Goal: Task Accomplishment & Management: Manage account settings

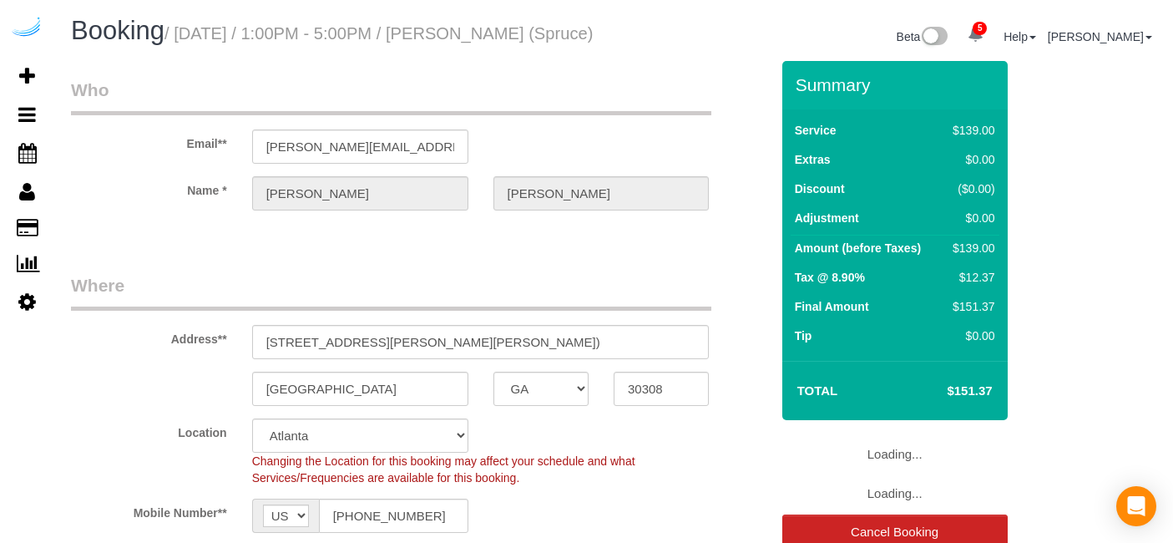
select select "GA"
select select "282"
select select "number:9"
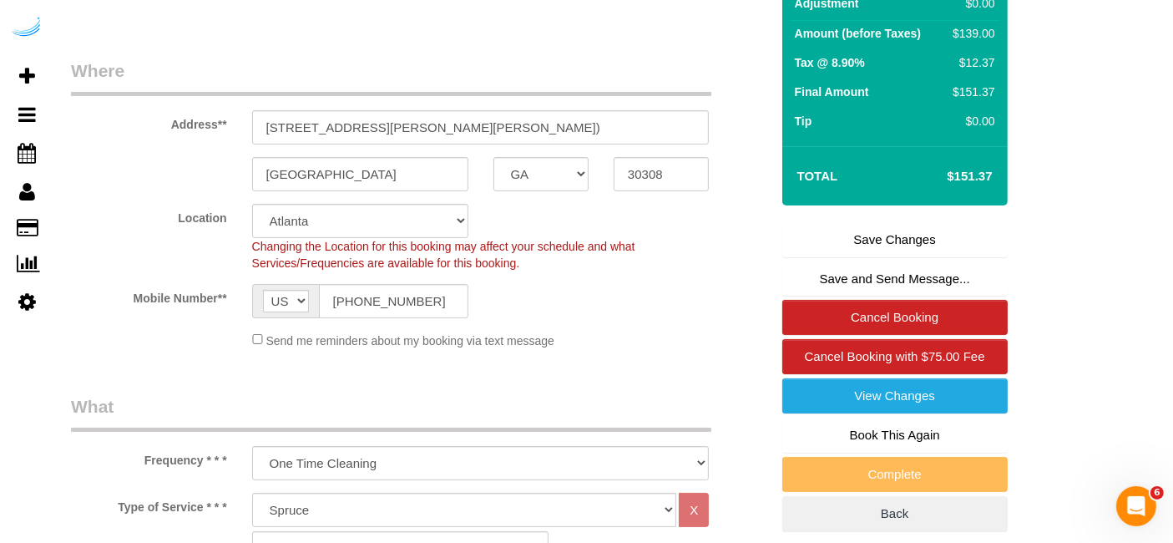
scroll to position [218, 0]
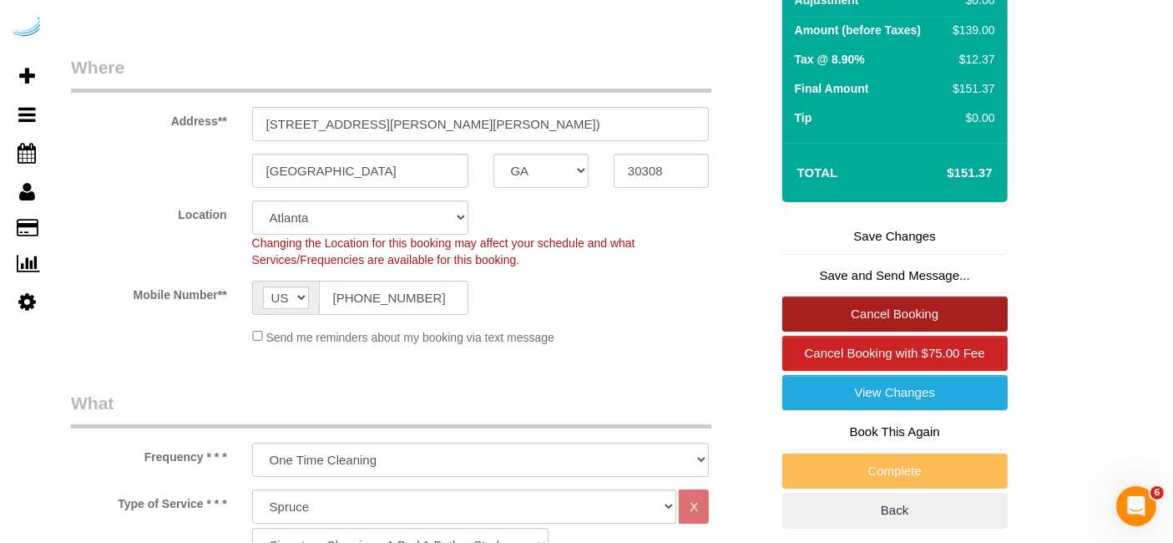
click at [887, 331] on link "Cancel Booking" at bounding box center [894, 313] width 225 height 35
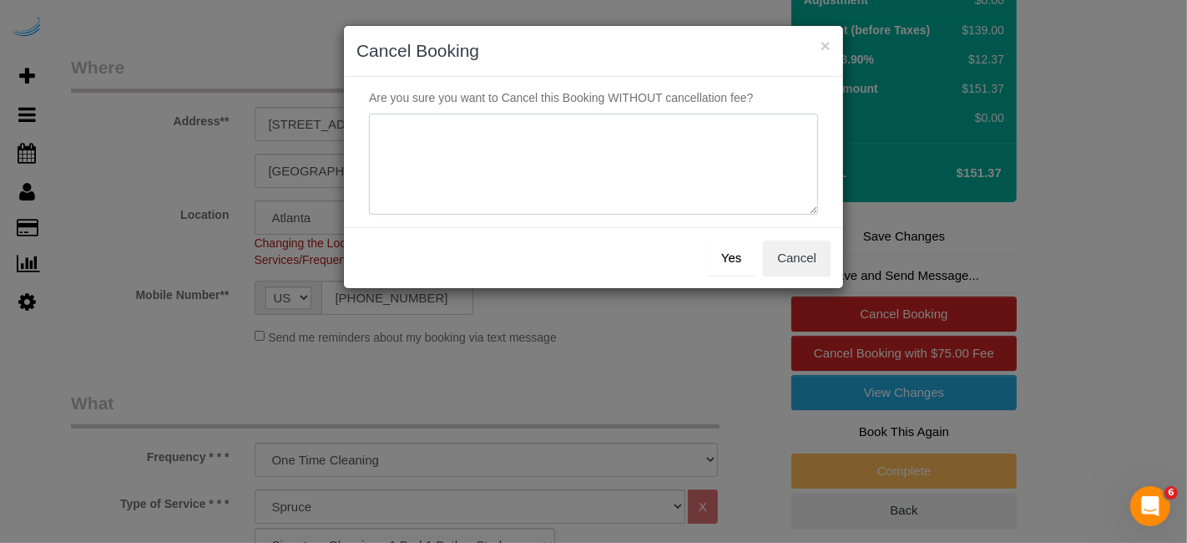
click at [650, 190] on textarea at bounding box center [593, 165] width 449 height 102
type textarea "Not on spruce."
click at [745, 265] on button "Yes" at bounding box center [731, 257] width 48 height 35
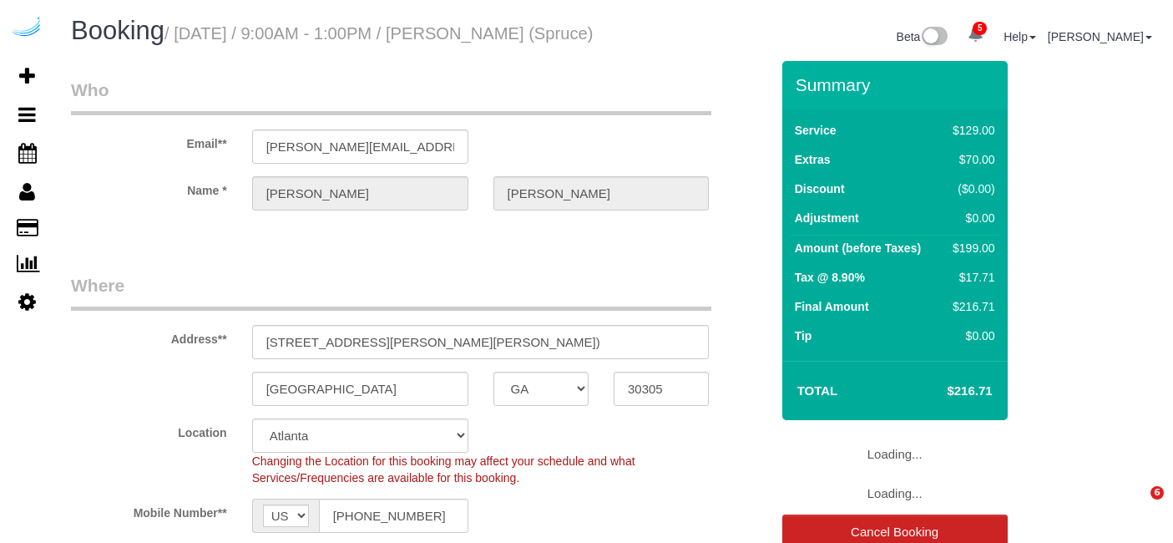
select select "GA"
select select "282"
select select "number:9"
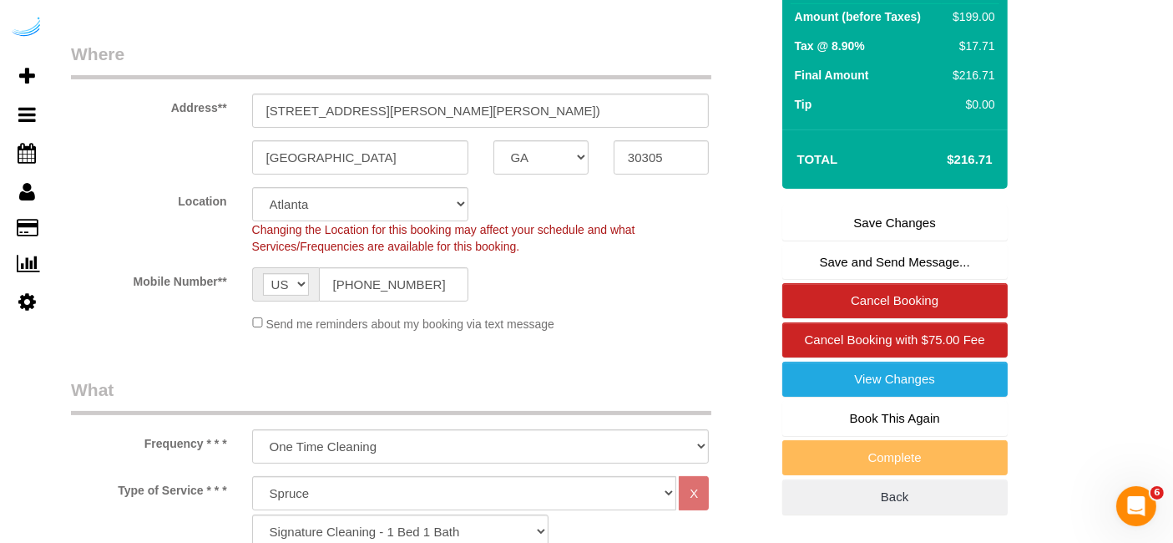
scroll to position [243, 0]
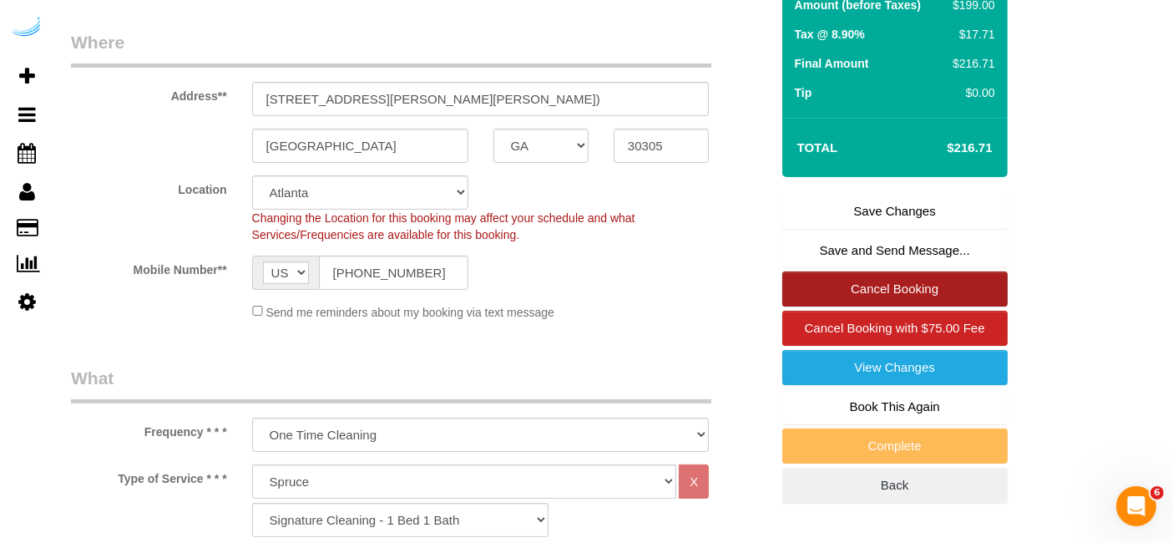
click at [925, 306] on link "Cancel Booking" at bounding box center [894, 288] width 225 height 35
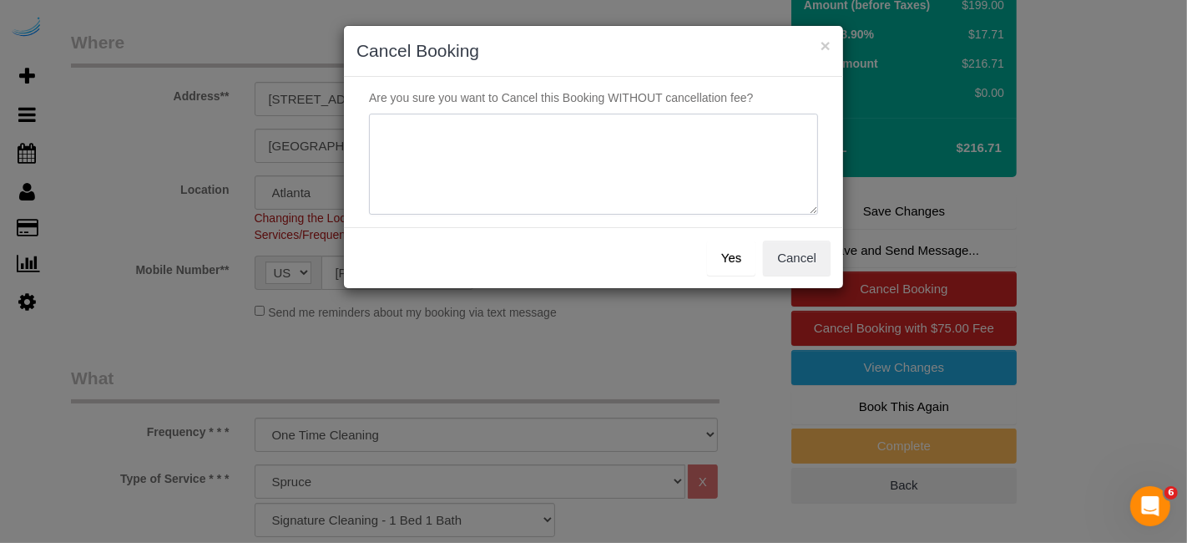
click at [710, 187] on textarea at bounding box center [593, 165] width 449 height 102
paste textarea "Not on spruce."
type textarea "Not on spruce."
click at [736, 254] on button "Yes" at bounding box center [731, 257] width 48 height 35
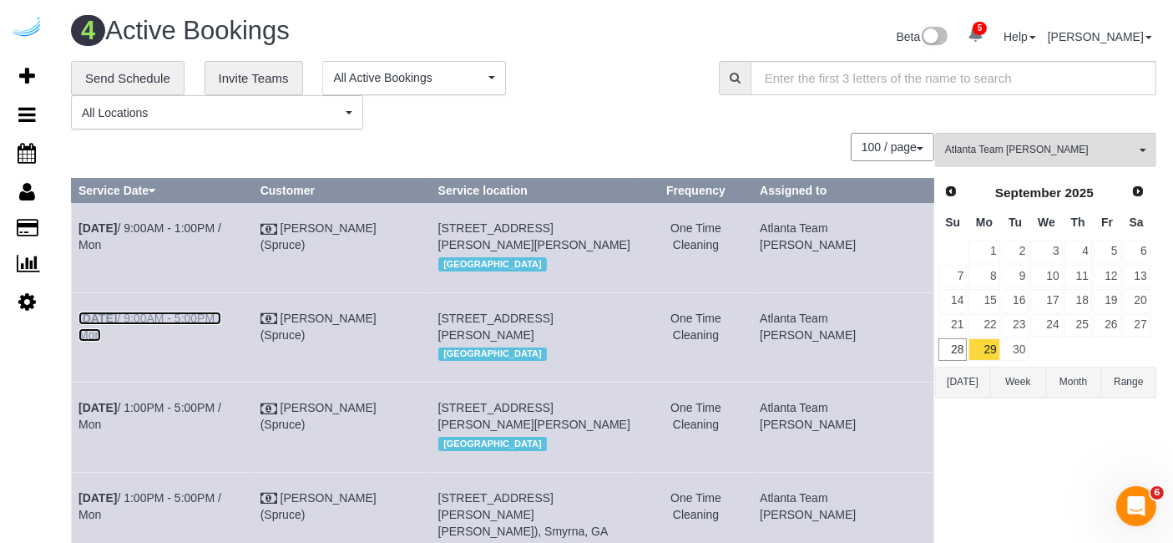
click at [205, 334] on link "Sep 29th / 9:00AM - 5:00PM / Mon" at bounding box center [149, 326] width 143 height 30
click at [201, 227] on link "Sep 29th / 9:00AM - 1:00PM / Mon" at bounding box center [149, 236] width 143 height 30
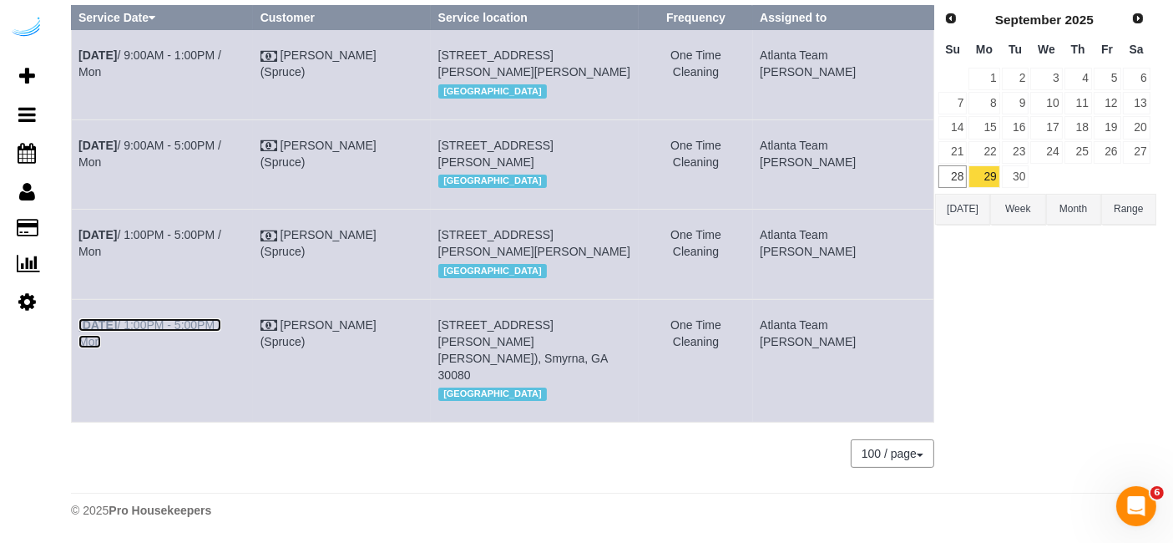
click at [189, 340] on link "Sep 29th / 1:00PM - 5:00PM / Mon" at bounding box center [149, 333] width 143 height 30
click at [192, 232] on link "Sep 29th / 1:00PM - 5:00PM / Mon" at bounding box center [149, 243] width 143 height 30
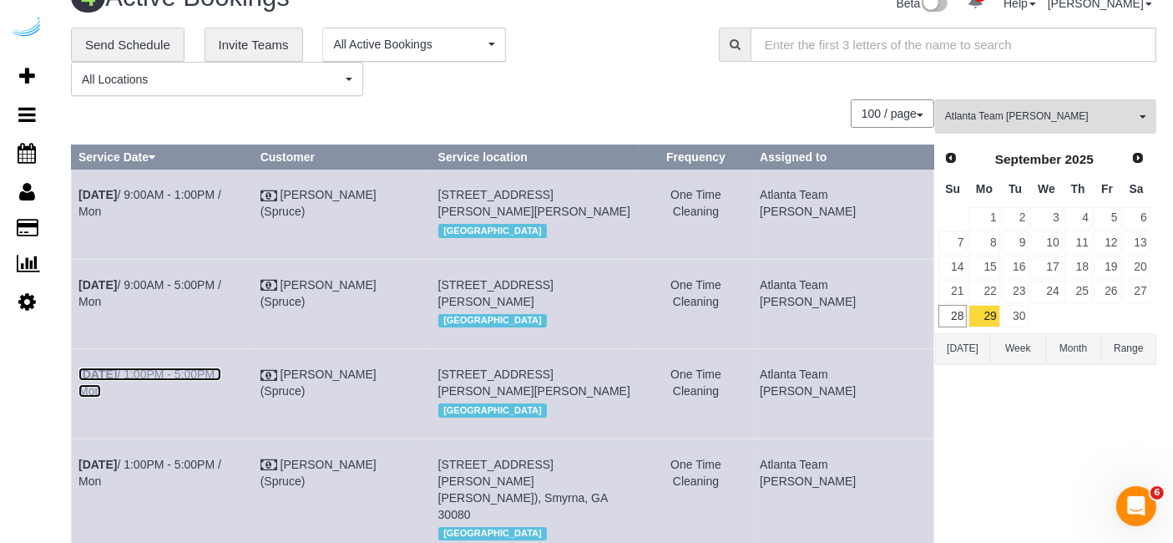
scroll to position [45, 0]
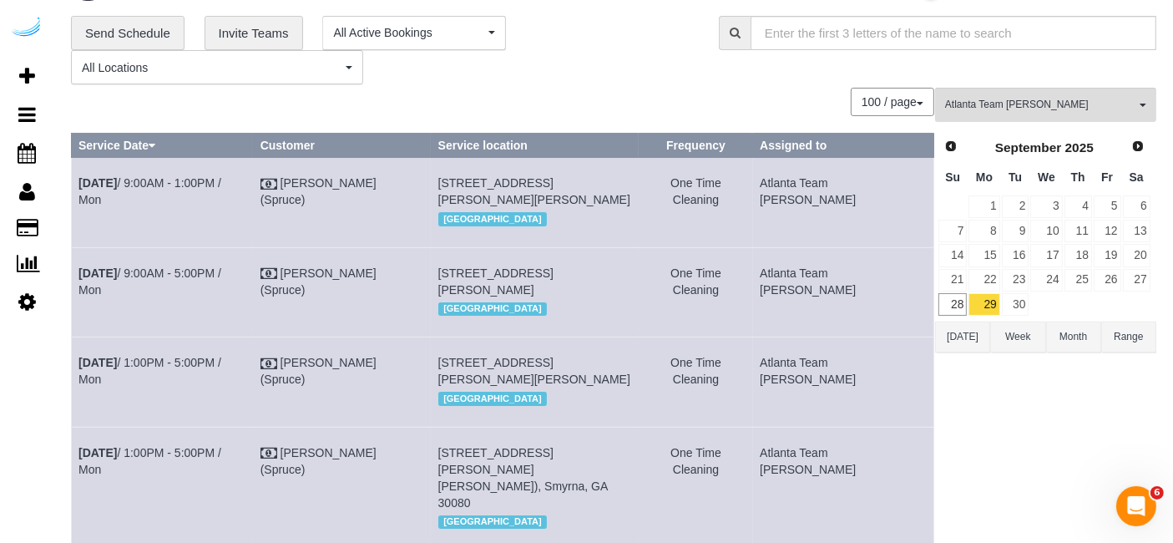
click at [78, 210] on td "Sep 29th / 9:00AM - 1:00PM / Mon" at bounding box center [163, 202] width 182 height 89
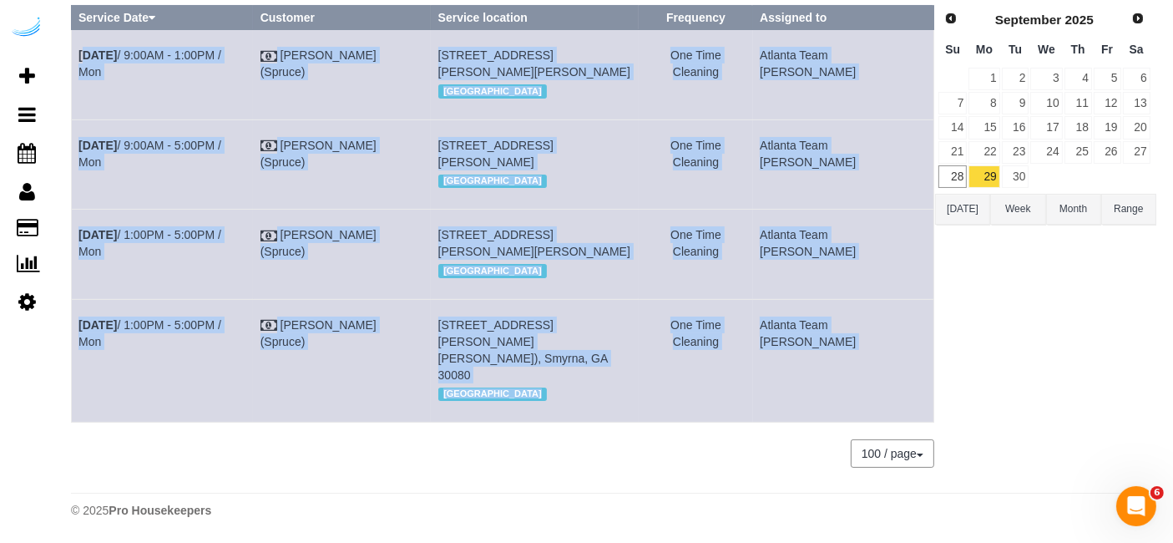
copy div "Sep 29th / 9:00AM - 1:00PM / Mon Brandie Louck (Spruce) 770 Juniper St Ne, Unit…"
drag, startPoint x: 75, startPoint y: 175, endPoint x: 738, endPoint y: 424, distance: 708.1
click at [738, 424] on div "0 Bookings found. We couldn't find any bookings that matched your search. Creat…" at bounding box center [503, 222] width 864 height 524
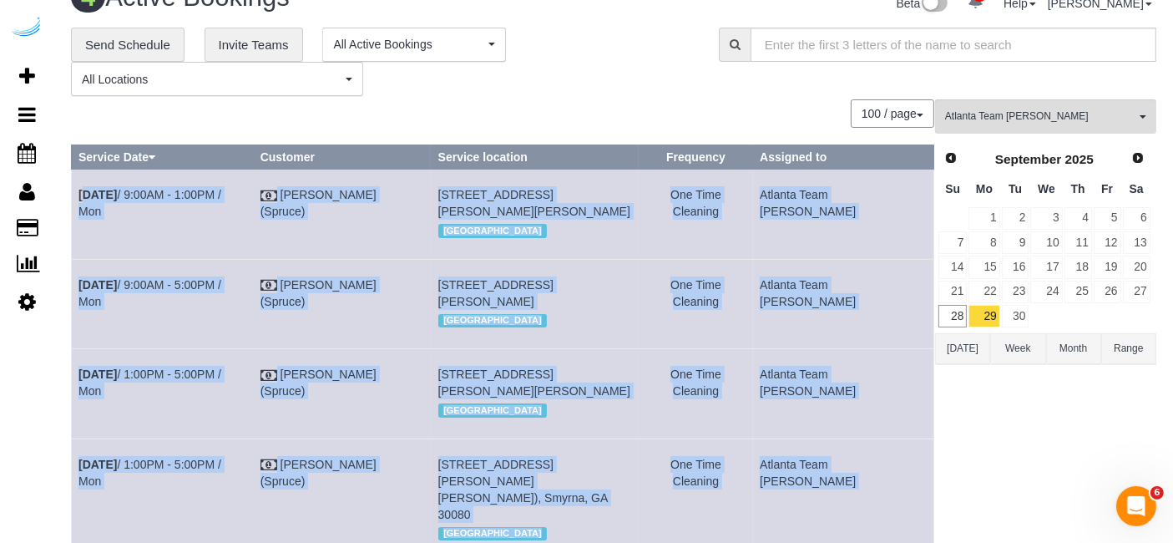
scroll to position [0, 0]
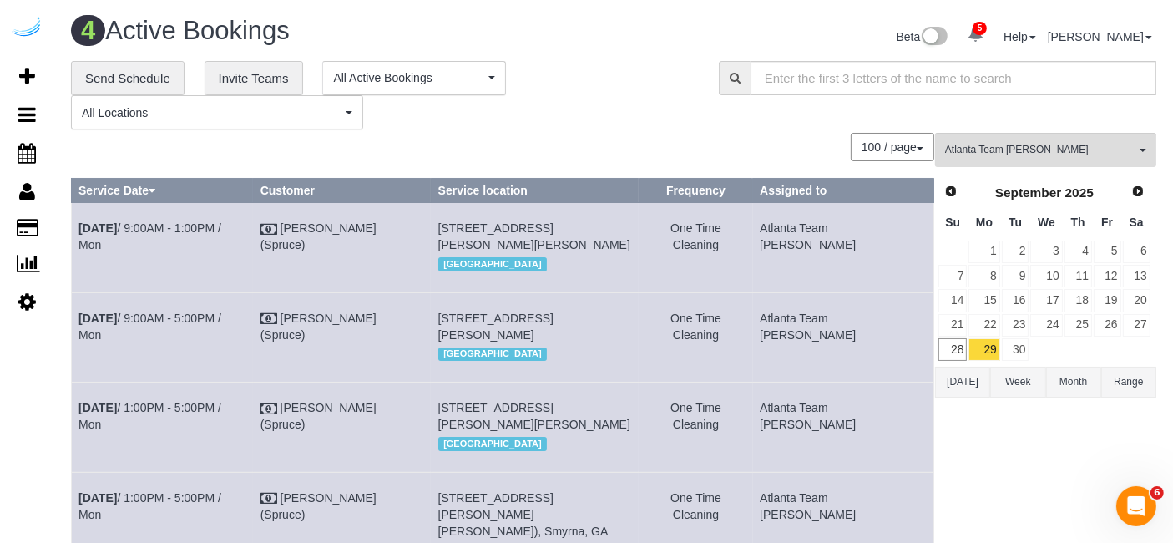
click at [971, 454] on div "Atlanta Team Eliane All Teams Remove Team Filters Atlanta Team Andrea Atlanta T…" at bounding box center [1045, 395] width 221 height 524
drag, startPoint x: 1006, startPoint y: 156, endPoint x: 1099, endPoint y: 149, distance: 92.9
click at [1099, 149] on span "Atlanta Team Eliane" at bounding box center [1040, 150] width 190 height 14
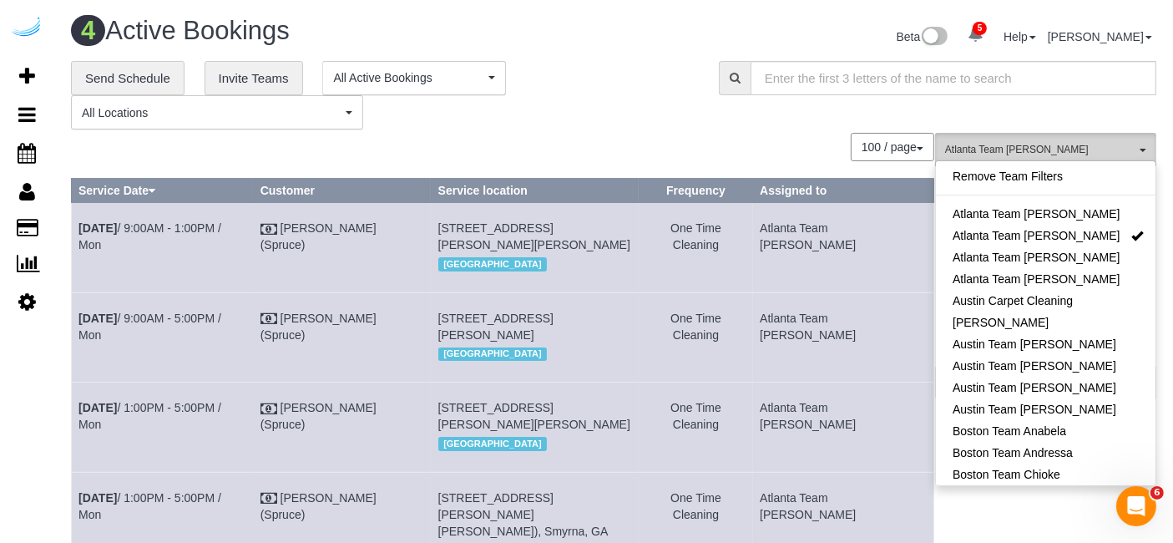
click at [1099, 149] on span "Atlanta Team Eliane" at bounding box center [1040, 150] width 190 height 14
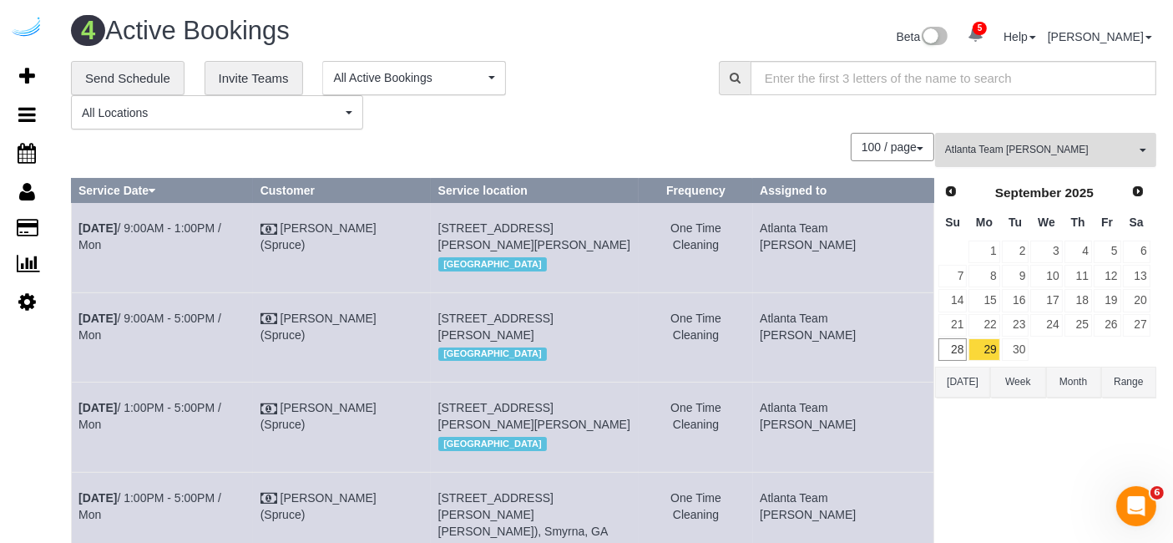
click at [1097, 141] on button "Atlanta Team Eliane All Teams" at bounding box center [1045, 150] width 221 height 34
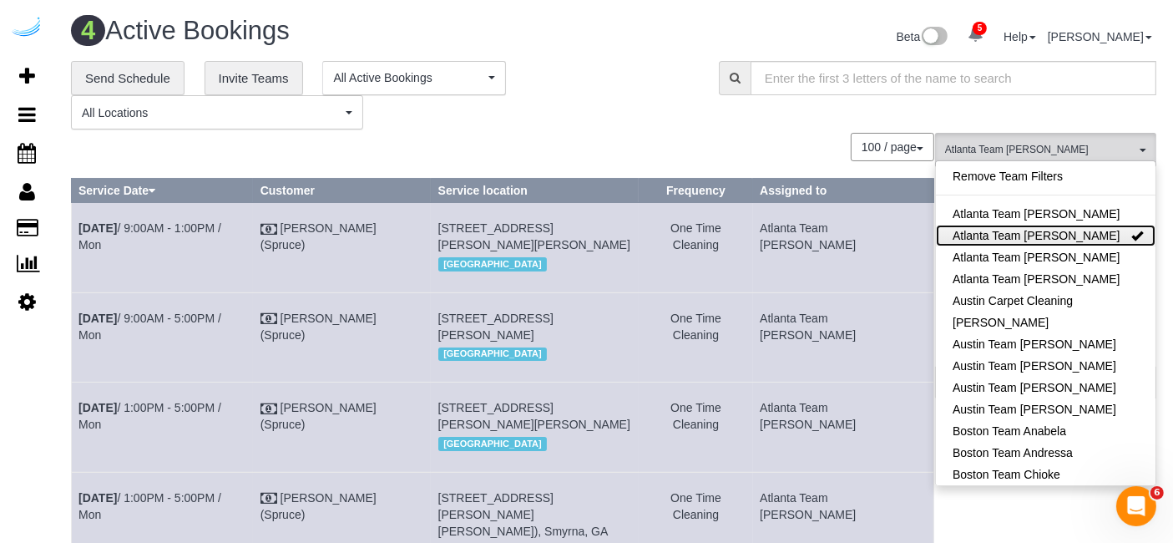
click at [1095, 235] on link "Atlanta Team [PERSON_NAME]" at bounding box center [1046, 236] width 220 height 22
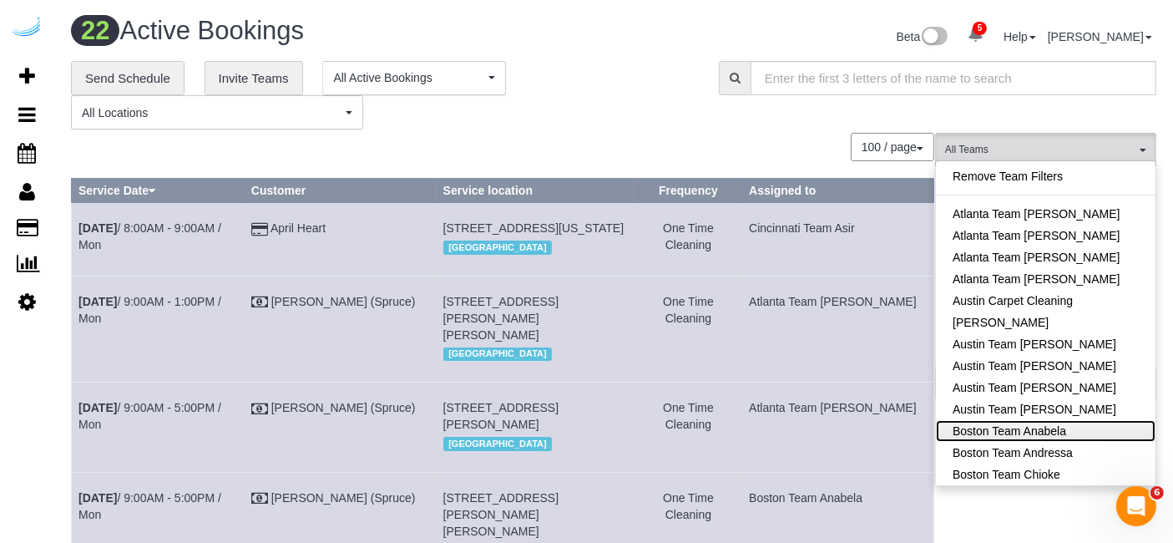
click at [1072, 430] on link "Boston Team Anabela" at bounding box center [1046, 431] width 220 height 22
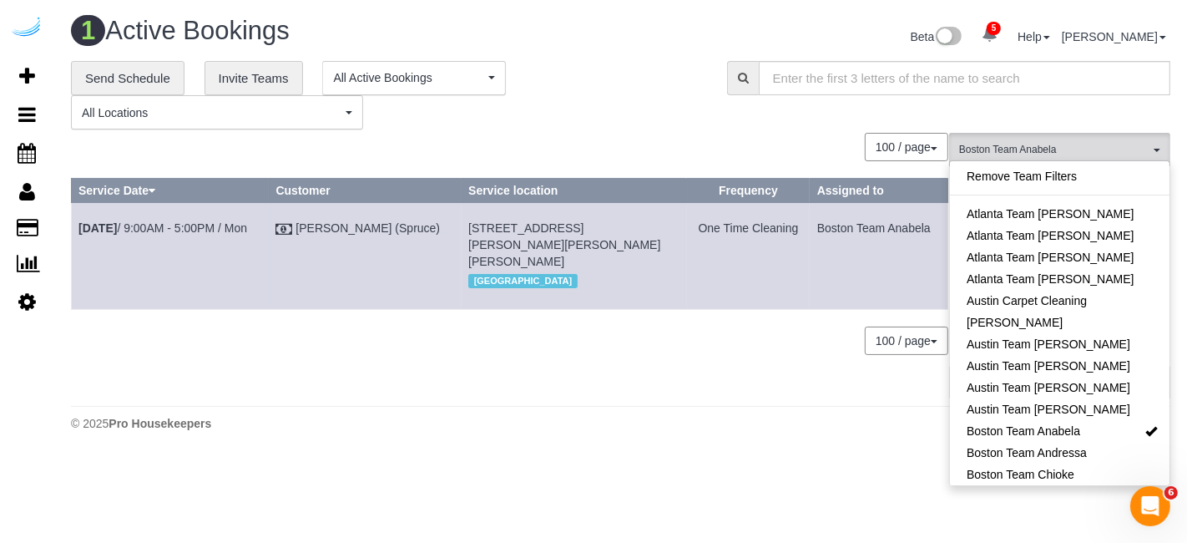
click at [1049, 527] on body "5 Beta Your Notifications You have 0 alerts × You have 14 to charge for 09/26/2…" at bounding box center [593, 271] width 1187 height 543
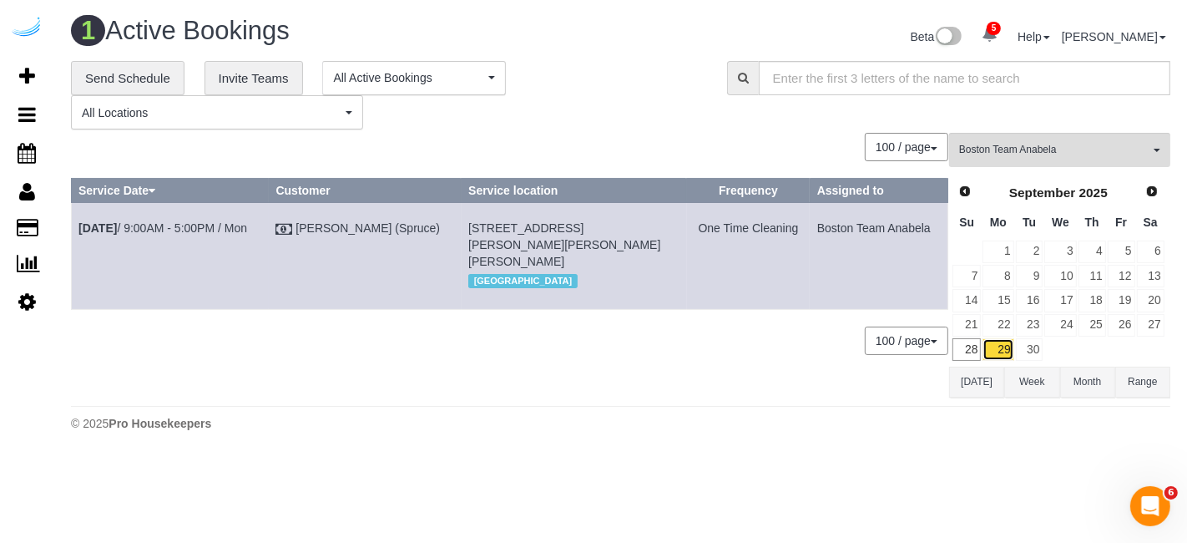
click at [999, 352] on link "29" at bounding box center [998, 349] width 31 height 23
click at [187, 224] on link "Sep 29th / 9:00AM - 5:00PM / Mon" at bounding box center [162, 227] width 169 height 13
copy tr "Sep 29th / 9:00AM - 5:00PM / Mon Brandie Louck (Spruce) 35 Lomasney Wy, Unit 27…"
click at [1126, 146] on span "Boston Team Anabela" at bounding box center [1054, 150] width 190 height 14
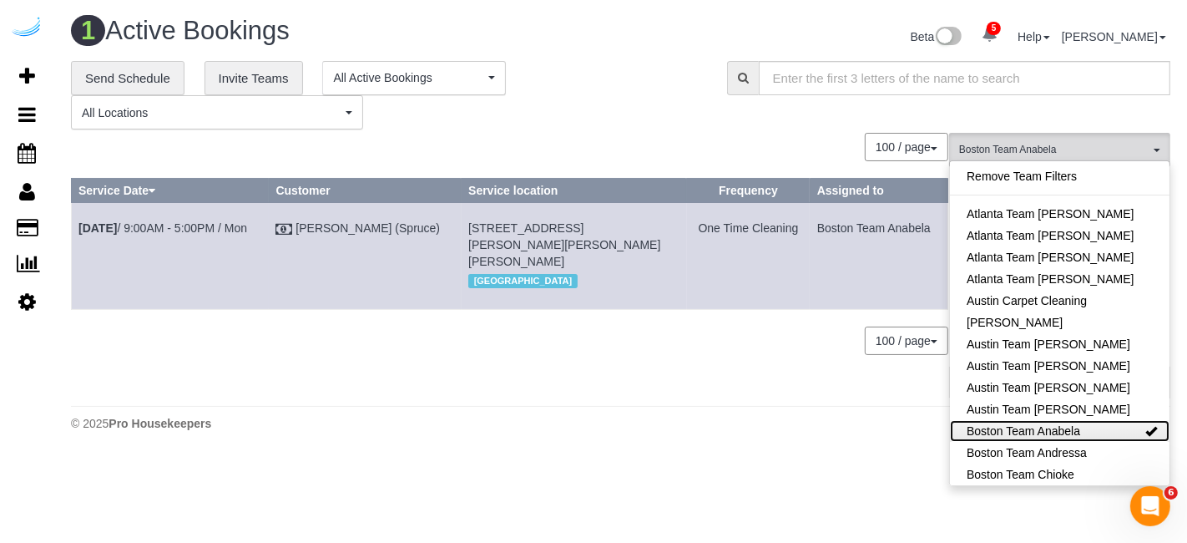
click at [1079, 425] on link "Boston Team Anabela" at bounding box center [1060, 431] width 220 height 22
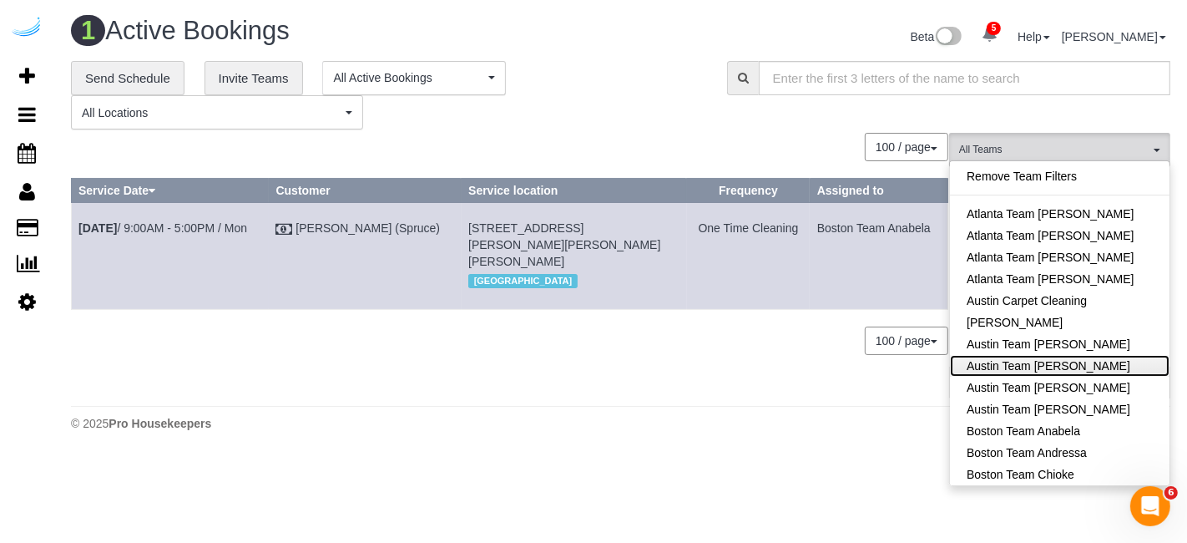
click at [1078, 372] on link "Austin Team [PERSON_NAME]" at bounding box center [1060, 366] width 220 height 22
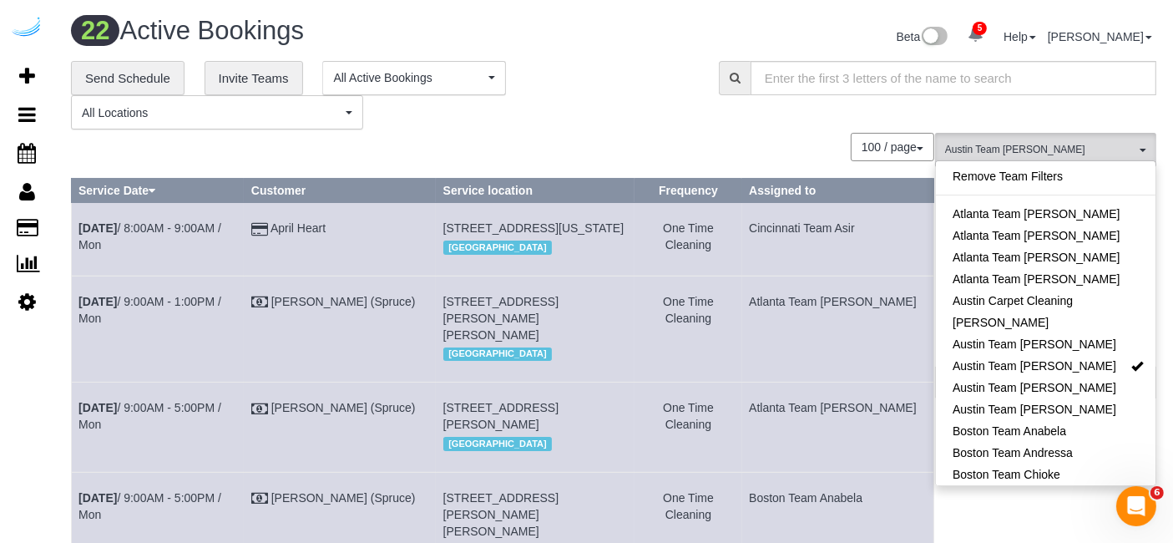
click at [789, 382] on td "Atlanta Team Eliane" at bounding box center [838, 329] width 192 height 106
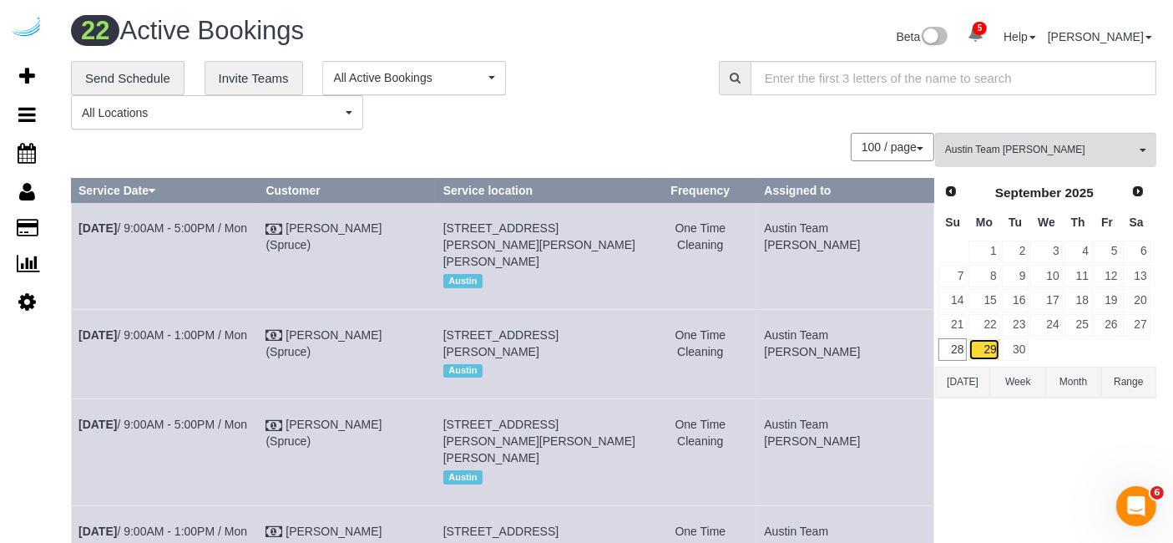
click at [990, 344] on link "29" at bounding box center [984, 349] width 31 height 23
click at [1016, 344] on link "30" at bounding box center [1016, 349] width 28 height 23
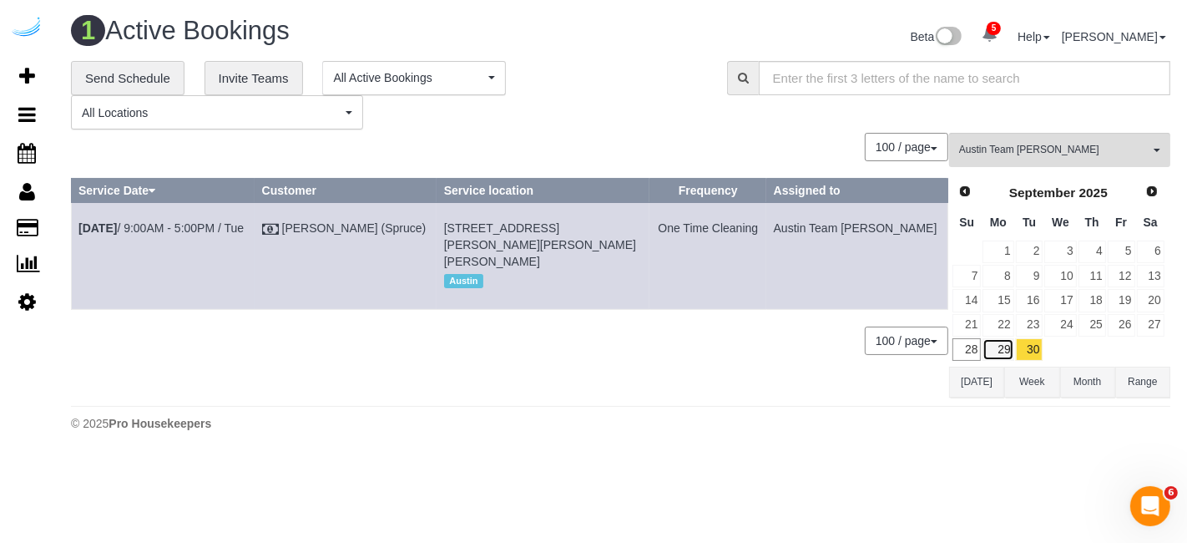
click at [989, 347] on link "29" at bounding box center [998, 349] width 31 height 23
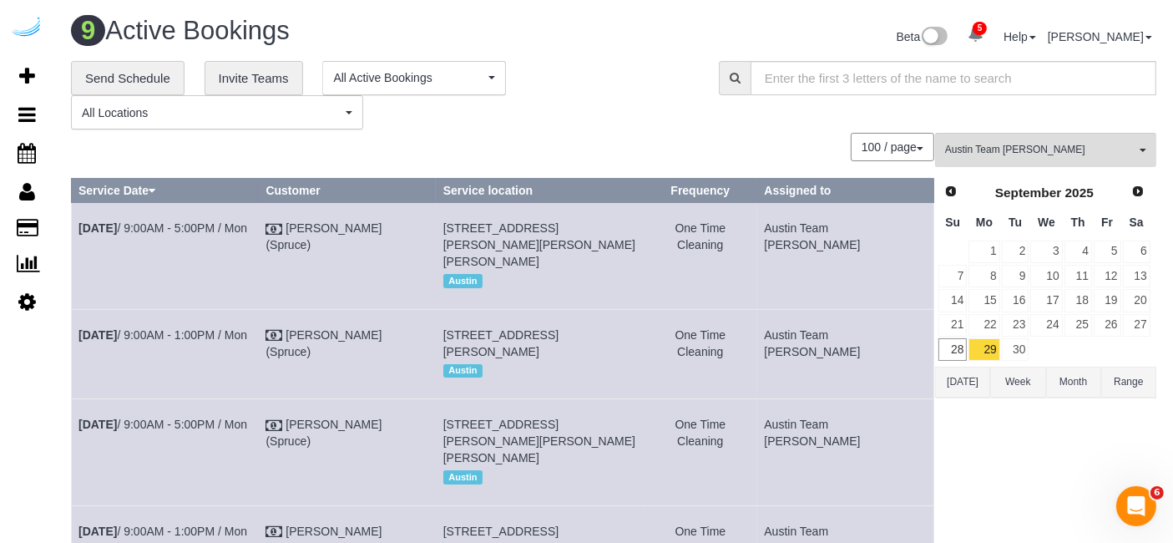
scroll to position [660, 0]
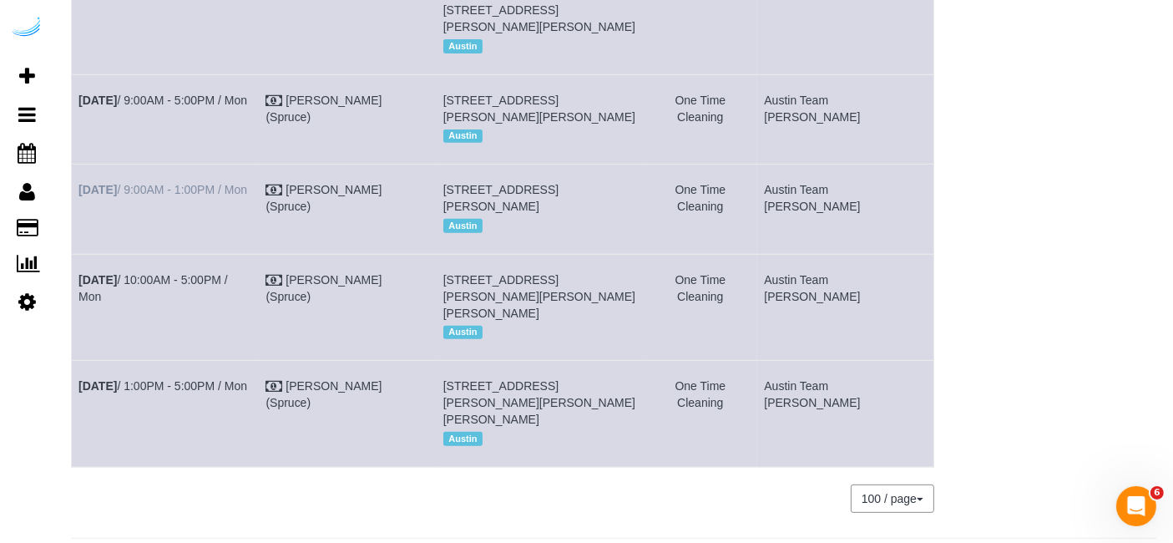
click at [185, 235] on td "Sep 29th / 9:00AM - 1:00PM / Mon" at bounding box center [165, 208] width 187 height 89
click at [185, 196] on link "Sep 29th / 9:00AM - 1:00PM / Mon" at bounding box center [162, 189] width 169 height 13
click at [207, 107] on link "Sep 29th / 9:00AM - 5:00PM / Mon" at bounding box center [162, 100] width 169 height 13
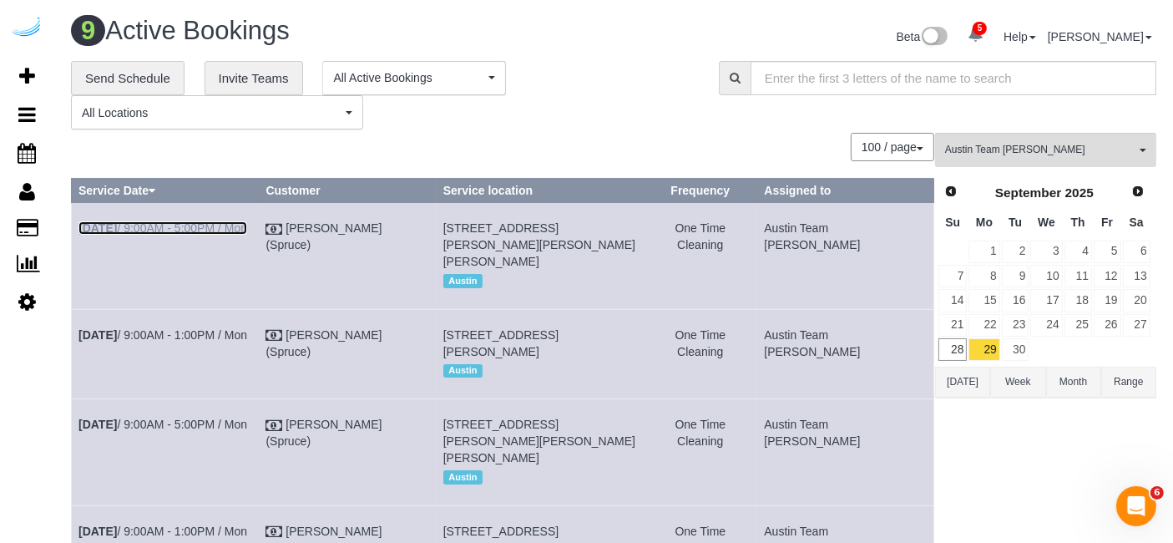
click at [207, 224] on link "Sep 29th / 9:00AM - 5:00PM / Mon" at bounding box center [162, 227] width 169 height 13
click at [148, 341] on link "Sep 29th / 9:00AM - 1:00PM / Mon" at bounding box center [162, 334] width 169 height 13
click at [217, 431] on link "Sep 29th / 9:00AM - 5:00PM / Mon" at bounding box center [162, 423] width 169 height 13
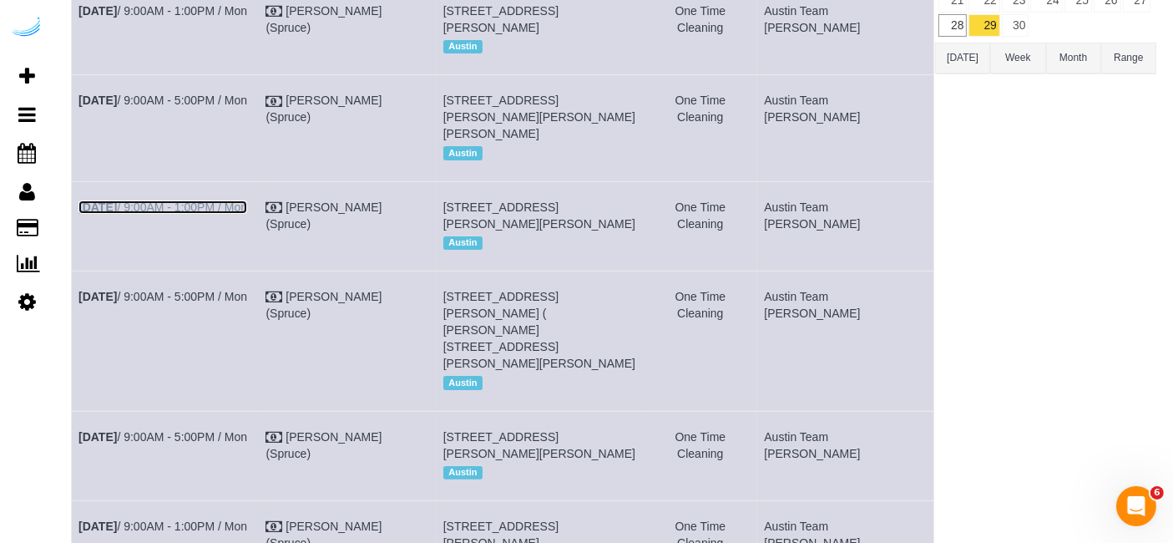
click at [230, 214] on link "Sep 29th / 9:00AM - 1:00PM / Mon" at bounding box center [162, 206] width 169 height 13
click at [190, 303] on link "Sep 29th / 9:00AM - 5:00PM / Mon" at bounding box center [162, 296] width 169 height 13
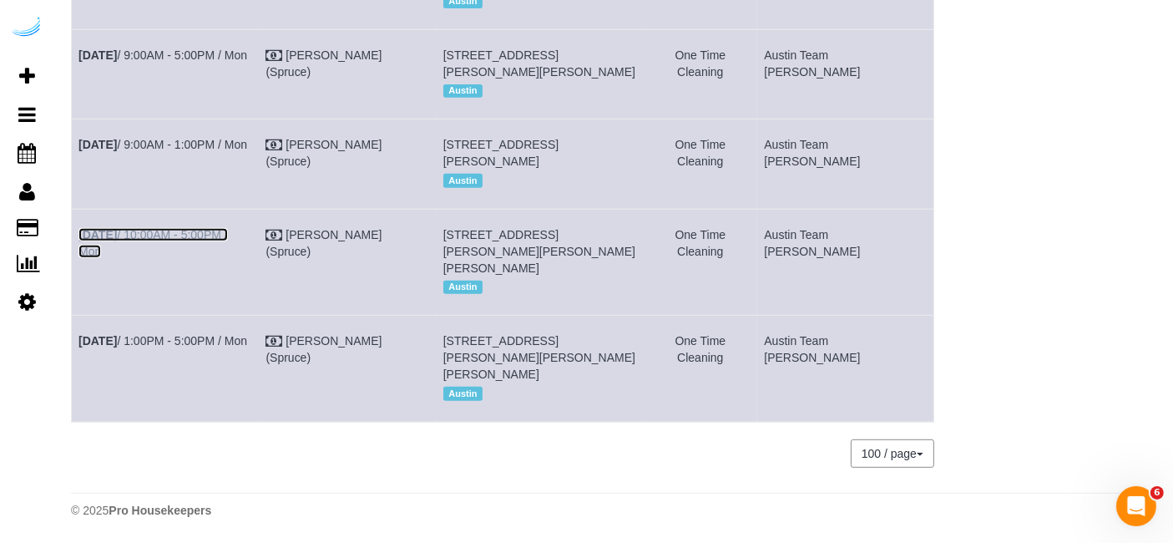
click at [225, 235] on link "Sep 29th / 10:00AM - 5:00PM / Mon" at bounding box center [152, 243] width 149 height 30
click at [188, 334] on td "Sep 29th / 1:00PM - 5:00PM / Mon" at bounding box center [165, 369] width 187 height 106
click at [188, 341] on link "Sep 29th / 1:00PM - 5:00PM / Mon" at bounding box center [162, 340] width 169 height 13
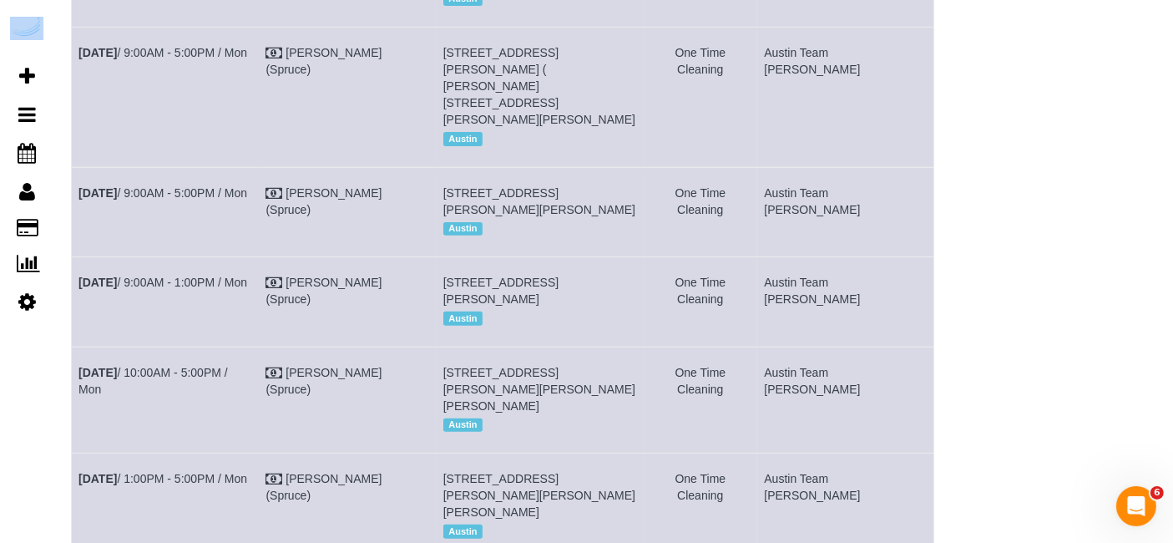
scroll to position [770, 0]
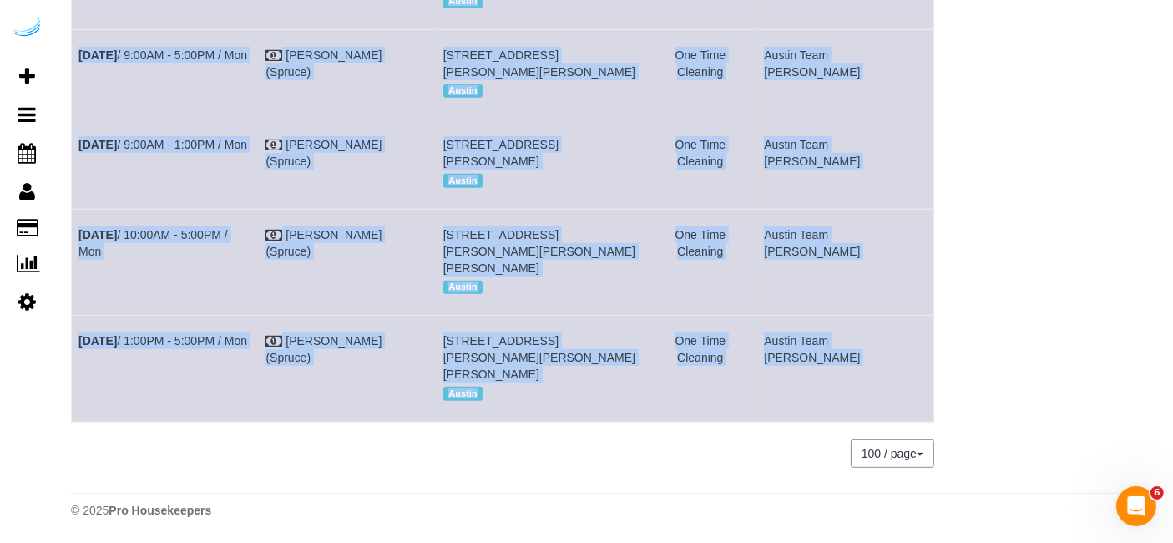
copy div "Sep 29th / 9:00AM - 5:00PM / Mon Brandie Louck (Spruce) 4424 Gaines Ranch Loop,…"
drag, startPoint x: 74, startPoint y: 233, endPoint x: 1064, endPoint y: 382, distance: 1000.6
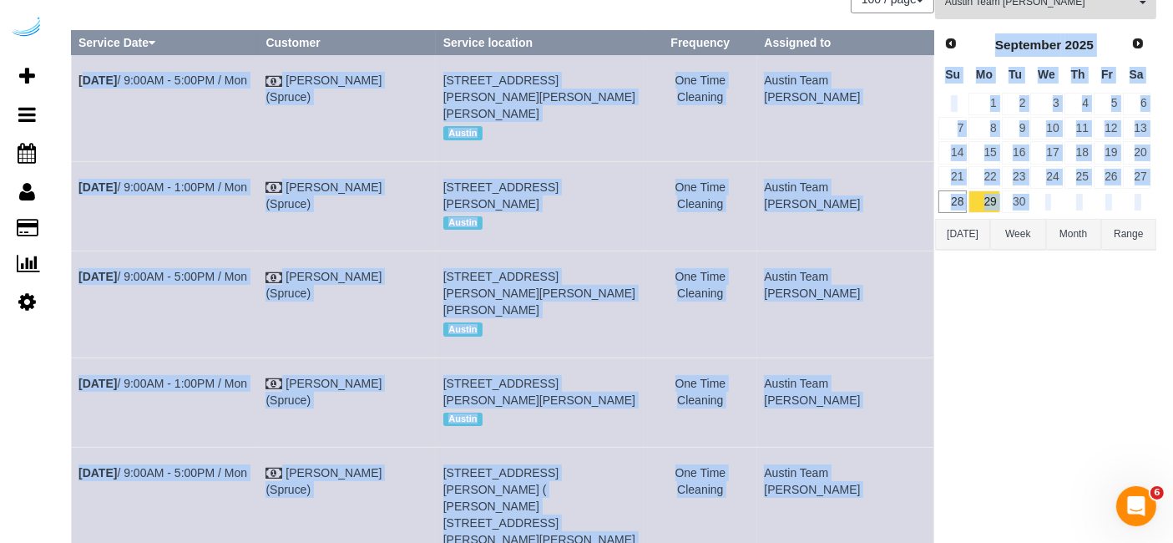
scroll to position [0, 0]
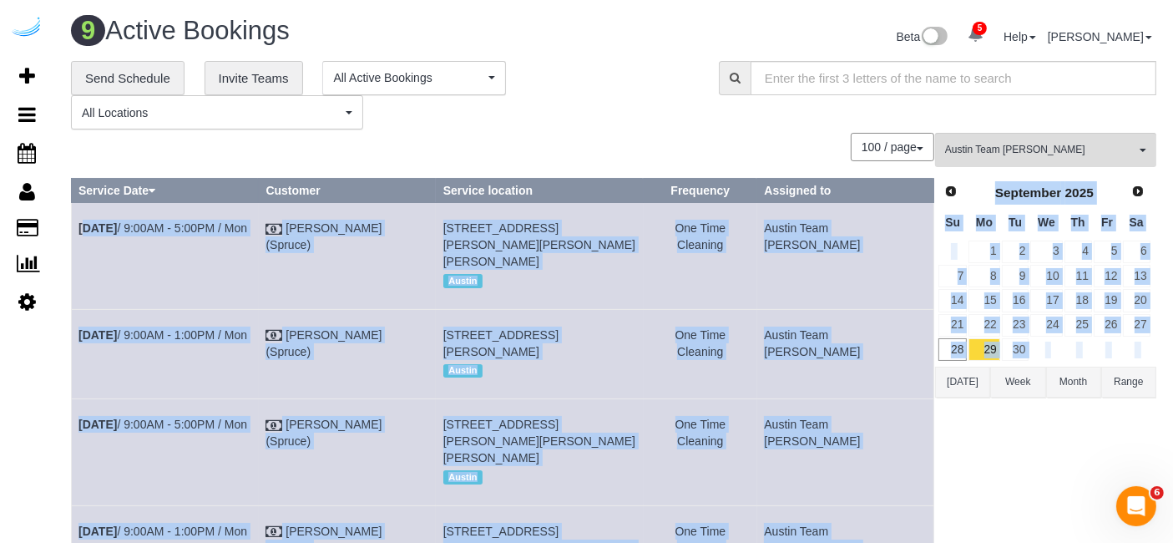
click at [736, 284] on td "One Time Cleaning" at bounding box center [701, 256] width 114 height 106
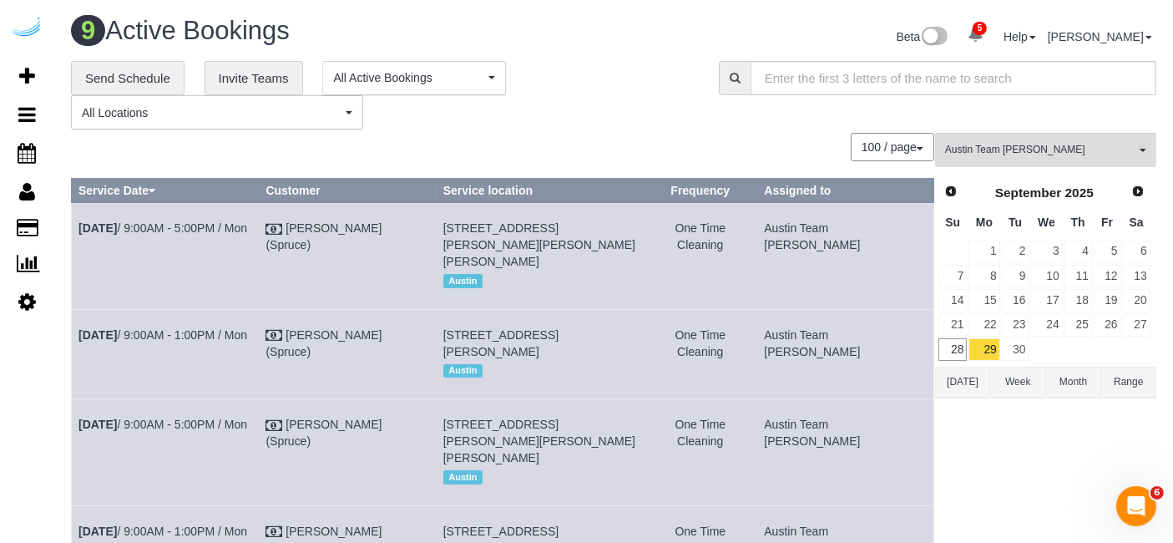
drag, startPoint x: 918, startPoint y: 351, endPoint x: 78, endPoint y: 210, distance: 851.7
copy tbody "Sep 29th / 9:00AM - 5:00PM / Mon Brandie Louck (Spruce) 4424 Gaines Ranch Loop,…"
click at [1036, 149] on span "Austin Team Isabel" at bounding box center [1040, 150] width 190 height 14
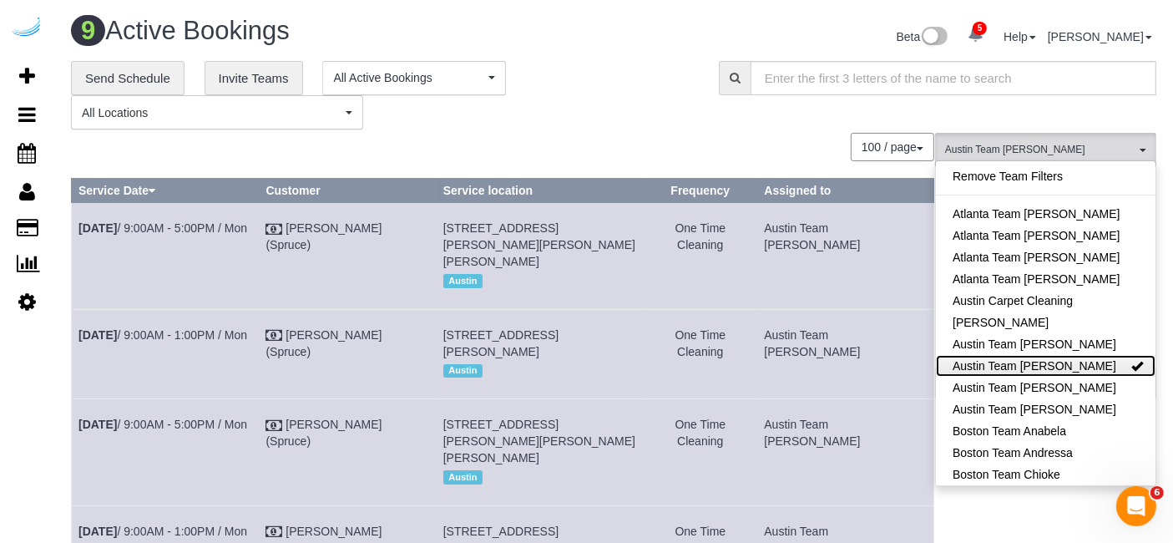
click at [1019, 364] on link "Austin Team Isabel" at bounding box center [1046, 366] width 220 height 22
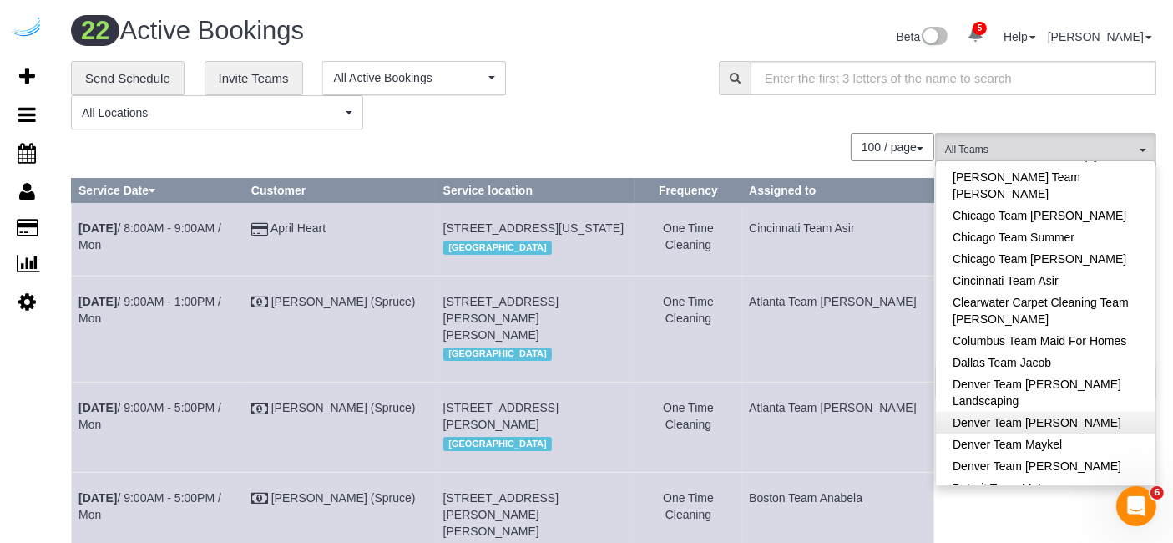
scroll to position [383, 0]
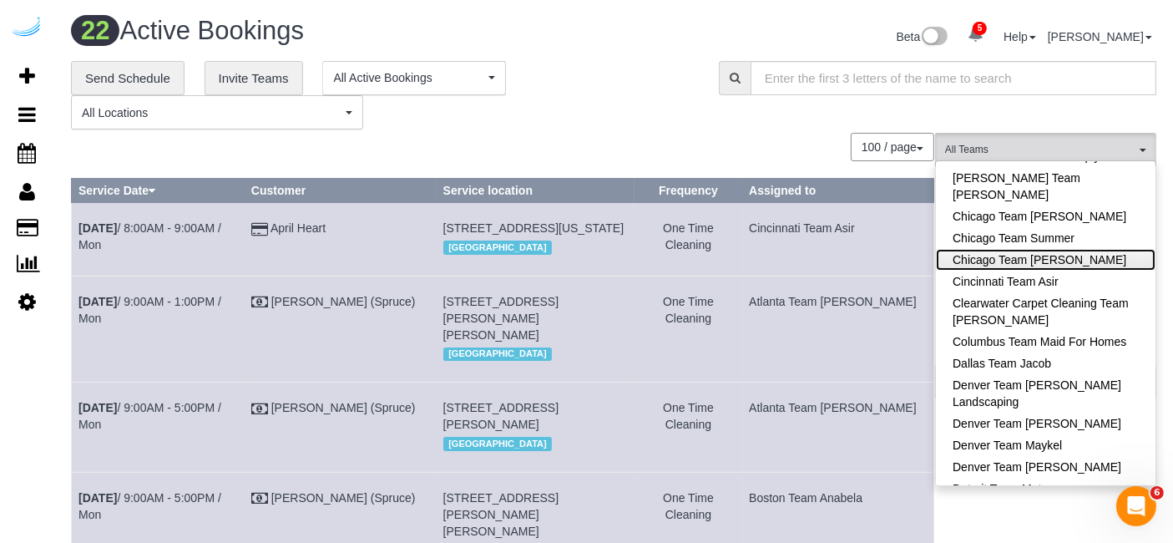
click at [1080, 256] on link "Chicago Team [PERSON_NAME]" at bounding box center [1046, 260] width 220 height 22
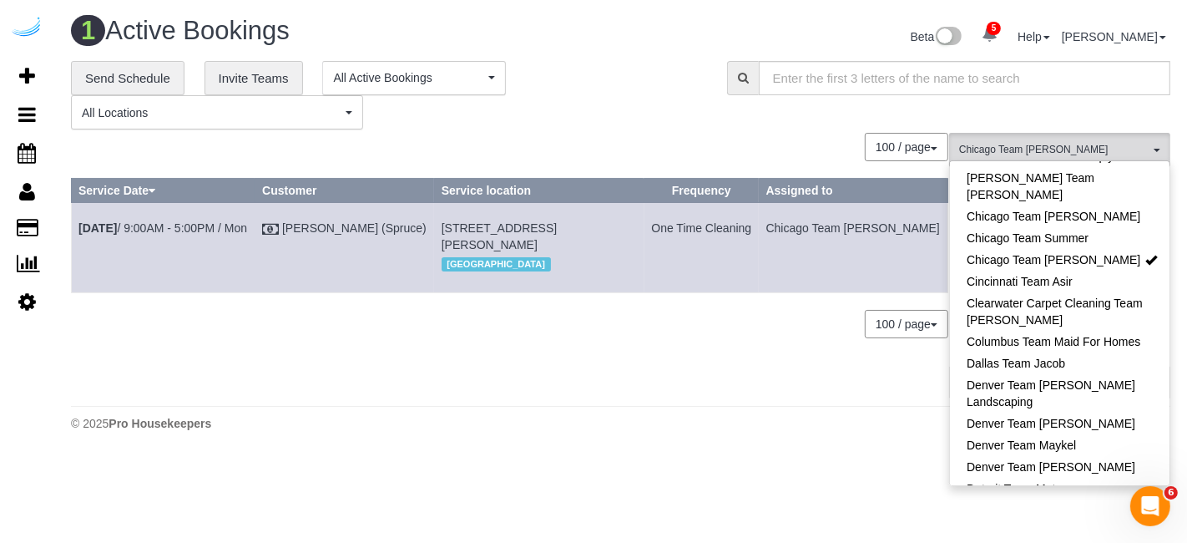
click at [627, 108] on div "**********" at bounding box center [386, 95] width 631 height 69
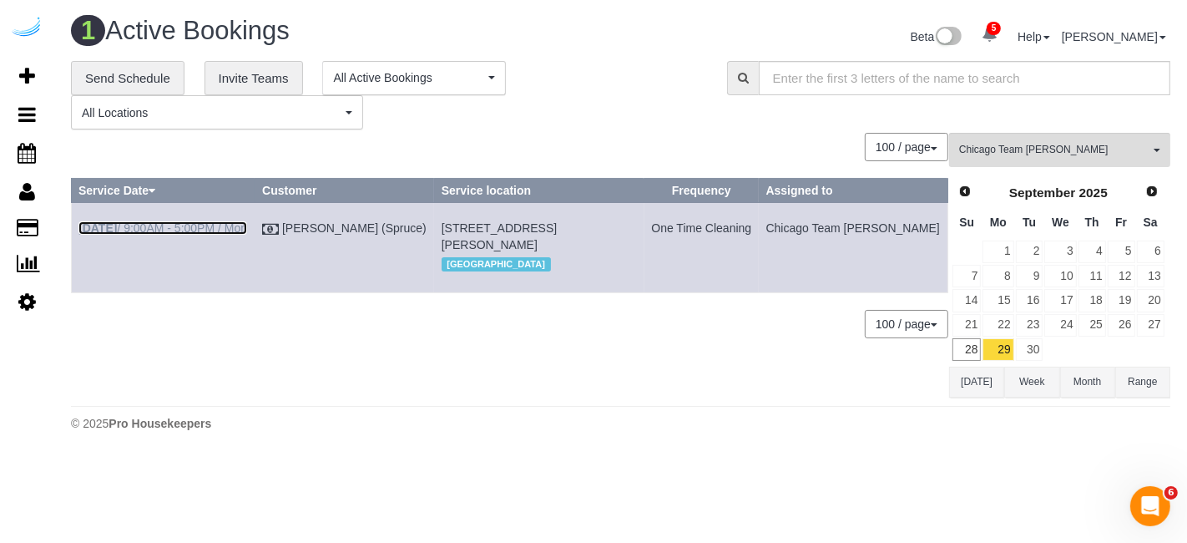
click at [206, 231] on link "Sep 29th / 9:00AM - 5:00PM / Mon" at bounding box center [162, 227] width 169 height 13
drag, startPoint x: 572, startPoint y: 31, endPoint x: 1105, endPoint y: 166, distance: 549.6
click at [1105, 166] on div "Chicago Team Wesley All Teams Remove Team Filters Atlanta Team Andrea Atlanta T…" at bounding box center [1059, 265] width 221 height 264
click at [1104, 162] on button "Chicago Team Wesley All Teams" at bounding box center [1059, 150] width 221 height 34
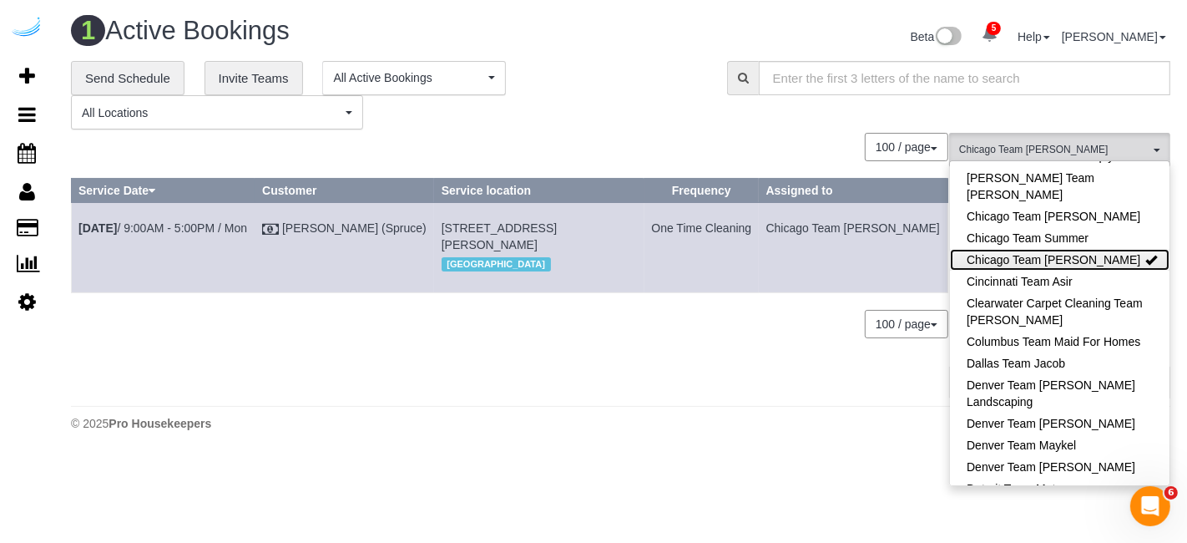
click at [1108, 255] on link "Chicago Team Wesley" at bounding box center [1060, 260] width 220 height 22
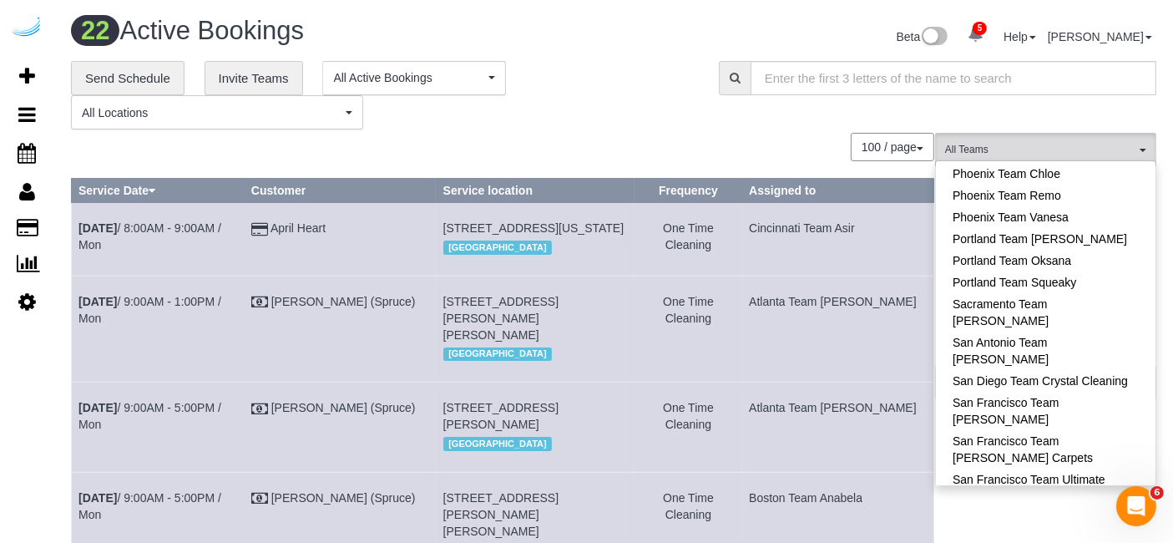
scroll to position [1505, 0]
click at [1094, 506] on link "Sarasota Team Juan" at bounding box center [1046, 517] width 220 height 22
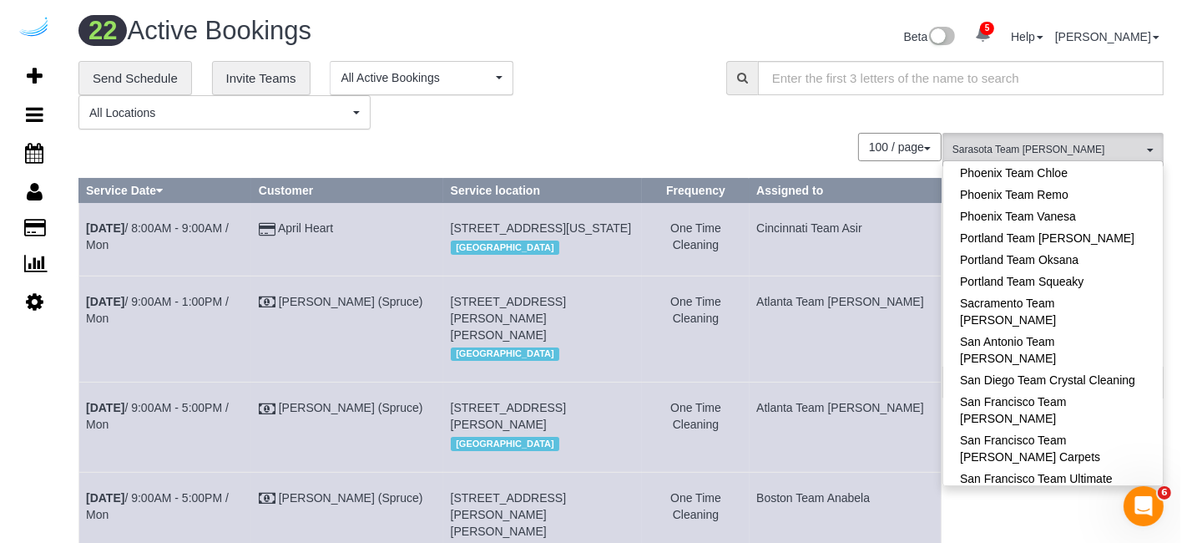
scroll to position [1803, 0]
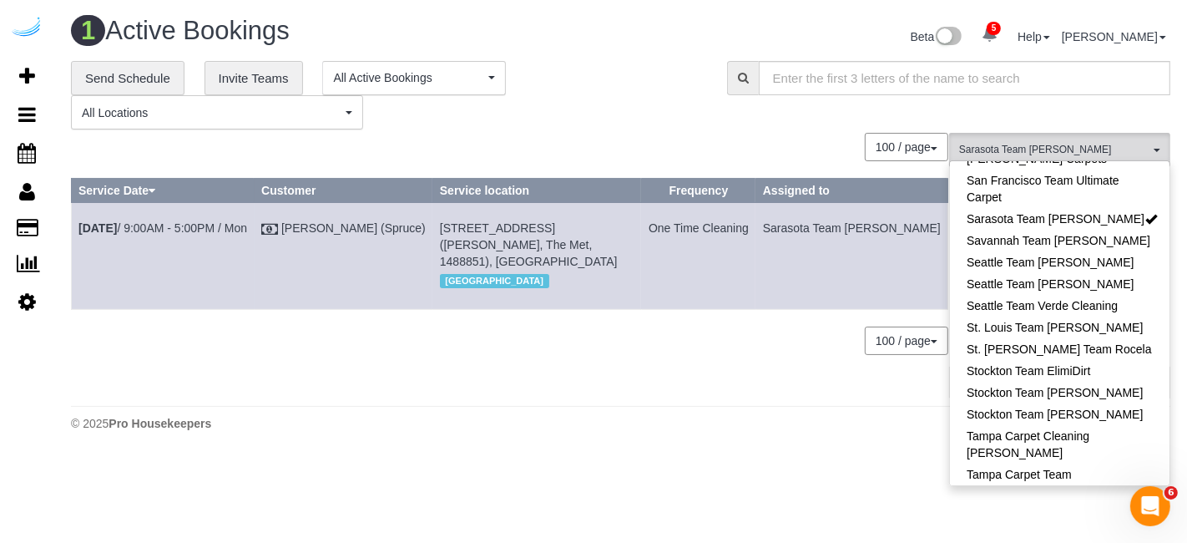
click at [705, 435] on div "2 Active Bookings Beta 5 Your Notifications You have 0 alerts × You have 14 to …" at bounding box center [620, 228] width 1133 height 456
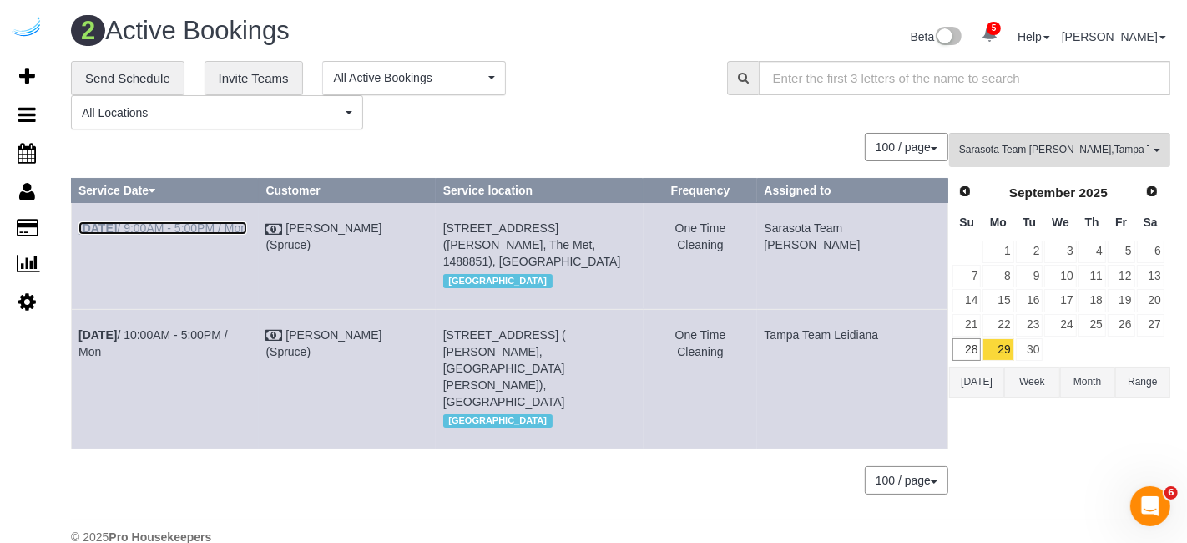
click at [194, 230] on link "Sep 29th / 9:00AM - 5:00PM / Mon" at bounding box center [162, 227] width 169 height 13
click at [228, 332] on link "Sep 29th / 10:00AM - 5:00PM / Mon" at bounding box center [152, 343] width 149 height 30
click at [985, 146] on span "Sarasota Team Juan , Tampa Team Leidiana" at bounding box center [1054, 150] width 190 height 14
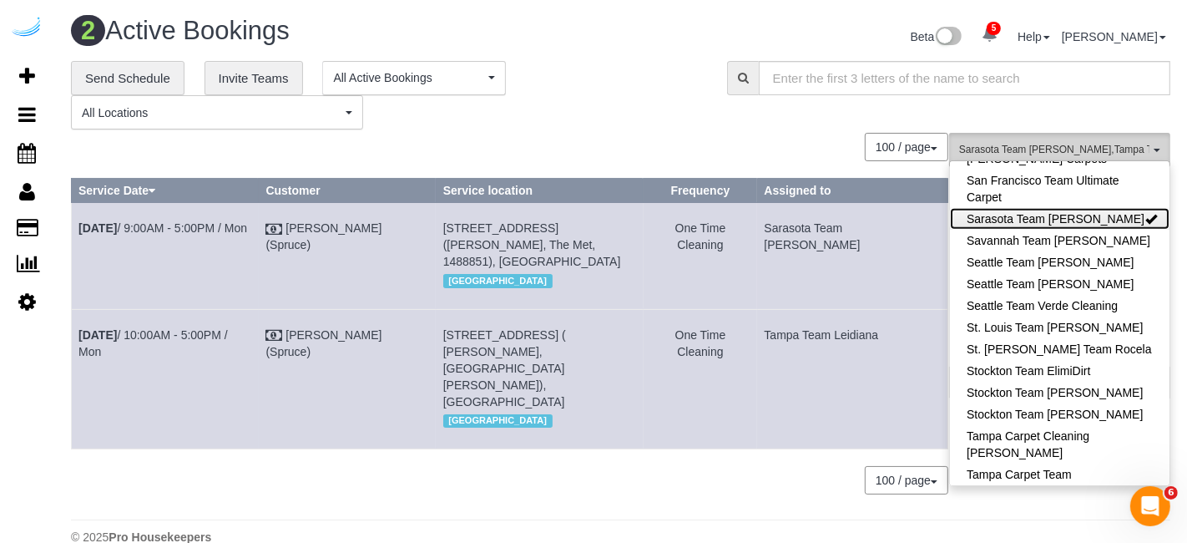
scroll to position [1581, 0]
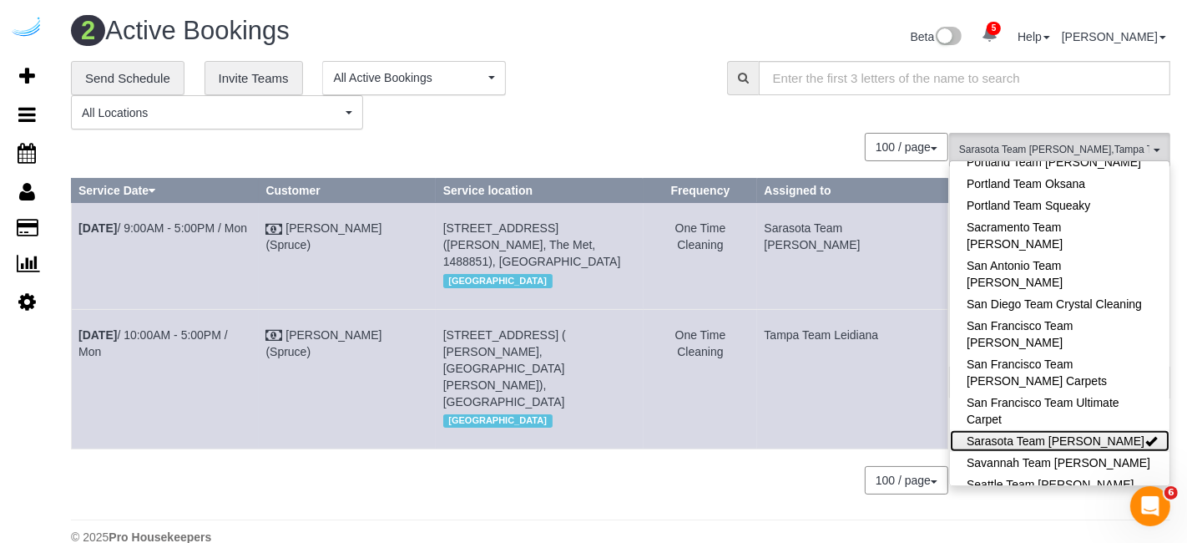
click at [1042, 430] on link "Sarasota Team Juan" at bounding box center [1060, 441] width 220 height 22
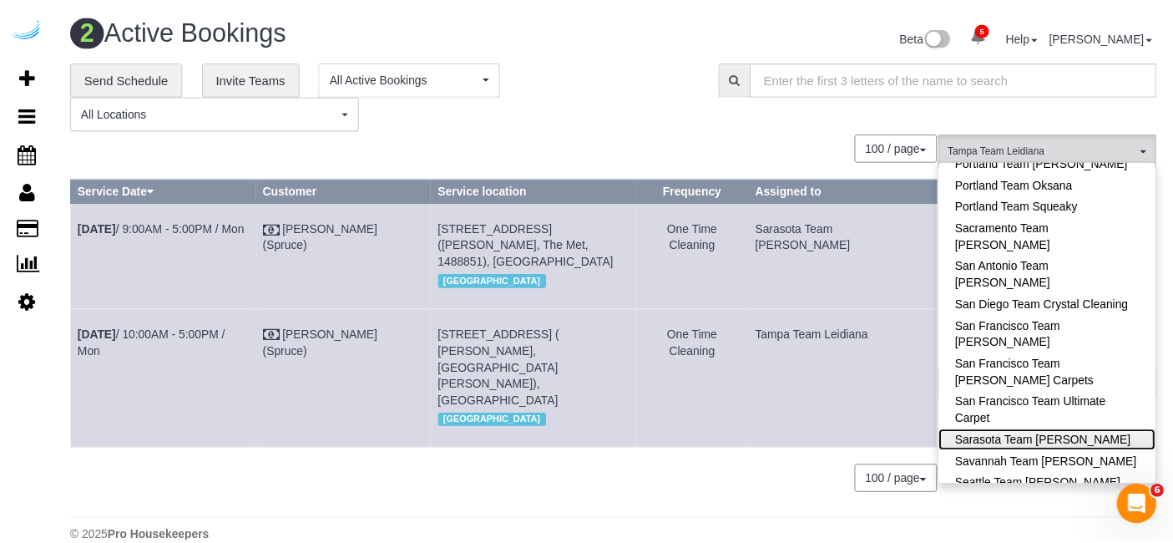
scroll to position [1803, 0]
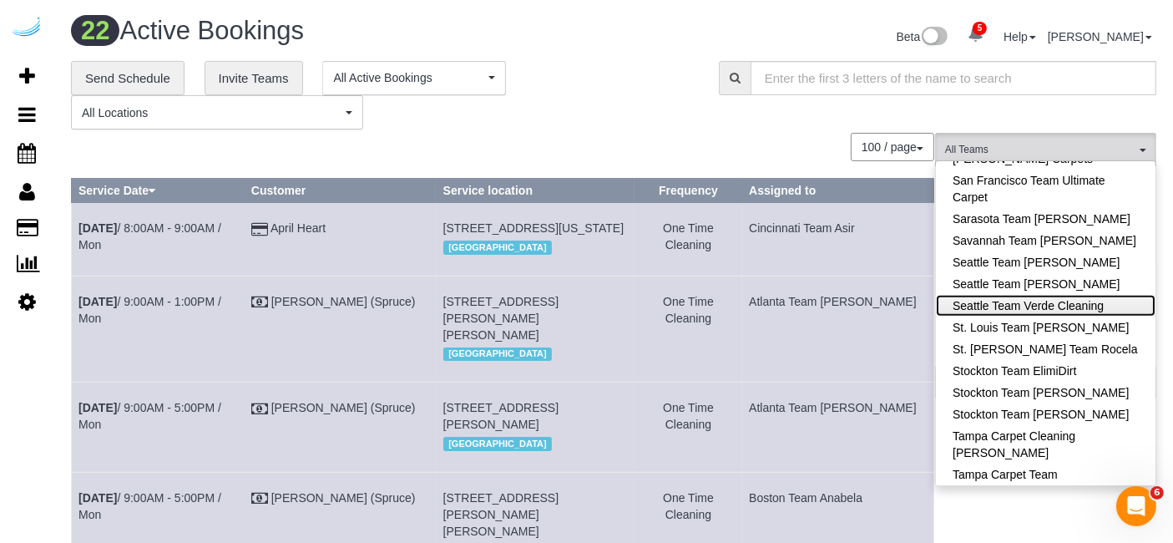
click at [1095, 295] on link "Seattle Team Verde Cleaning" at bounding box center [1046, 306] width 220 height 22
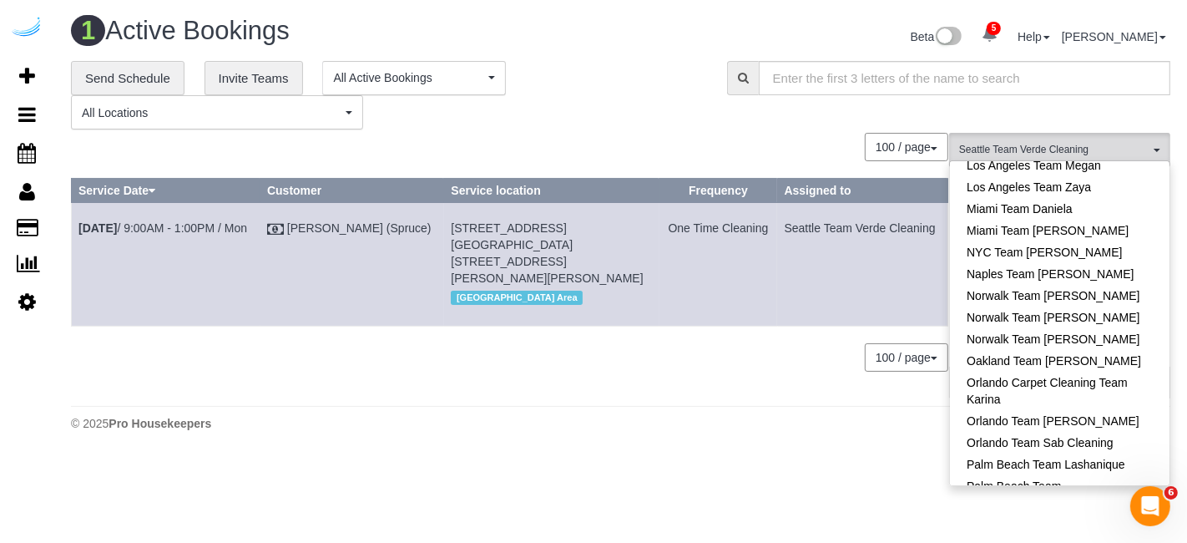
scroll to position [1075, 0]
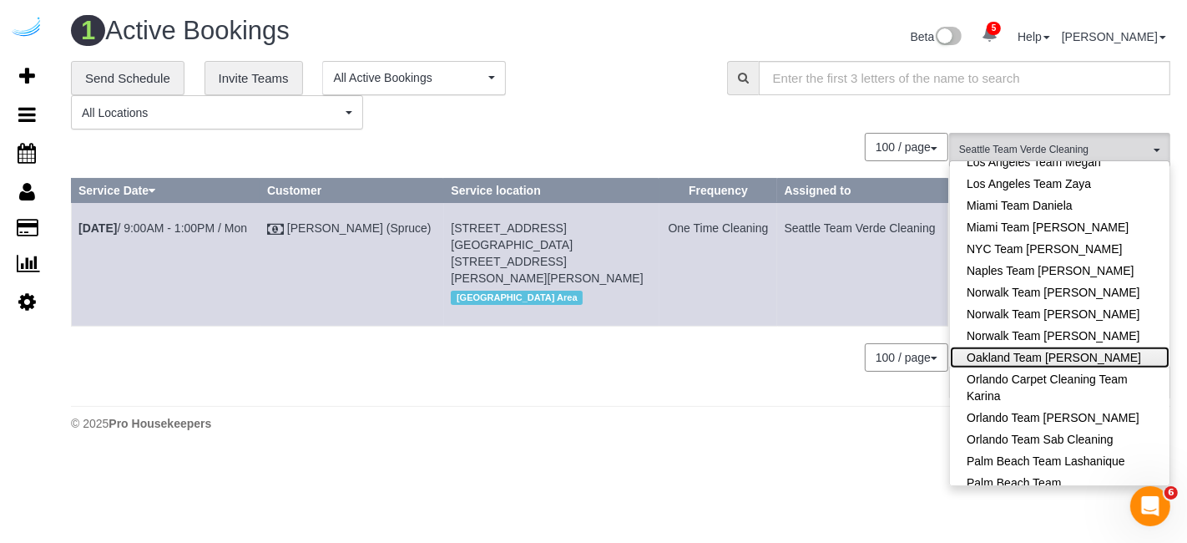
click at [1090, 346] on link "Oakland Team [PERSON_NAME]" at bounding box center [1060, 357] width 220 height 22
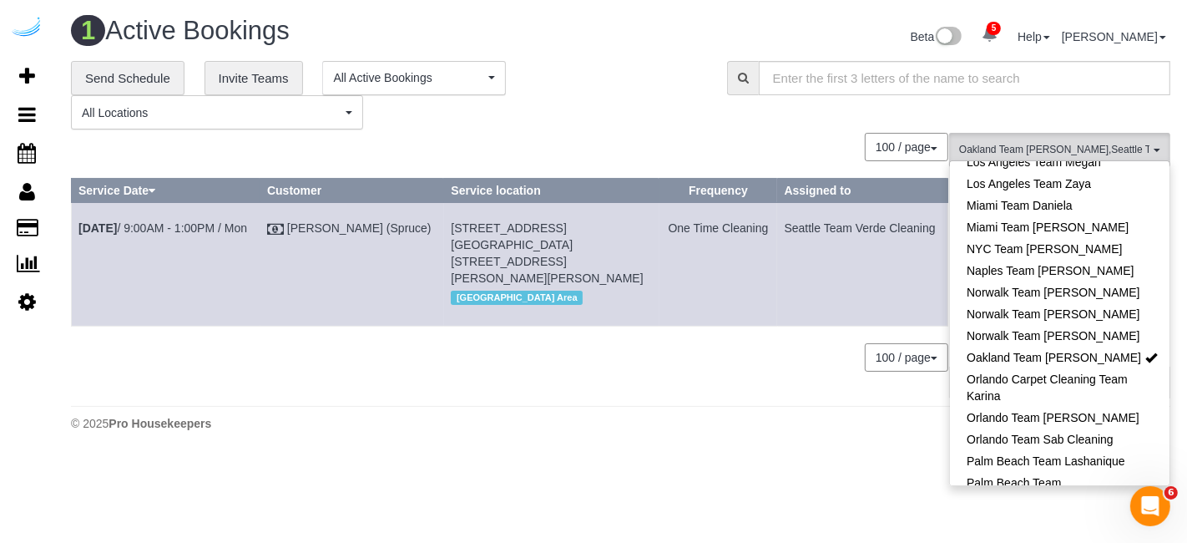
click at [741, 493] on body "5 Beta Your Notifications You have 0 alerts × You have 14 to charge for [DATE] …" at bounding box center [593, 271] width 1187 height 543
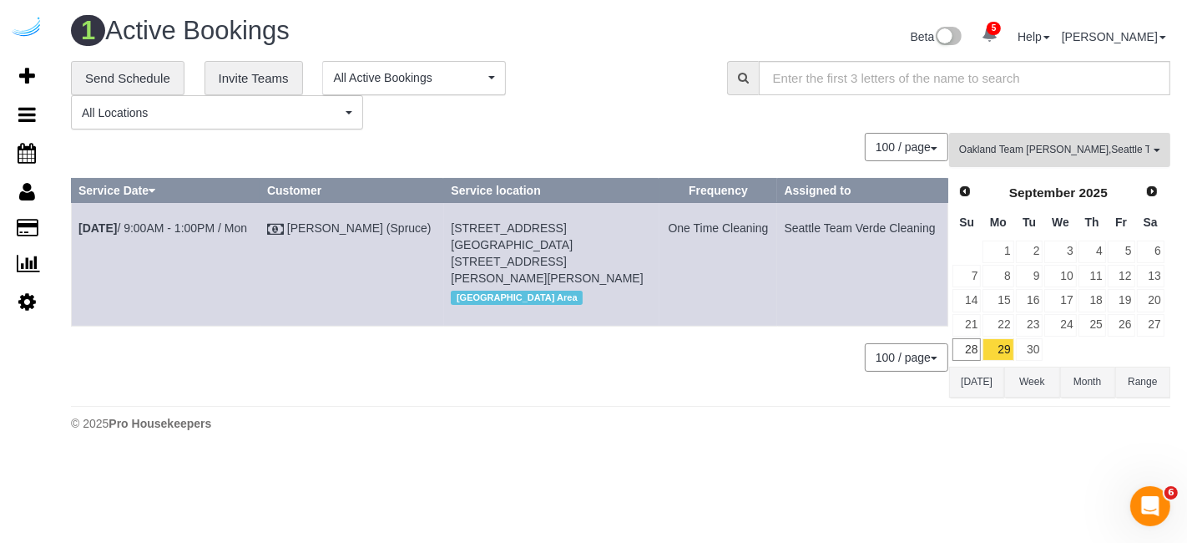
click at [1045, 151] on span "Oakland Team Cristina , Seattle Team Verde Cleaning" at bounding box center [1054, 150] width 190 height 14
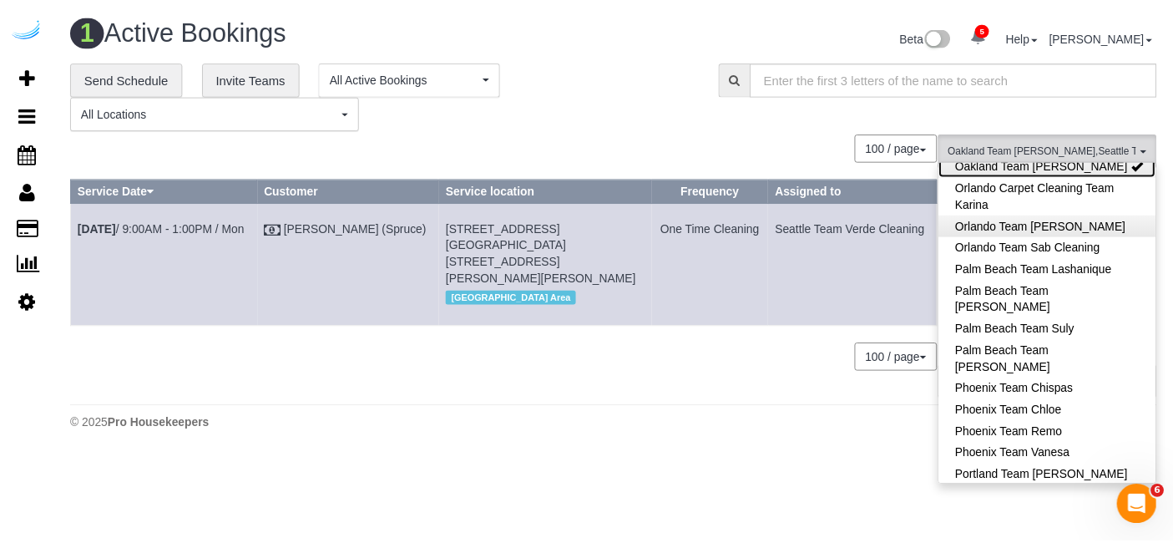
scroll to position [1271, 0]
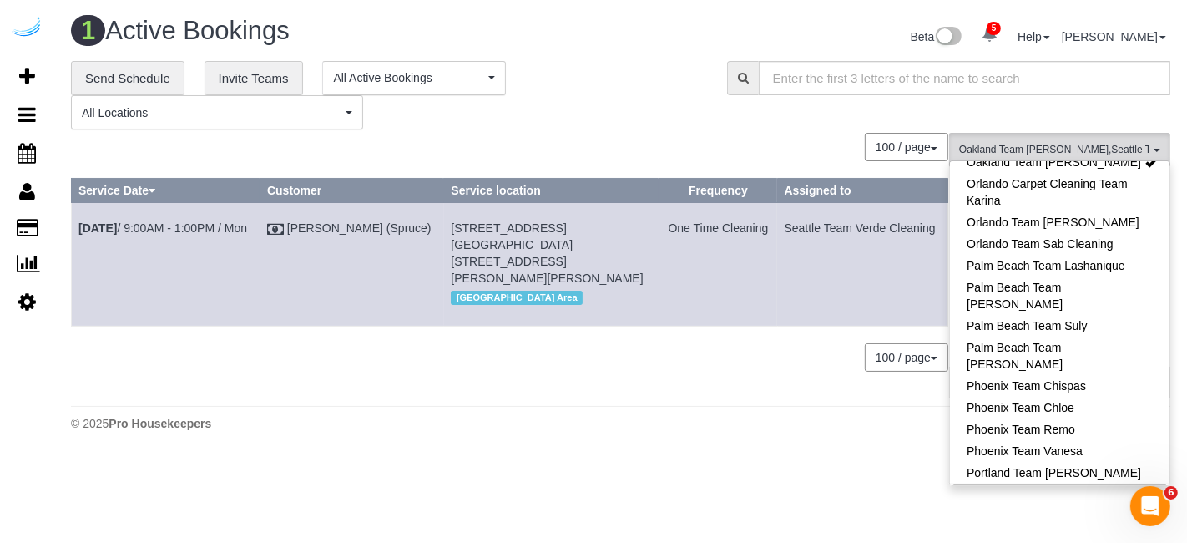
click at [1039, 483] on link "Portland Team Oksana" at bounding box center [1060, 494] width 220 height 22
click at [1038, 505] on link "Portland Team Squeaky" at bounding box center [1060, 516] width 220 height 22
click at [840, 423] on div "© 2025 Pro Housekeepers" at bounding box center [621, 423] width 1100 height 17
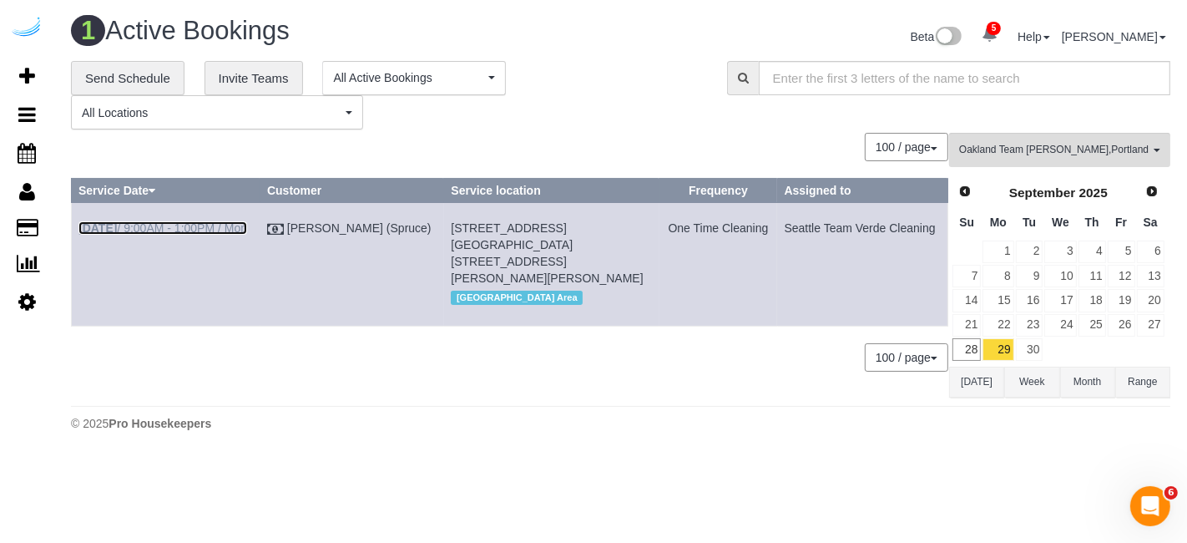
click at [234, 229] on link "Sep 29th / 9:00AM - 1:00PM / Mon" at bounding box center [162, 227] width 169 height 13
click at [883, 416] on div "© 2025 Pro Housekeepers" at bounding box center [621, 423] width 1100 height 17
copy tr "Sep 29th / 9:00AM - 1:00PM / Mon Brandie Louck (Spruce) 888 Western Ave, Buildi…"
click at [578, 437] on div "1 Active Bookings Beta 5 Your Notifications You have 0 alerts × You have 14 to …" at bounding box center [620, 228] width 1133 height 456
click at [1033, 340] on link "30" at bounding box center [1030, 349] width 28 height 23
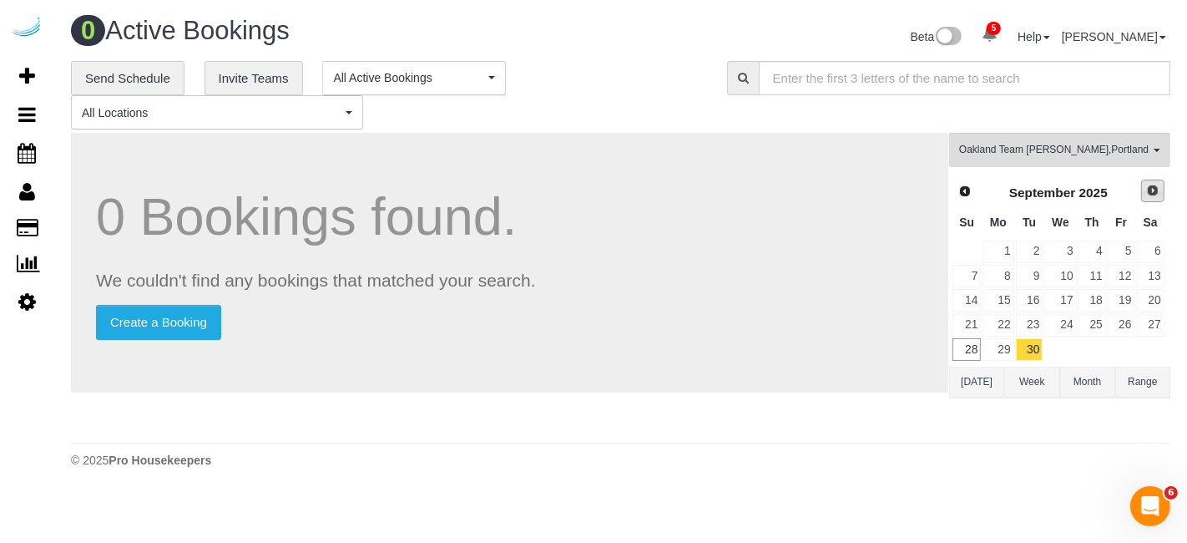
click at [1152, 184] on span "Next" at bounding box center [1152, 190] width 13 height 13
click at [1070, 250] on link "1" at bounding box center [1060, 251] width 32 height 23
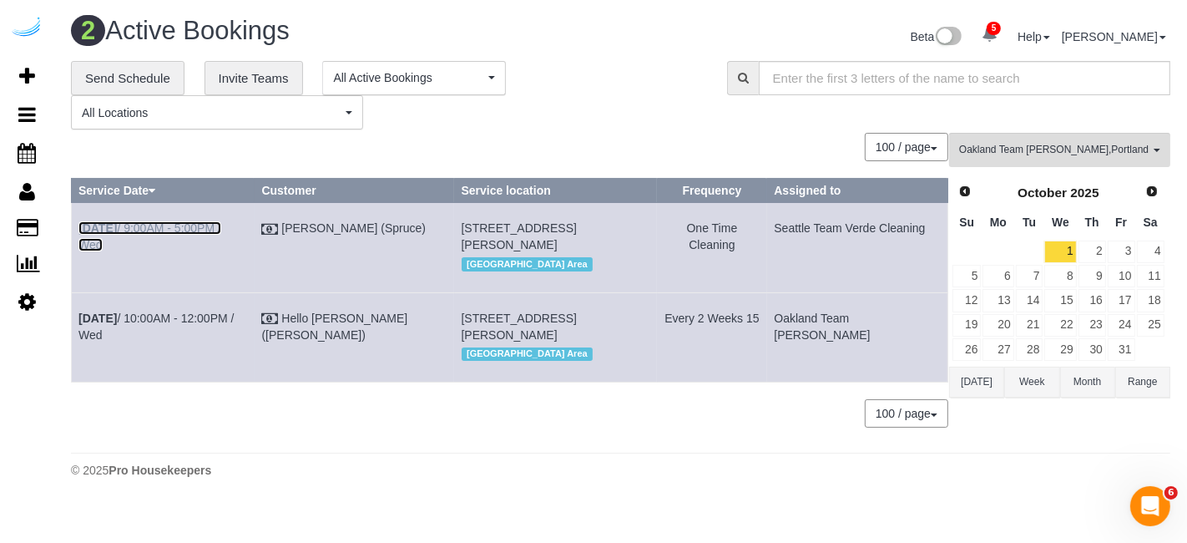
click at [221, 227] on link "Oct 1st / 9:00AM - 5:00PM / Wed" at bounding box center [149, 236] width 143 height 30
drag, startPoint x: 922, startPoint y: 253, endPoint x: 845, endPoint y: 246, distance: 77.1
click at [845, 246] on td "Seattle Team Verde Cleaning" at bounding box center [857, 247] width 181 height 89
copy tr "Oct 1st / 9:00AM - 5:00PM / Wed Brandie Louck (Spruce) 1823 Minor Ave, Building…"
drag, startPoint x: 937, startPoint y: 235, endPoint x: 160, endPoint y: -73, distance: 835.1
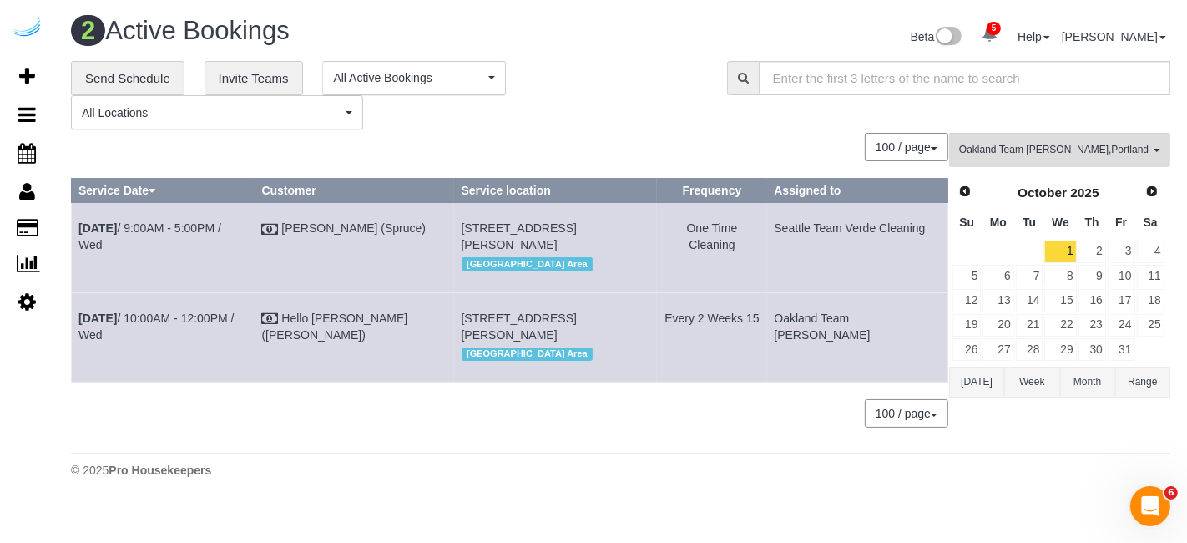
click at [160, 0] on html "5 Beta Your Notifications You have 0 alerts × You have 14 to charge for [DATE] …" at bounding box center [593, 271] width 1187 height 543
click at [554, 68] on div "**********" at bounding box center [386, 95] width 631 height 69
click at [1095, 249] on link "2" at bounding box center [1093, 251] width 28 height 23
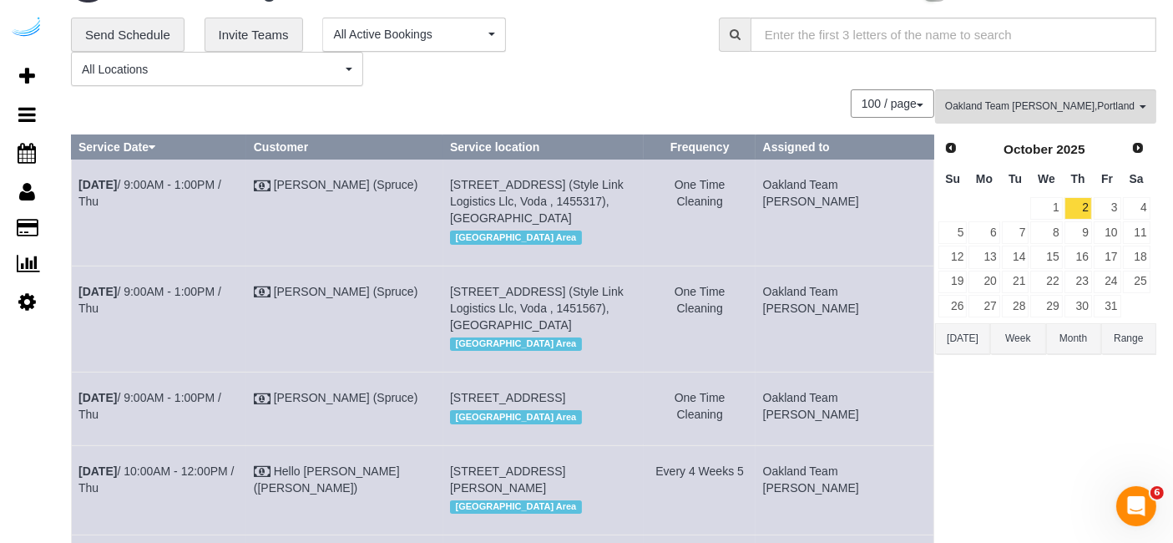
scroll to position [0, 0]
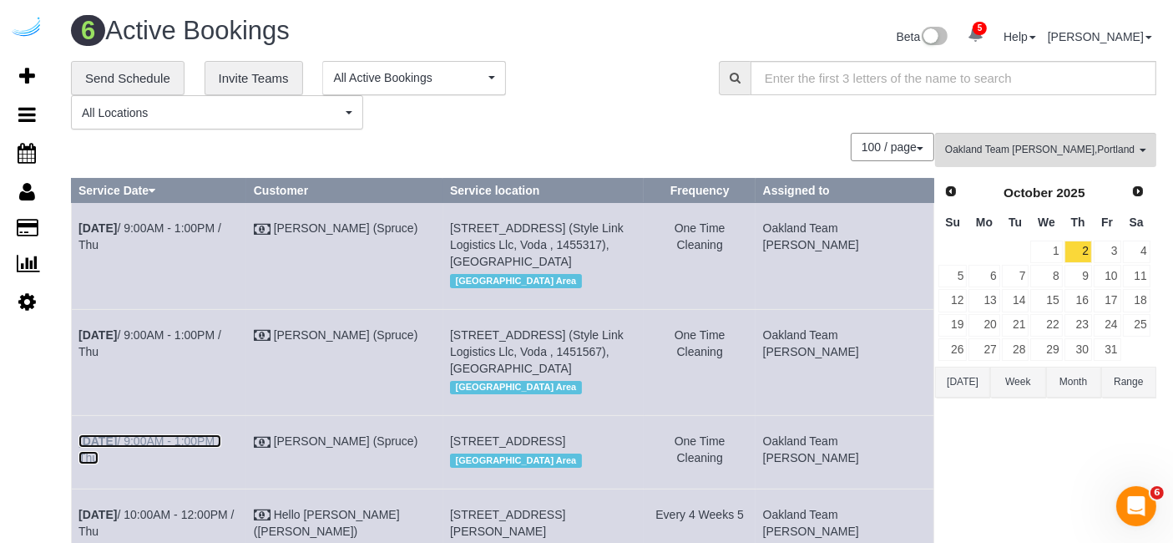
click at [166, 434] on link "Oct 2nd / 9:00AM - 1:00PM / Thu" at bounding box center [149, 449] width 143 height 30
click at [194, 328] on link "Oct 2nd / 9:00AM - 1:00PM / Thu" at bounding box center [149, 343] width 143 height 30
click at [210, 222] on link "Oct 2nd / 9:00AM - 1:00PM / Thu" at bounding box center [149, 236] width 143 height 30
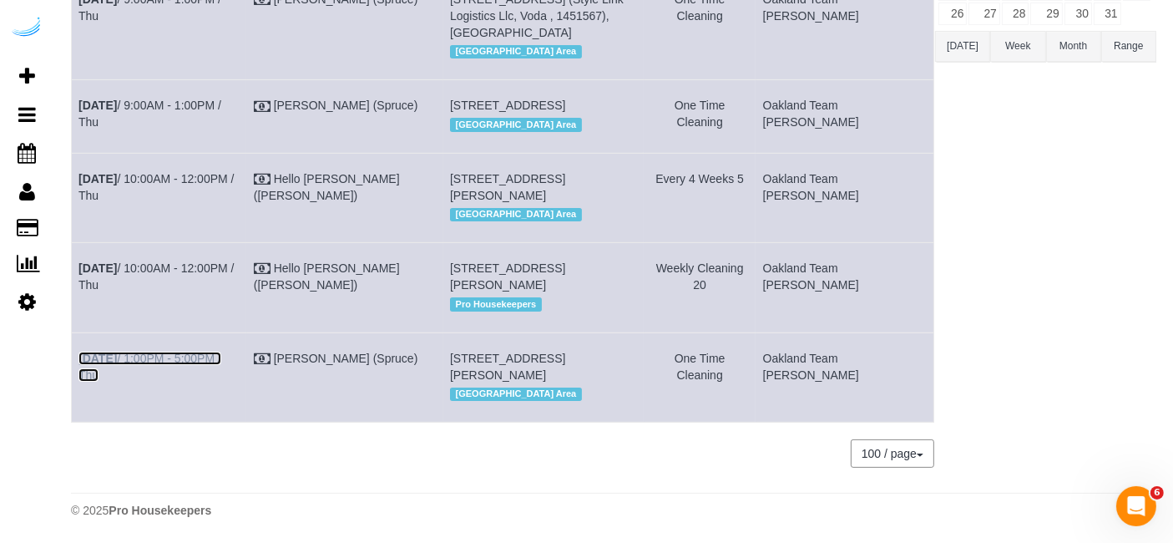
click at [179, 351] on link "Oct 2nd / 1:00PM - 5:00PM / Thu" at bounding box center [149, 366] width 143 height 30
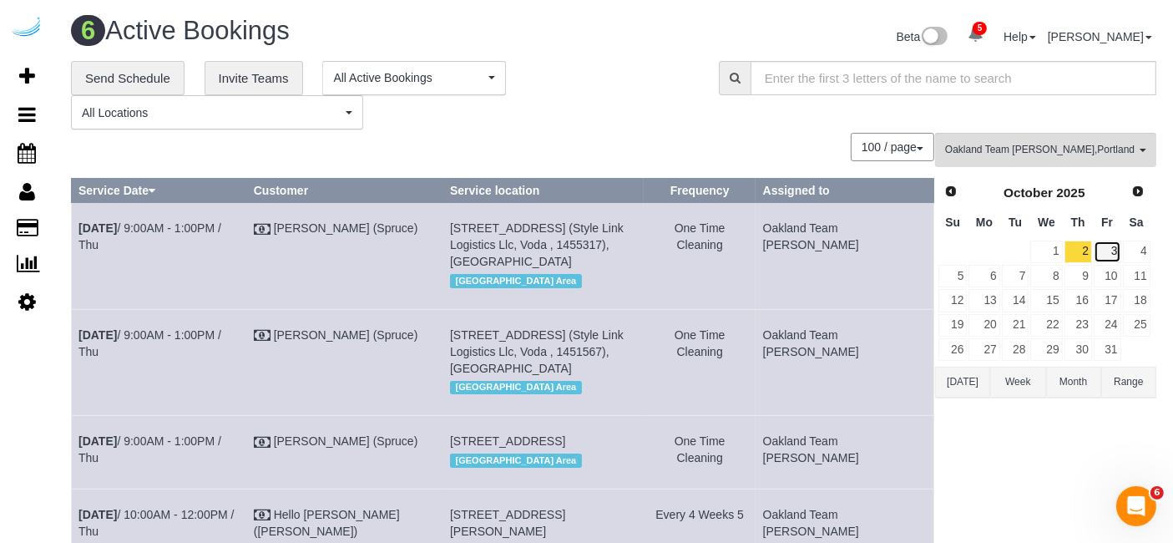
click at [1109, 253] on link "3" at bounding box center [1108, 251] width 28 height 23
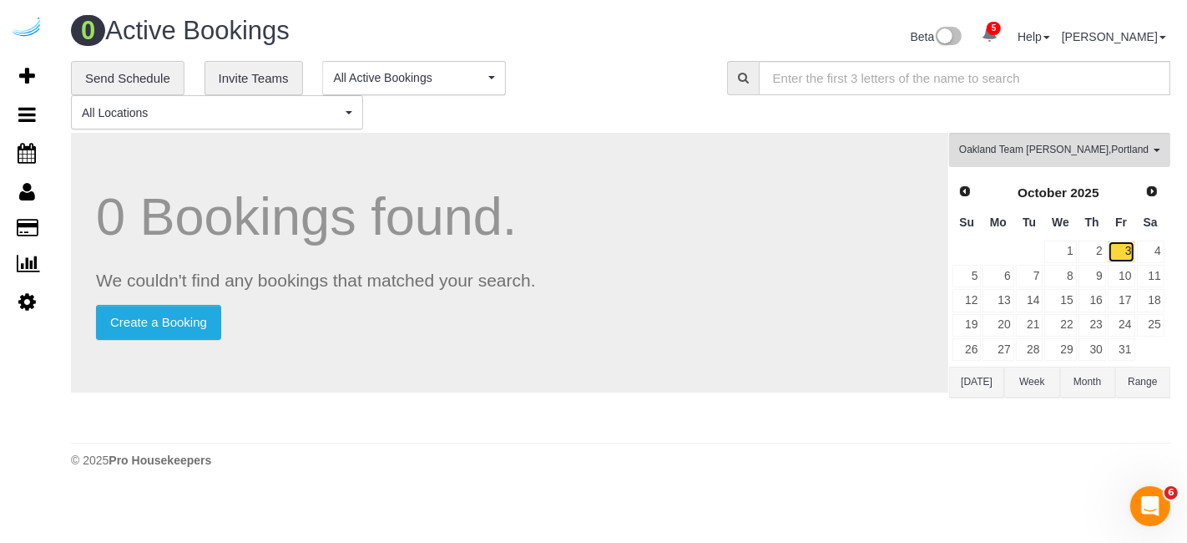
click at [1121, 249] on link "3" at bounding box center [1122, 251] width 28 height 23
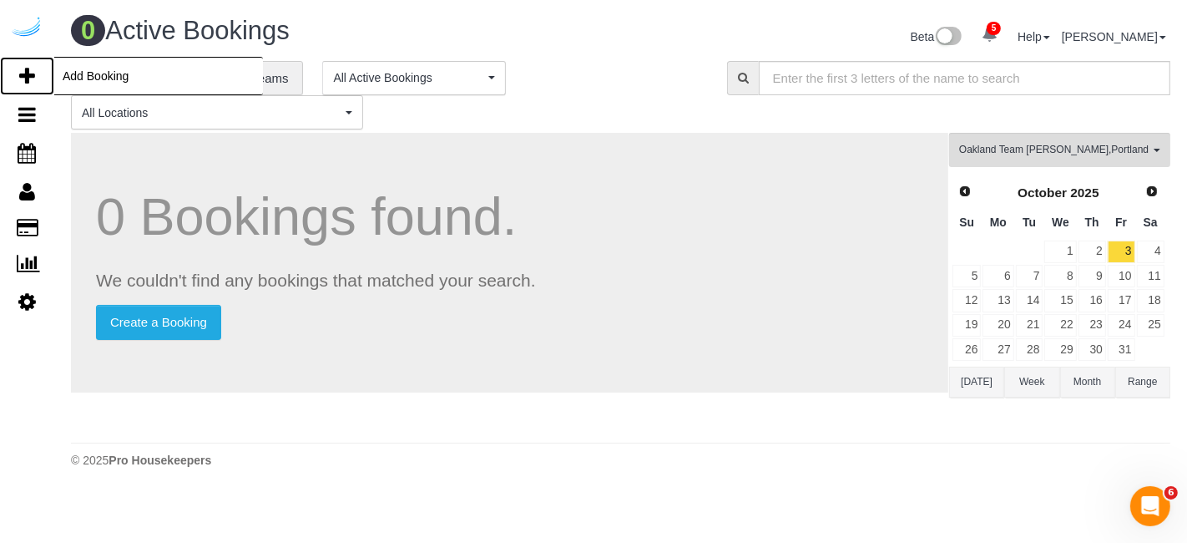
click at [27, 79] on icon at bounding box center [27, 76] width 16 height 20
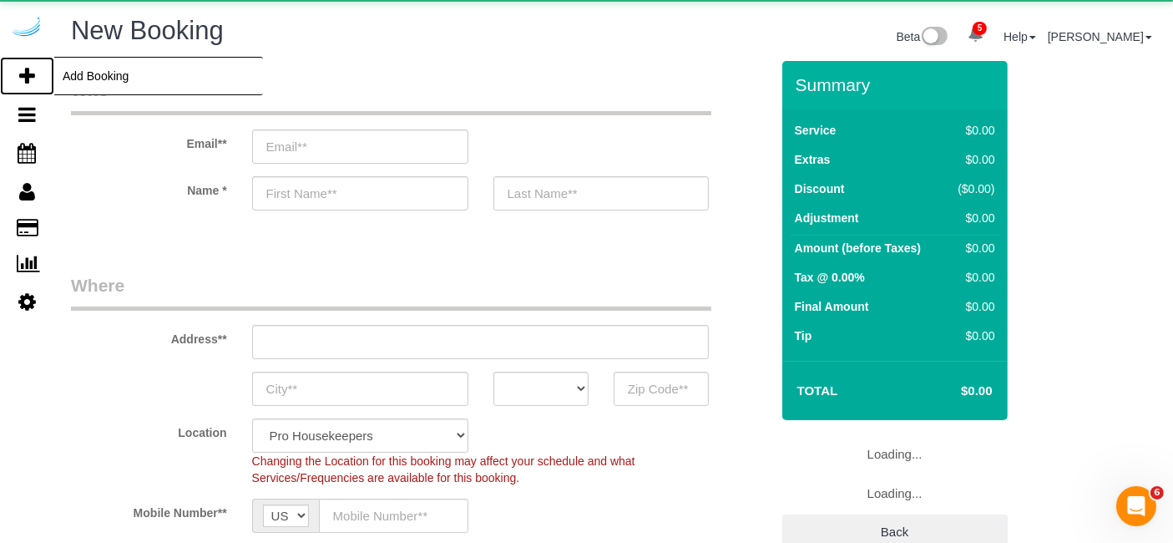
select select "object:3629"
select select "number:9"
select select "object:4216"
select select "4"
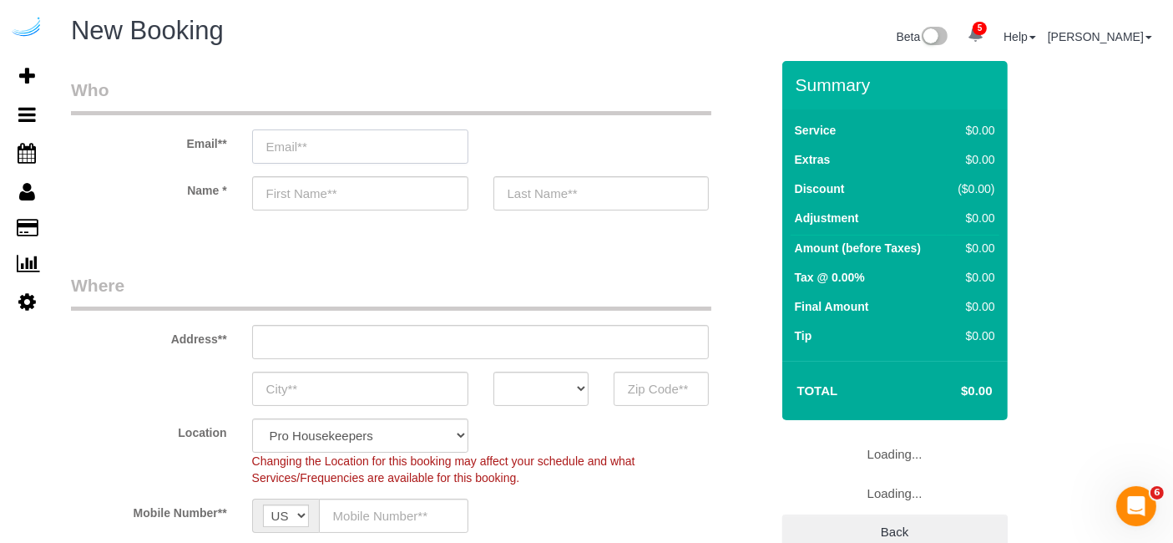
click at [317, 142] on input "email" at bounding box center [360, 146] width 216 height 34
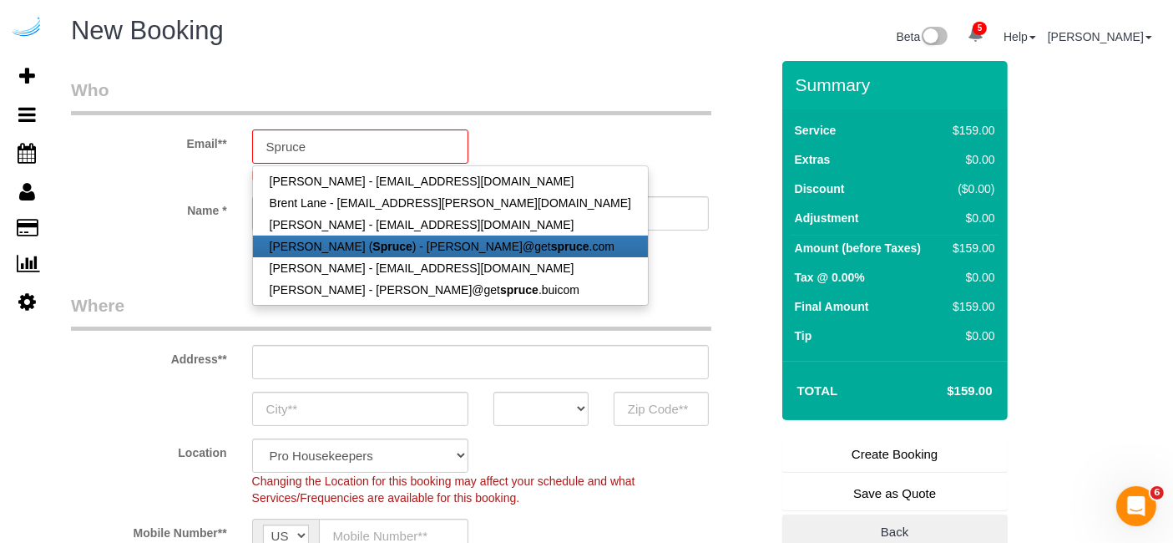
click at [334, 244] on link "[PERSON_NAME] ( Spruce ) - [PERSON_NAME]@get spruce .com" at bounding box center [450, 246] width 395 height 22
type input "[PERSON_NAME][EMAIL_ADDRESS][DOMAIN_NAME]"
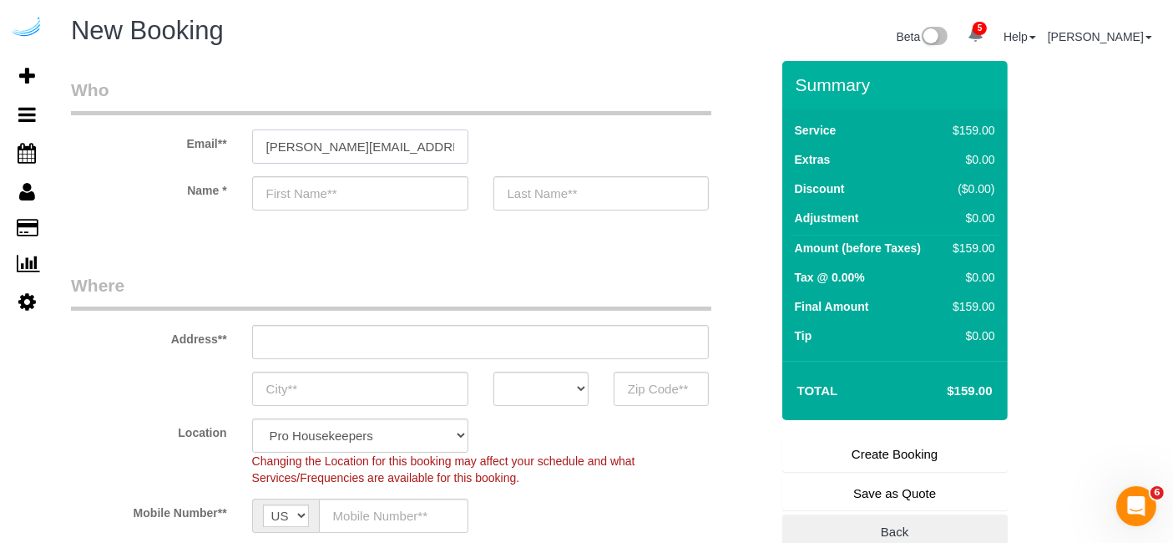
type input "[PERSON_NAME]"
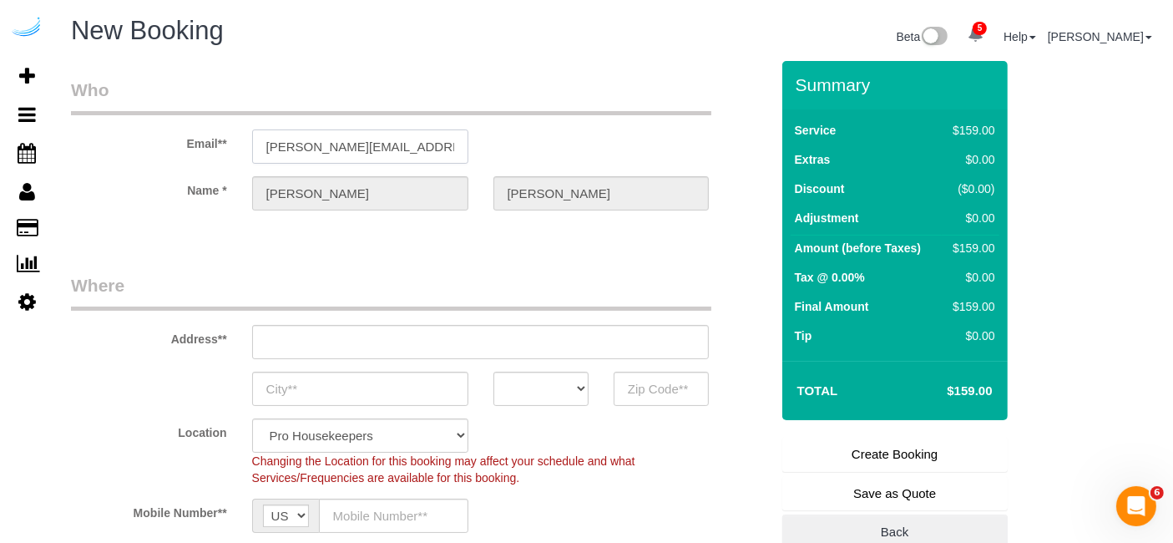
type input "[STREET_ADDRESS][PERSON_NAME]"
type input "Austin"
select select "[GEOGRAPHIC_DATA]"
type input "78704"
click at [488, 354] on input "[STREET_ADDRESS][PERSON_NAME]" at bounding box center [481, 342] width 458 height 34
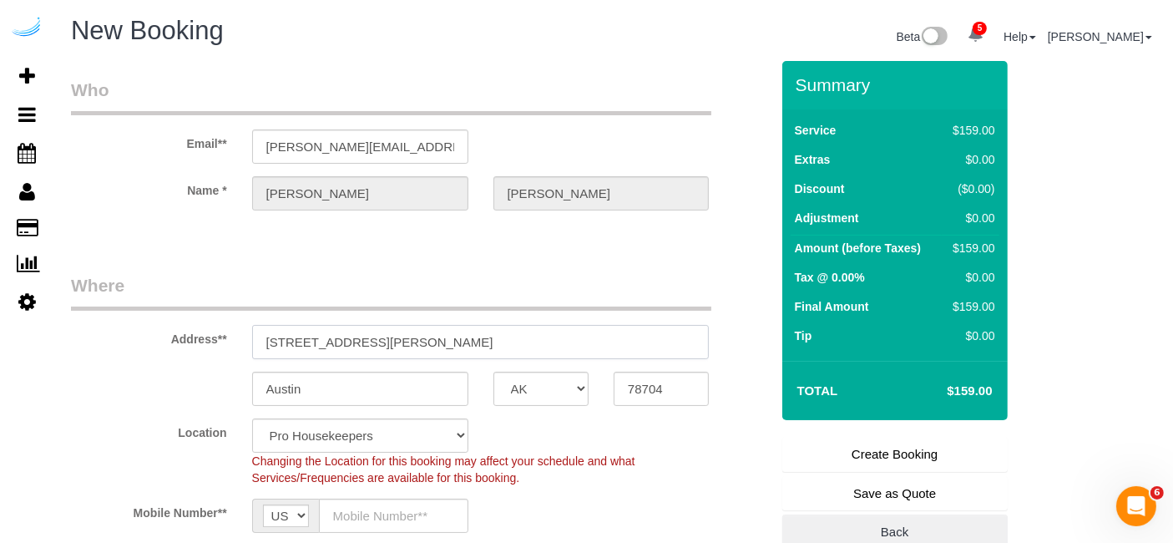
select select "9"
paste input "1453058"
type input "1453058"
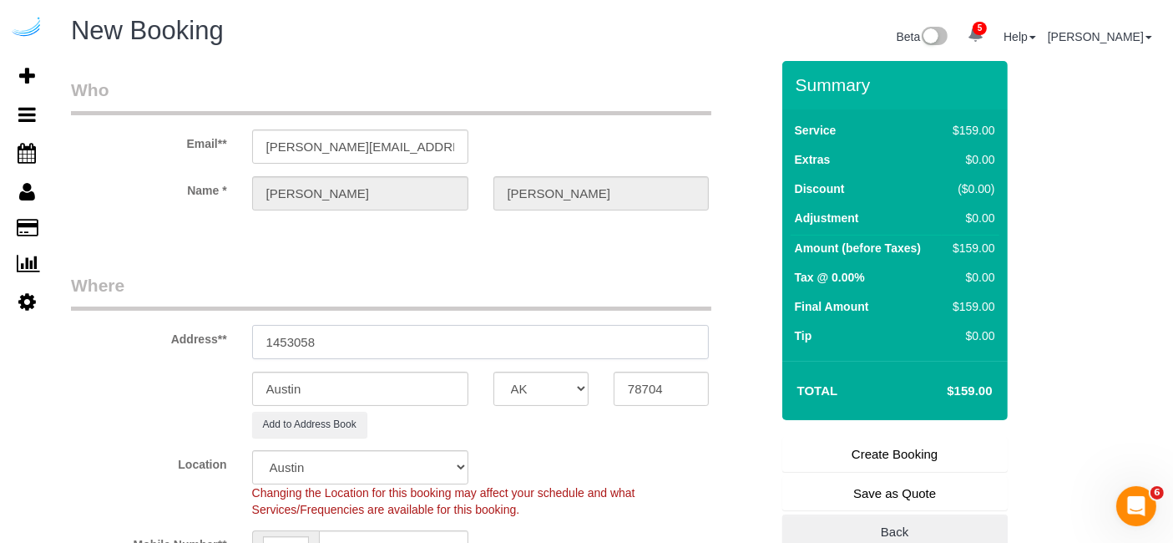
select select "object:4260"
click at [453, 345] on input "1453058" at bounding box center [481, 342] width 458 height 34
paste input "515 Bellevue Way NE, Bellevue, WA 98004"
drag, startPoint x: 477, startPoint y: 335, endPoint x: 613, endPoint y: 356, distance: 137.7
click at [613, 356] on input "1515 Bellevue Way NE, Bellevue, WA 98004" at bounding box center [481, 342] width 458 height 34
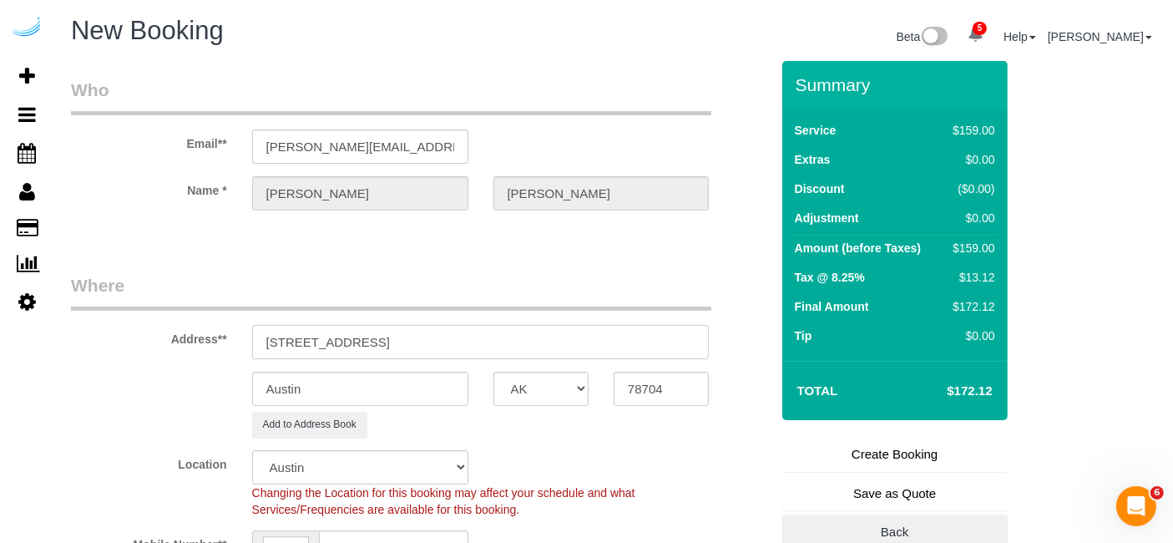
type input "1515 Bellevue Way NE, Bellevue, WA 98004"
click at [645, 387] on input "78704" at bounding box center [661, 389] width 95 height 34
paste input "980"
type input "98004"
click at [560, 390] on select "AK AL AR AZ CA CO CT DC DE [GEOGRAPHIC_DATA] [GEOGRAPHIC_DATA] HI IA ID IL IN K…" at bounding box center [540, 389] width 95 height 34
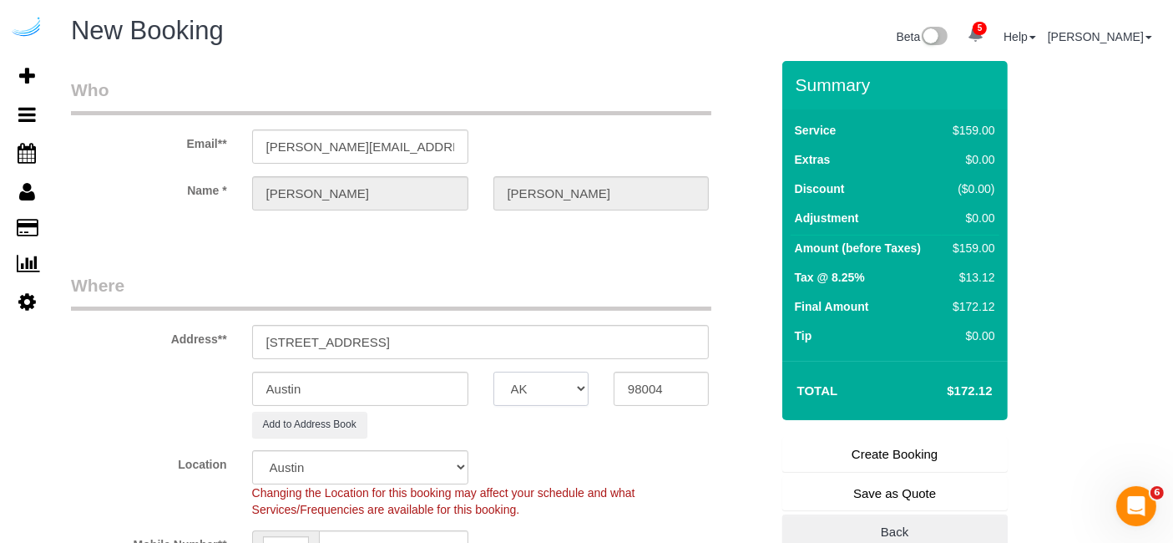
select select "11"
select select "WA"
select select "object:4302"
click at [417, 392] on input "Austin" at bounding box center [360, 389] width 216 height 34
type input "Bellevue"
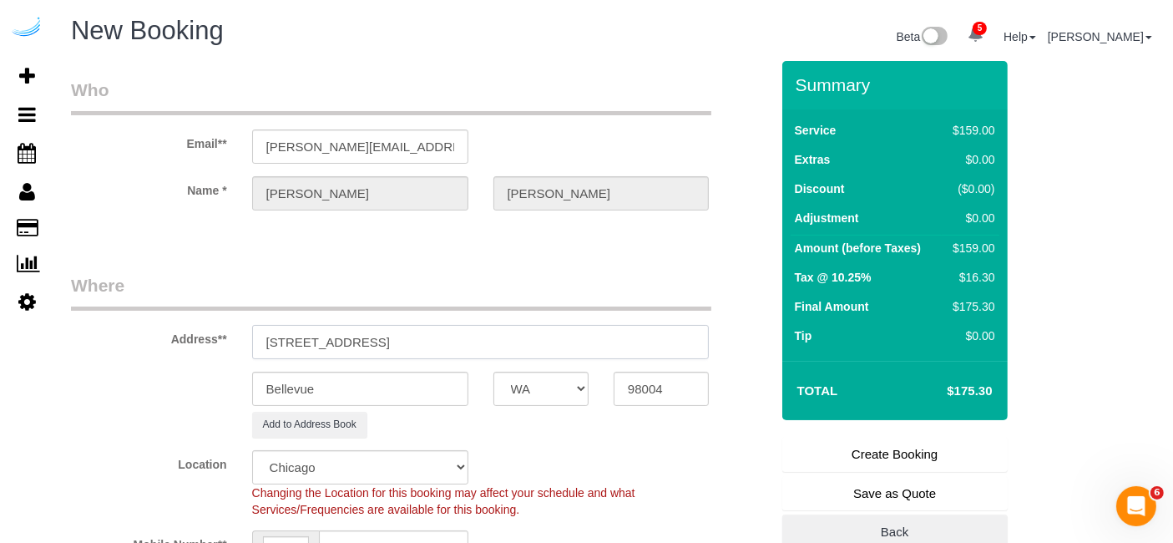
drag, startPoint x: 407, startPoint y: 340, endPoint x: 821, endPoint y: 298, distance: 415.4
click at [821, 61] on form "Who Email** brandie@getspruce.com Name * Brandie Louck Where Address** 1515 Bel…" at bounding box center [613, 61] width 1085 height 0
paste input "1449H"
paste input "Vishal Kumawat"
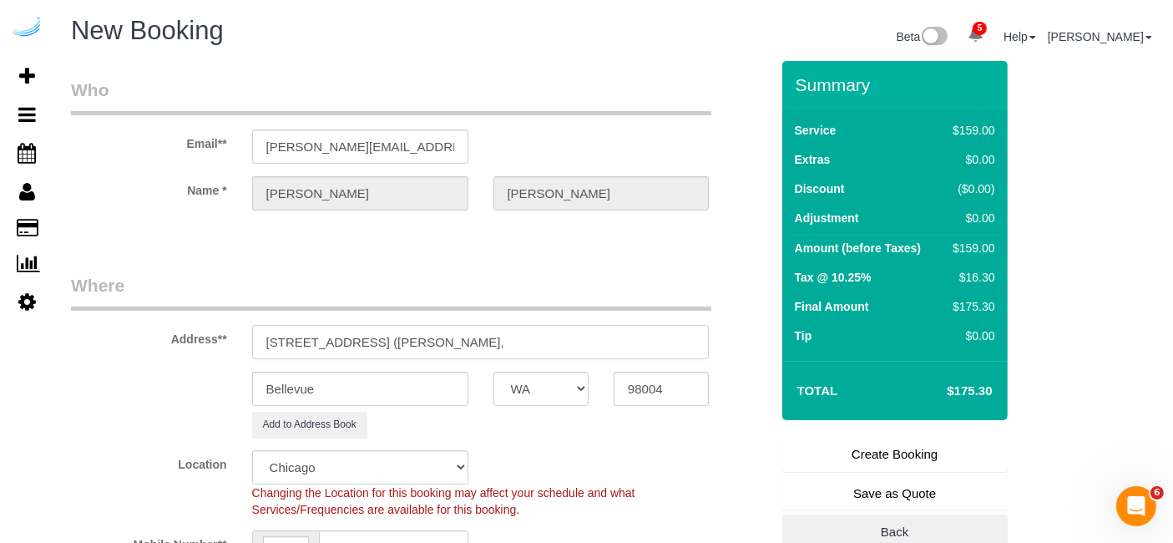
paste input "The Park in Bellevue"
paste input "1490165"
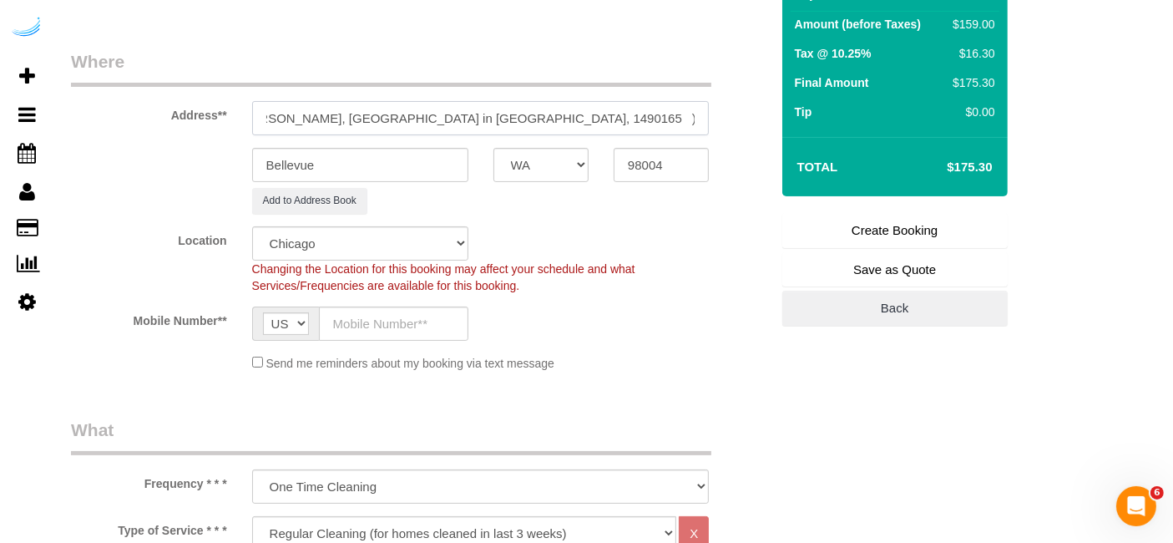
scroll to position [263, 0]
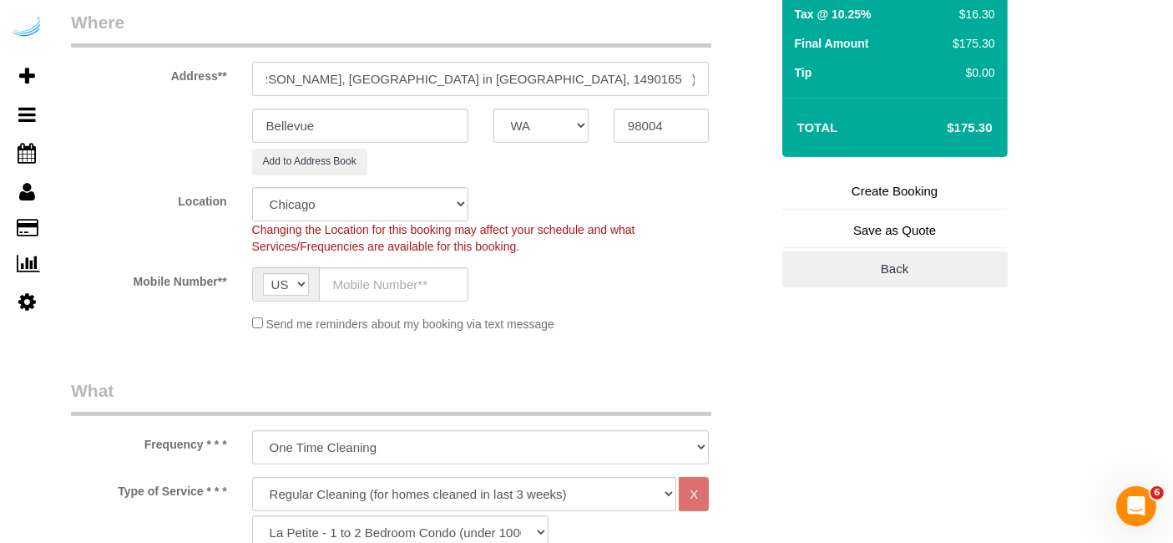
type input "1515 Bellevue Way NE, Building 1449H, Unit 1449H (Vishal Kumawat, The Park in B…"
click at [382, 294] on input "text" at bounding box center [393, 284] width 149 height 34
click at [405, 217] on select "Pro Housekeepers Atlanta Austin Boston Chicago Cincinnati Clearwater Denver Ft …" at bounding box center [360, 204] width 216 height 34
select select "4"
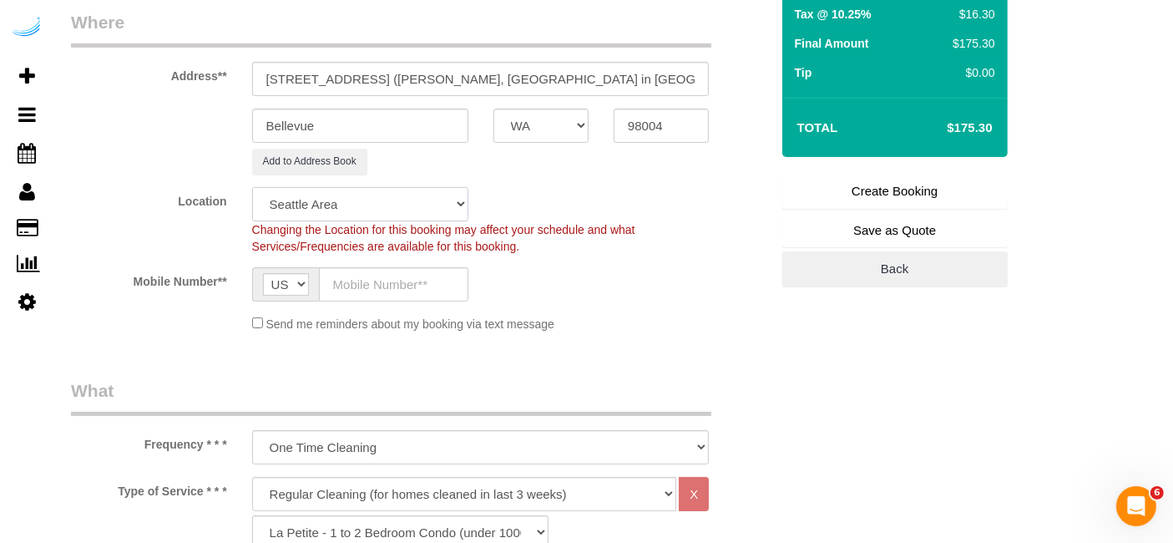
click at [252, 187] on select "Pro Housekeepers Atlanta Austin Boston Chicago Cincinnati Clearwater Denver Ft …" at bounding box center [360, 204] width 216 height 34
select select "object:4326"
select select "228"
click at [412, 288] on input "text" at bounding box center [393, 284] width 149 height 34
type input "[PHONE_NUMBER]"
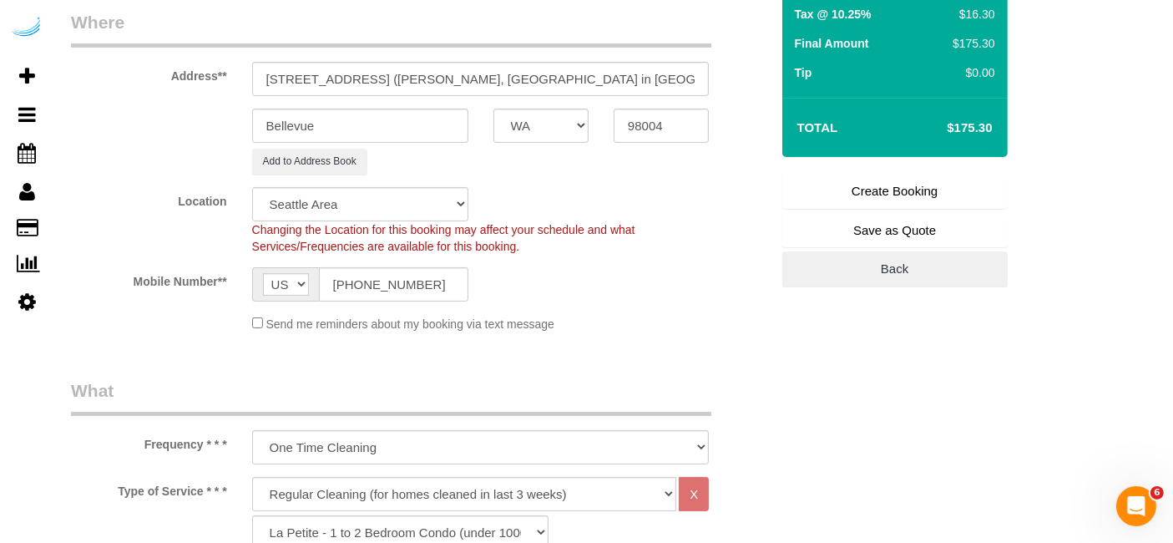
type input "[PERSON_NAME]"
type input "[PHONE_NUMBER]"
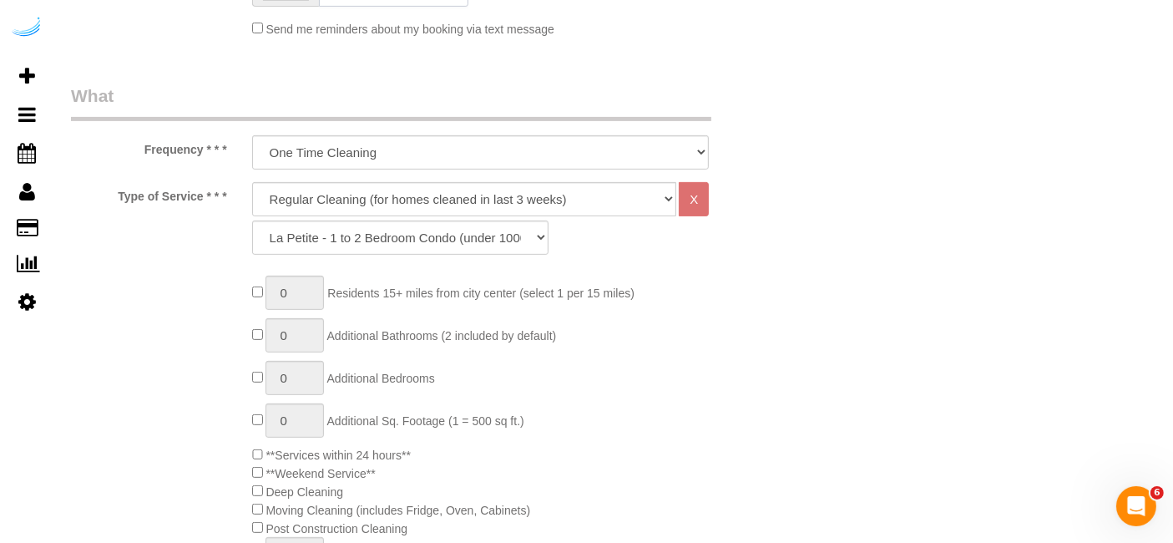
scroll to position [559, 0]
click at [499, 188] on select "Deep Cleaning (for homes that have not been cleaned in 3+ weeks) Spruce Regular…" at bounding box center [464, 197] width 425 height 34
select select "282"
click at [252, 180] on select "Deep Cleaning (for homes that have not been cleaned in 3+ weeks) Spruce Regular…" at bounding box center [464, 197] width 425 height 34
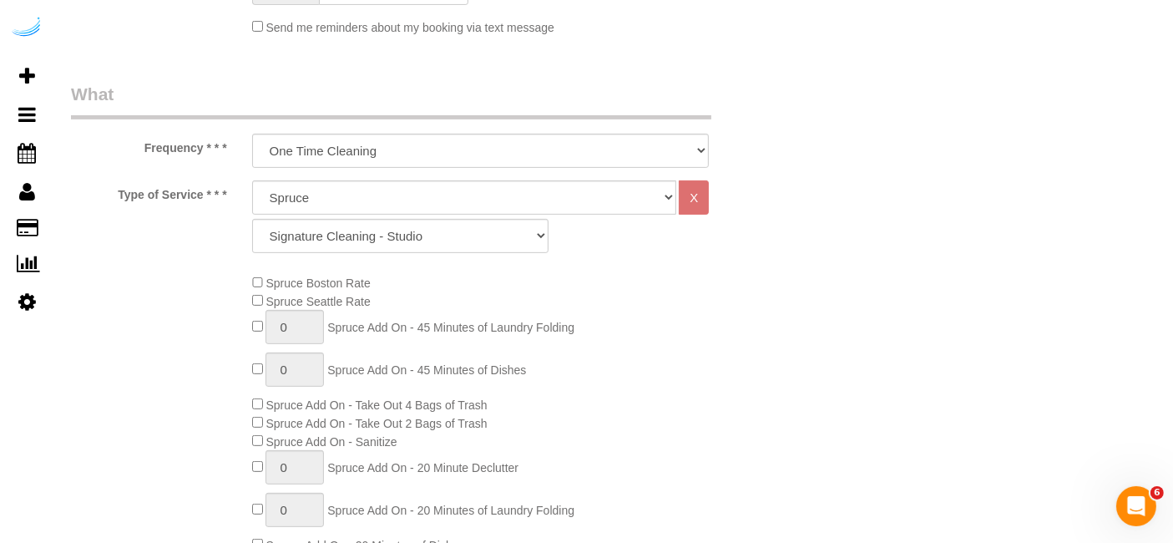
click at [255, 306] on span "Spruce Seattle Rate" at bounding box center [311, 301] width 119 height 13
click at [463, 240] on select "Signature Cleaning - Studio Signature Cleaning - 1 Bed 1 Bath Signature Cleanin…" at bounding box center [400, 236] width 296 height 34
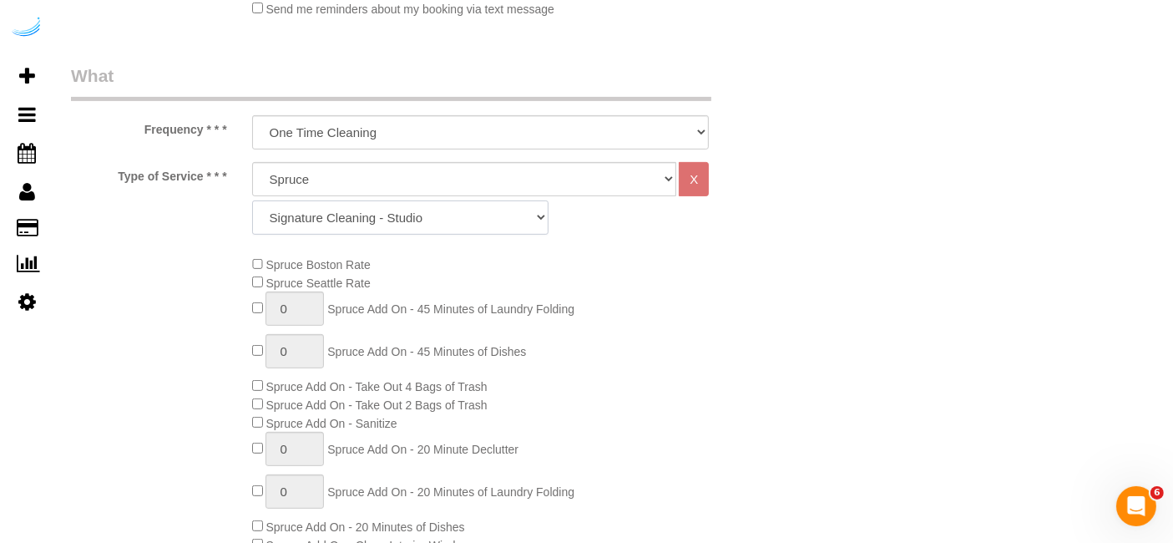
scroll to position [589, 0]
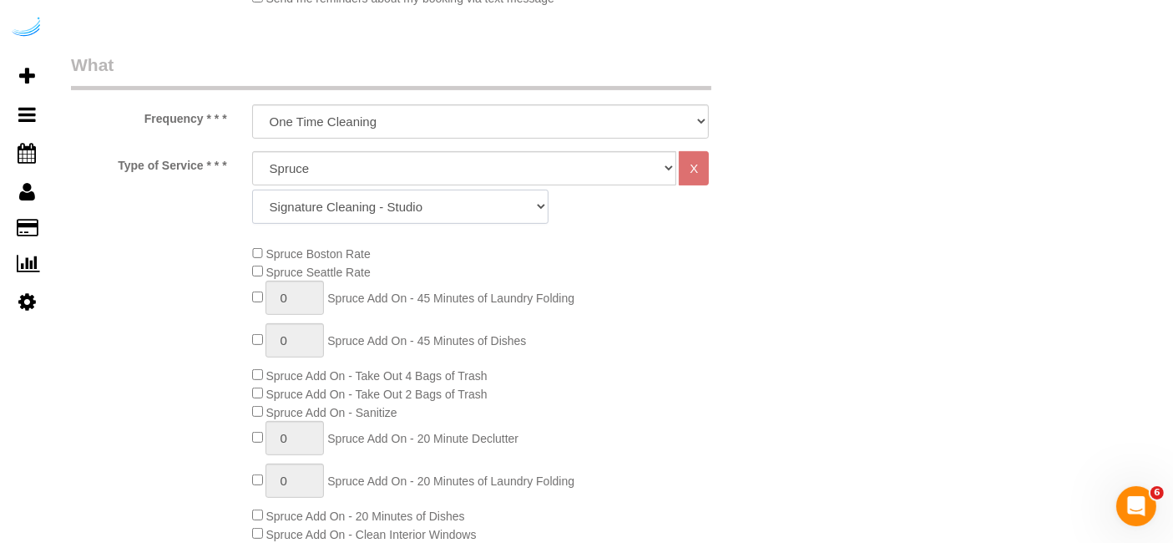
click at [498, 210] on select "Signature Cleaning - Studio Signature Cleaning - 1 Bed 1 Bath Signature Cleanin…" at bounding box center [400, 207] width 296 height 34
select select "325"
click at [252, 190] on select "Signature Cleaning - Studio Signature Cleaning - 1 Bed 1 Bath Signature Cleanin…" at bounding box center [400, 207] width 296 height 34
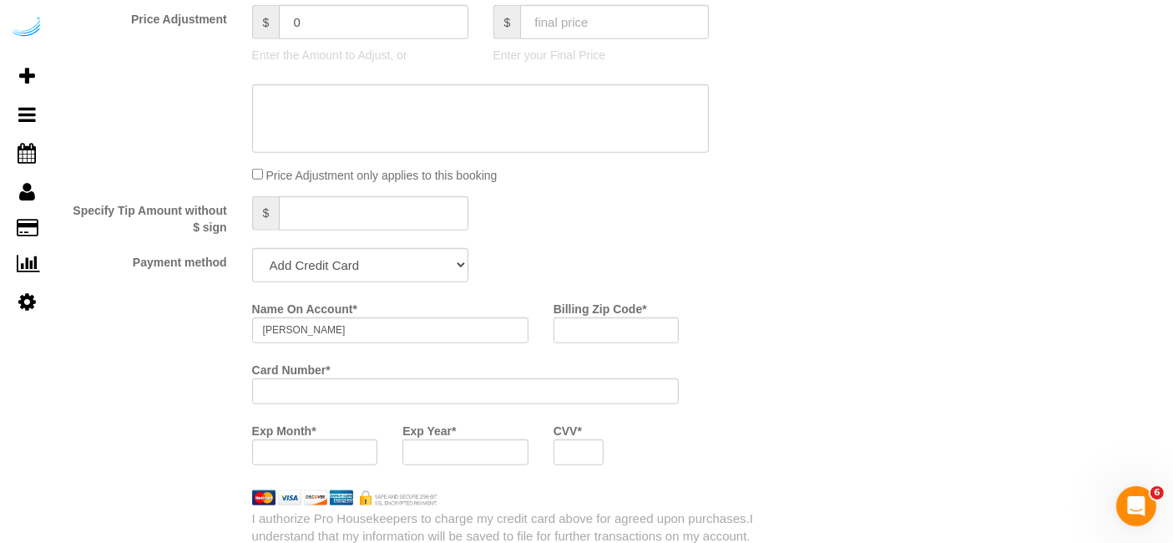
scroll to position [1456, 0]
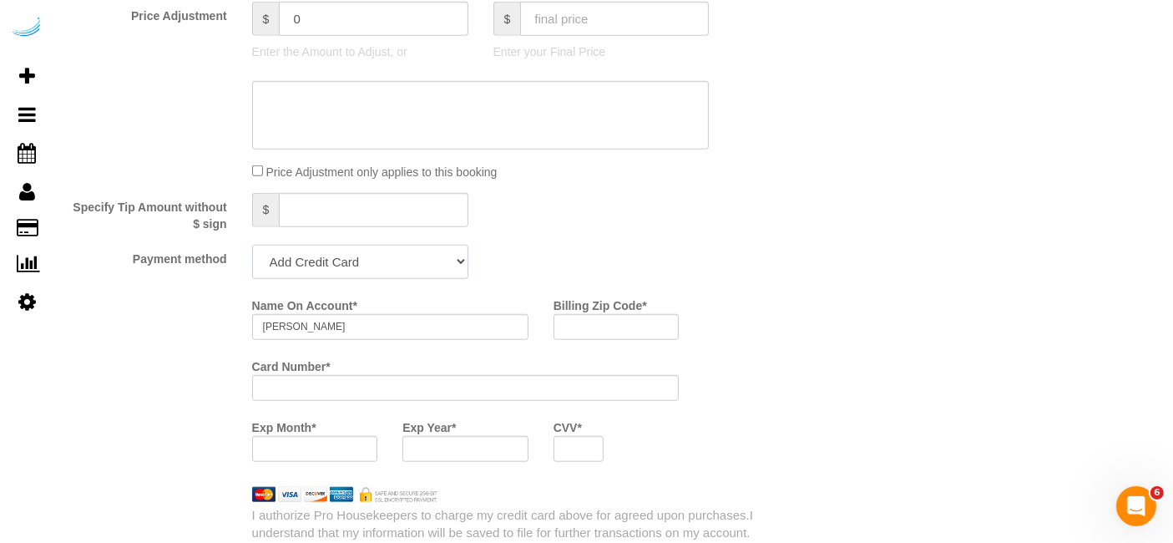
click at [319, 251] on select "Add Credit Card Cash Check Paypal" at bounding box center [360, 262] width 216 height 34
select select "string:check"
click at [252, 245] on select "Add Credit Card Cash Check Paypal" at bounding box center [360, 262] width 216 height 34
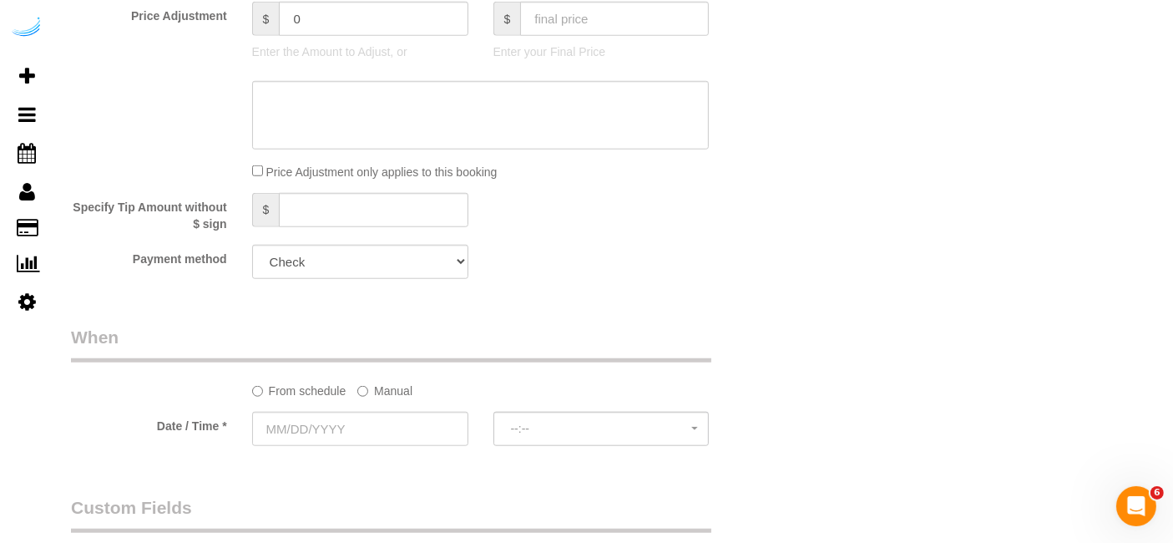
click at [398, 382] on label "Manual" at bounding box center [384, 388] width 55 height 23
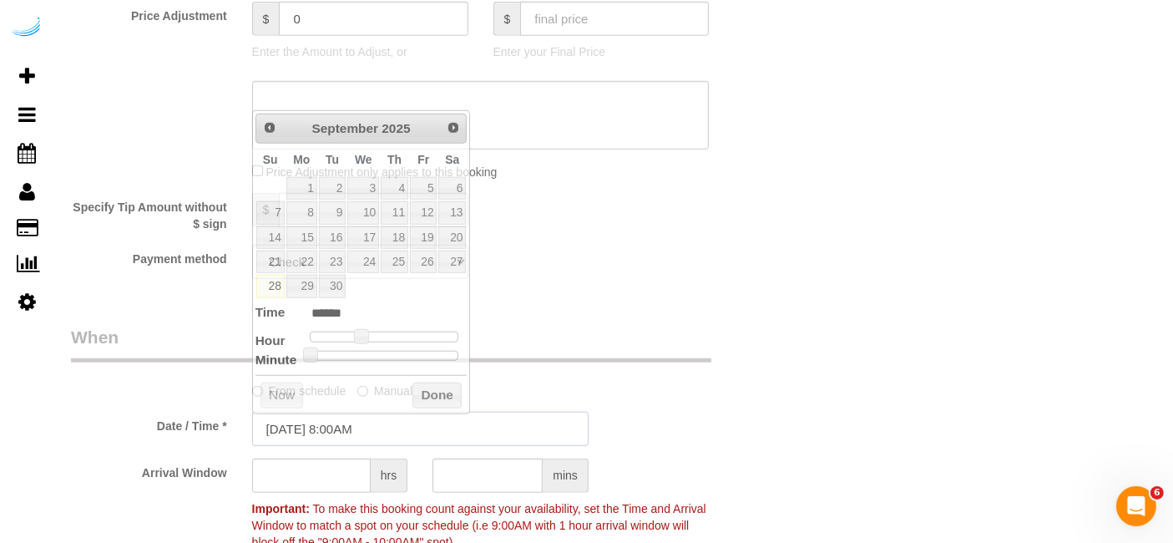
click at [364, 421] on input "[DATE] 8:00AM" at bounding box center [420, 429] width 336 height 34
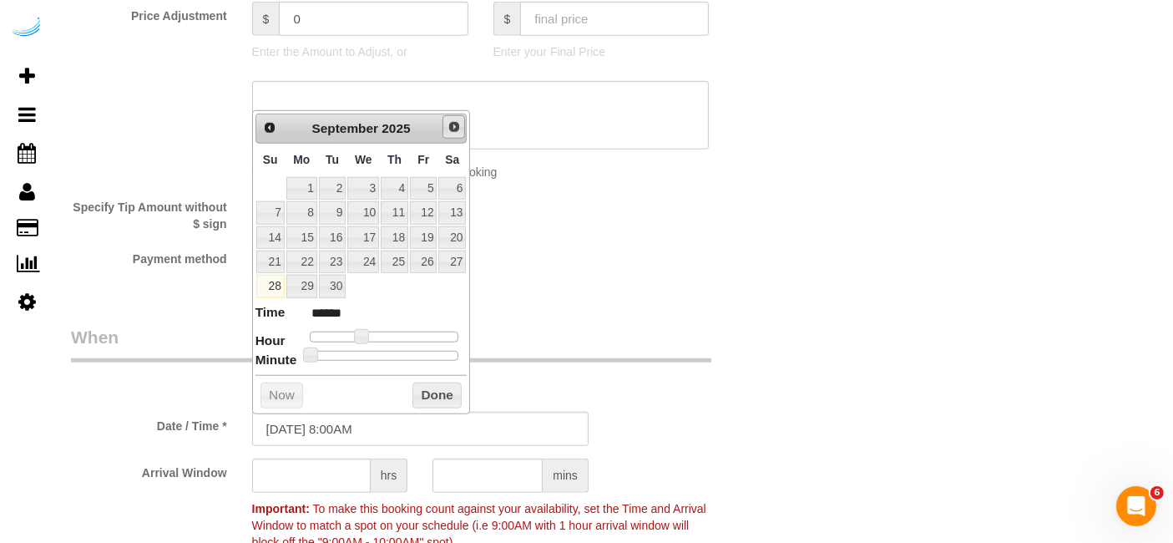
click at [454, 121] on span "Next" at bounding box center [454, 126] width 13 height 13
click at [425, 187] on link "3" at bounding box center [423, 188] width 27 height 23
type input "10/03/2025 9:00AM"
type input "******"
type input "10/03/2025 10:00AM"
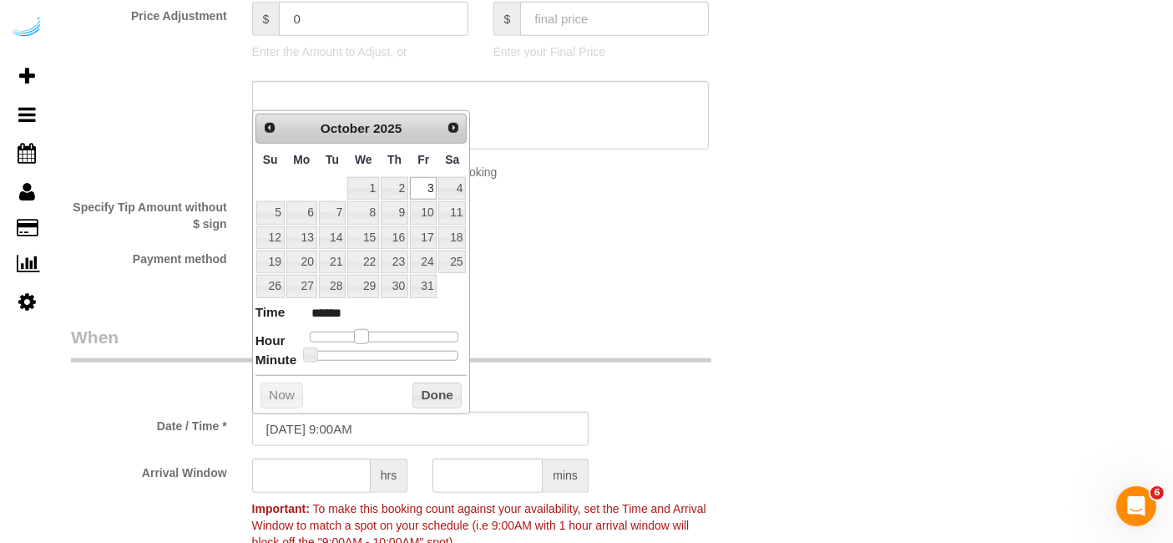
type input "*******"
type input "10/03/2025 11:00AM"
type input "*******"
type input "10/03/2025 12:00PM"
type input "*******"
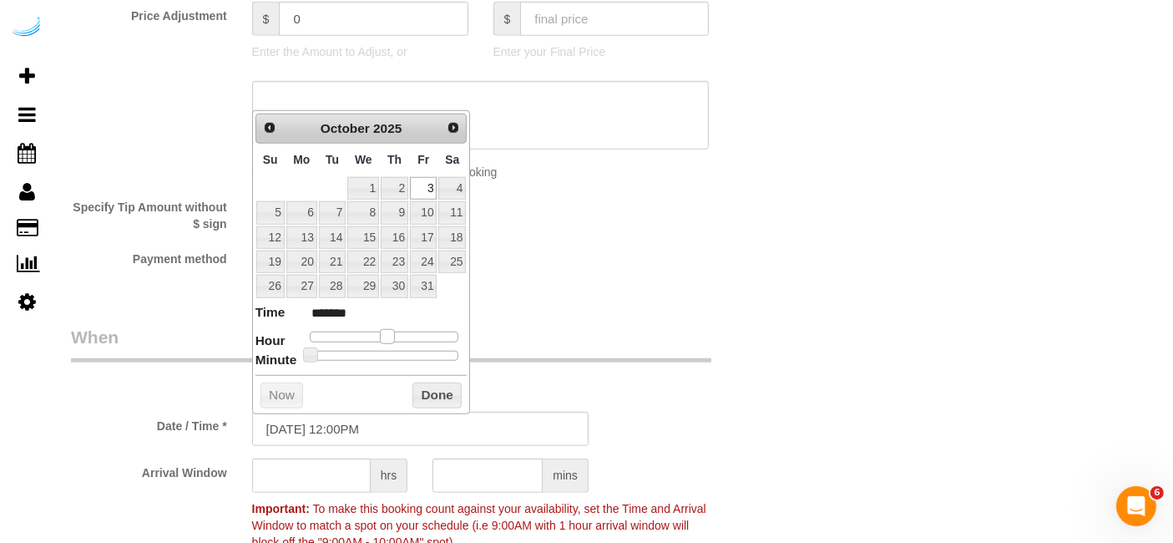
type input "10/03/2025 1:00PM"
type input "******"
drag, startPoint x: 365, startPoint y: 335, endPoint x: 401, endPoint y: 335, distance: 35.9
click at [401, 335] on span at bounding box center [393, 336] width 15 height 15
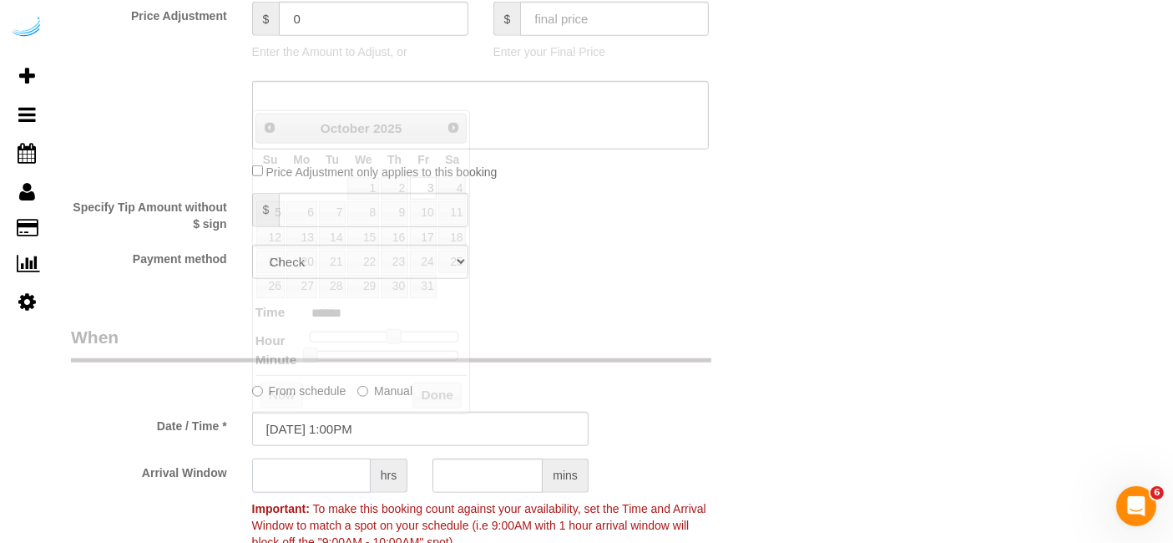
click at [310, 474] on input "text" at bounding box center [311, 475] width 119 height 34
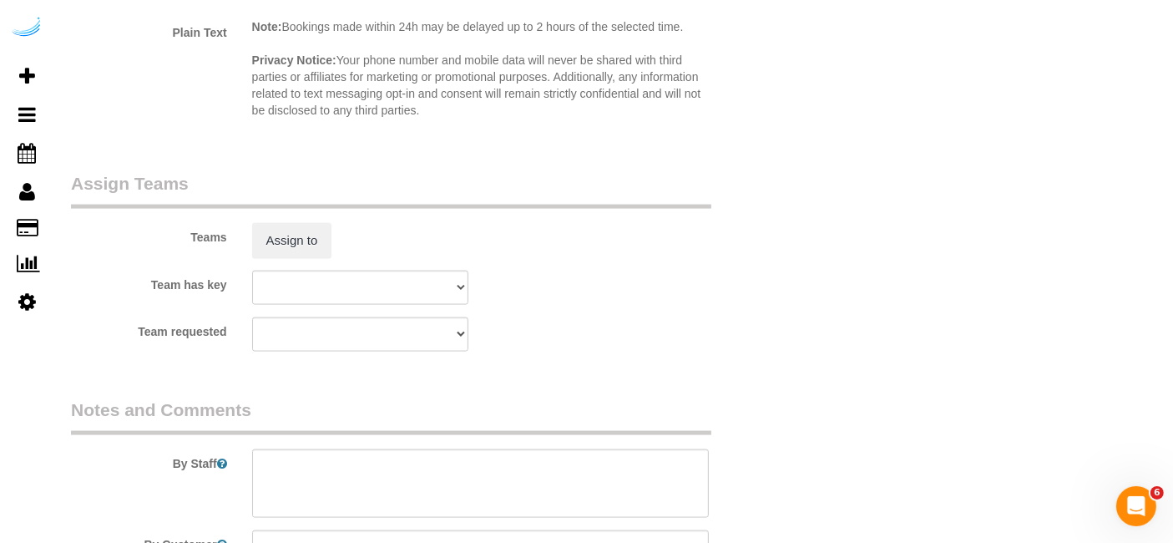
scroll to position [2349, 0]
type input "4"
click at [291, 257] on sui-booking-teams "Teams Assign to Team has key Oakland Team Cristina Portland Team Squeaky Seattl…" at bounding box center [420, 260] width 699 height 180
click at [291, 253] on button "Assign to" at bounding box center [292, 239] width 80 height 35
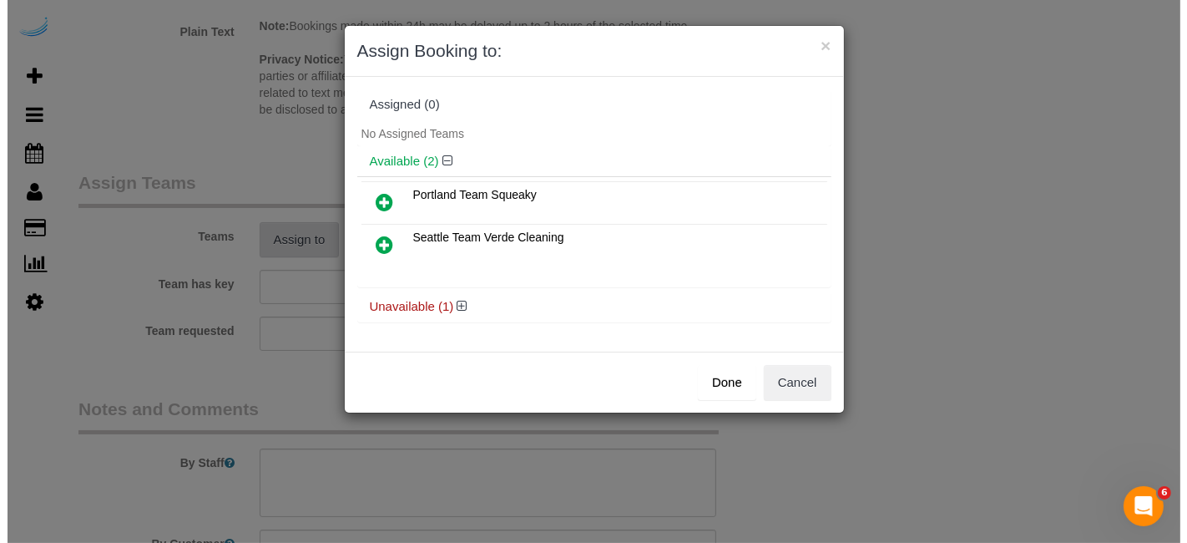
scroll to position [2347, 0]
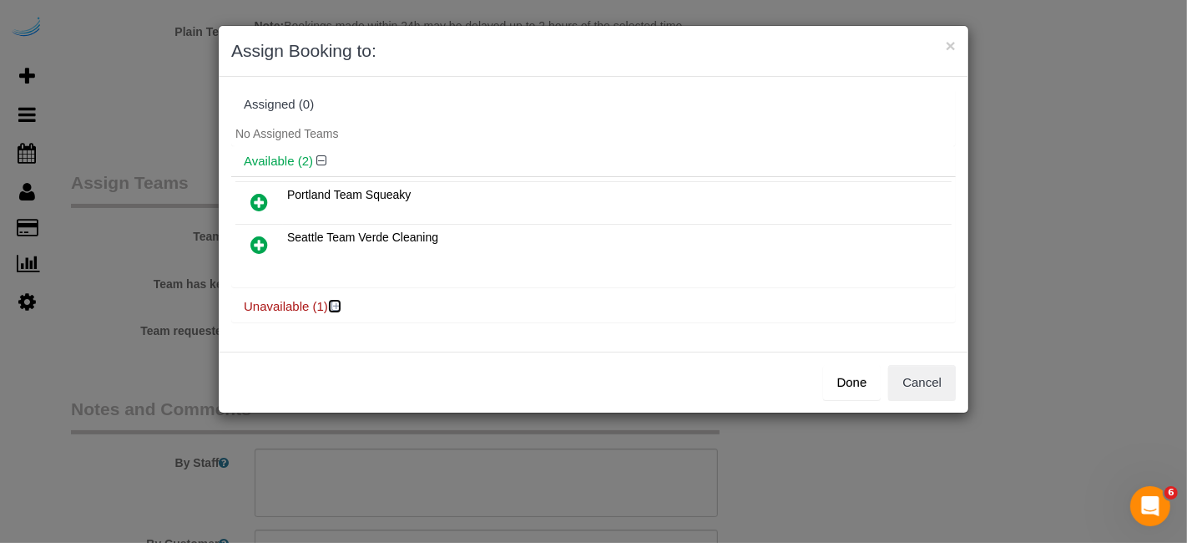
click at [331, 301] on icon at bounding box center [336, 306] width 10 height 13
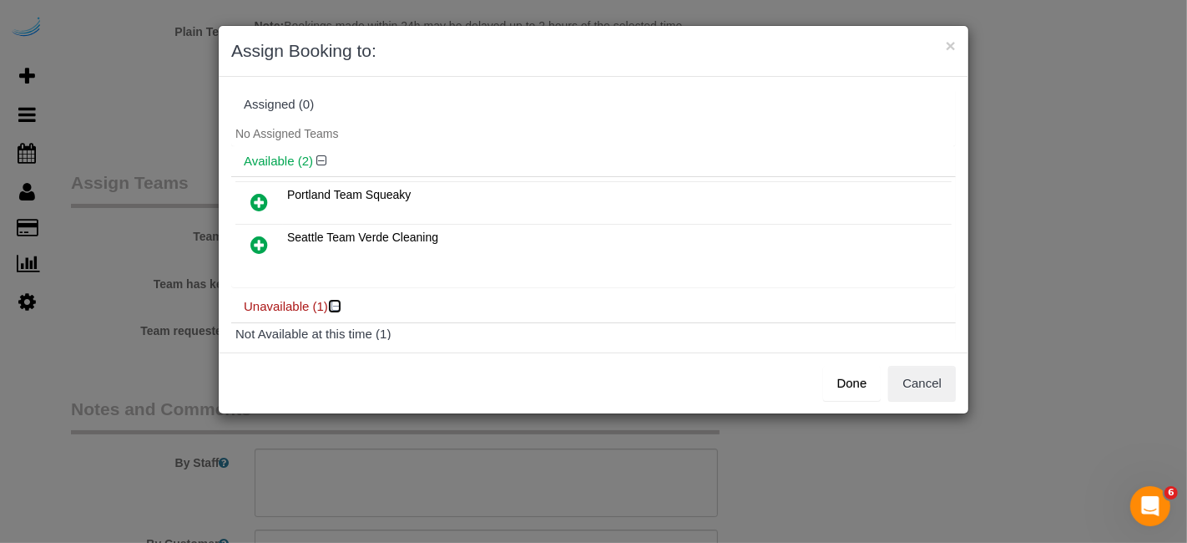
scroll to position [71, 0]
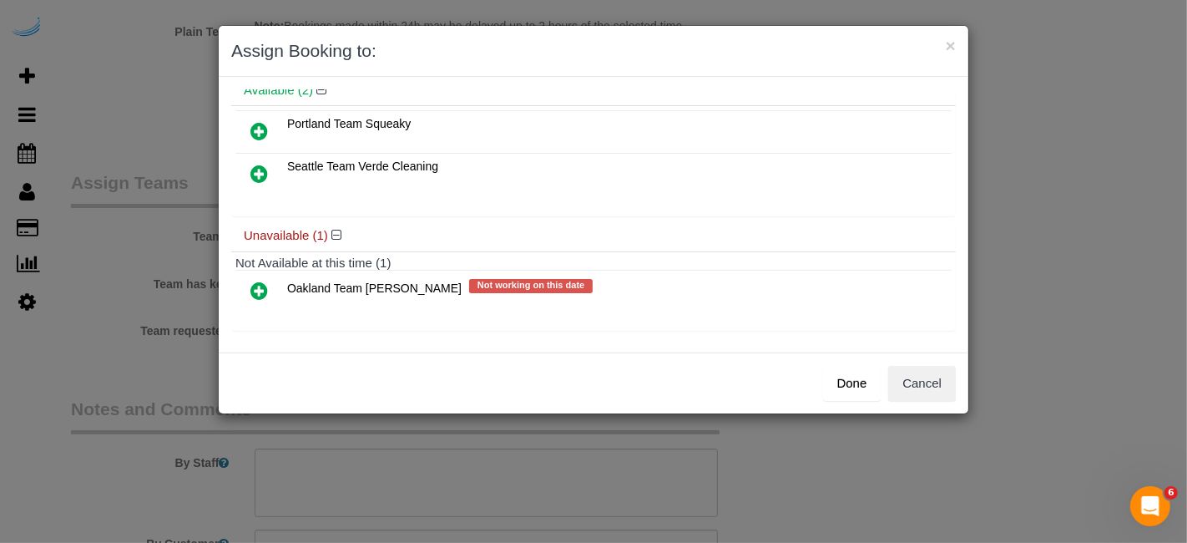
click at [250, 284] on icon at bounding box center [259, 291] width 18 height 20
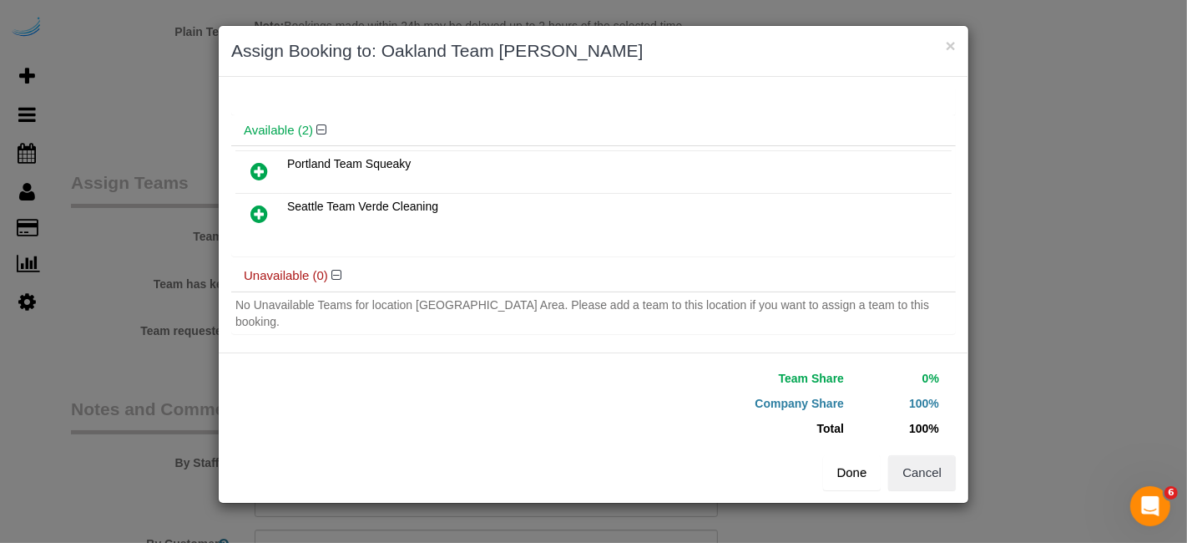
scroll to position [58, 0]
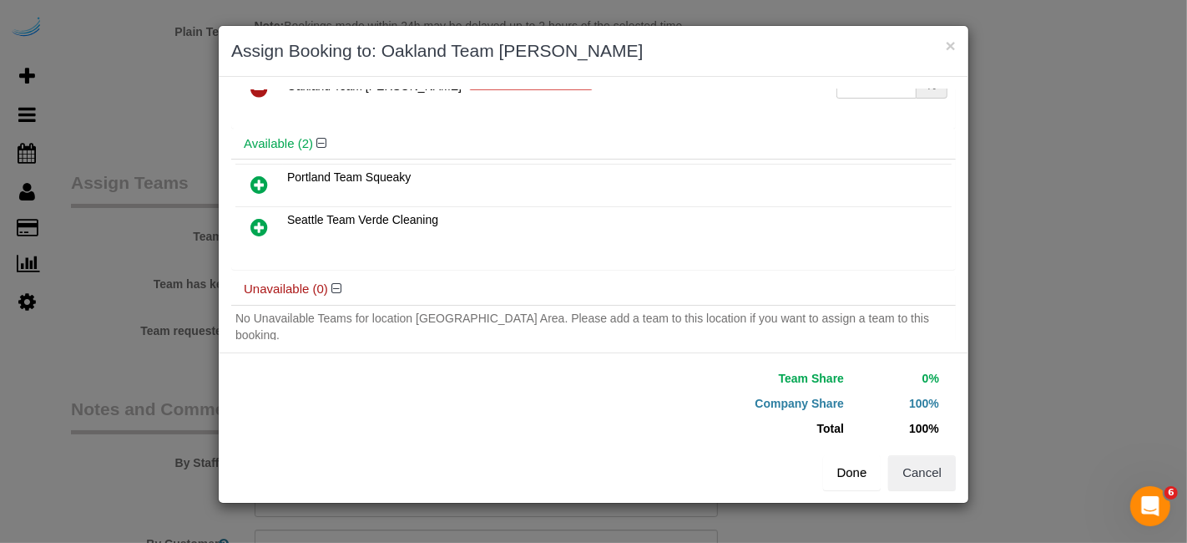
click at [851, 473] on button "Done" at bounding box center [852, 472] width 58 height 35
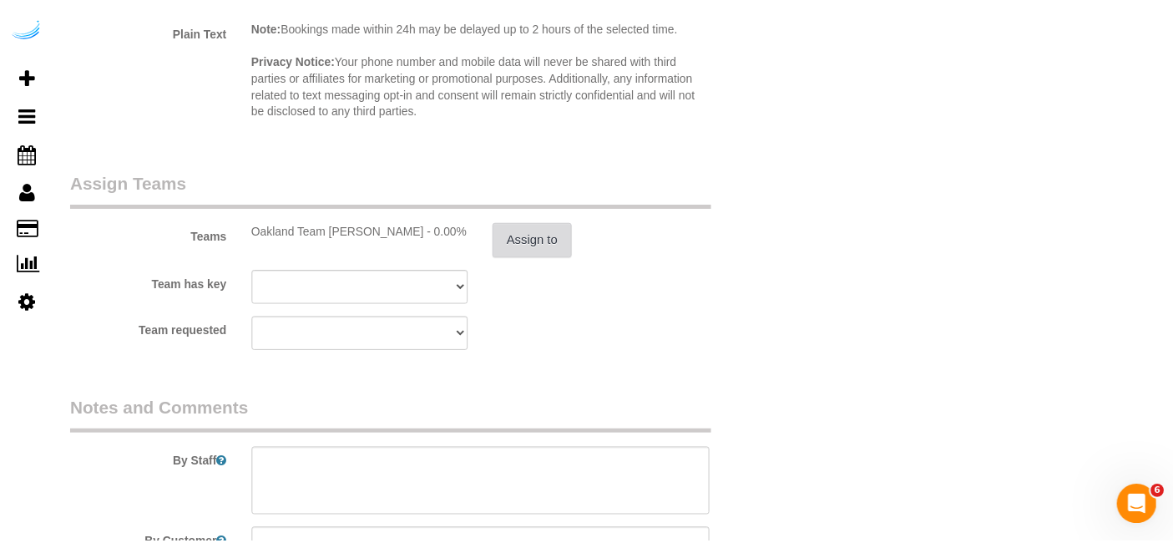
scroll to position [2349, 0]
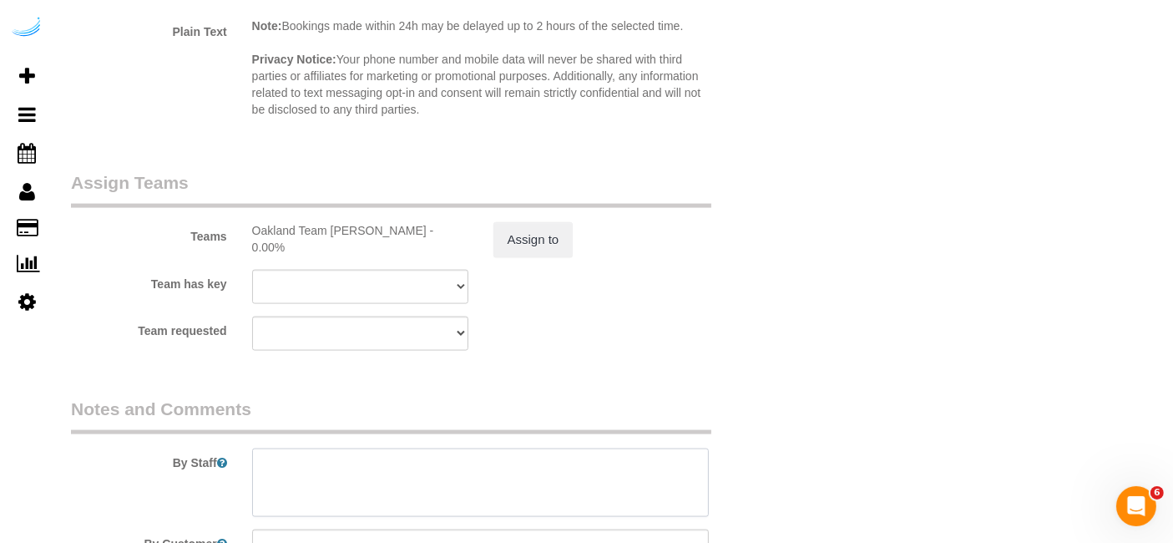
click at [590, 483] on textarea at bounding box center [481, 482] width 458 height 68
click at [386, 468] on textarea at bounding box center [481, 482] width 458 height 68
paste textarea "Permanent Notes:No notes from this customer.Today's Notes:No notes from this se…"
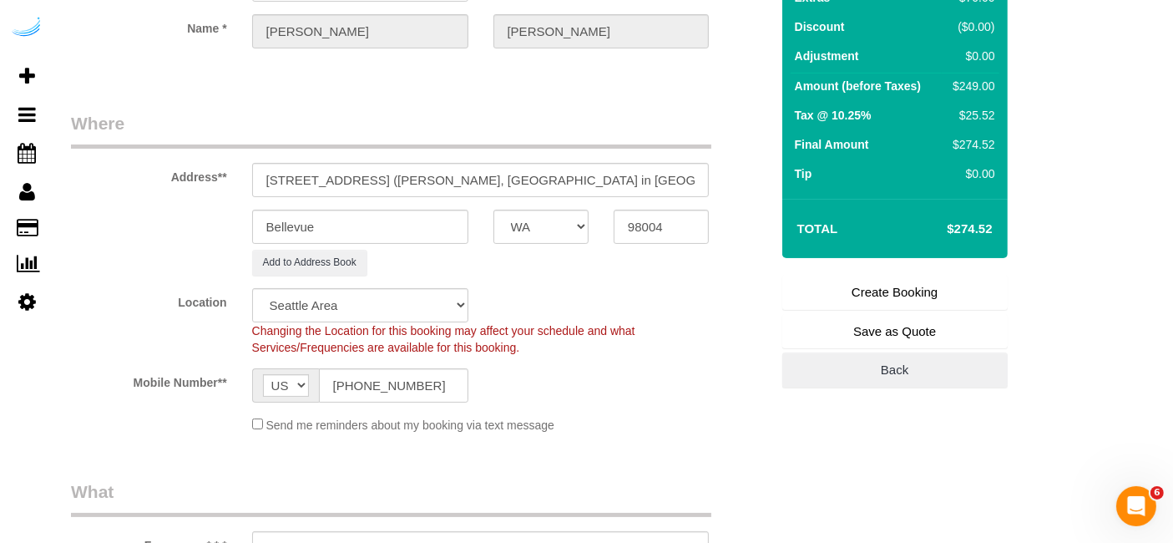
scroll to position [0, 0]
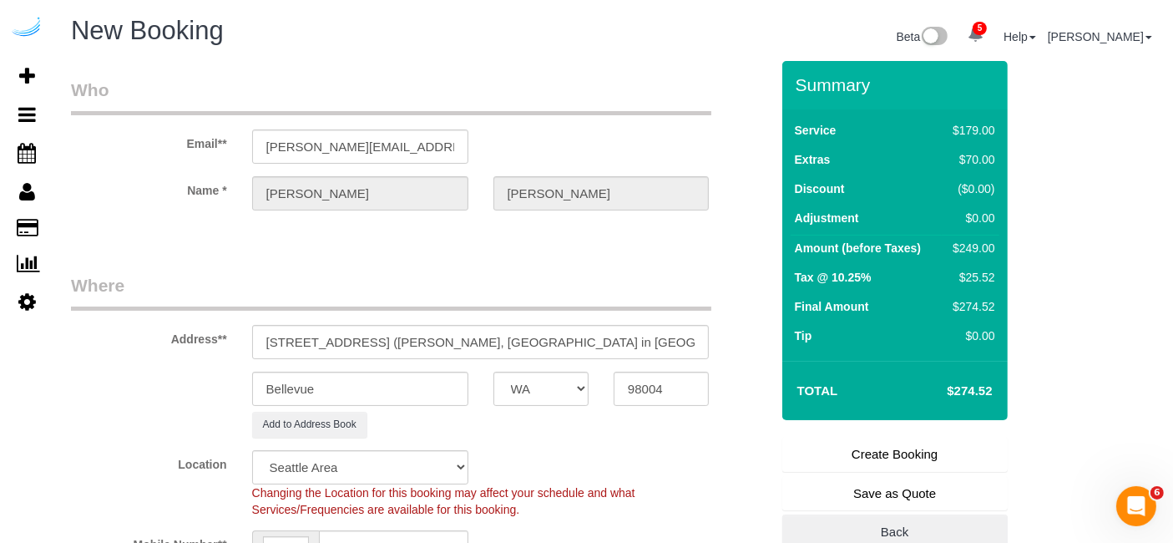
type textarea "Recurrency: One time service Permanent Notes:No notes from this customer.Today'…"
click at [903, 442] on link "Create Booking" at bounding box center [894, 454] width 225 height 35
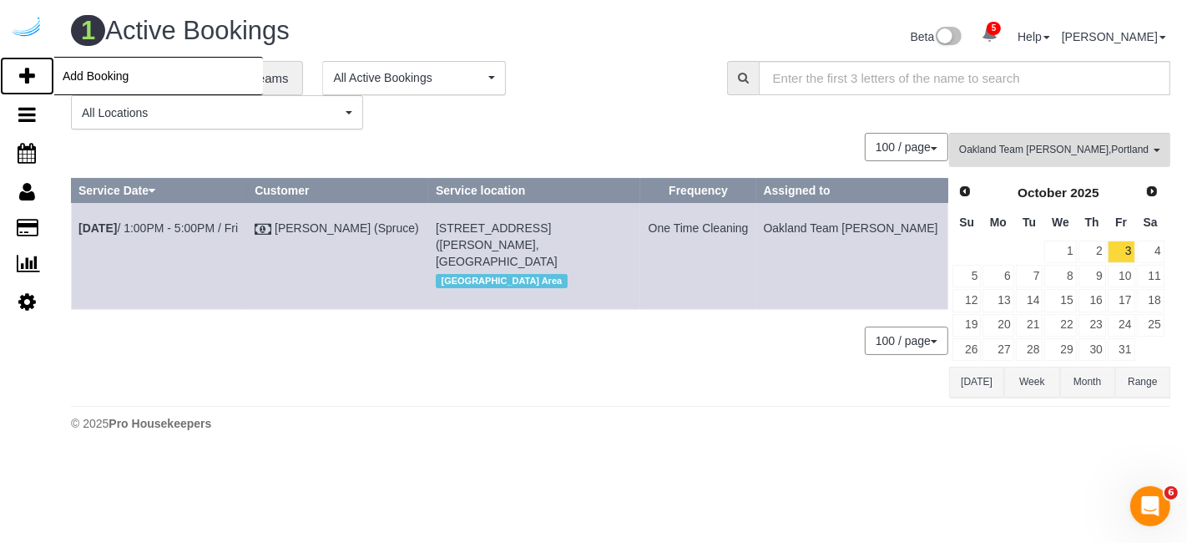
click at [28, 78] on icon at bounding box center [27, 76] width 16 height 20
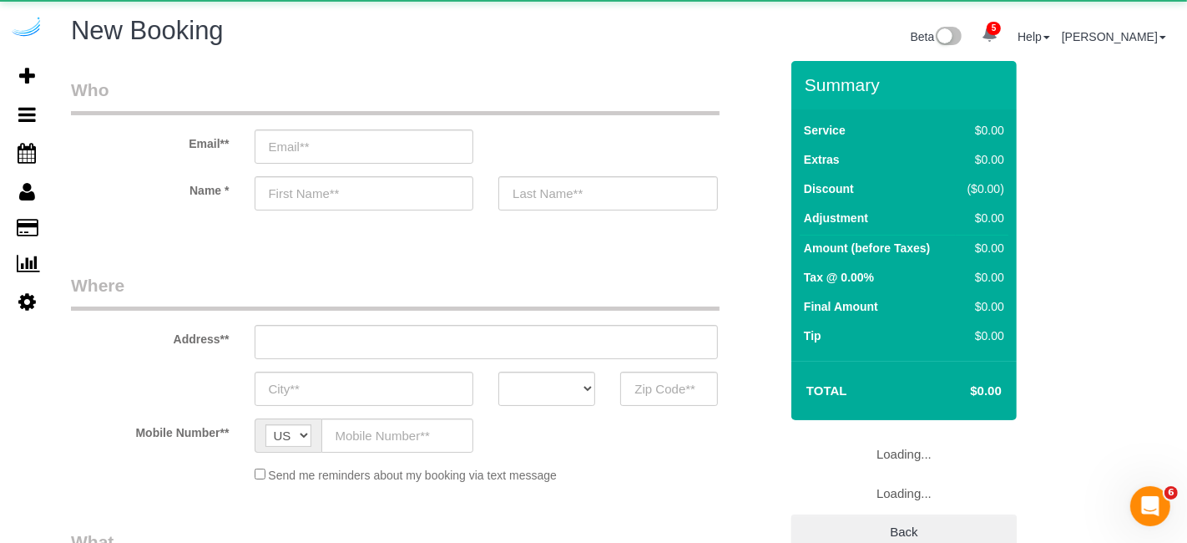
select select "object:5929"
select select "4"
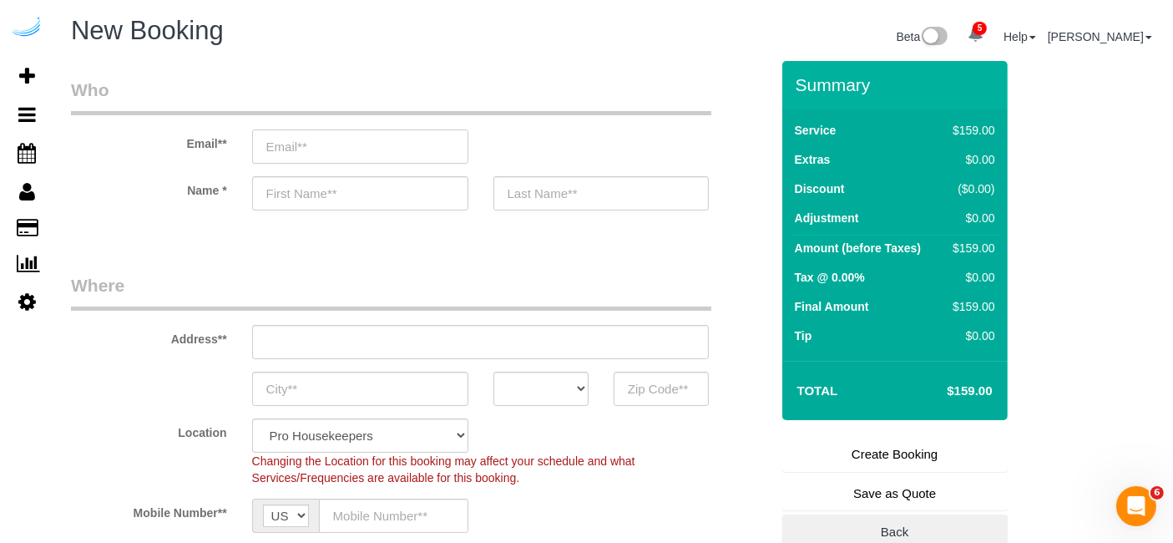
click at [385, 148] on input "email" at bounding box center [360, 146] width 216 height 34
type input "p"
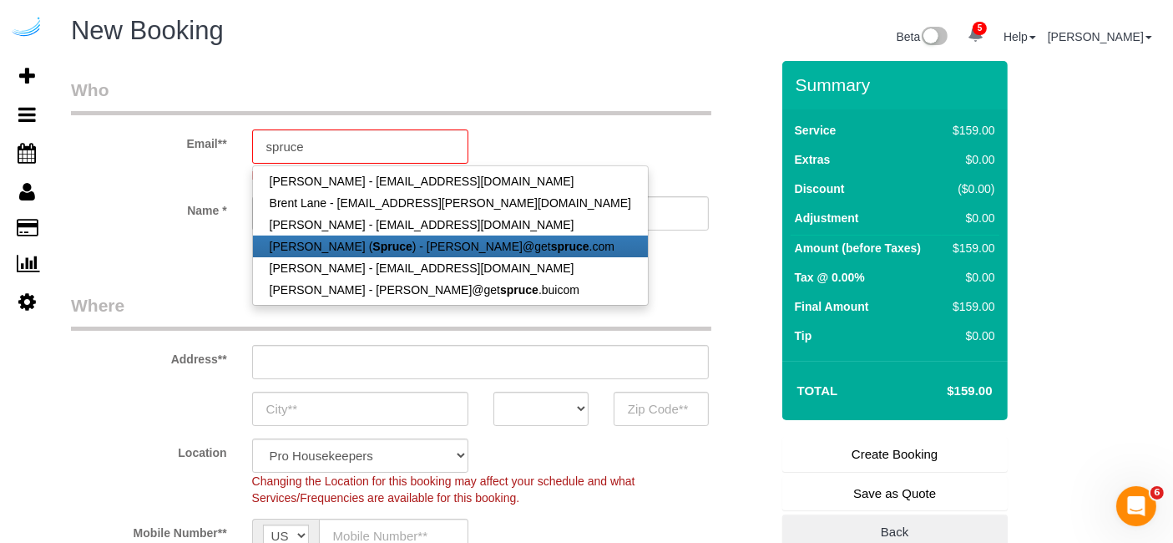
click at [337, 240] on link "[PERSON_NAME] ( Spruce ) - [PERSON_NAME]@get spruce .com" at bounding box center [450, 246] width 395 height 22
type input "[PERSON_NAME][EMAIL_ADDRESS][DOMAIN_NAME]"
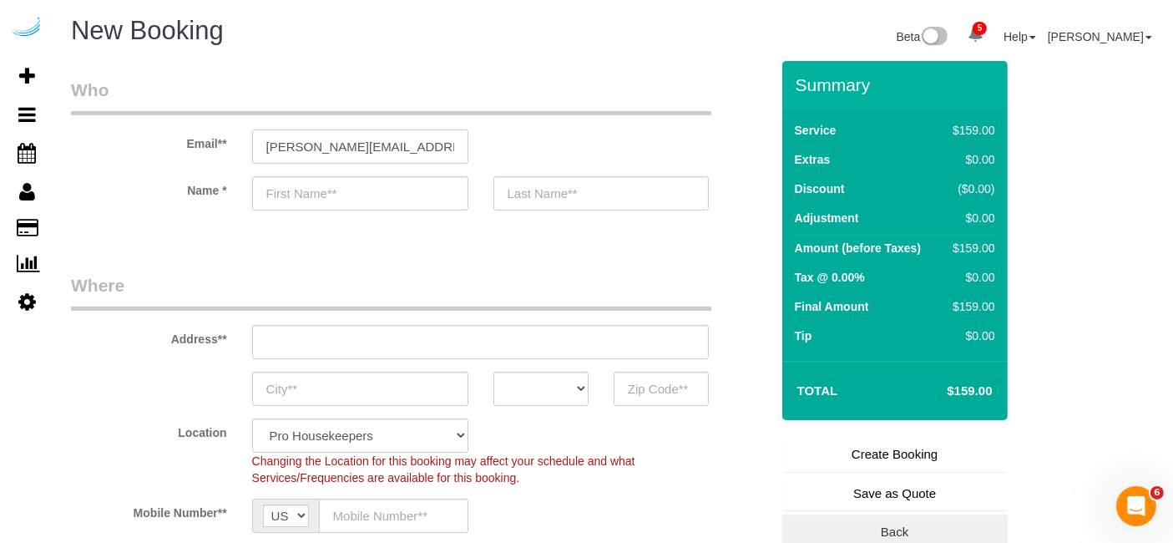
type input "[PERSON_NAME]"
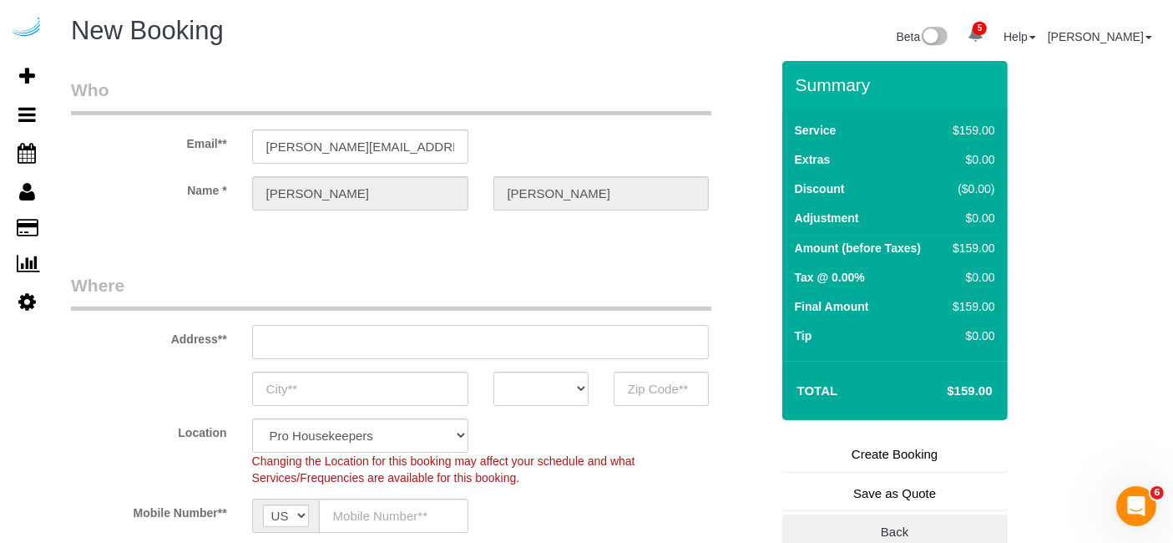
type input "[STREET_ADDRESS][PERSON_NAME]"
type input "Austin"
select select "[GEOGRAPHIC_DATA]"
type input "78704"
click at [546, 342] on input "[STREET_ADDRESS][PERSON_NAME]" at bounding box center [481, 342] width 458 height 34
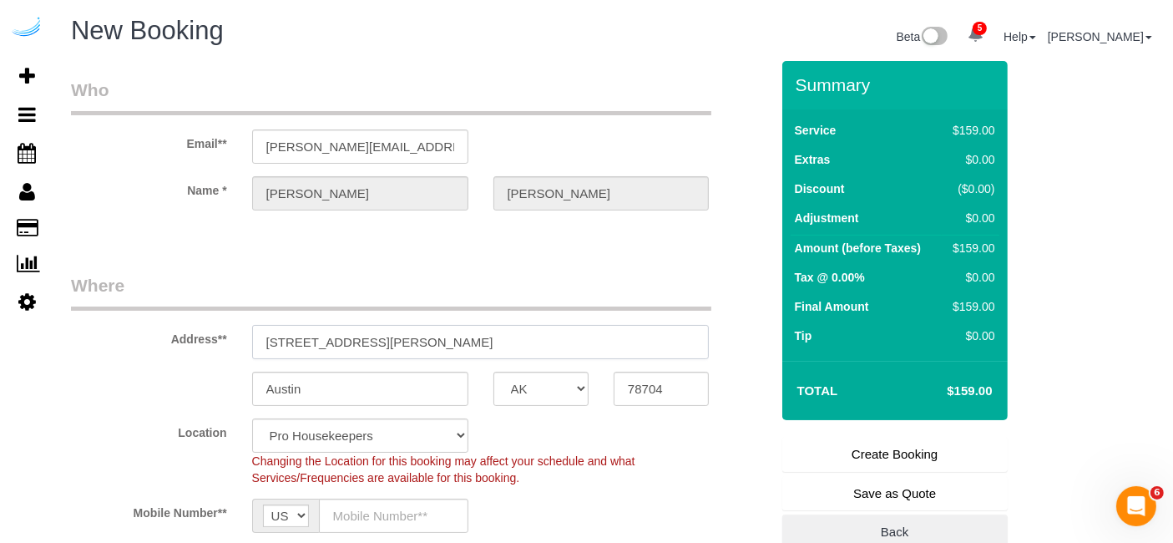
select select "9"
select select "object:5968"
paste input "207 Park Ln, Kirkland, WA 98033"
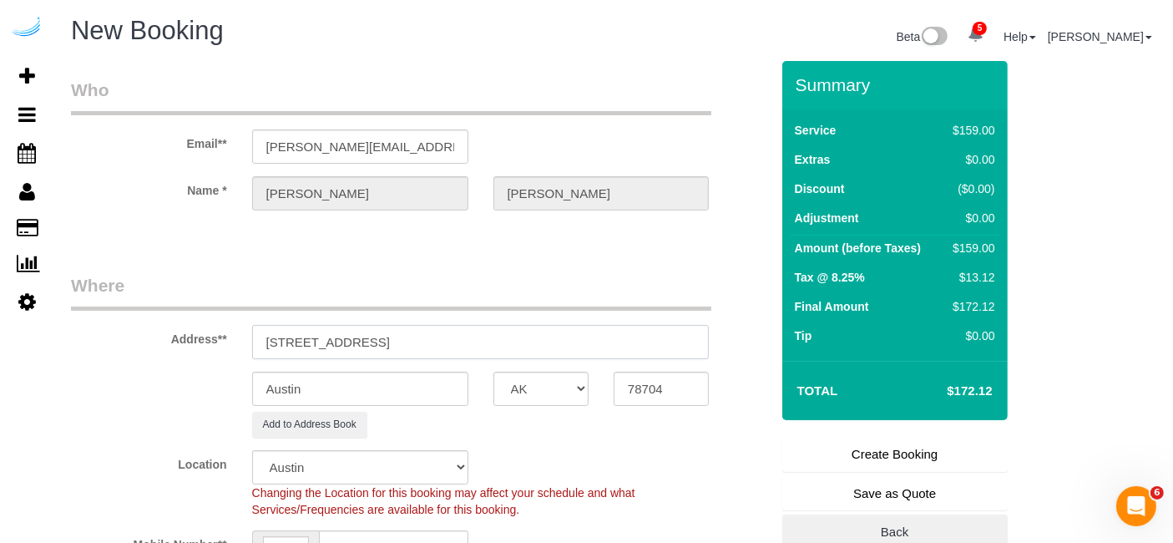
drag, startPoint x: 416, startPoint y: 338, endPoint x: 501, endPoint y: 346, distance: 85.6
click at [501, 346] on input "207 Park Ln, Kirkland, WA 98033" at bounding box center [481, 342] width 458 height 34
type input "207 Park Ln, Kirkland, WA 98033"
click at [651, 387] on input "78704" at bounding box center [661, 389] width 95 height 34
paste input "98033"
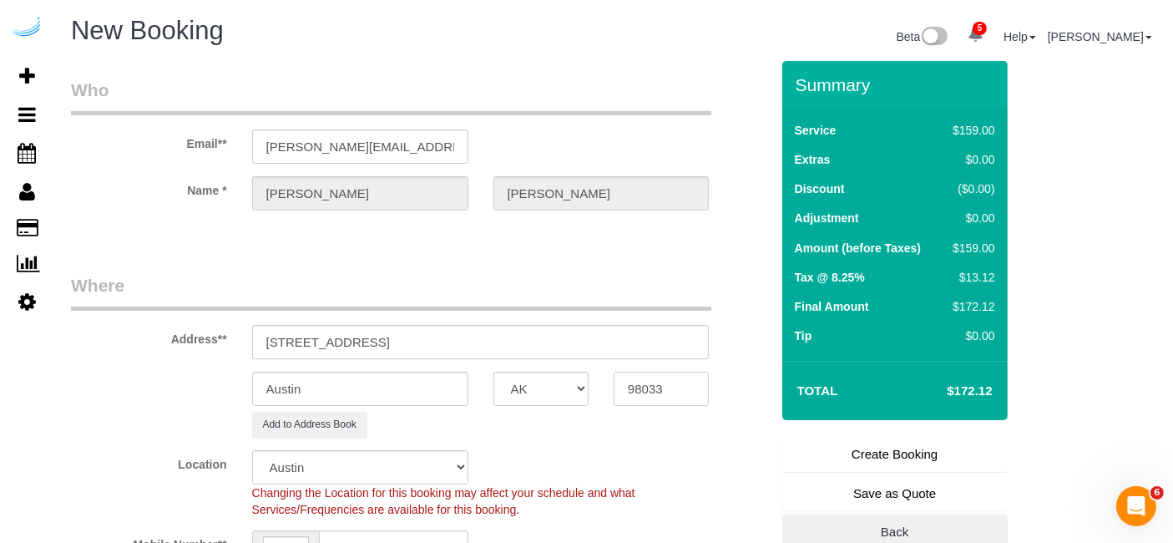
type input "98033"
click at [555, 387] on select "AK AL AR AZ CA CO CT DC DE [GEOGRAPHIC_DATA] [GEOGRAPHIC_DATA] HI IA ID IL IN K…" at bounding box center [540, 389] width 95 height 34
select select "11"
select select "WA"
select select "object:6015"
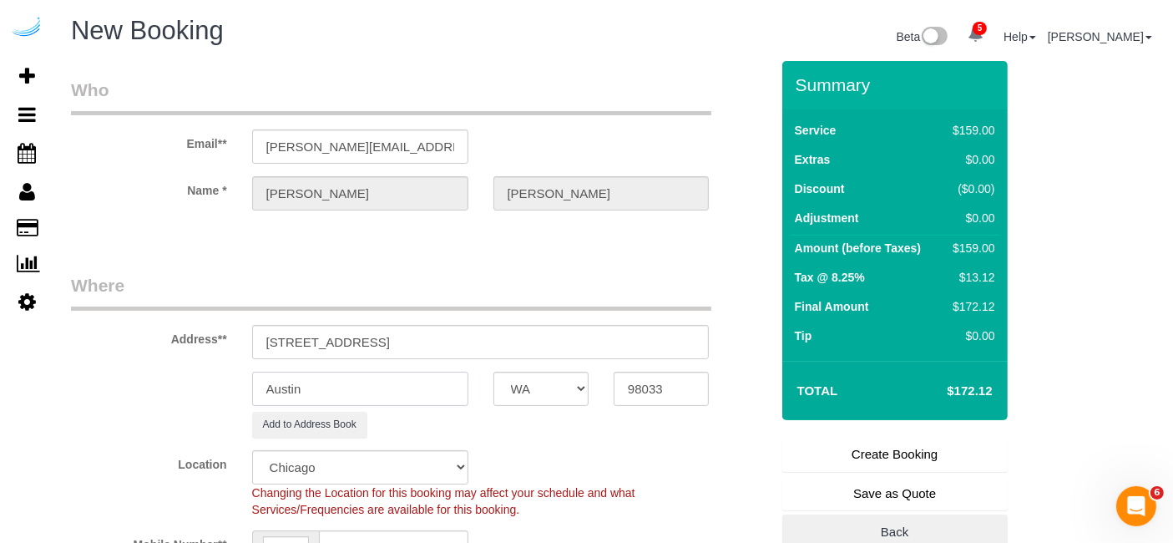
click at [432, 383] on input "Austin" at bounding box center [360, 389] width 216 height 34
type input "Kirkland"
drag, startPoint x: 338, startPoint y: 336, endPoint x: 641, endPoint y: 357, distance: 303.7
click at [641, 357] on input "207 Park Ln, Kirkland, WA 98033" at bounding box center [481, 342] width 458 height 34
paste input "Joep Adam"
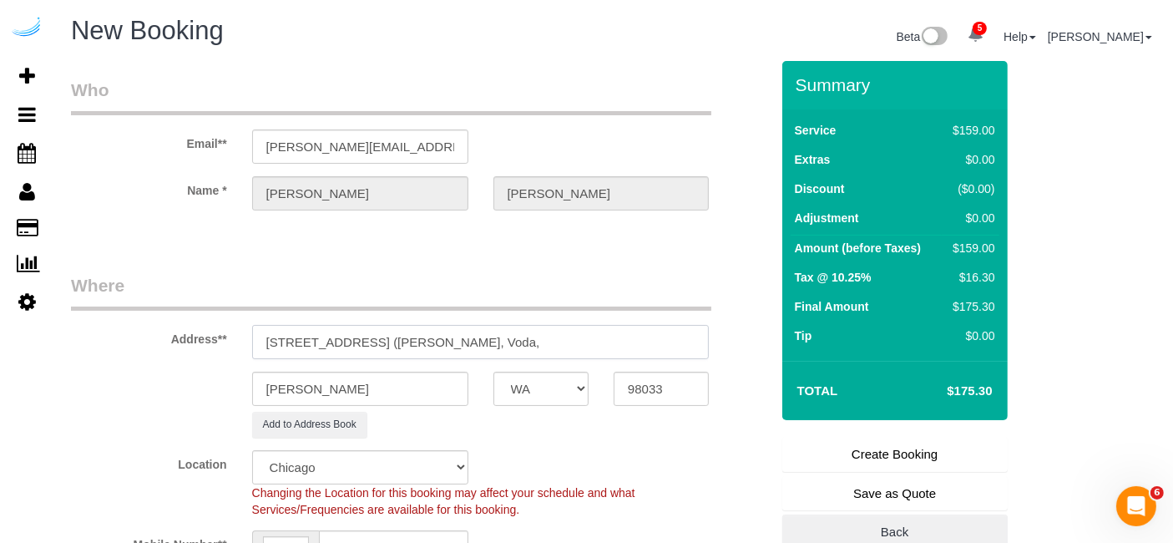
paste input "1452436"
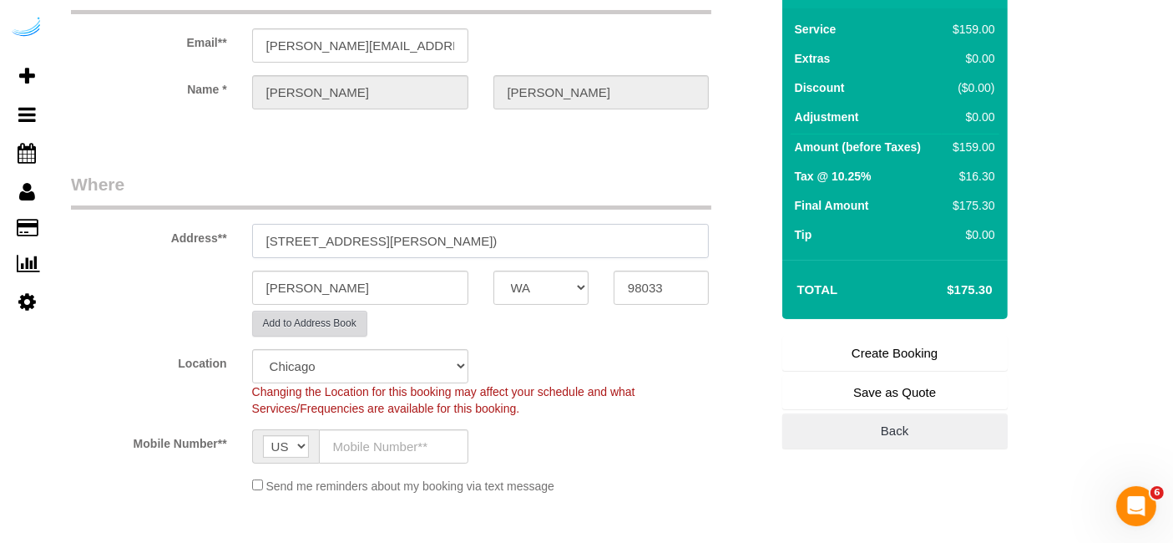
scroll to position [104, 0]
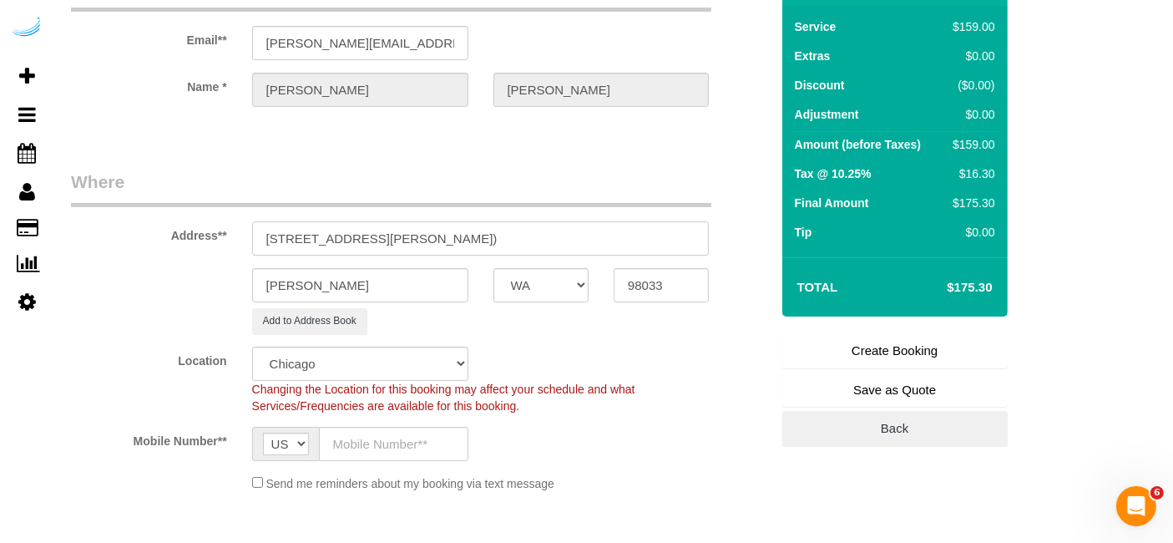
type input "207 Park Ln, Unit 501 (Joep Adam, Voda, 1452436)"
click at [387, 375] on select "Pro Housekeepers Atlanta Austin Boston Chicago Cincinnati Clearwater Denver Ft …" at bounding box center [360, 363] width 216 height 34
select select "4"
click at [252, 346] on select "Pro Housekeepers Atlanta Austin Boston Chicago Cincinnati Clearwater Denver Ft …" at bounding box center [360, 363] width 216 height 34
select select "object:6039"
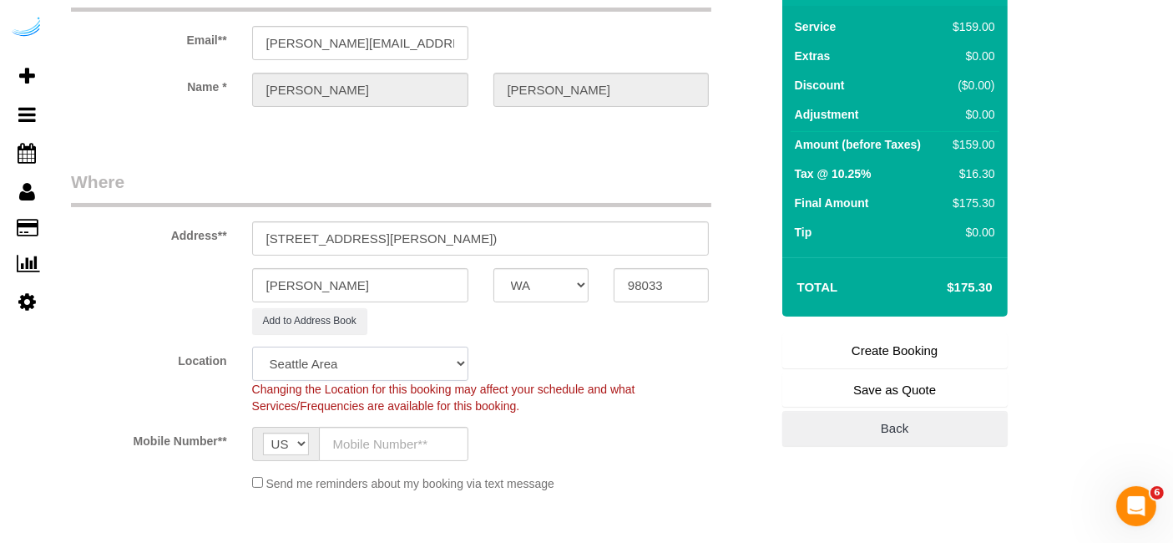
select select "228"
click at [382, 429] on input "text" at bounding box center [393, 444] width 149 height 34
type input "[PHONE_NUMBER]"
type input "[PERSON_NAME]"
type input "[PHONE_NUMBER]"
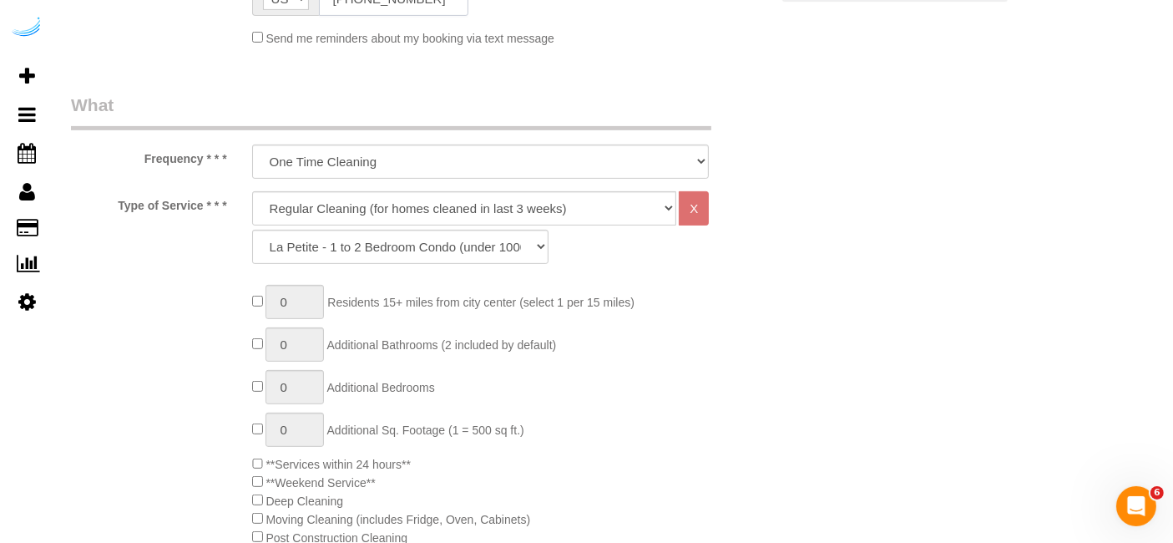
scroll to position [546, 0]
click at [527, 201] on select "Deep Cleaning (for homes that have not been cleaned in 3+ weeks) Spruce Regular…" at bounding box center [464, 211] width 425 height 34
select select "282"
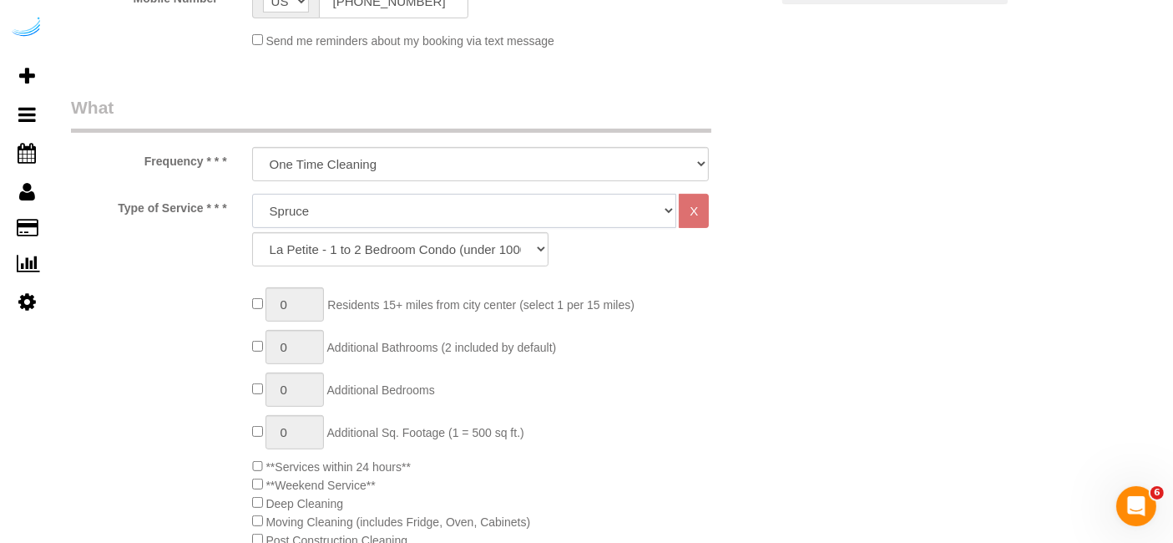
click at [252, 194] on select "Deep Cleaning (for homes that have not been cleaned in 3+ weeks) Spruce Regular…" at bounding box center [464, 211] width 425 height 34
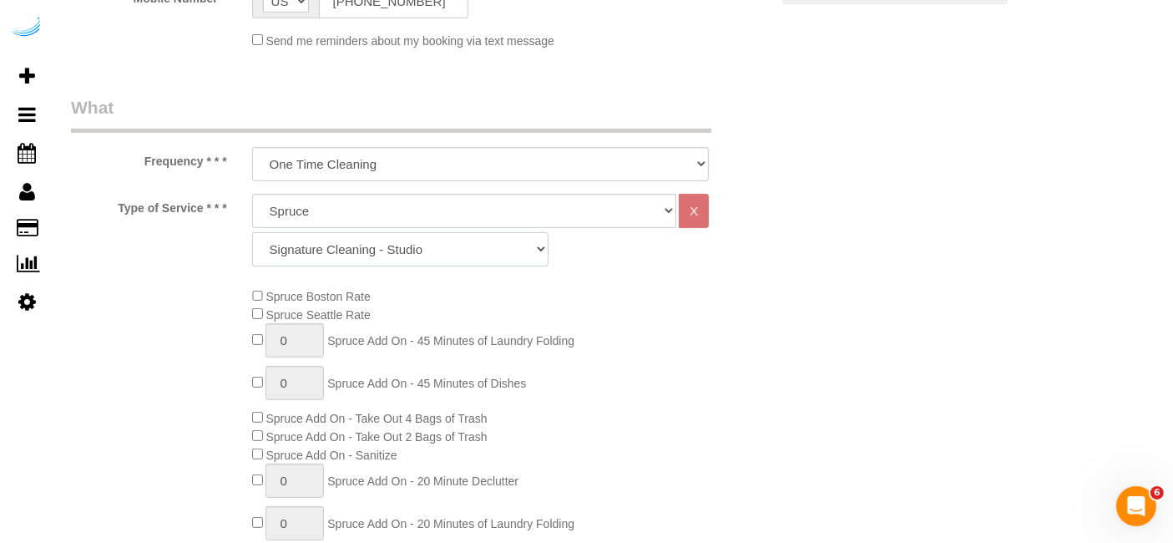
click at [442, 254] on select "Signature Cleaning - Studio Signature Cleaning - 1 Bed 1 Bath Signature Cleanin…" at bounding box center [400, 249] width 296 height 34
select select "309"
click at [252, 232] on select "Signature Cleaning - Studio Signature Cleaning - 1 Bed 1 Bath Signature Cleanin…" at bounding box center [400, 249] width 296 height 34
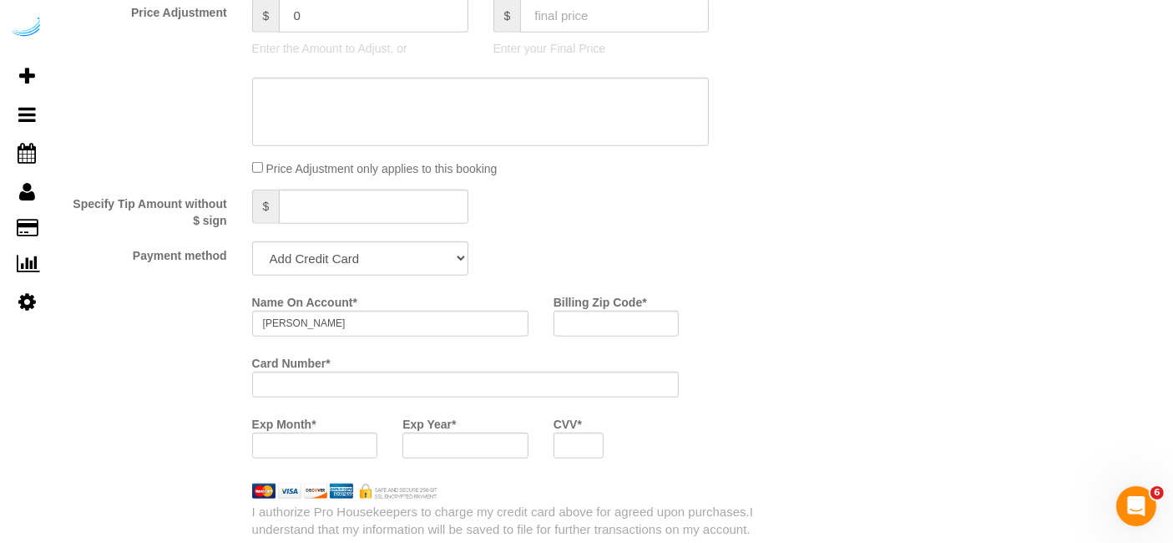
scroll to position [1469, 0]
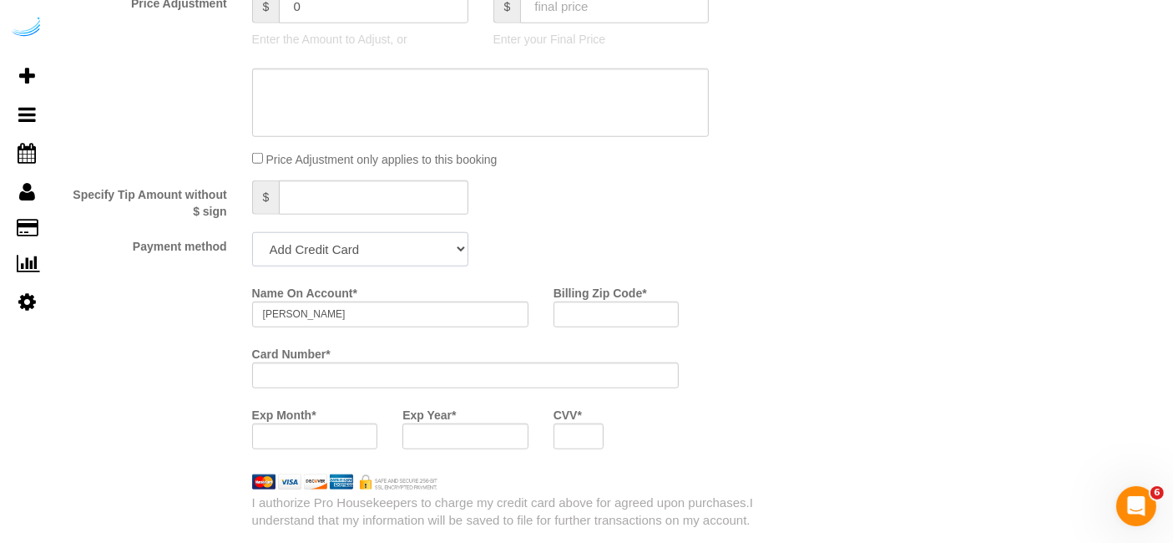
click at [413, 250] on select "Add Credit Card Cash Check Paypal" at bounding box center [360, 249] width 216 height 34
select select "string:check"
click at [252, 232] on select "Add Credit Card Cash Check Paypal" at bounding box center [360, 249] width 216 height 34
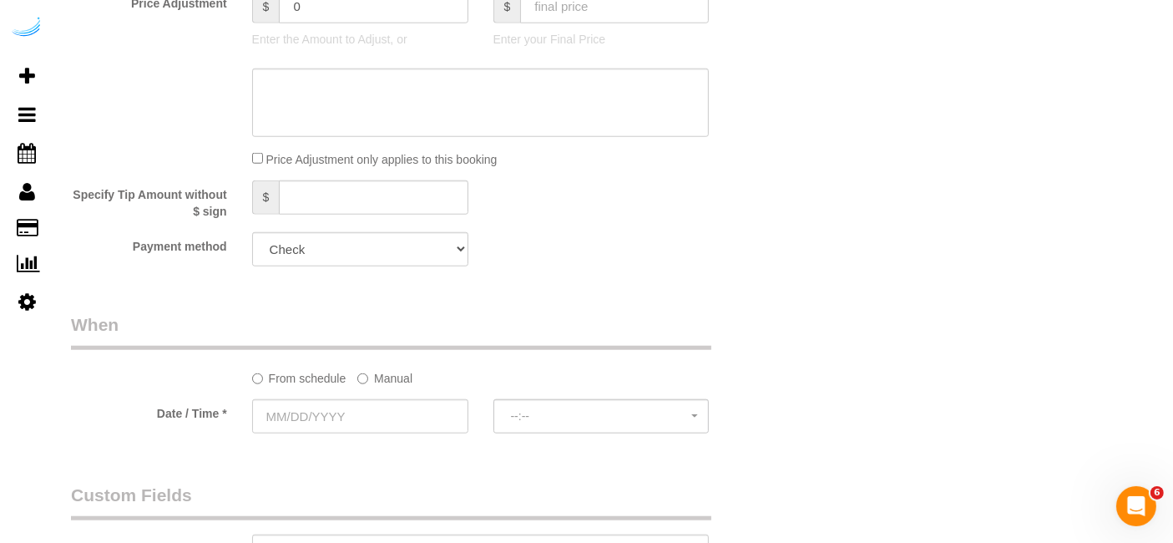
click at [388, 378] on label "Manual" at bounding box center [384, 375] width 55 height 23
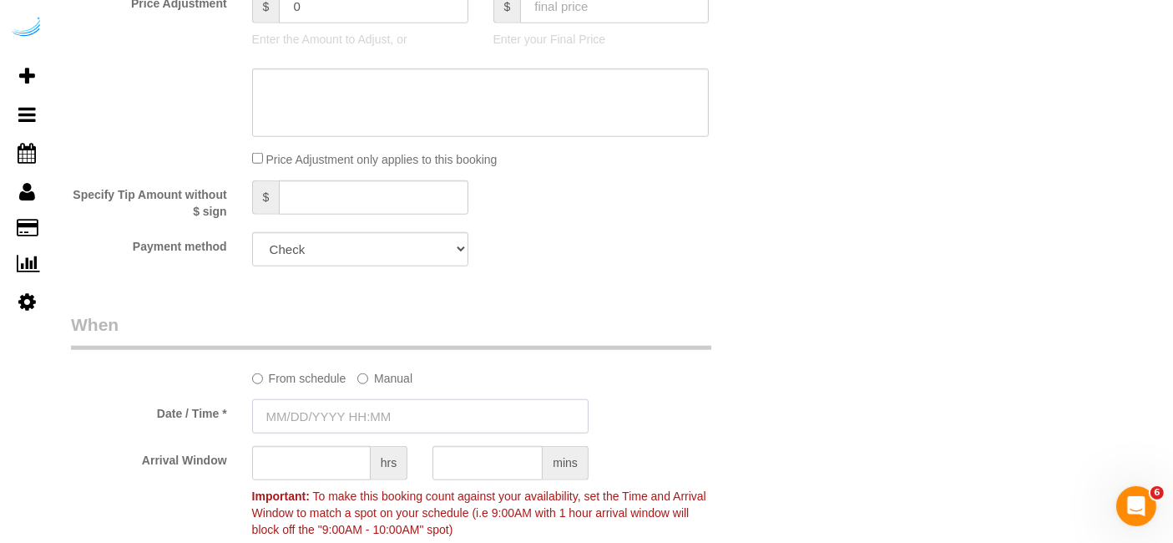
click at [360, 413] on input "text" at bounding box center [420, 416] width 336 height 34
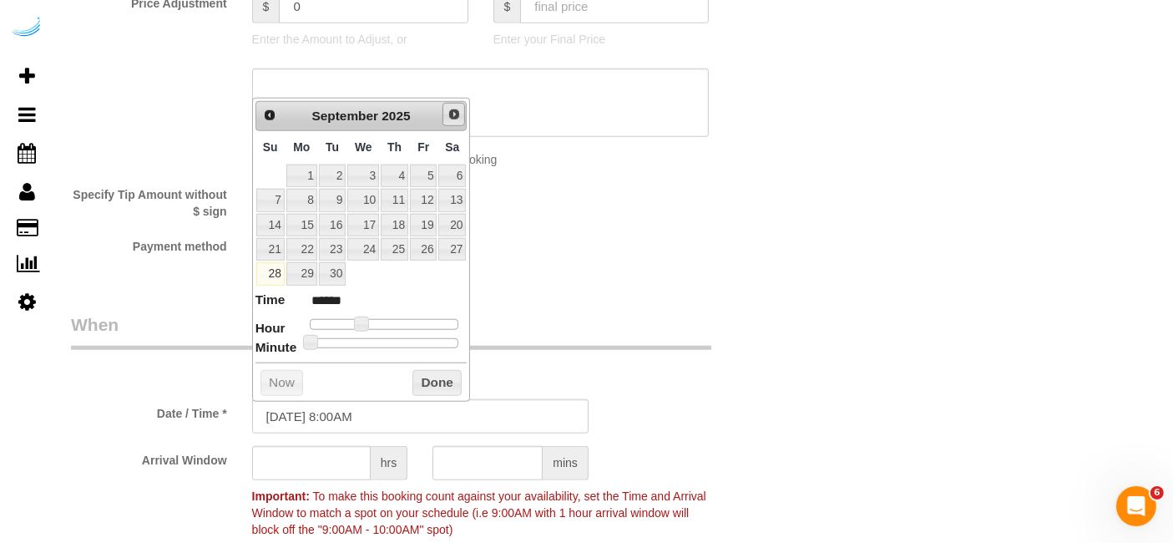
click at [453, 113] on span "Next" at bounding box center [454, 114] width 13 height 13
click at [426, 173] on link "3" at bounding box center [423, 175] width 27 height 23
type input "10/03/2025 9:00AM"
type input "******"
click at [367, 320] on span at bounding box center [368, 323] width 15 height 15
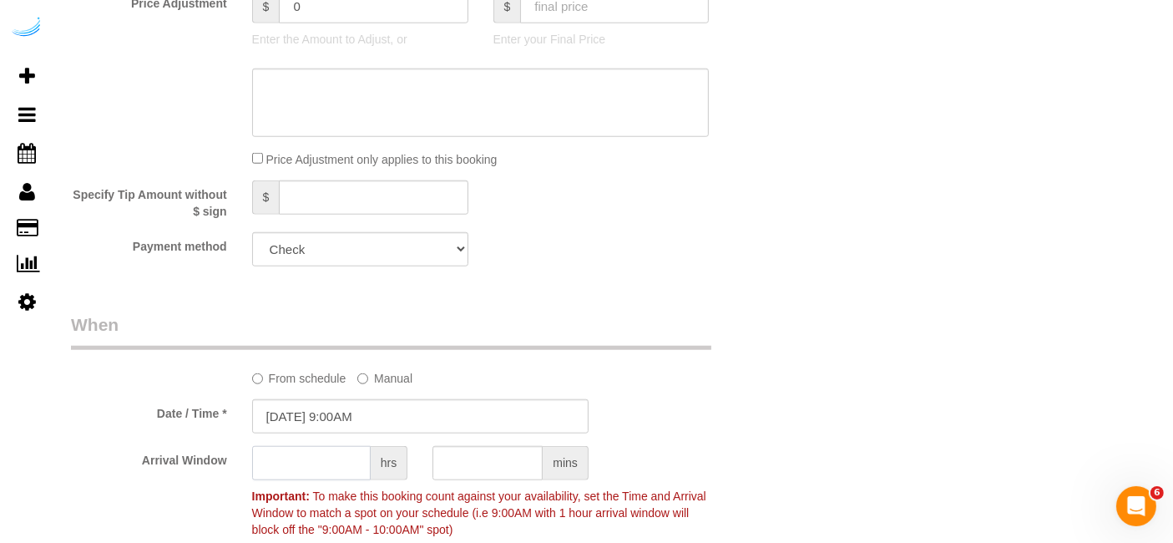
click at [327, 461] on input "text" at bounding box center [311, 463] width 119 height 34
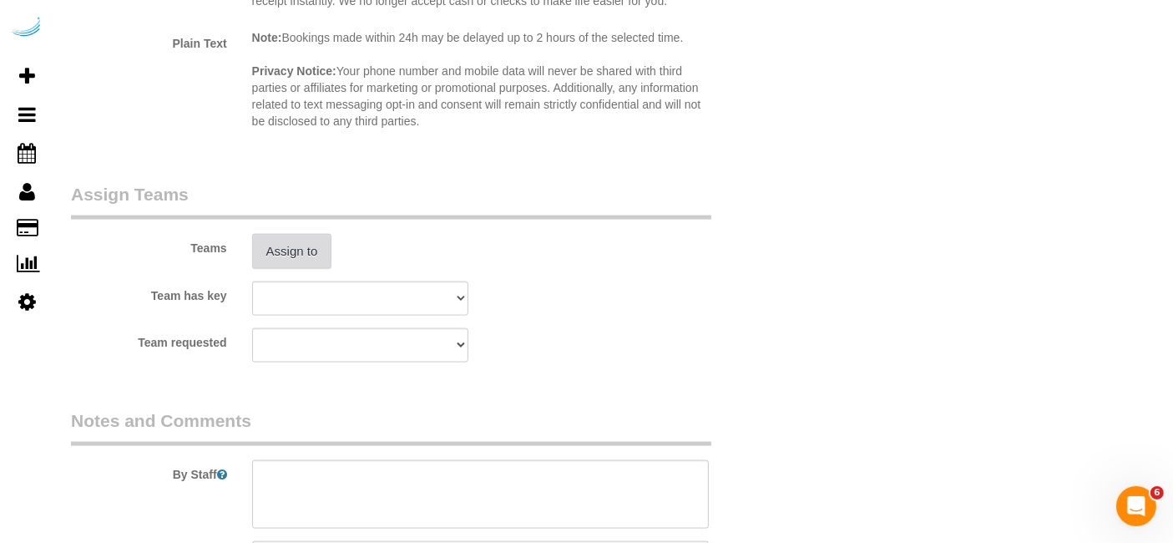
type input "4"
click at [307, 253] on button "Assign to" at bounding box center [292, 251] width 80 height 35
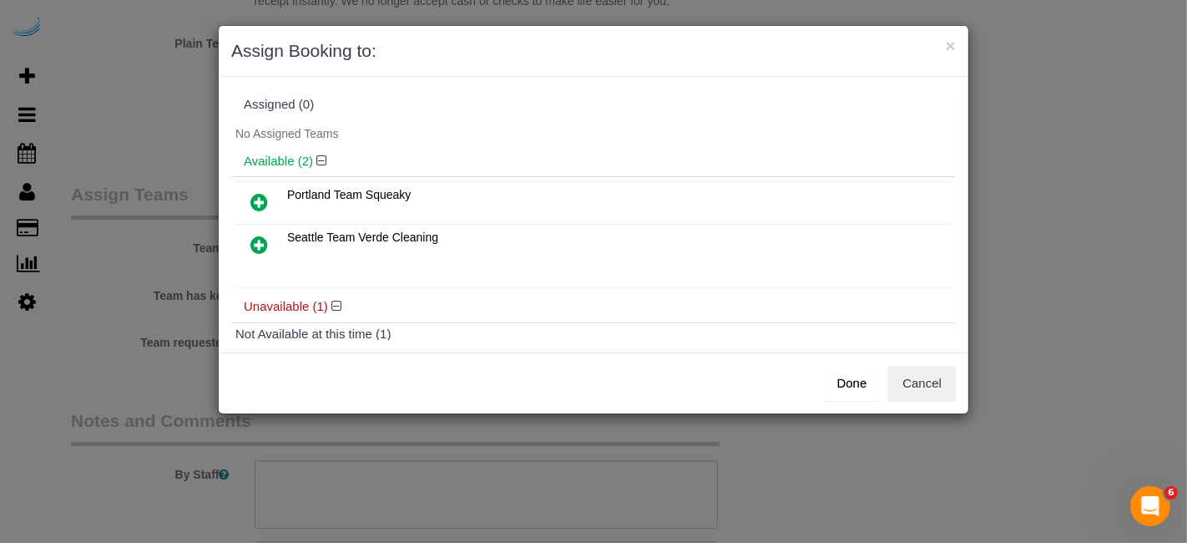
scroll to position [71, 0]
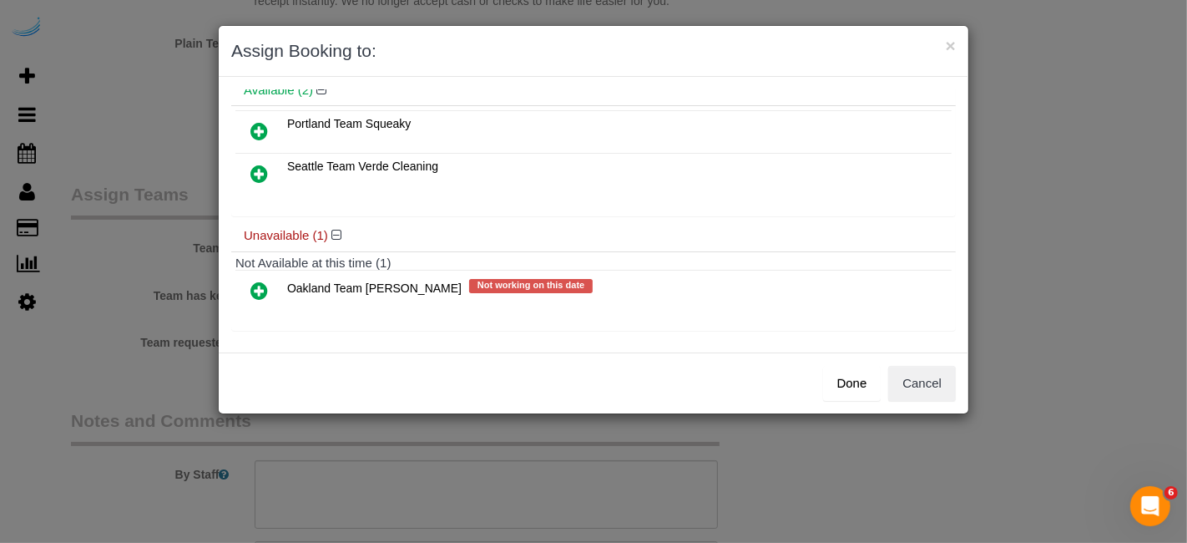
click at [255, 281] on icon at bounding box center [259, 291] width 18 height 20
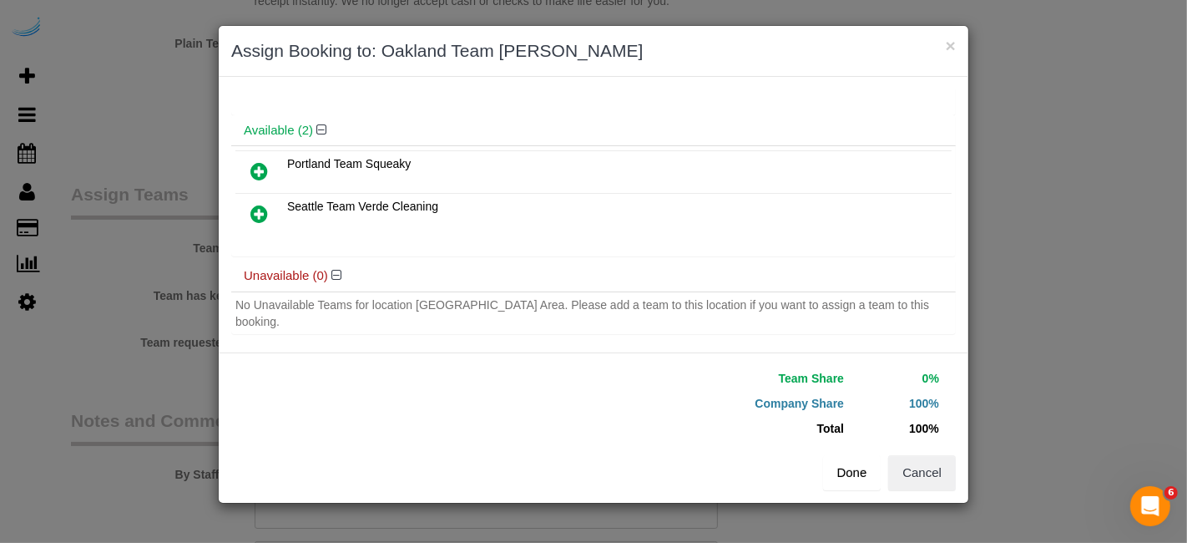
scroll to position [58, 0]
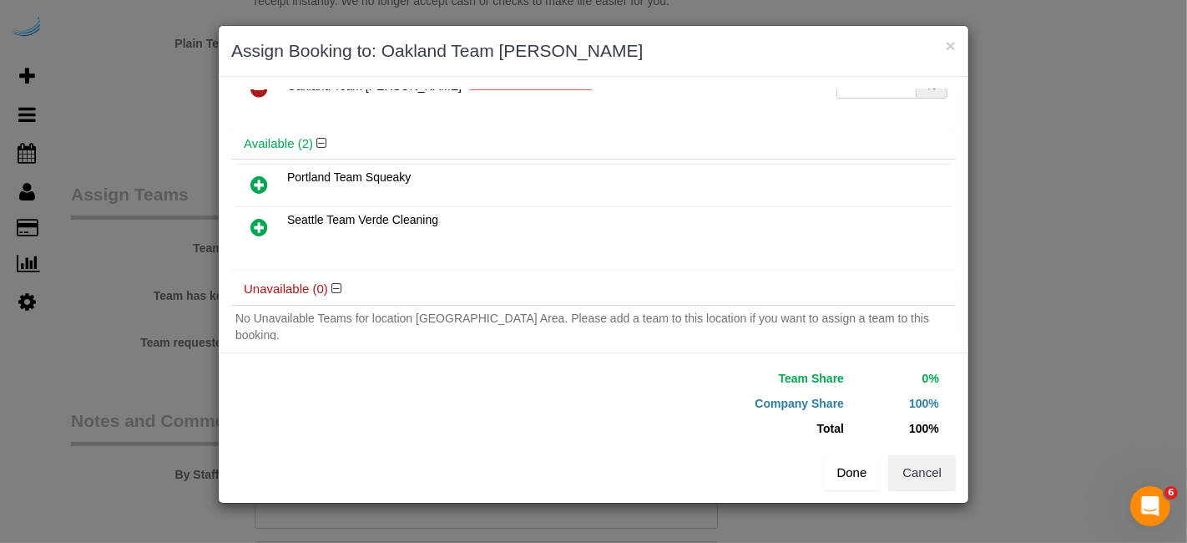
click at [842, 462] on button "Done" at bounding box center [852, 472] width 58 height 35
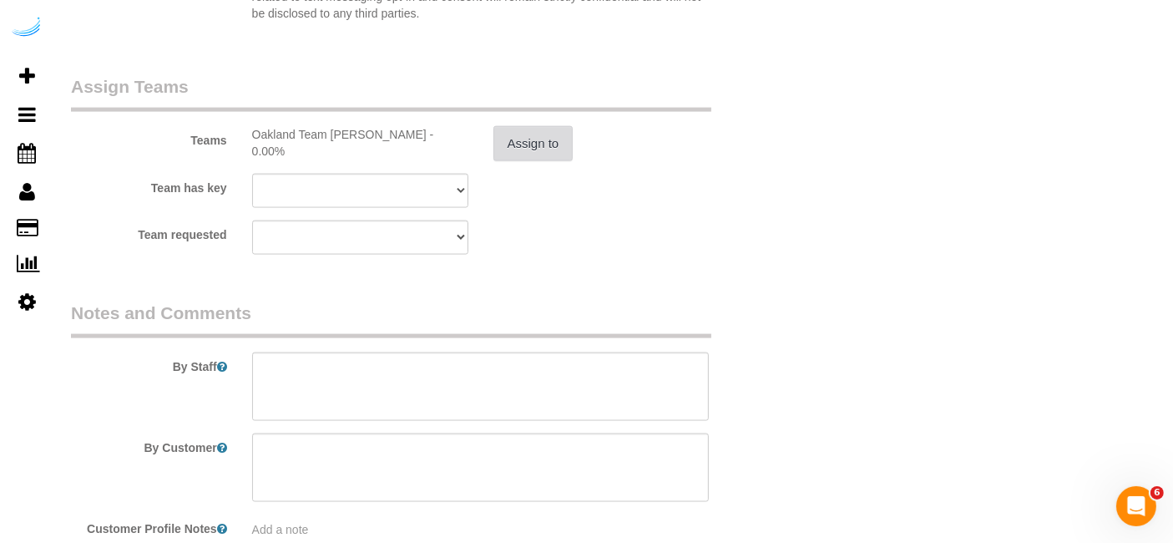
scroll to position [2452, 0]
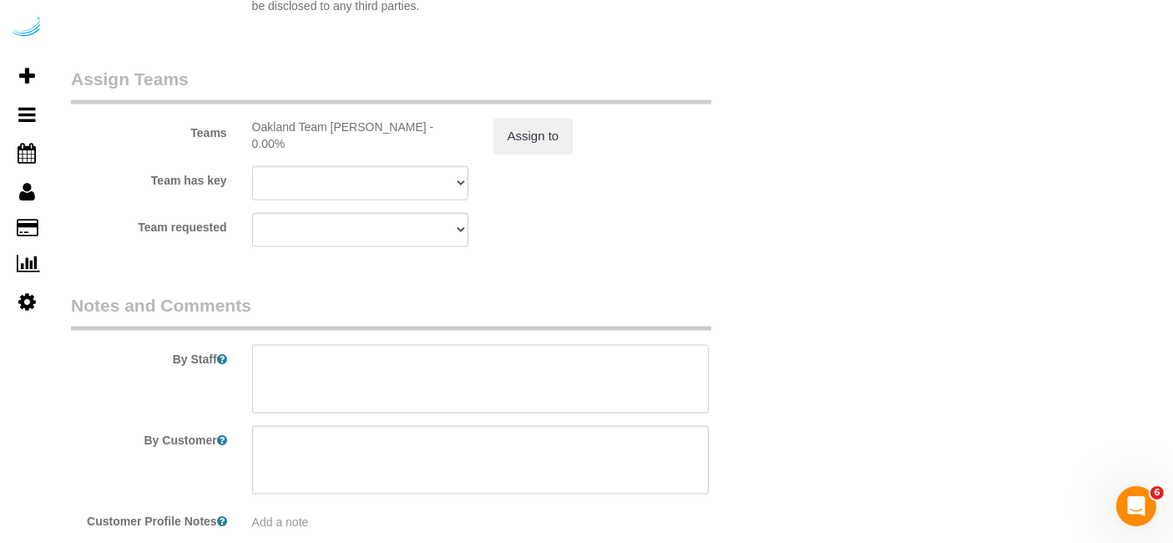
click at [579, 369] on textarea at bounding box center [481, 379] width 458 height 68
click at [498, 390] on textarea at bounding box center [481, 379] width 458 height 68
paste textarea "Permanent Notes:Unit 501Today's Notes:No notes from this service. Entry Method:…"
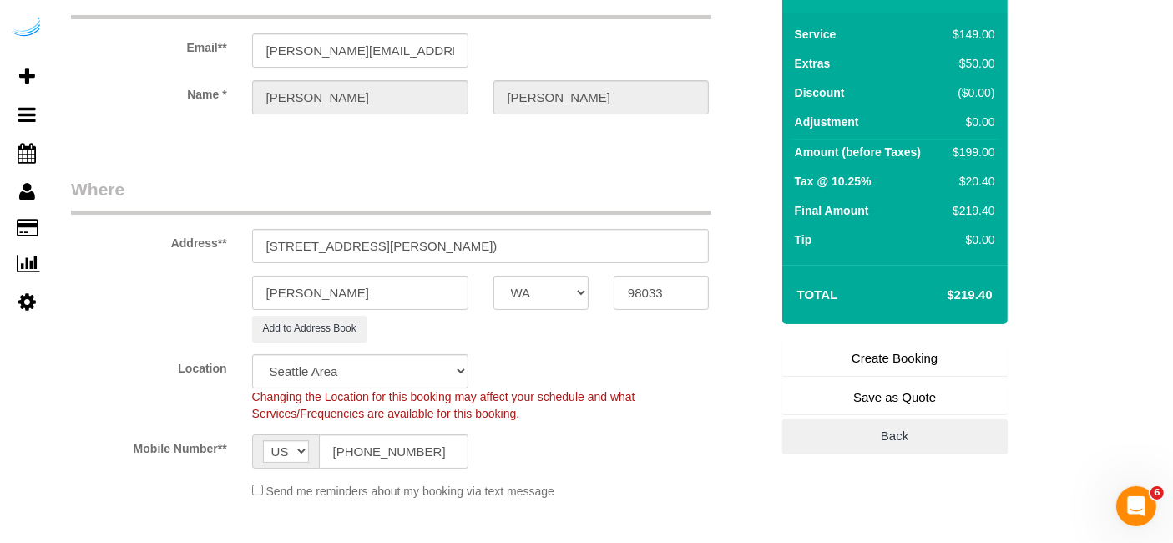
scroll to position [98, 0]
type textarea "Recurrency: Every 2 weeks Permanent Notes:Unit 501Today's Notes:No notes from t…"
click at [902, 351] on link "Create Booking" at bounding box center [894, 356] width 225 height 35
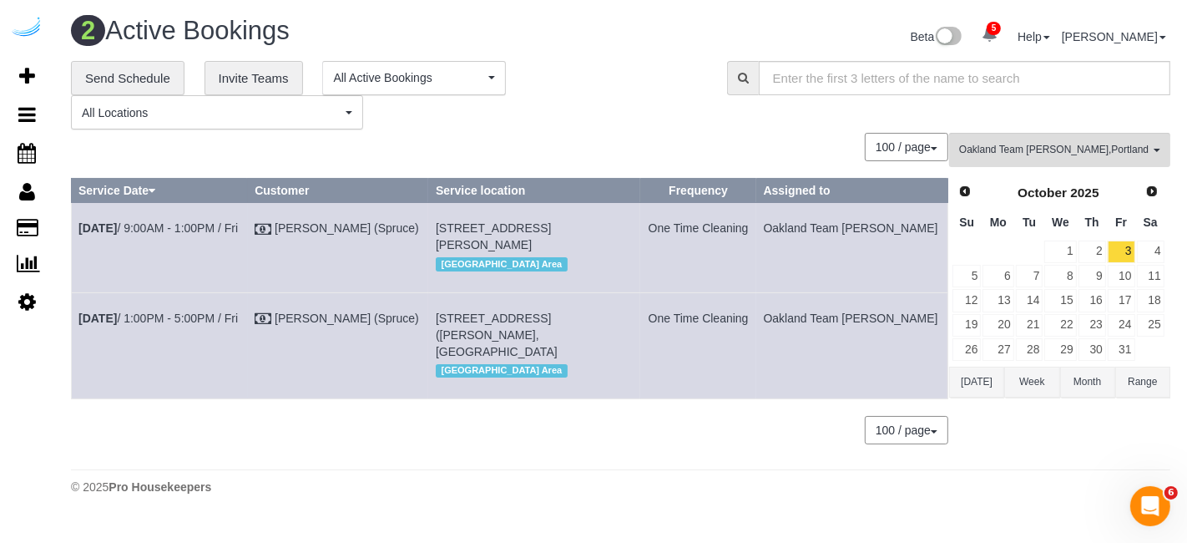
click at [496, 483] on div "© 2025 Pro Housekeepers" at bounding box center [621, 486] width 1100 height 17
click at [1006, 139] on button "Oakland Team Cristina , Portland Team Squeaky , Seattle Team Verde Cleaning All…" at bounding box center [1059, 150] width 221 height 34
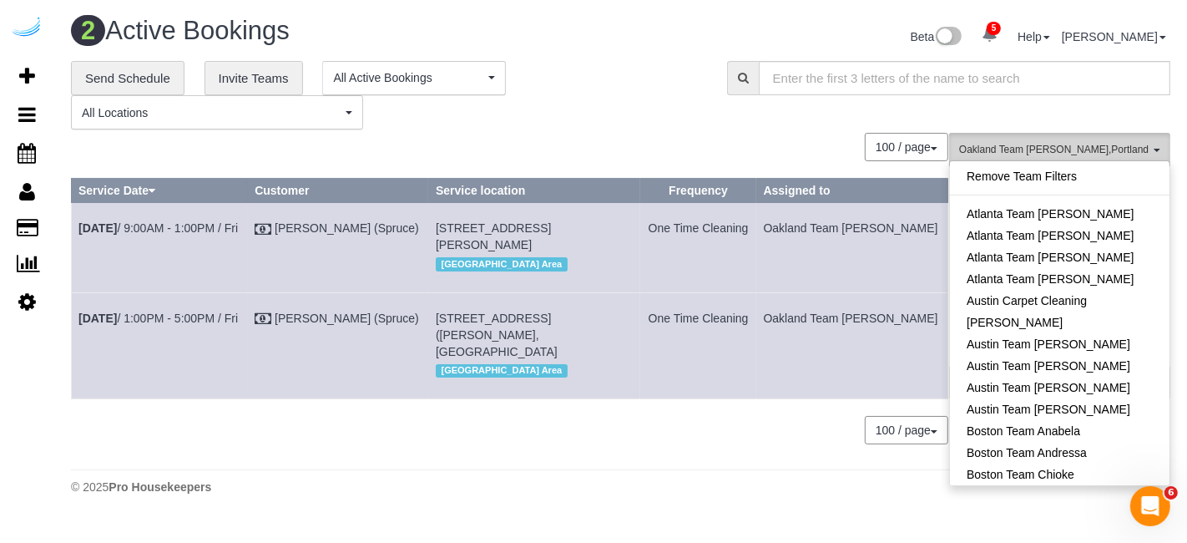
scroll to position [1042, 0]
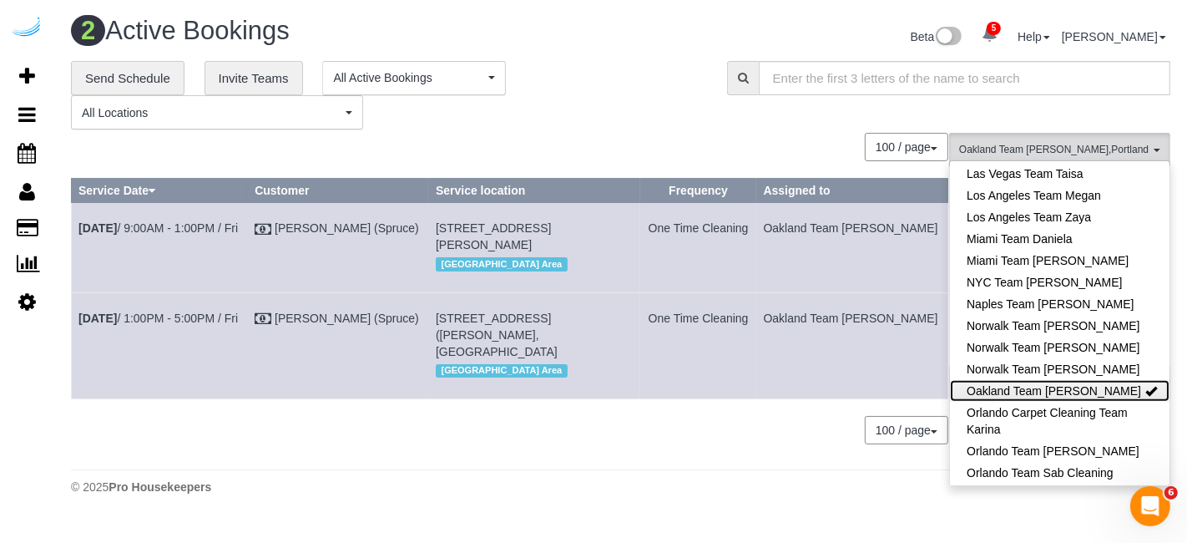
click at [1090, 380] on link "Oakland Team [PERSON_NAME]" at bounding box center [1060, 391] width 220 height 22
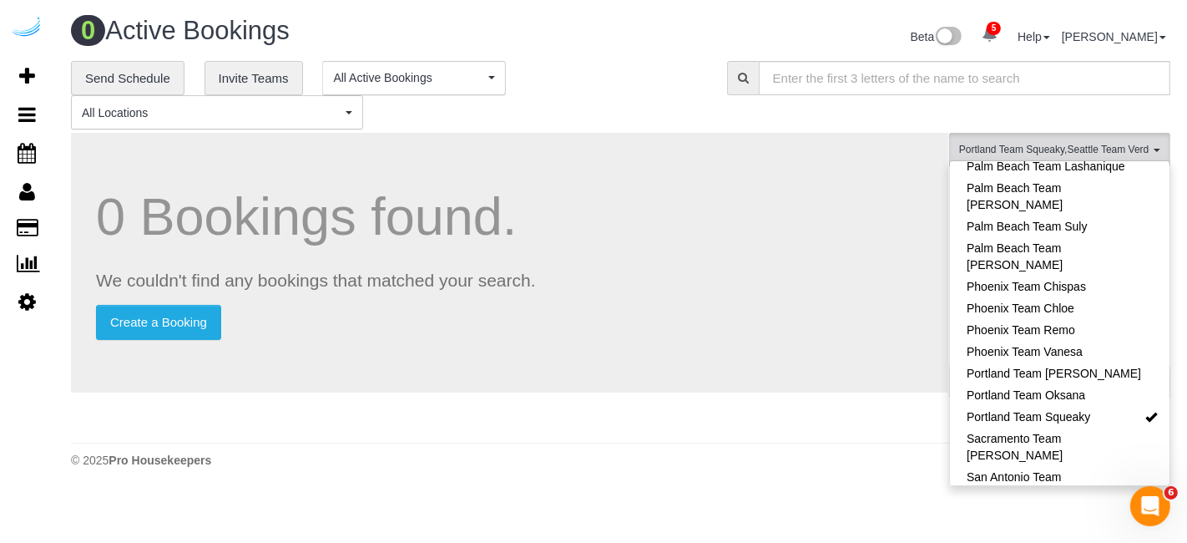
scroll to position [1381, 0]
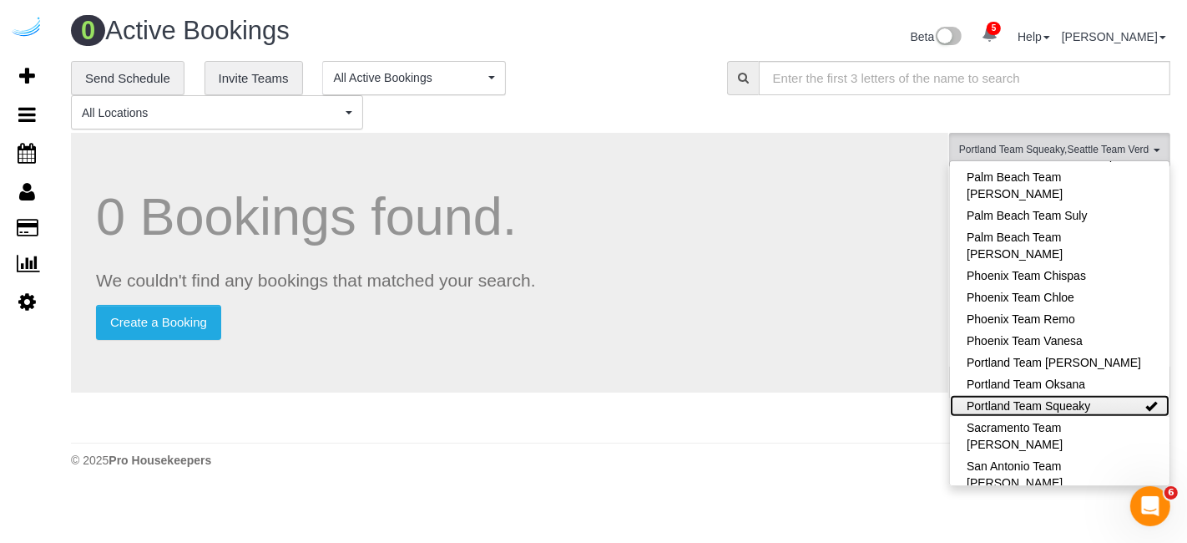
click at [1110, 395] on link "Portland Team Squeaky" at bounding box center [1060, 406] width 220 height 22
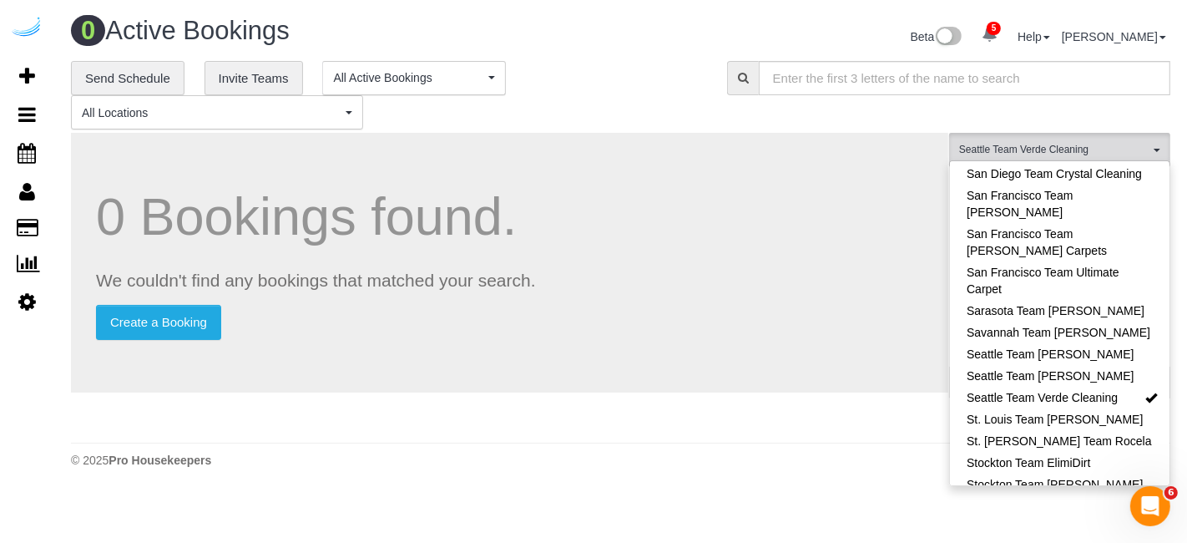
scroll to position [1715, 0]
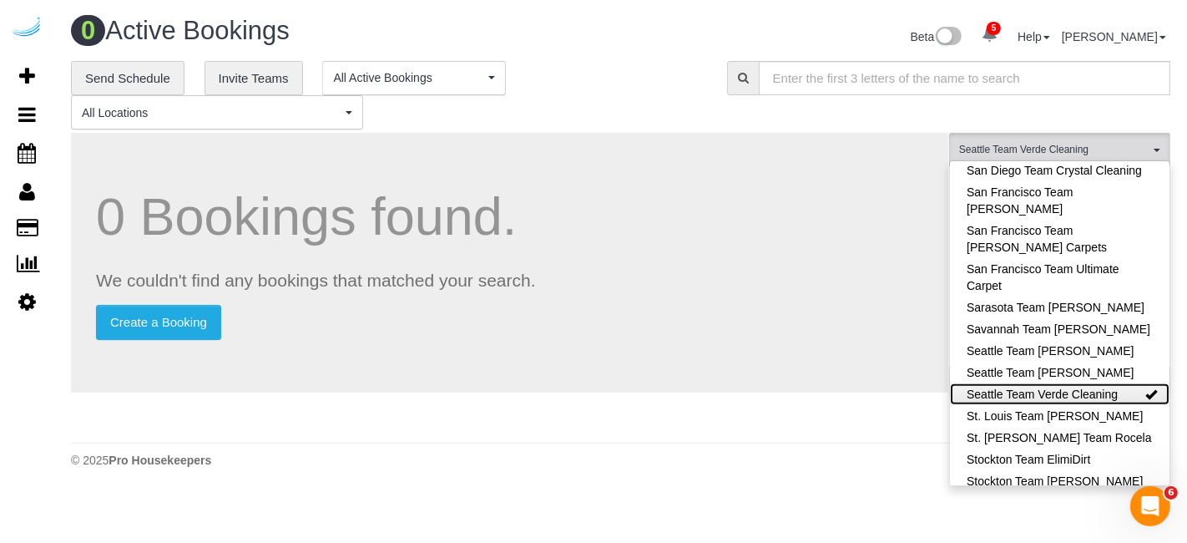
click at [1118, 383] on link "Seattle Team Verde Cleaning" at bounding box center [1060, 394] width 220 height 22
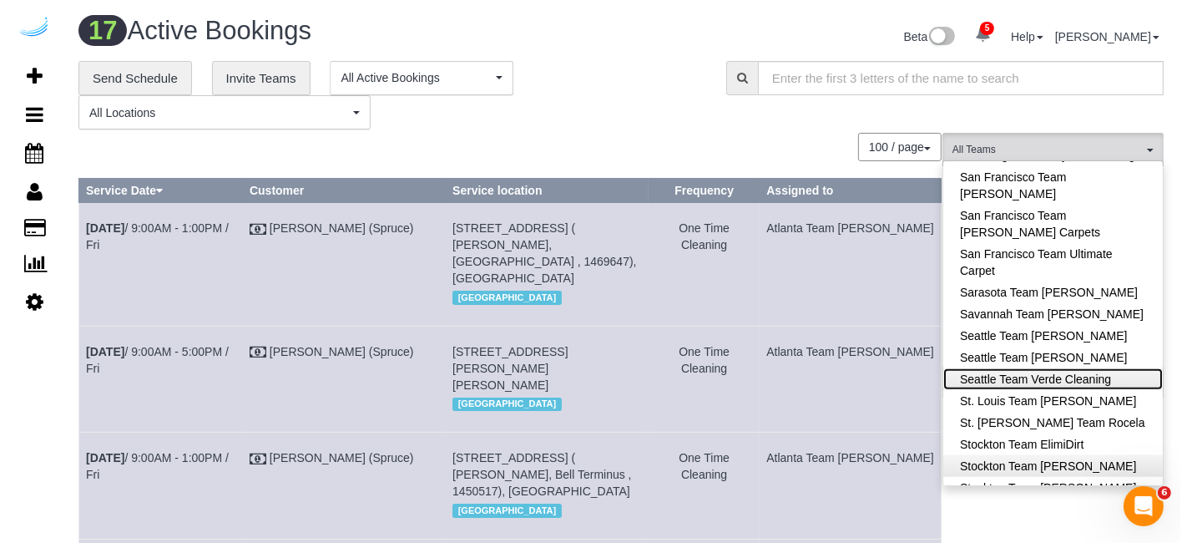
scroll to position [1803, 0]
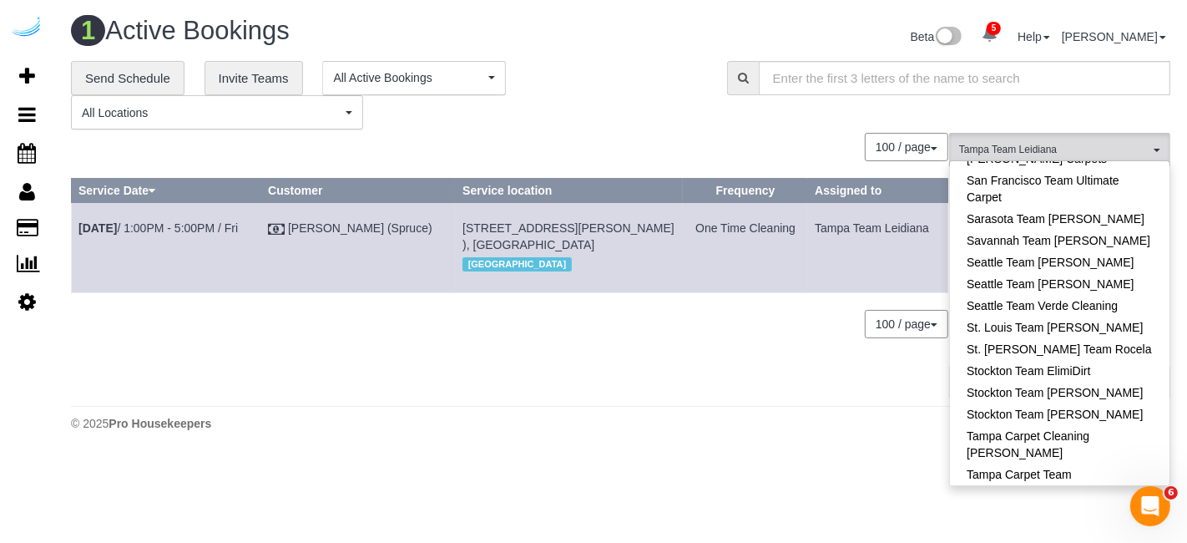
click at [762, 134] on div "100 / page 10 / page 20 / page 30 / page 40 / page 50 / page 100 / page" at bounding box center [509, 147] width 877 height 28
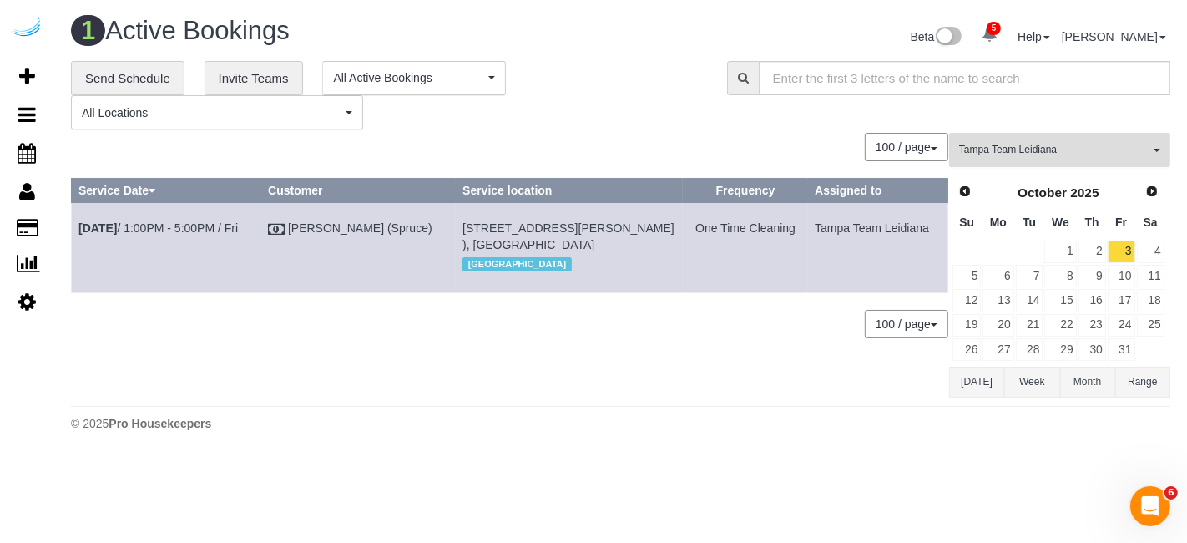
click at [1108, 146] on span "Tampa Team Leidiana" at bounding box center [1054, 150] width 190 height 14
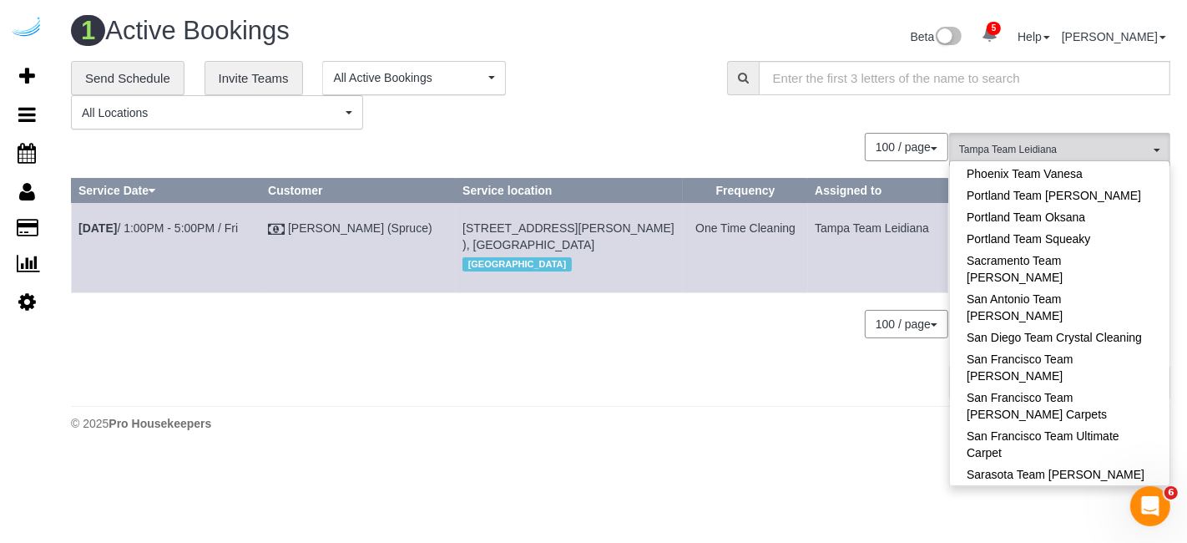
scroll to position [1562, 0]
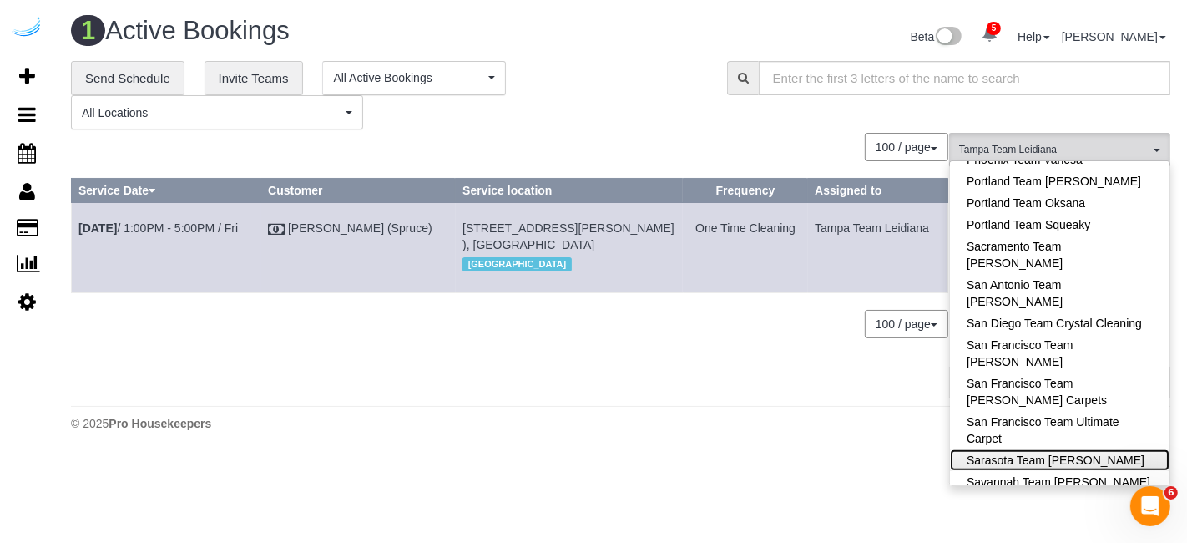
click at [1082, 449] on link "Sarasota Team [PERSON_NAME]" at bounding box center [1060, 460] width 220 height 22
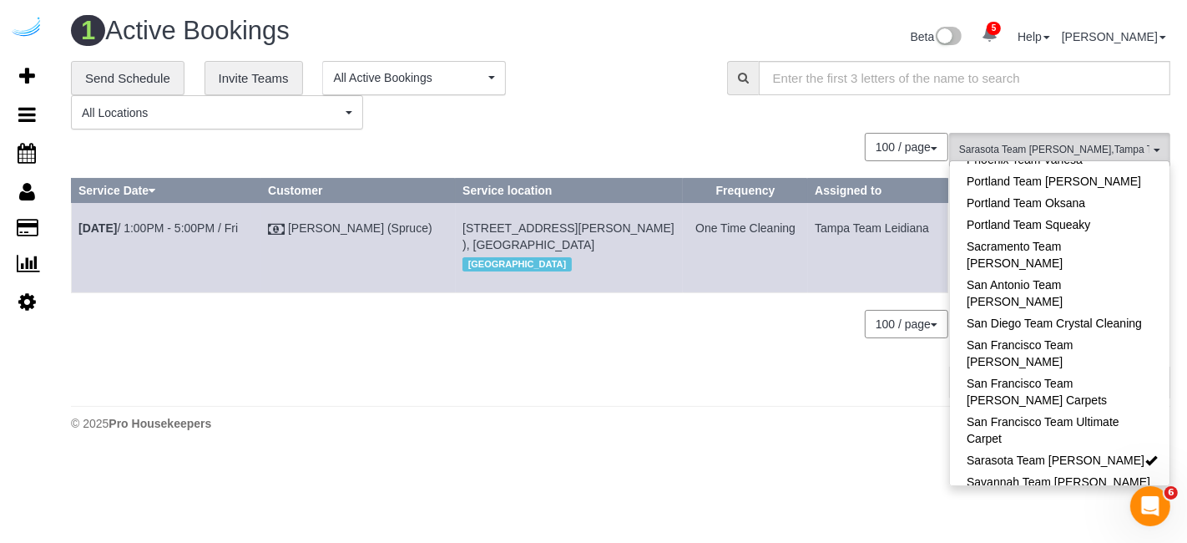
click at [750, 390] on div "0 Bookings found. We couldn't find any bookings that matched your search. Creat…" at bounding box center [510, 265] width 878 height 264
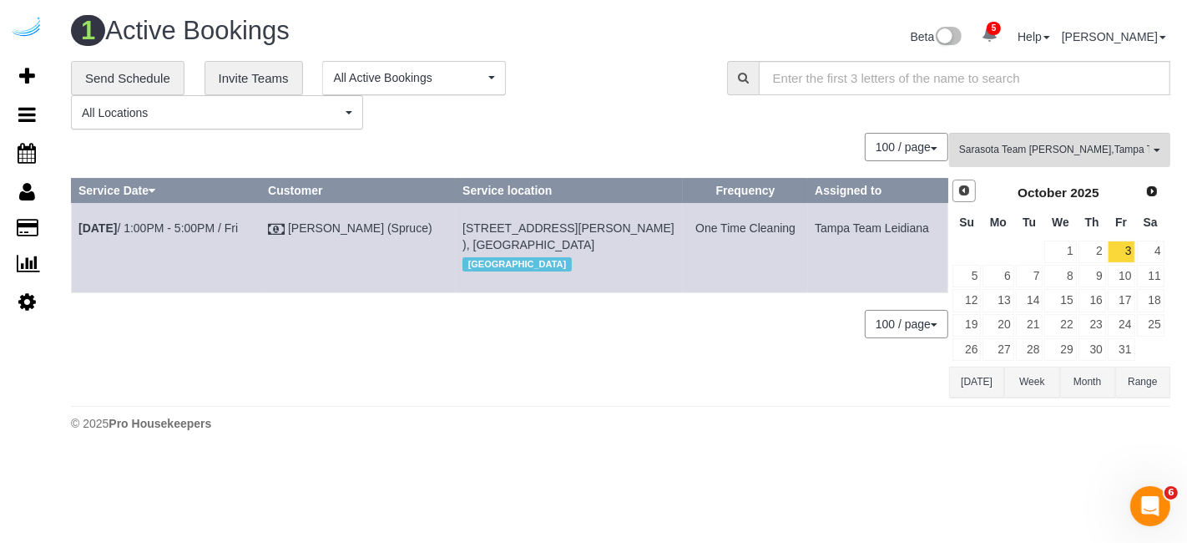
click at [969, 192] on span "Prev" at bounding box center [964, 190] width 13 height 13
click at [1035, 346] on link "30" at bounding box center [1030, 349] width 28 height 23
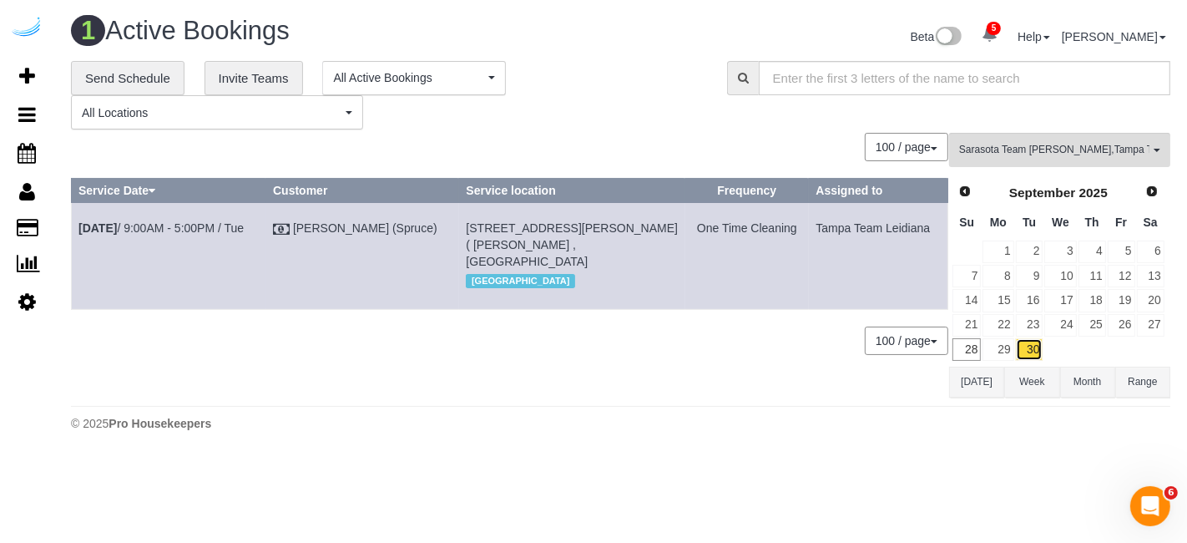
click at [1025, 338] on link "30" at bounding box center [1030, 349] width 28 height 23
click at [1009, 339] on link "29" at bounding box center [998, 349] width 31 height 23
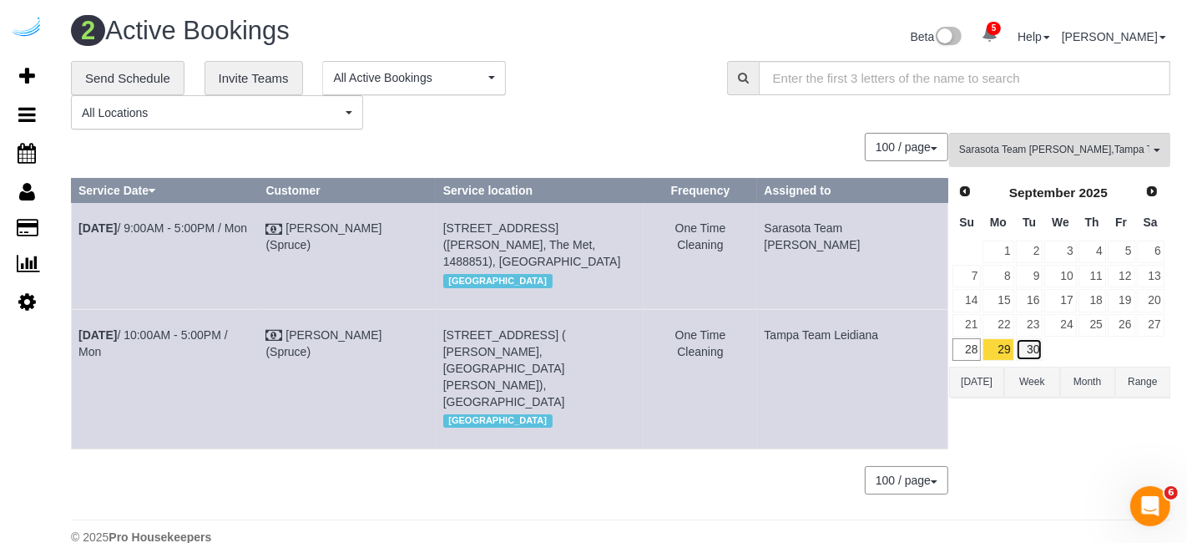
click at [1042, 350] on link "30" at bounding box center [1030, 349] width 28 height 23
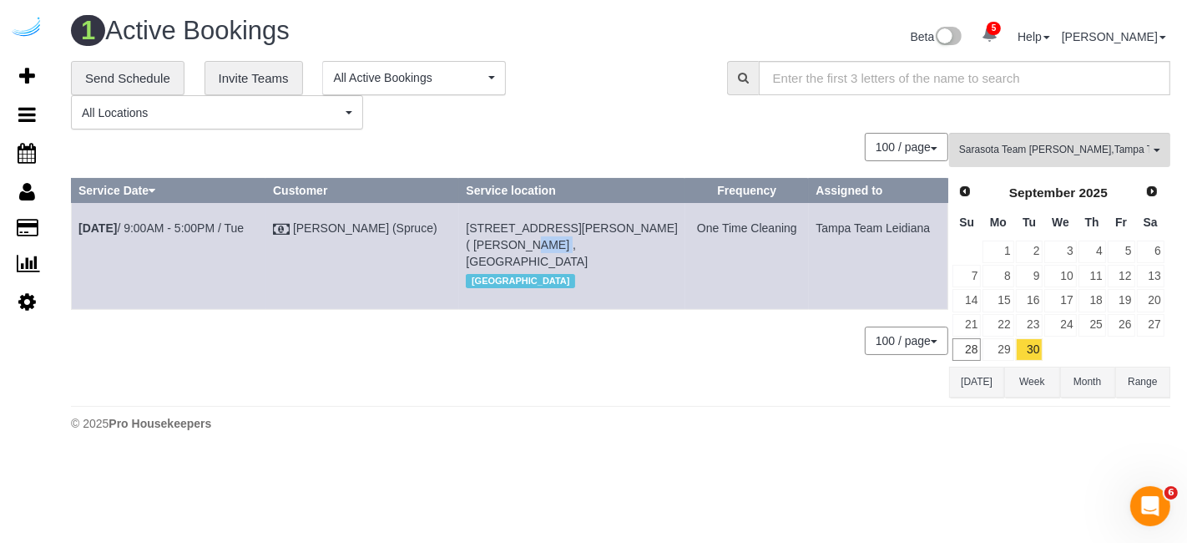
drag, startPoint x: 489, startPoint y: 243, endPoint x: 461, endPoint y: 243, distance: 28.4
click at [466, 243] on span "4665 Whitfield Ave, Building 7-404, Unit 7-404 ( Elle White , The Crossing At P…" at bounding box center [572, 244] width 212 height 47
copy span "7-404"
click at [170, 229] on link "Sep 30th / 9:00AM - 5:00PM / Tue" at bounding box center [160, 227] width 165 height 13
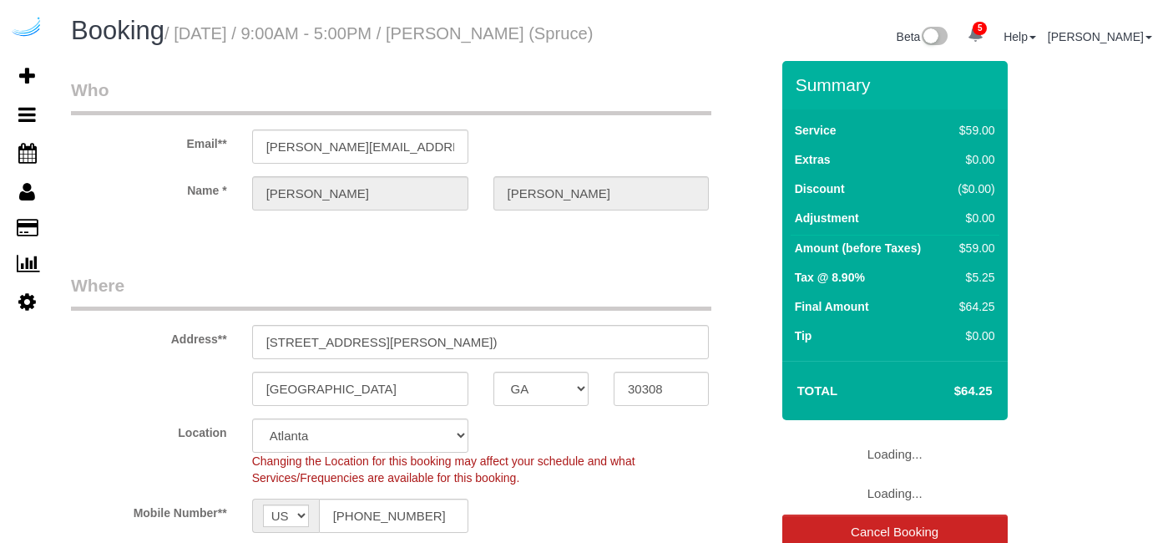
select select "GA"
select select "282"
select select "number:9"
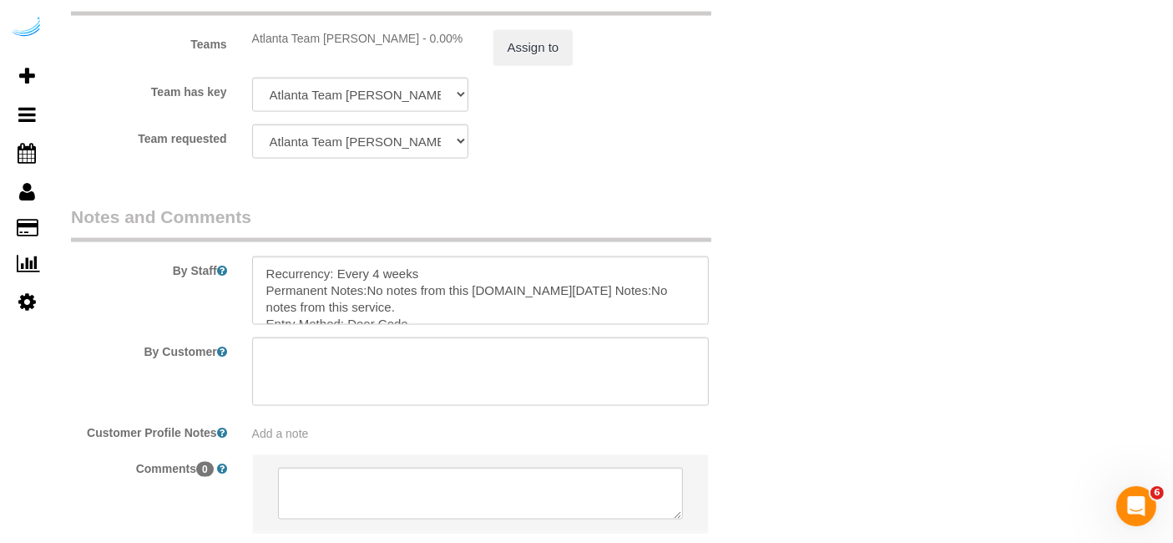
scroll to position [2640, 0]
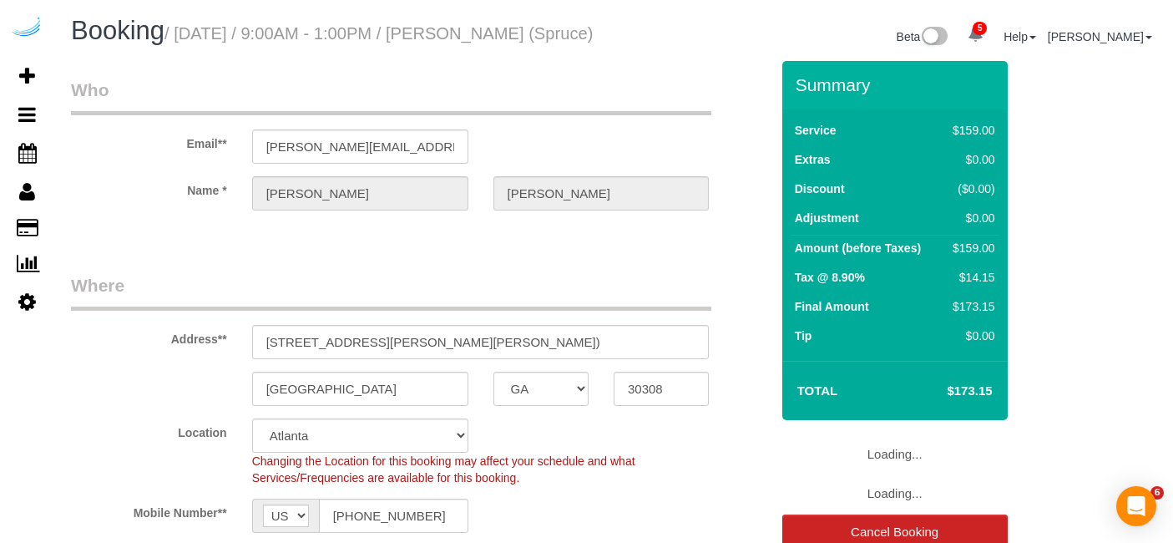
select select "GA"
select select "282"
select select "number:9"
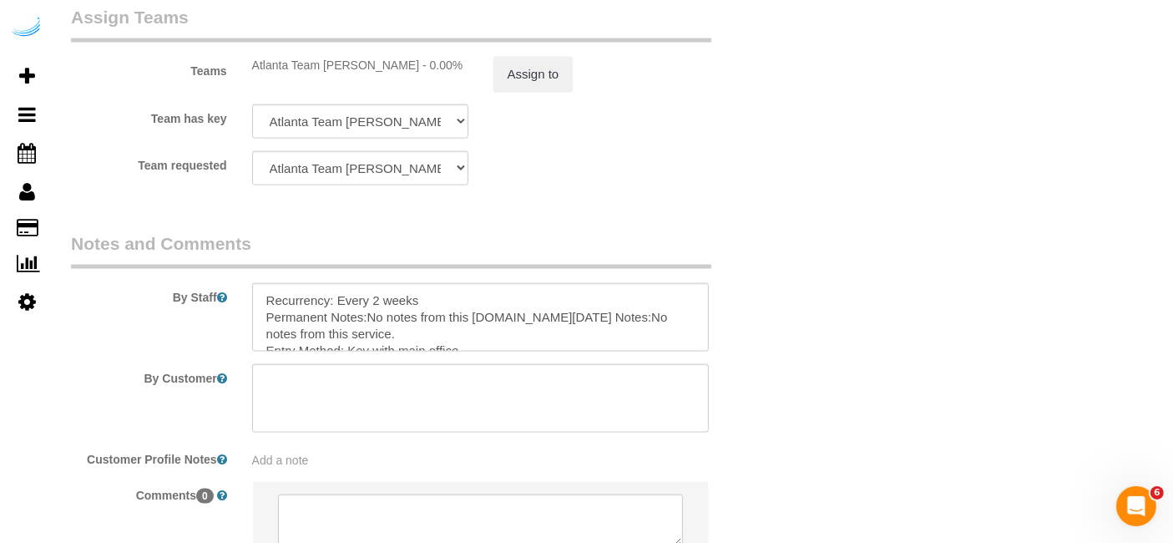
scroll to position [2635, 0]
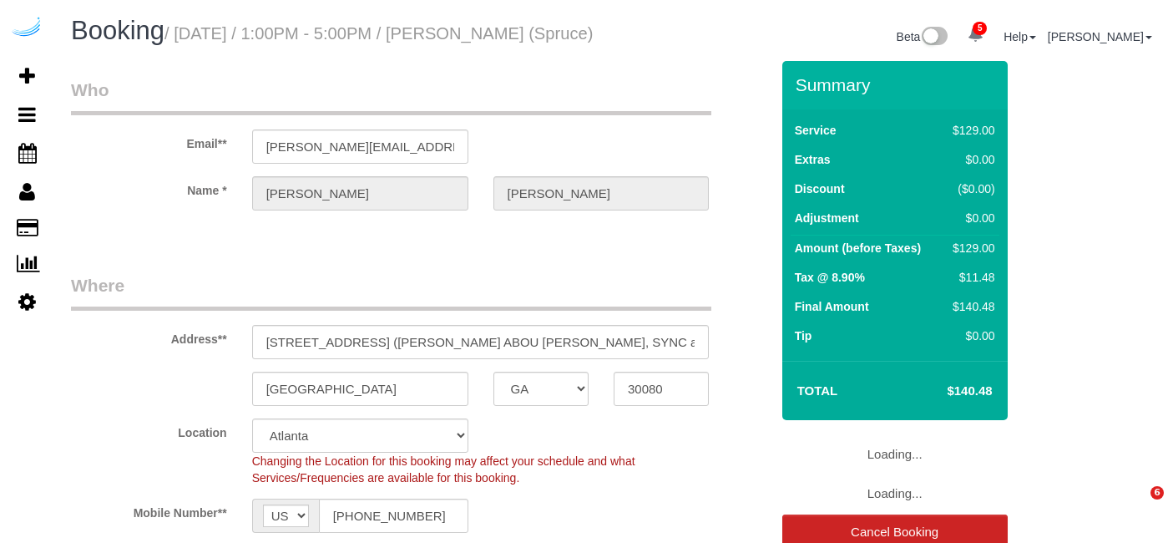
select select "GA"
select select "282"
select select "number:9"
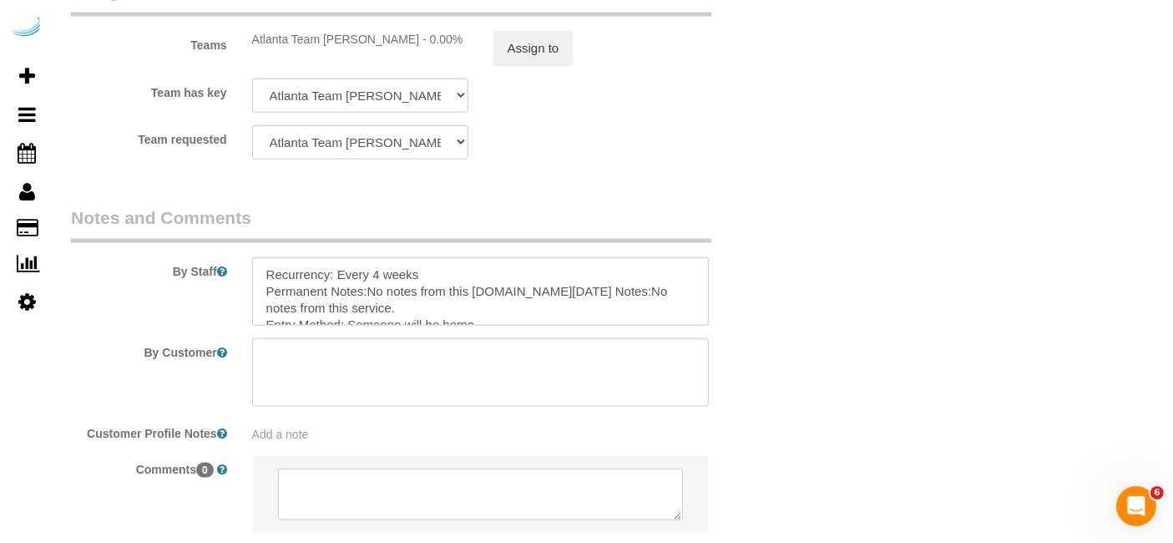
scroll to position [2635, 0]
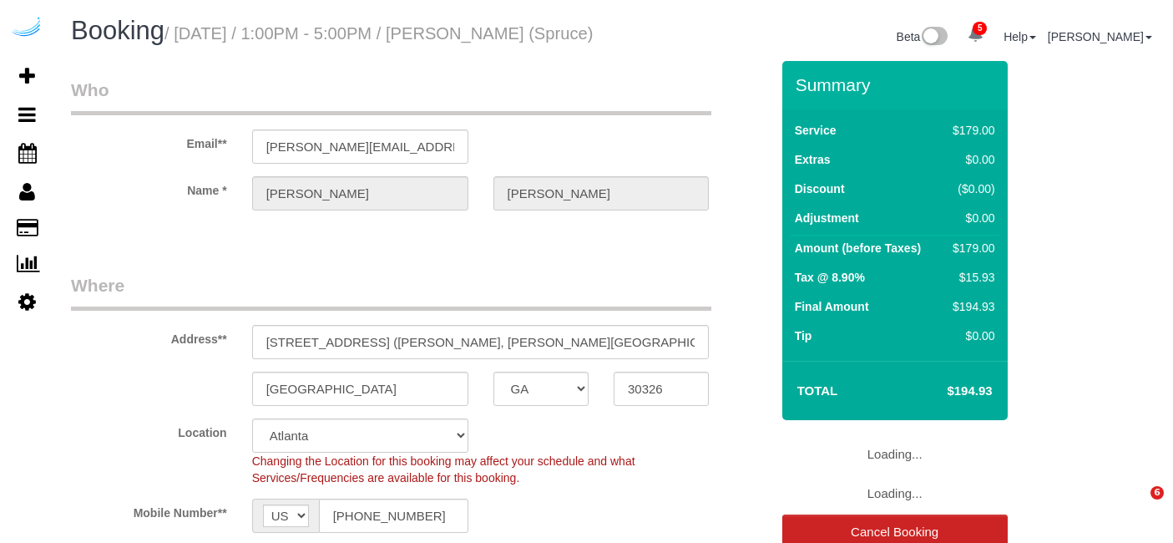
select select "GA"
select select "282"
select select "number:9"
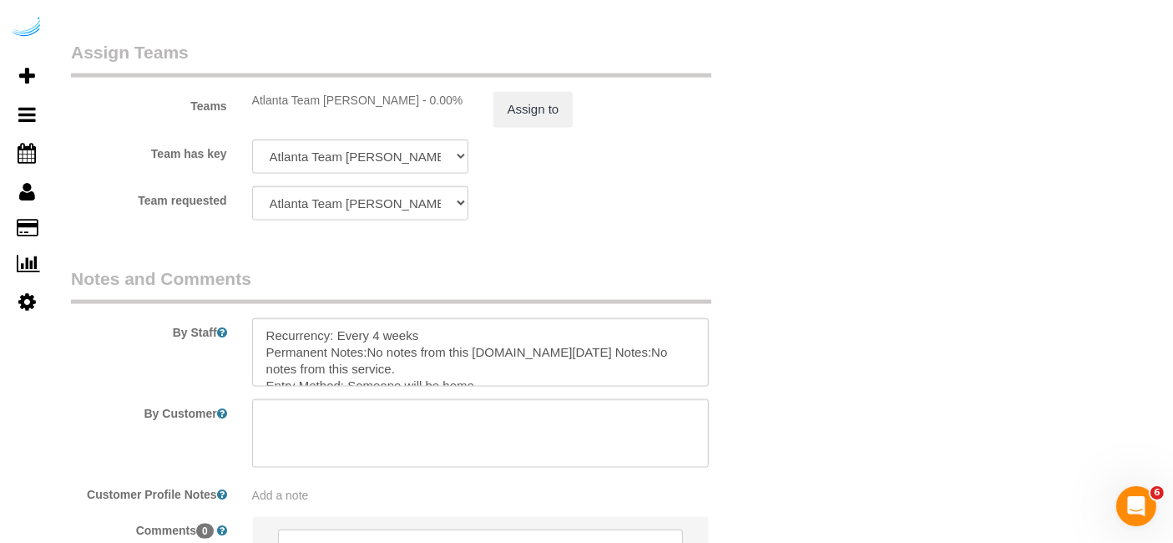
scroll to position [2449, 0]
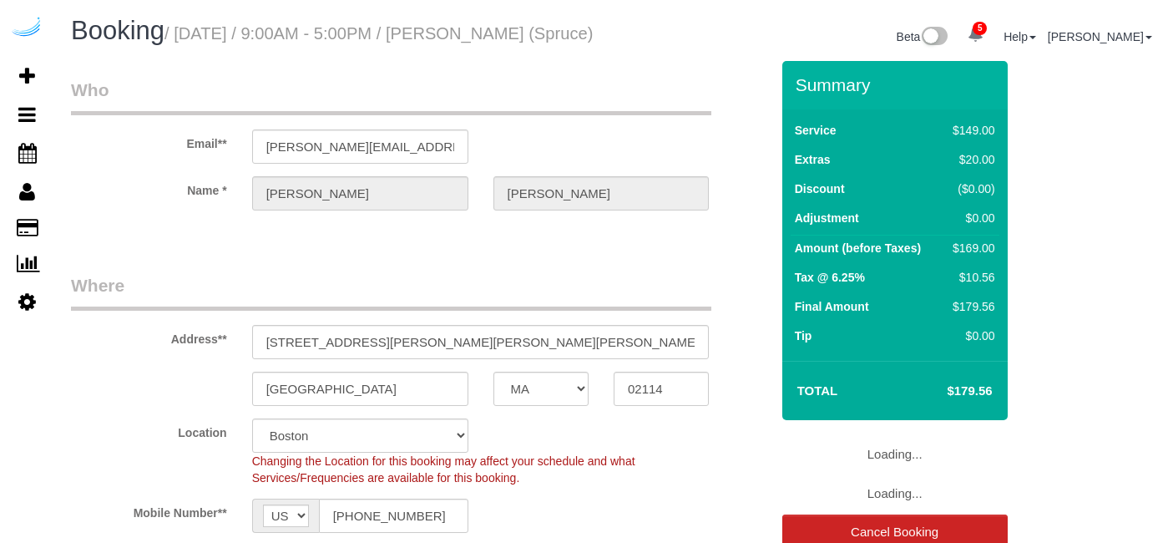
select select "MA"
select select "282"
select select "number:9"
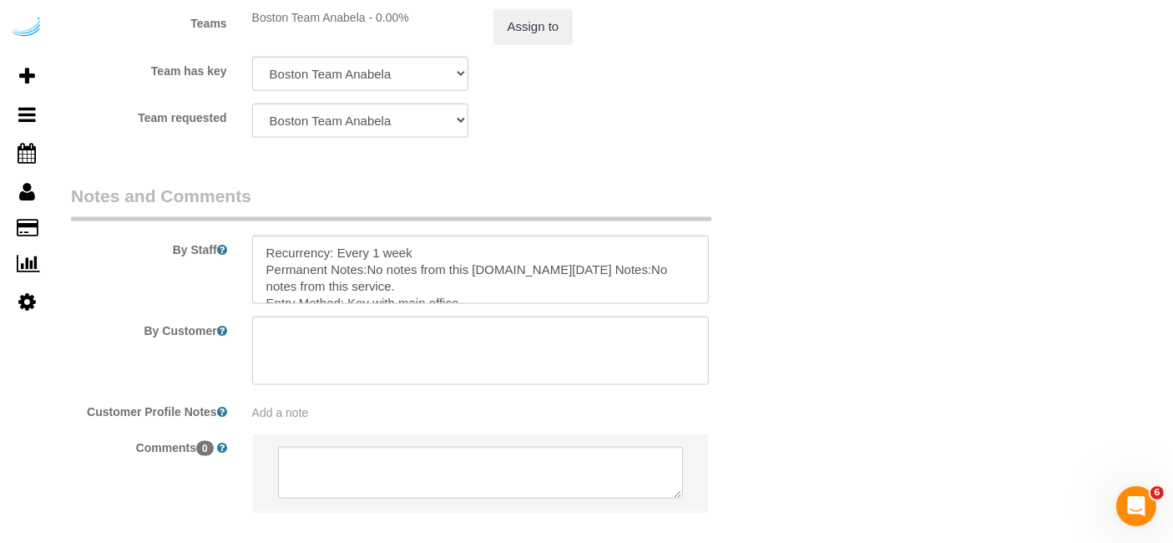
scroll to position [2635, 0]
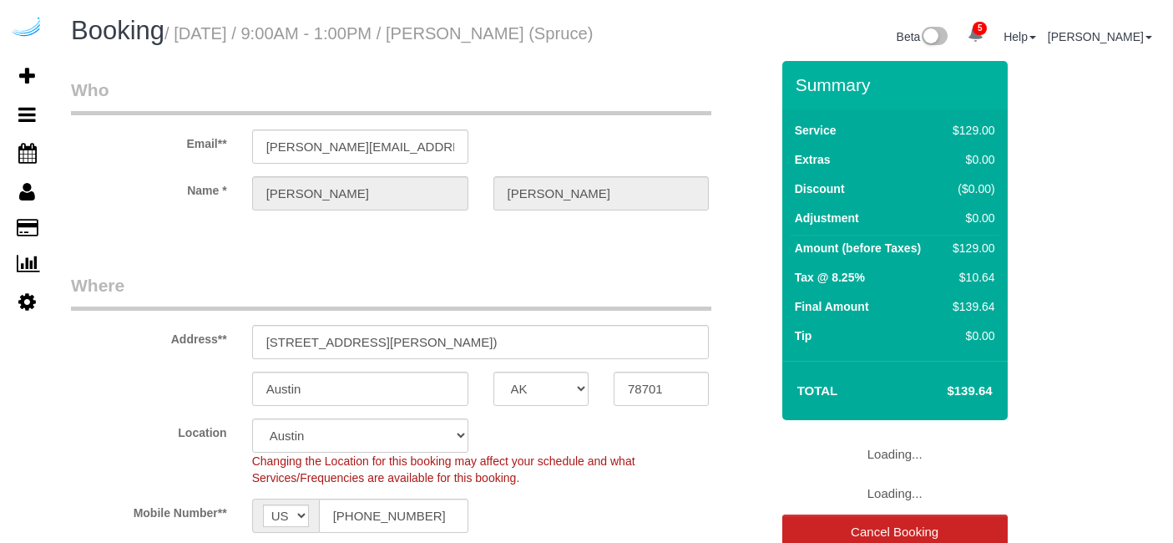
select select "[GEOGRAPHIC_DATA]"
select select "number:9"
select select "object:839"
select select "282"
select select "[GEOGRAPHIC_DATA]"
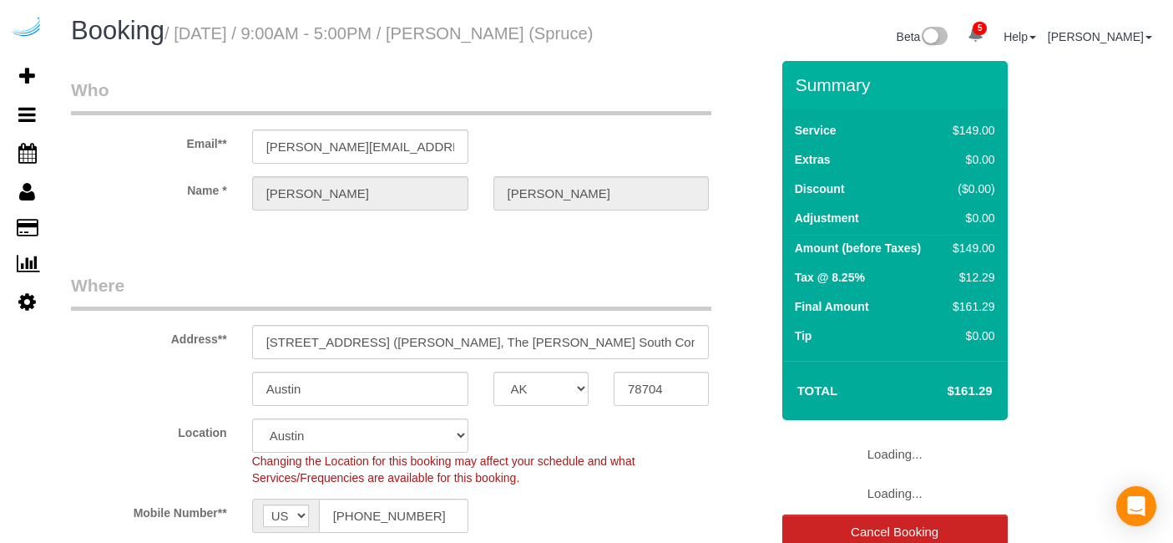
select select "number:9"
select select "object:839"
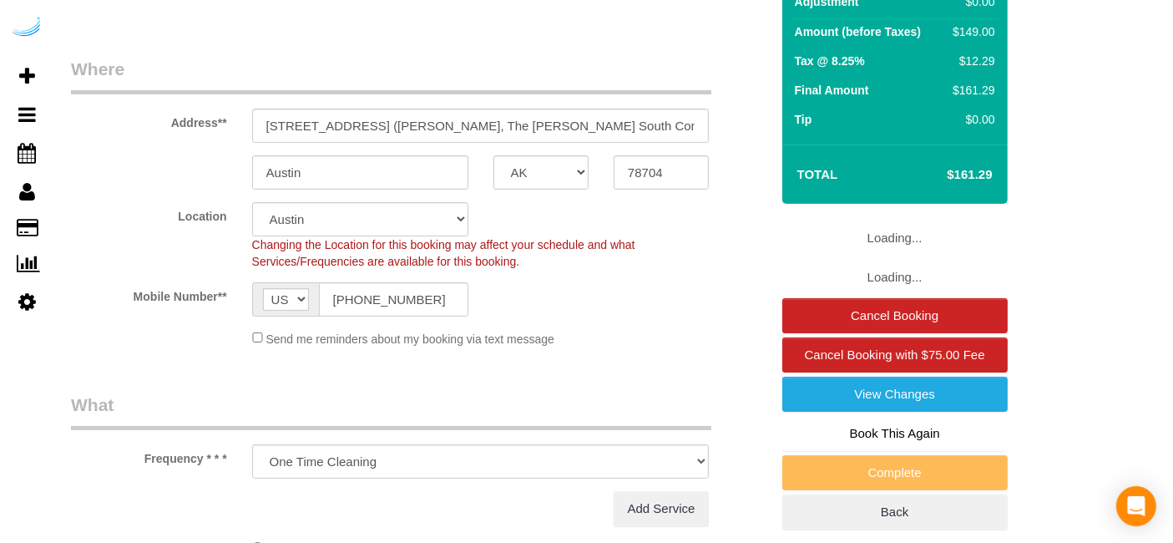
select select "282"
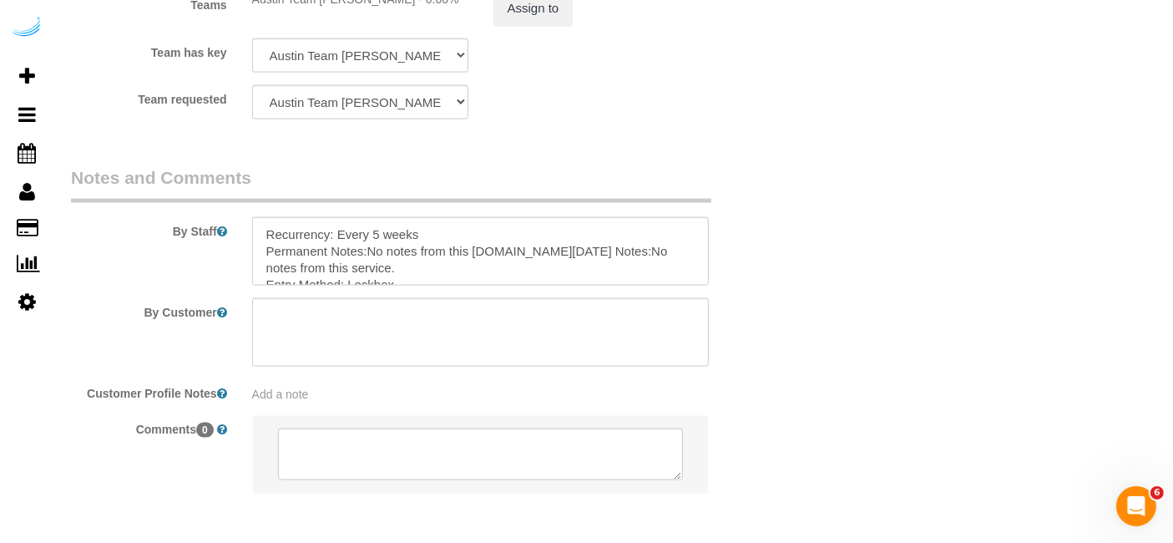
scroll to position [2635, 0]
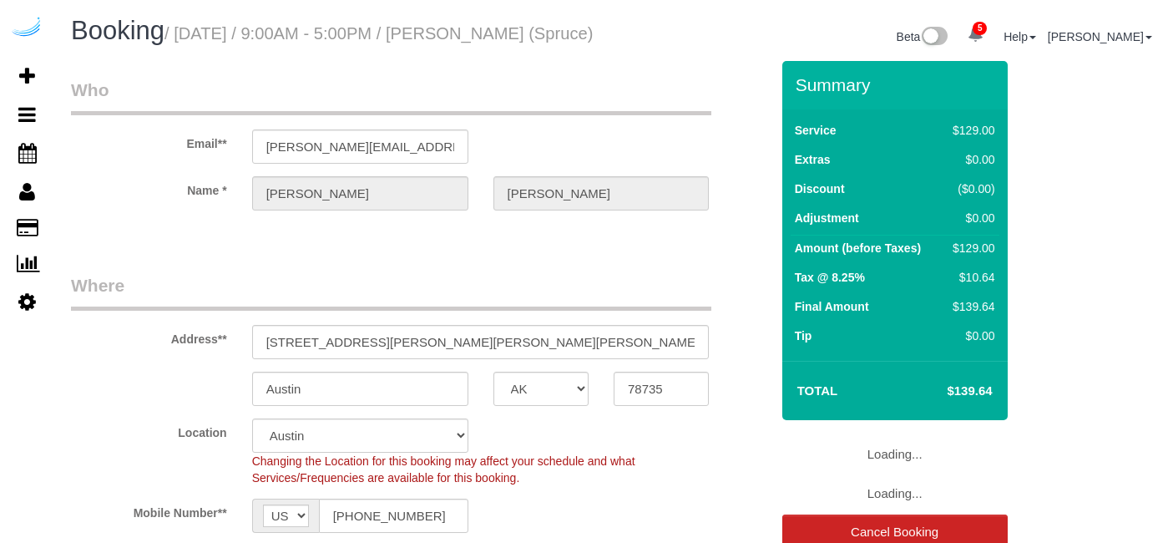
select select "[GEOGRAPHIC_DATA]"
select select "282"
select select "number:9"
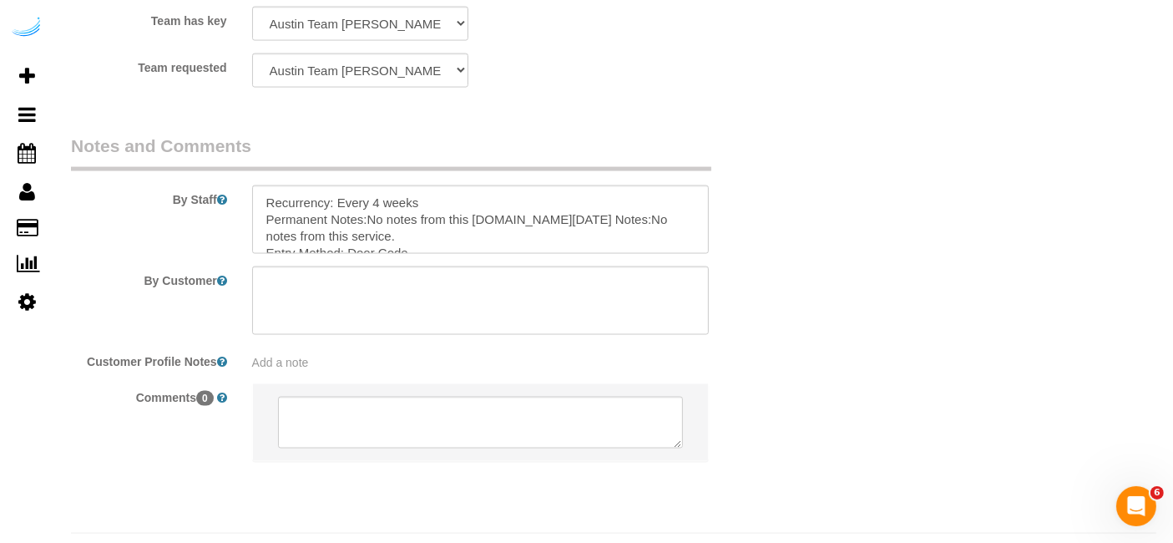
scroll to position [2581, 0]
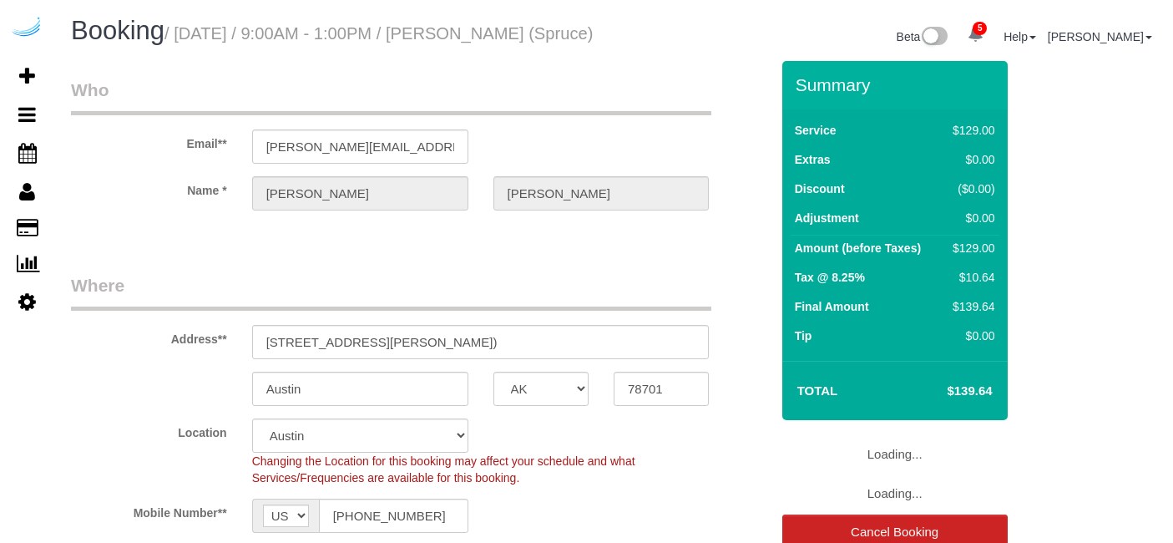
select select "[GEOGRAPHIC_DATA]"
select select "282"
select select "number:9"
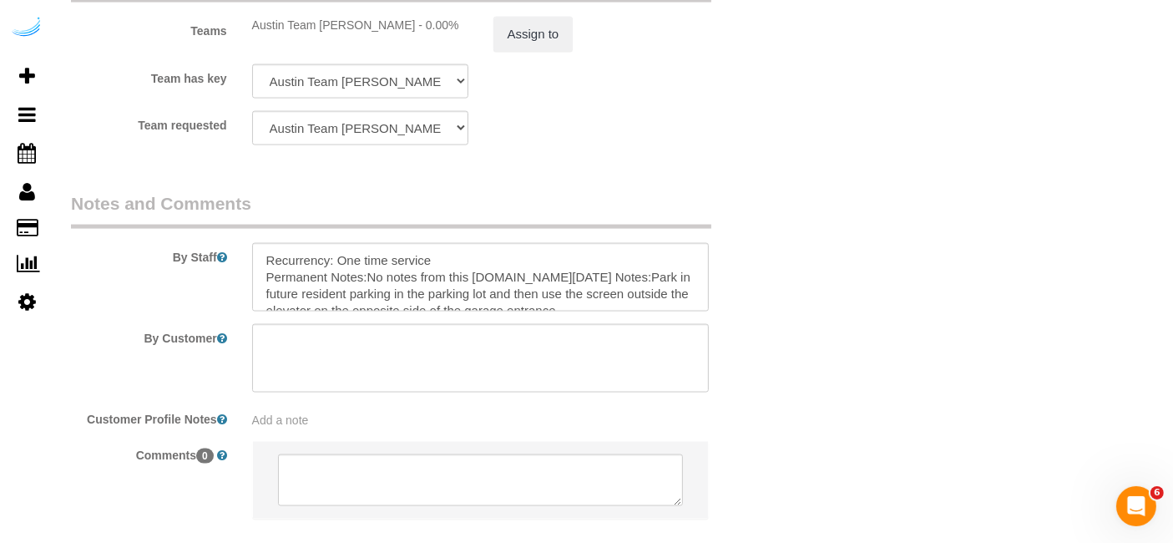
scroll to position [2578, 0]
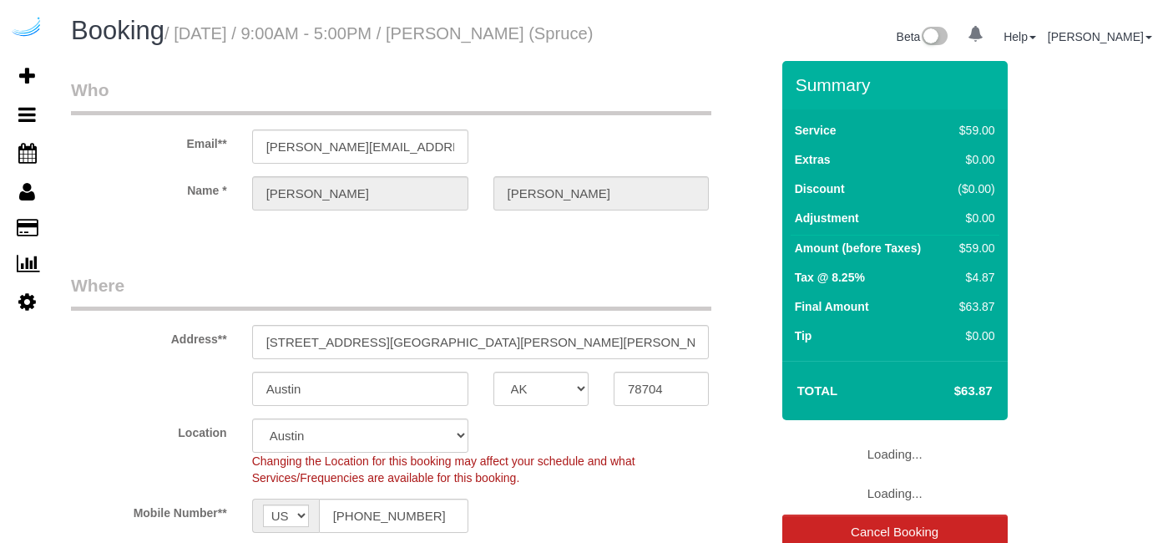
select select "[GEOGRAPHIC_DATA]"
select select "282"
select select "number:9"
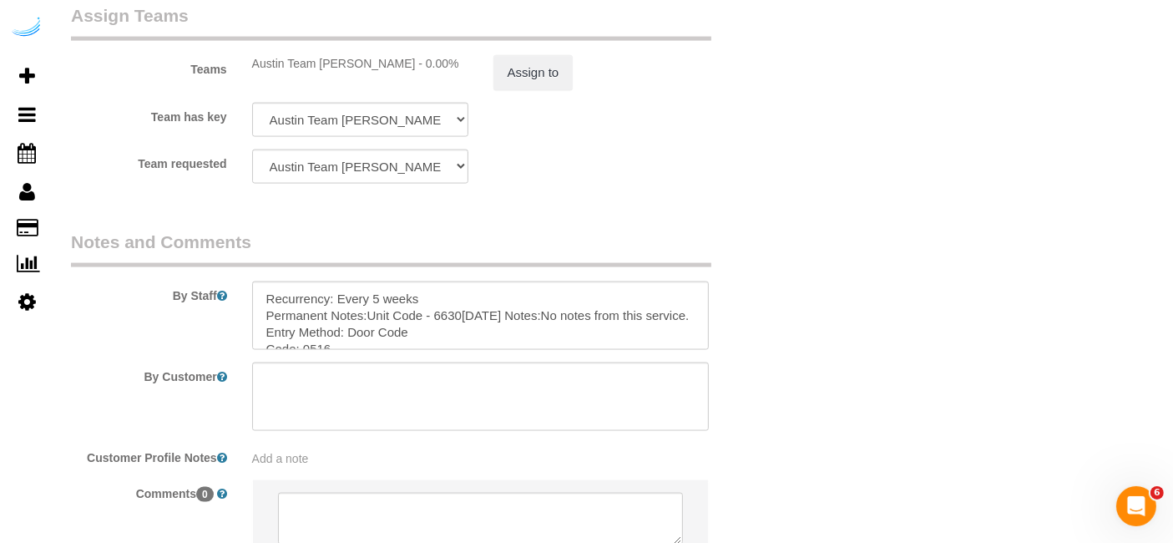
scroll to position [2537, 0]
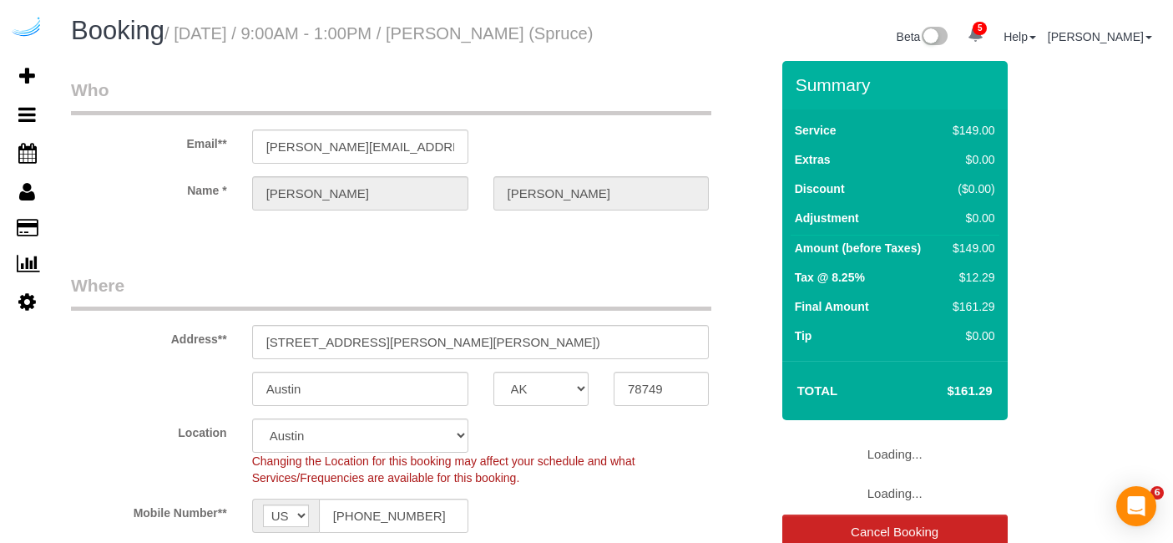
select select "[GEOGRAPHIC_DATA]"
select select "282"
select select "number:9"
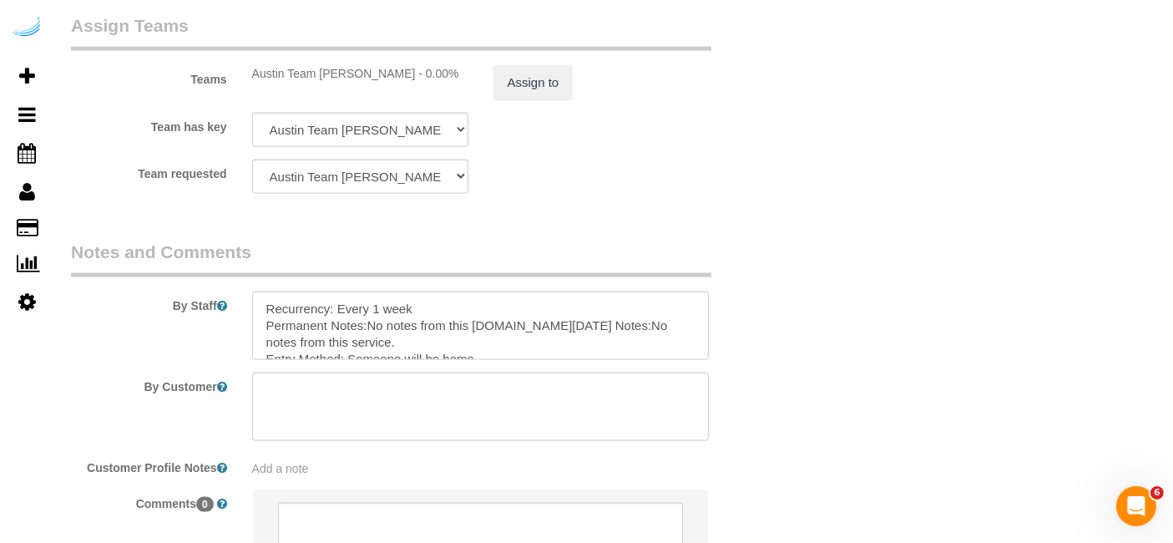
scroll to position [2475, 0]
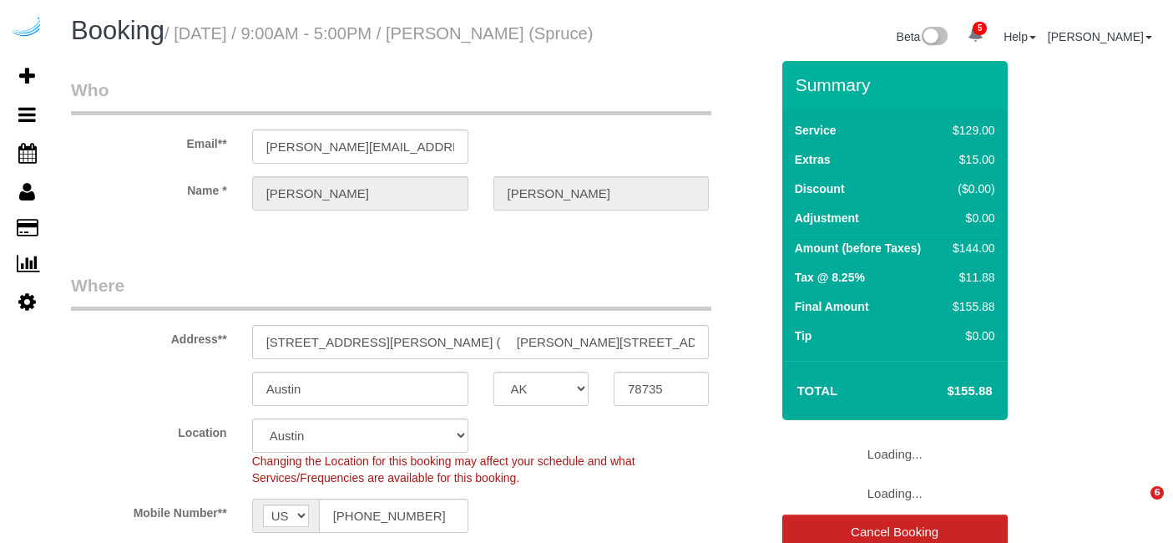
select select "[GEOGRAPHIC_DATA]"
select select "282"
select select "number:9"
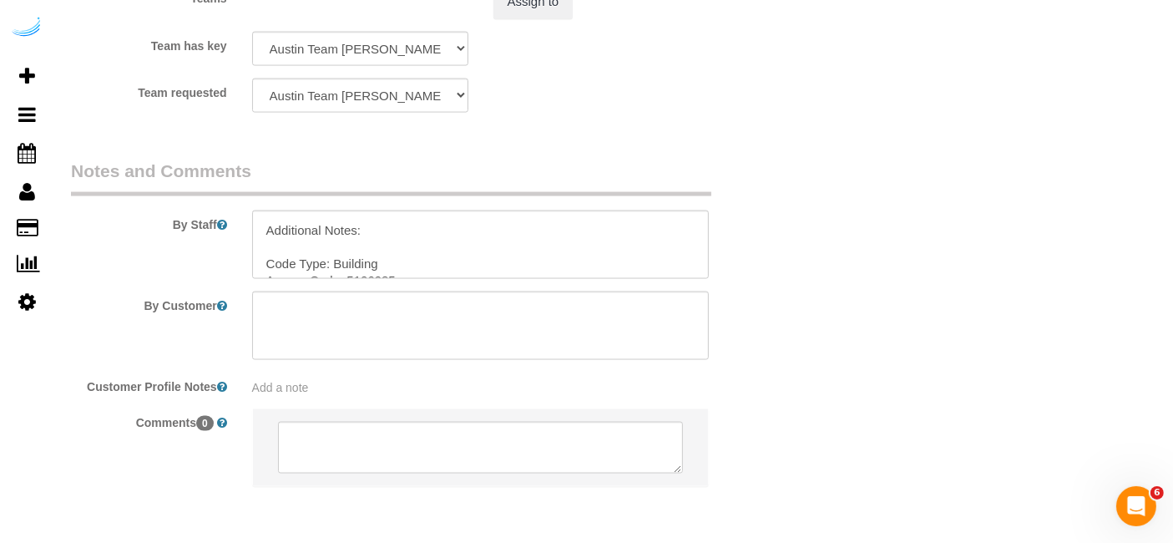
scroll to position [114, 0]
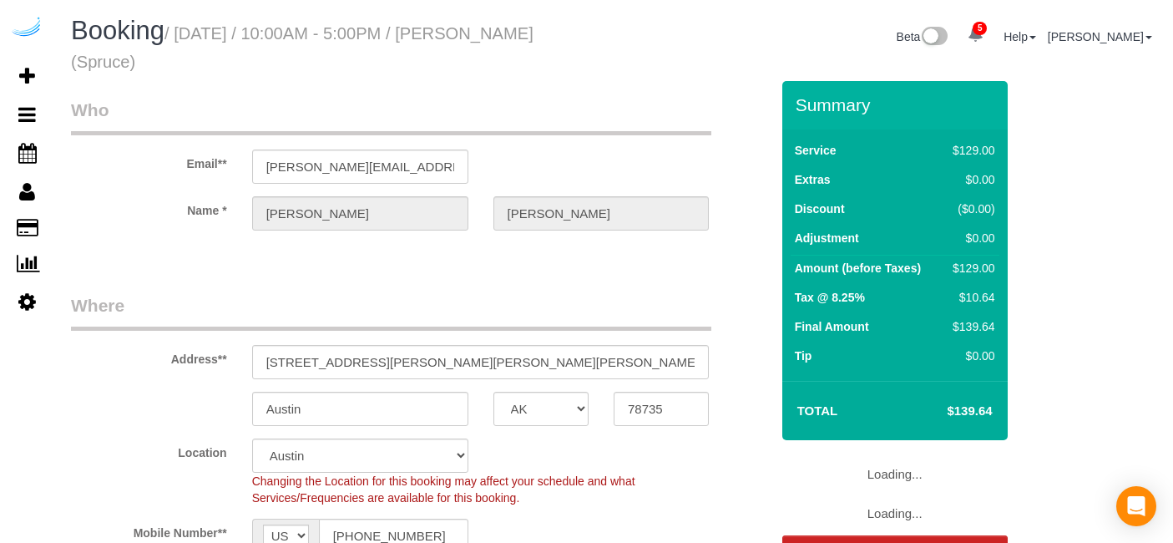
select select "[GEOGRAPHIC_DATA]"
select select "282"
select select "number:9"
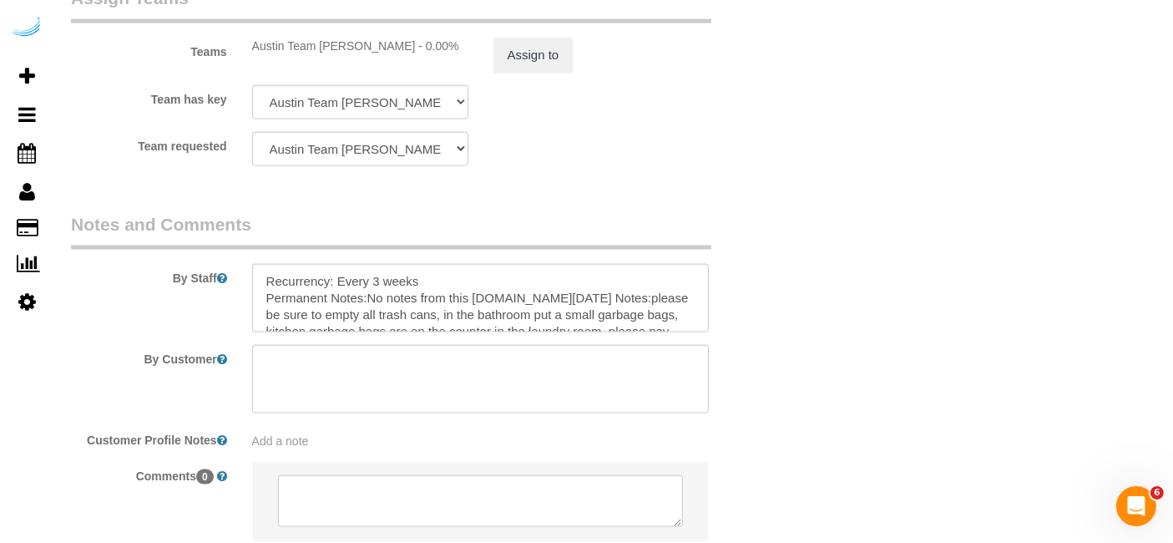
scroll to position [2523, 0]
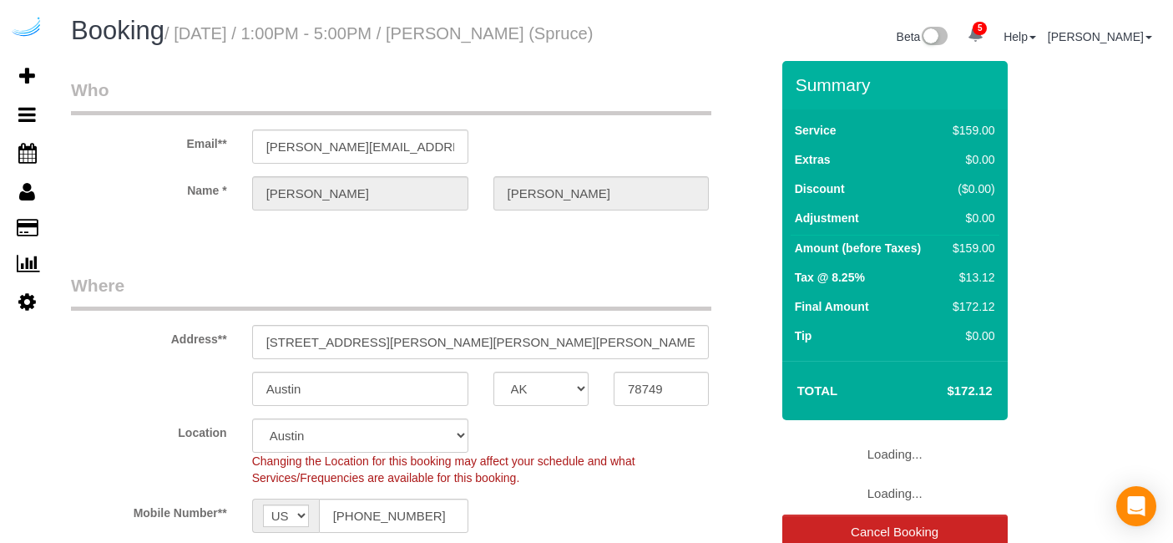
select select "[GEOGRAPHIC_DATA]"
select select "282"
select select "number:9"
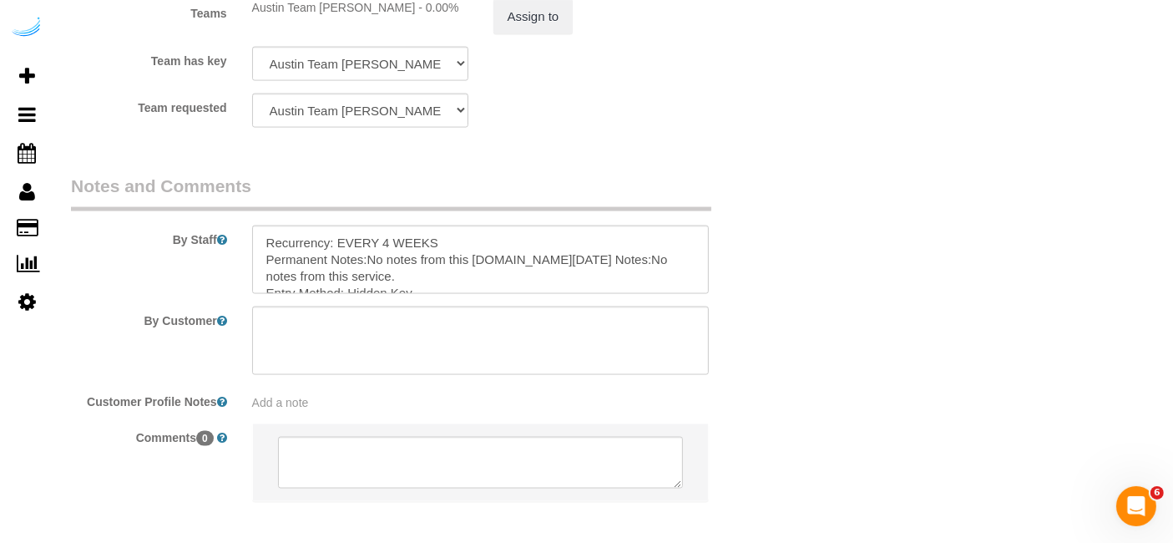
scroll to position [2541, 0]
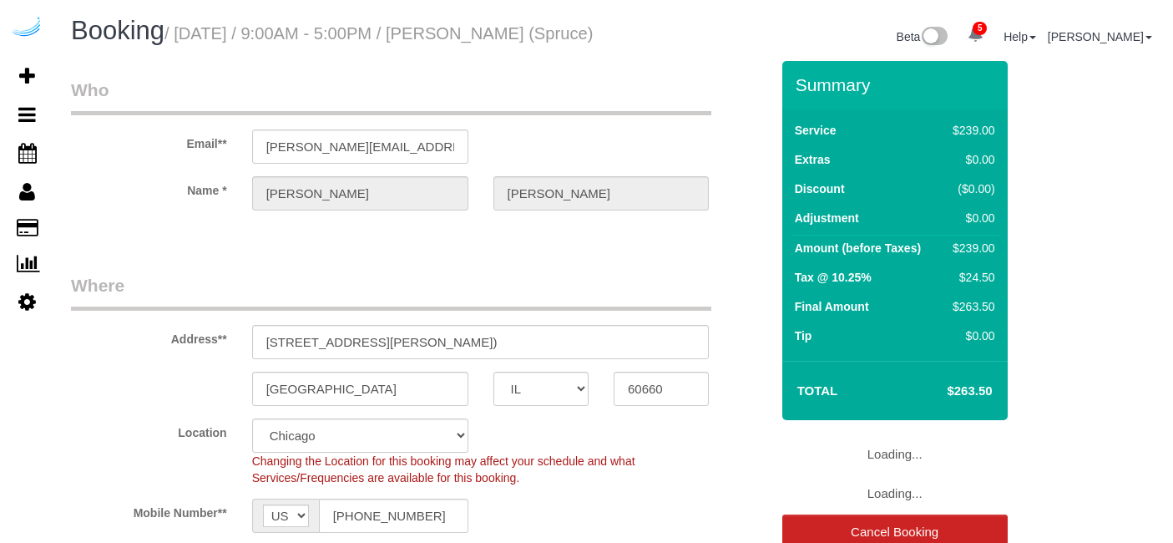
select select "IL"
select select "282"
select select "number:9"
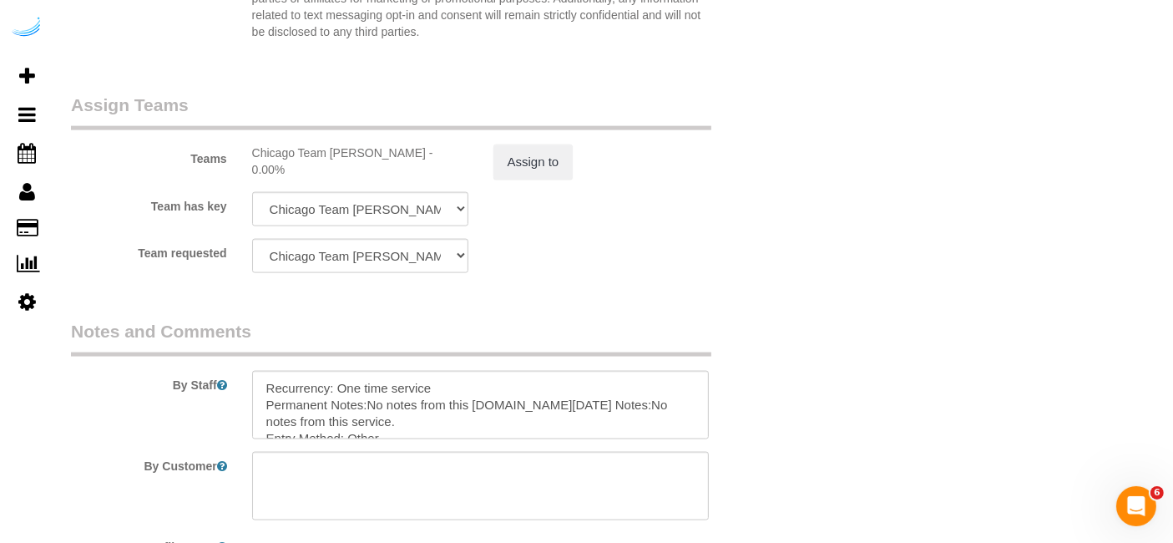
scroll to position [2635, 0]
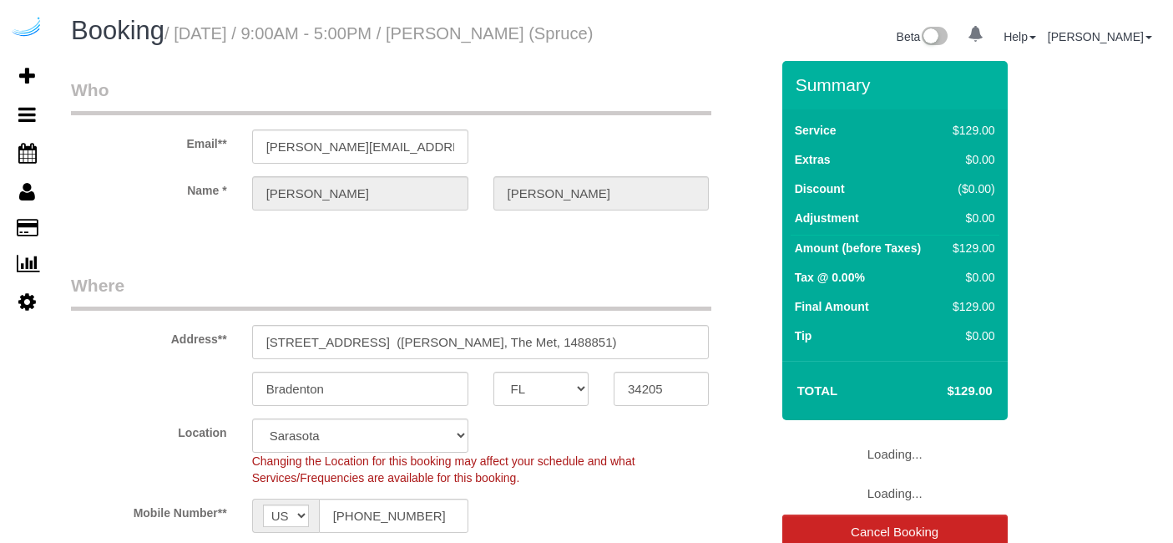
select select "FL"
select select "object:735"
select select "number:9"
select select "object:819"
select select "282"
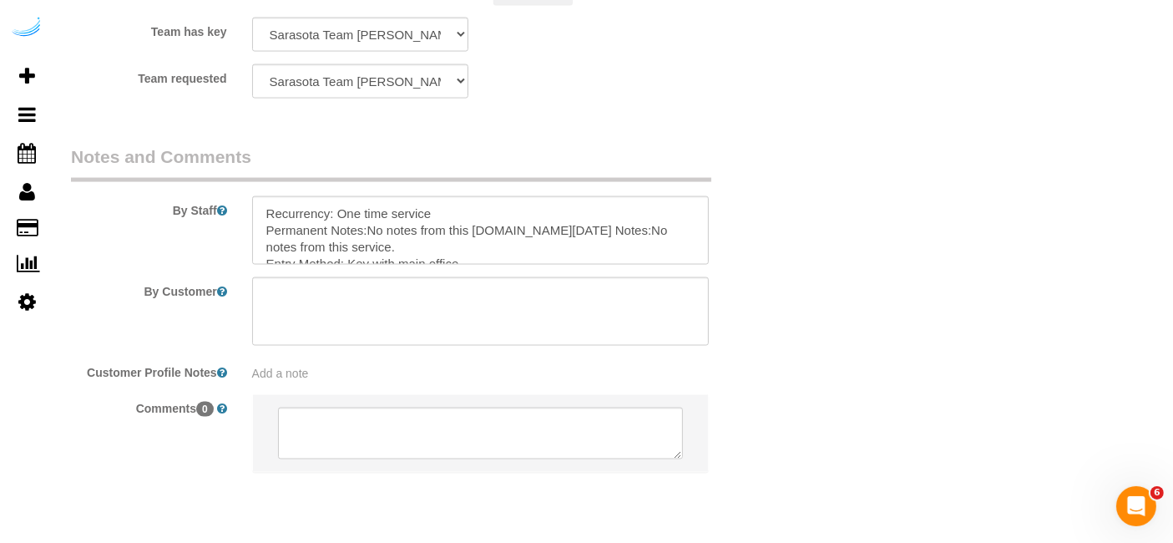
scroll to position [2572, 0]
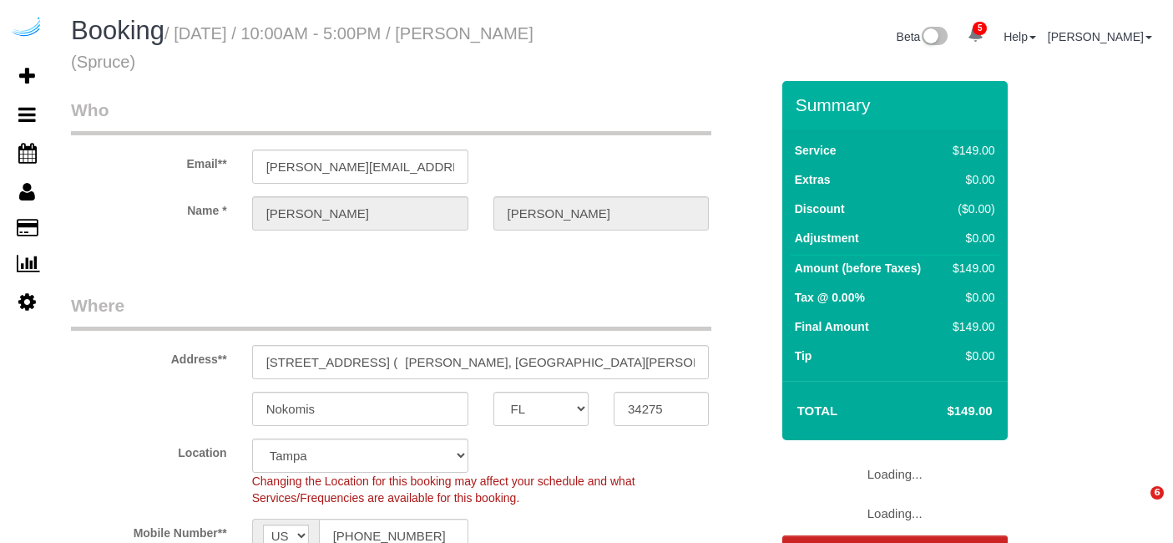
select select "FL"
select select "282"
select select "number:9"
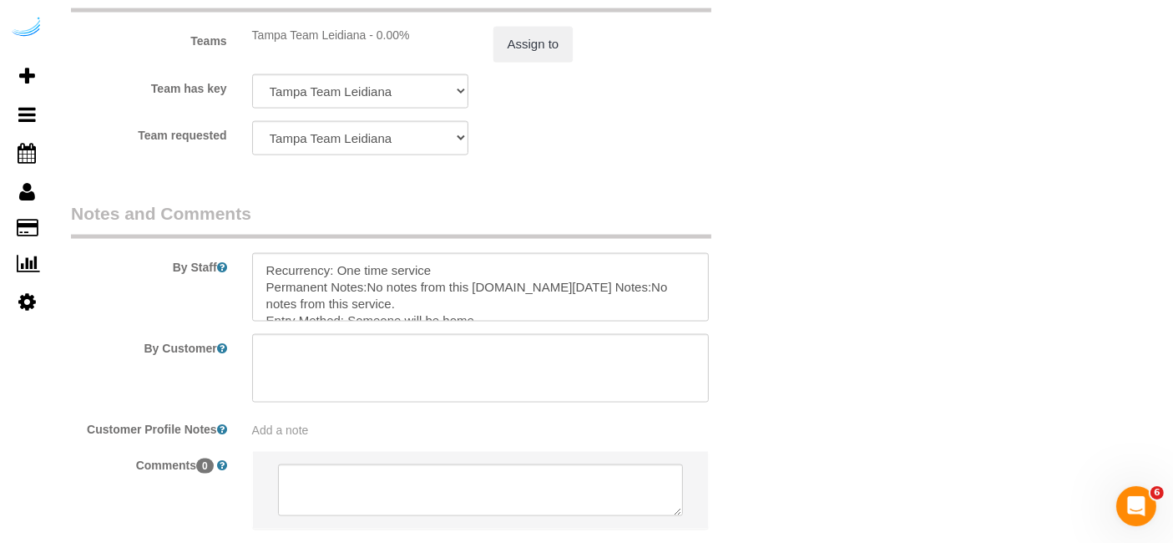
scroll to position [2533, 0]
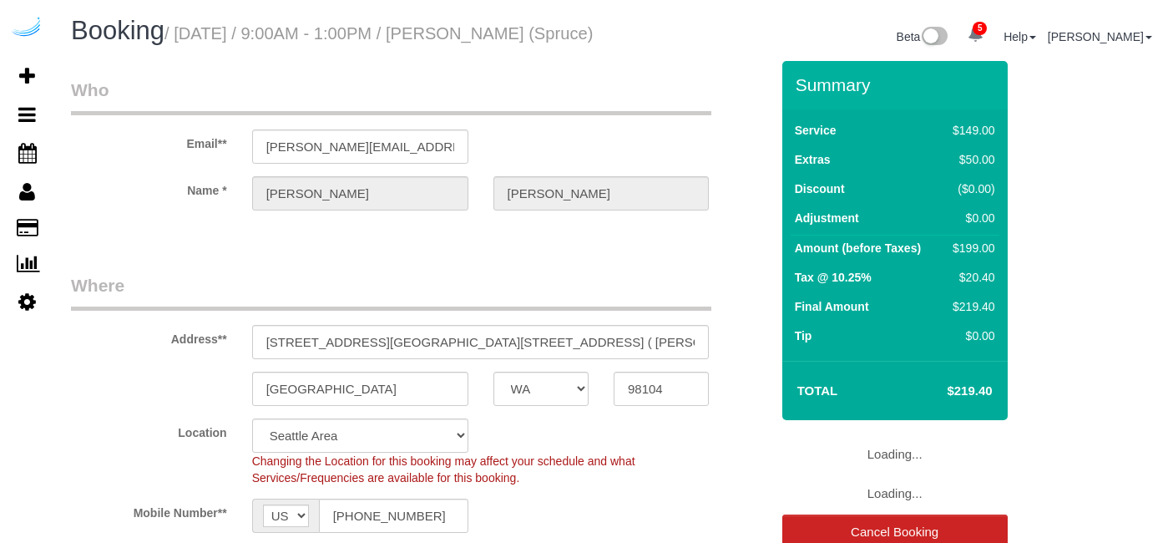
select select "WA"
select select "282"
select select "number:9"
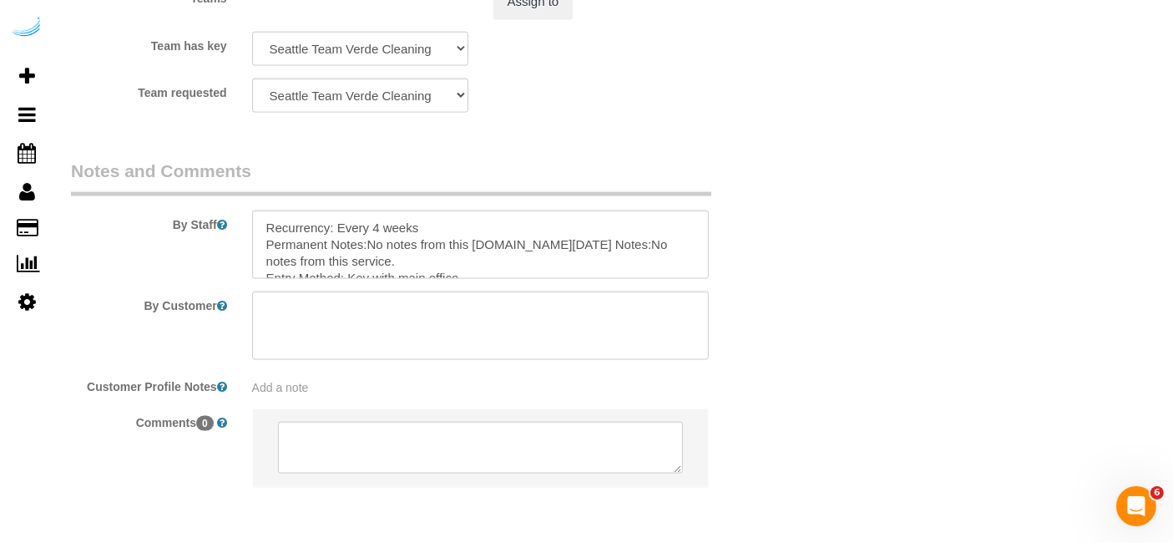
scroll to position [2556, 0]
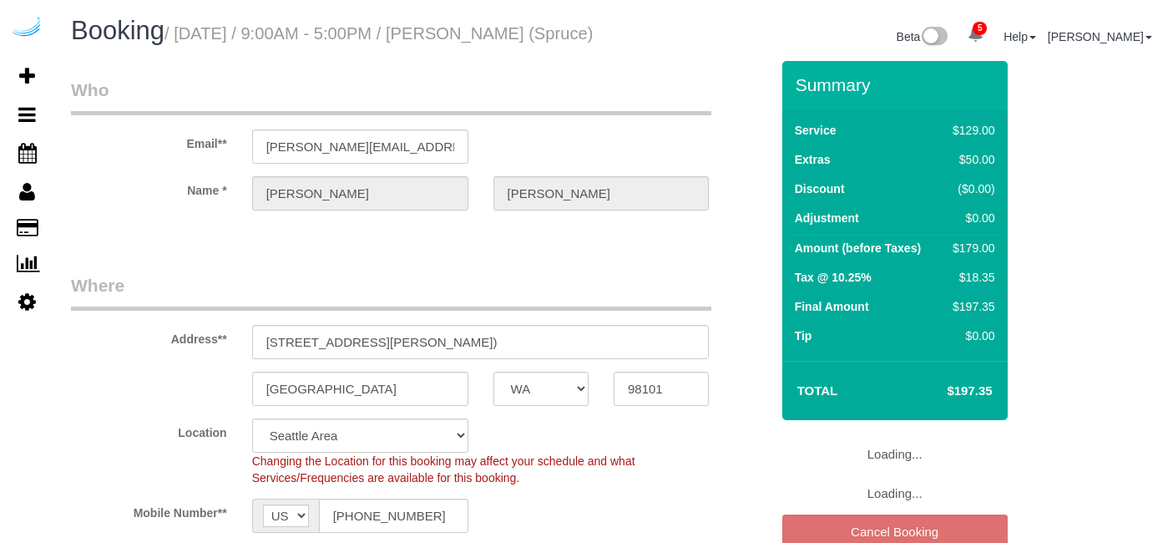
select select "WA"
select select "282"
select select "number:9"
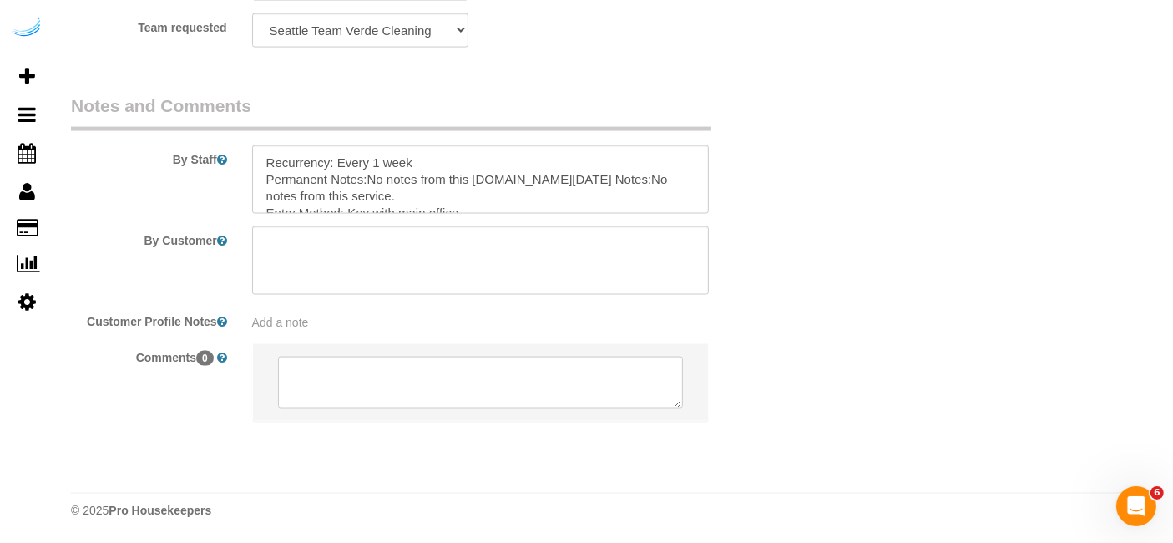
scroll to position [116, 0]
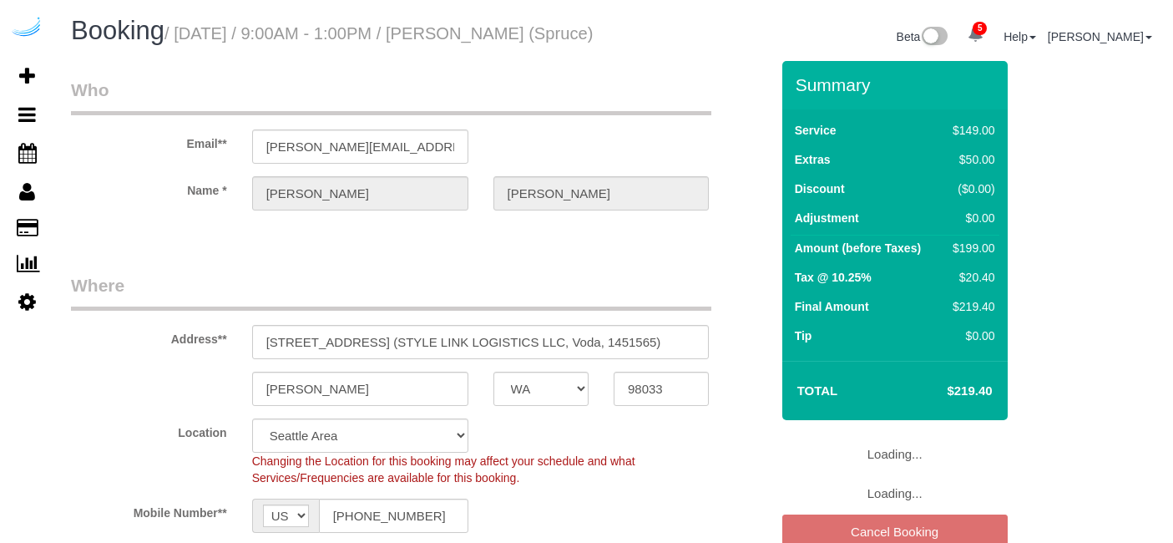
select select "WA"
select select "282"
select select "number:9"
select select "object:815"
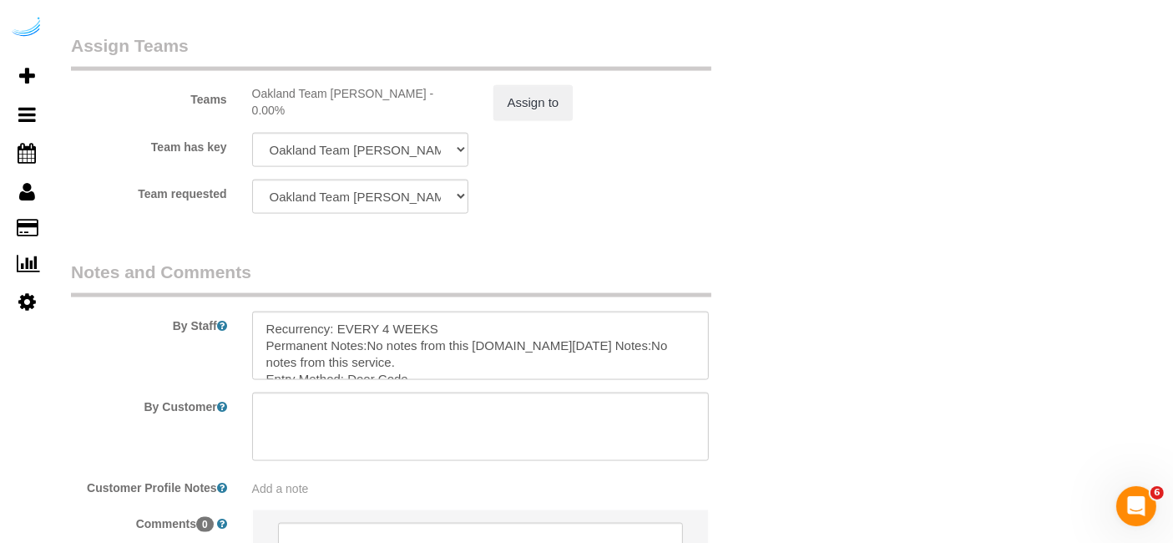
scroll to position [2458, 0]
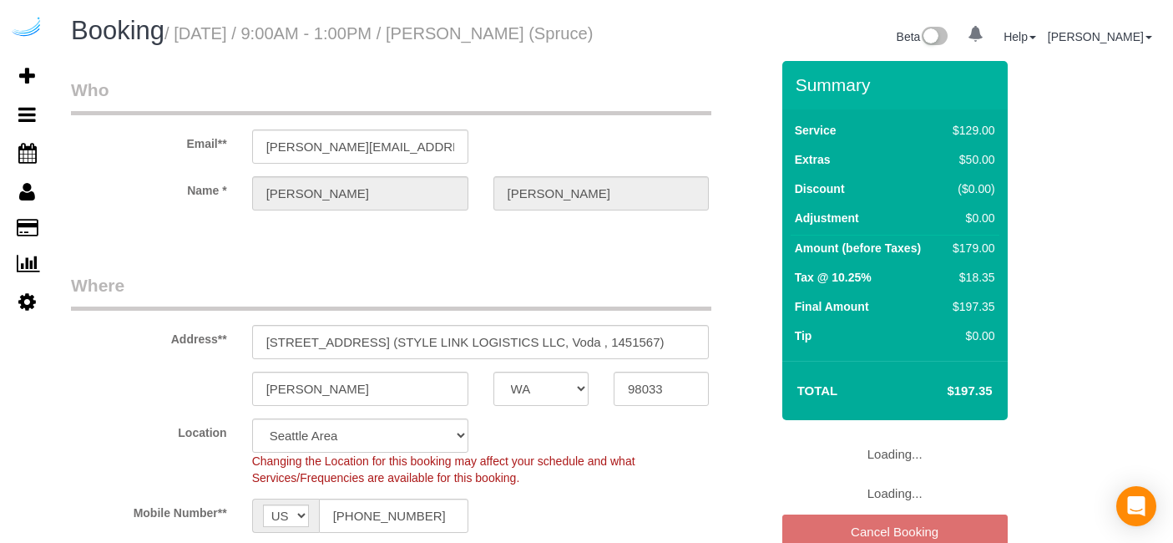
select select "WA"
select select "282"
select select "number:9"
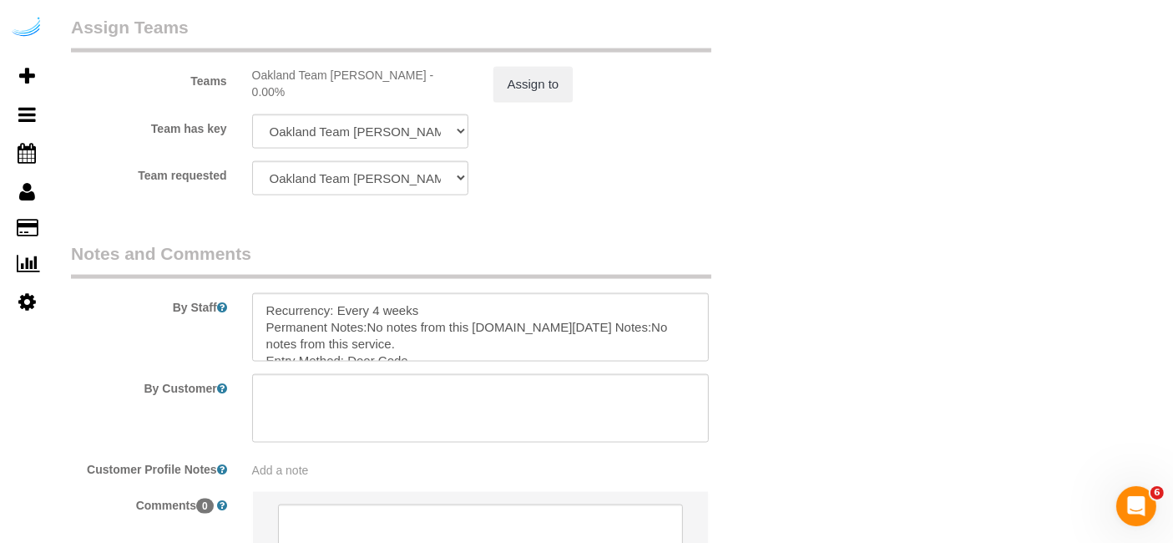
scroll to position [2473, 0]
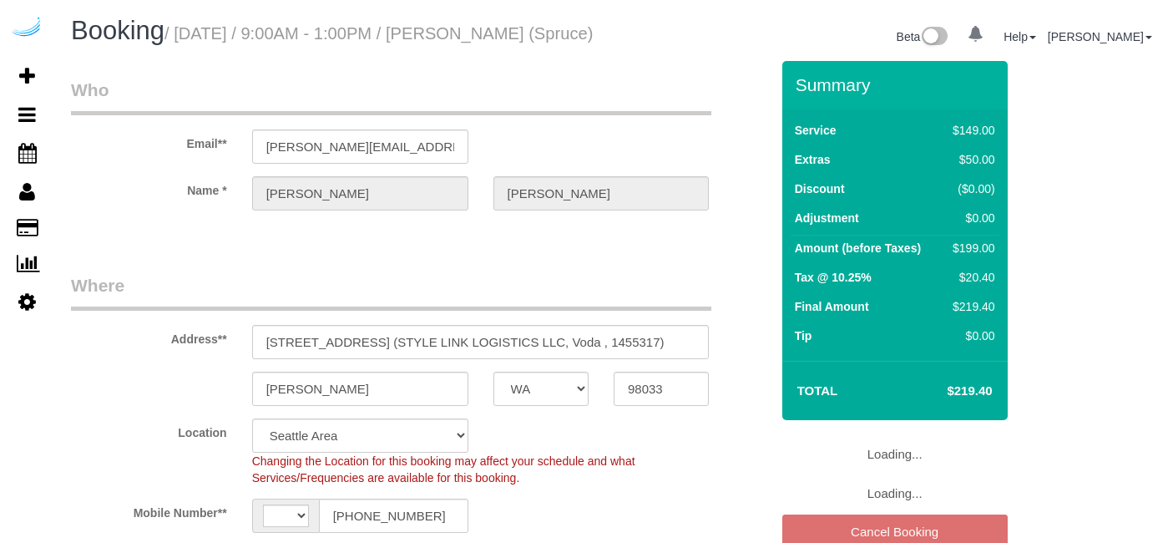
select select "WA"
select select "number:9"
select select "string:US"
select select "object:710"
select select "282"
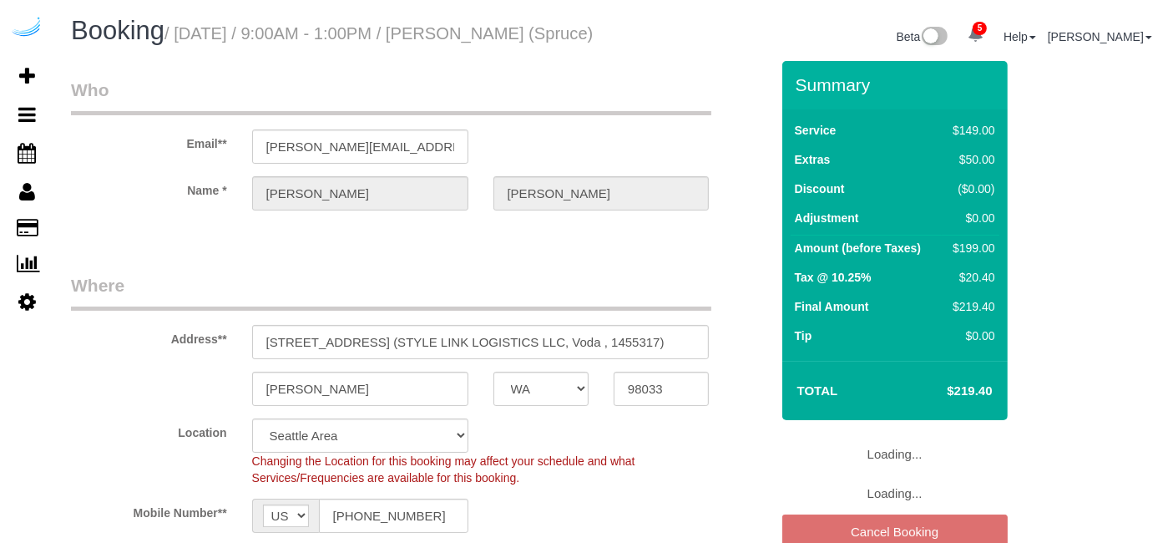
select select "object:815"
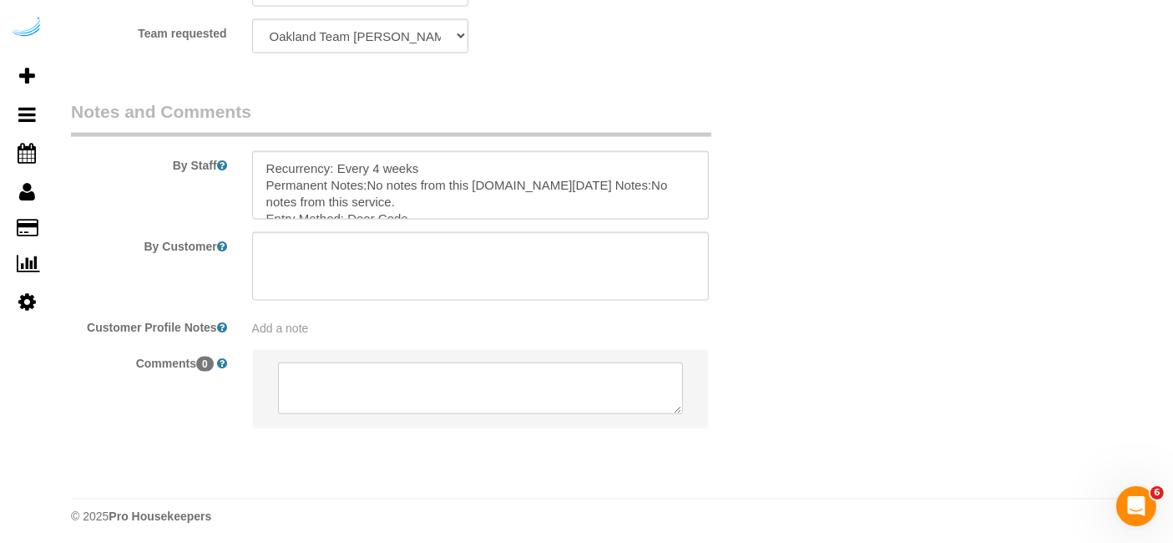
scroll to position [2635, 0]
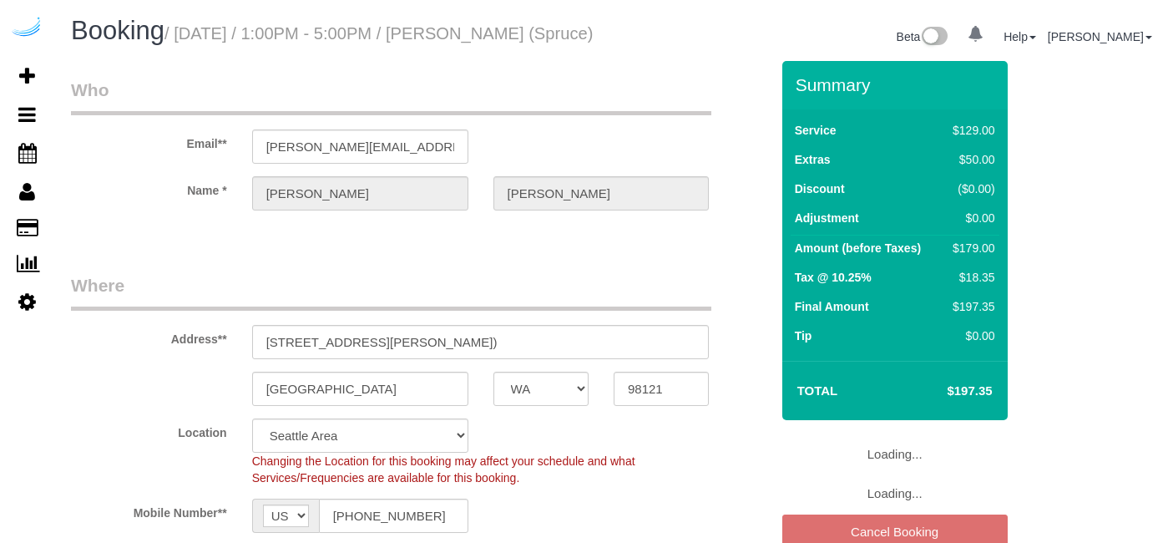
select select "WA"
select select "number:9"
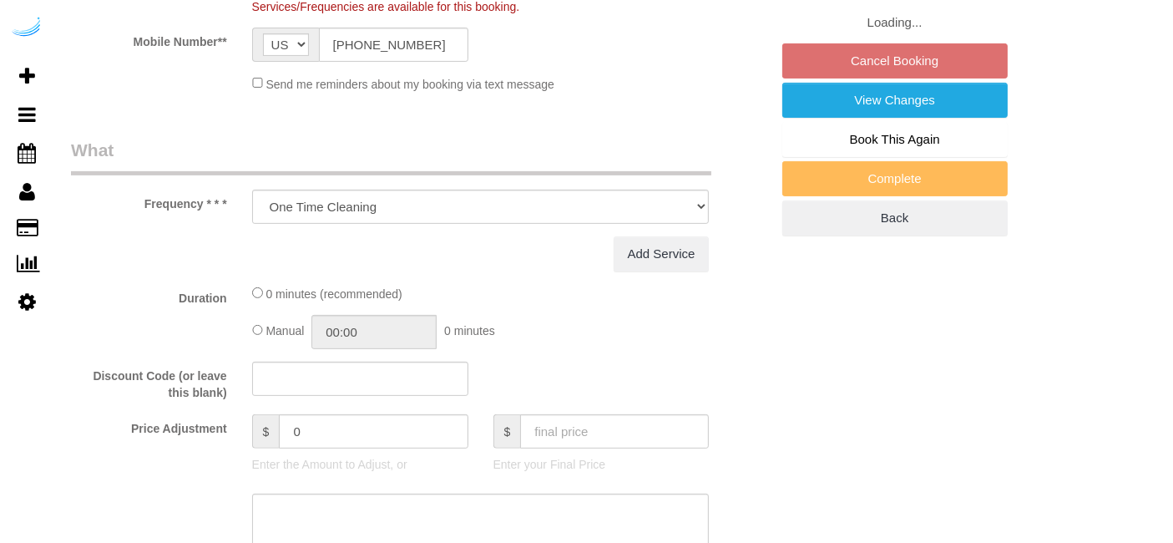
select select "object:815"
select select "282"
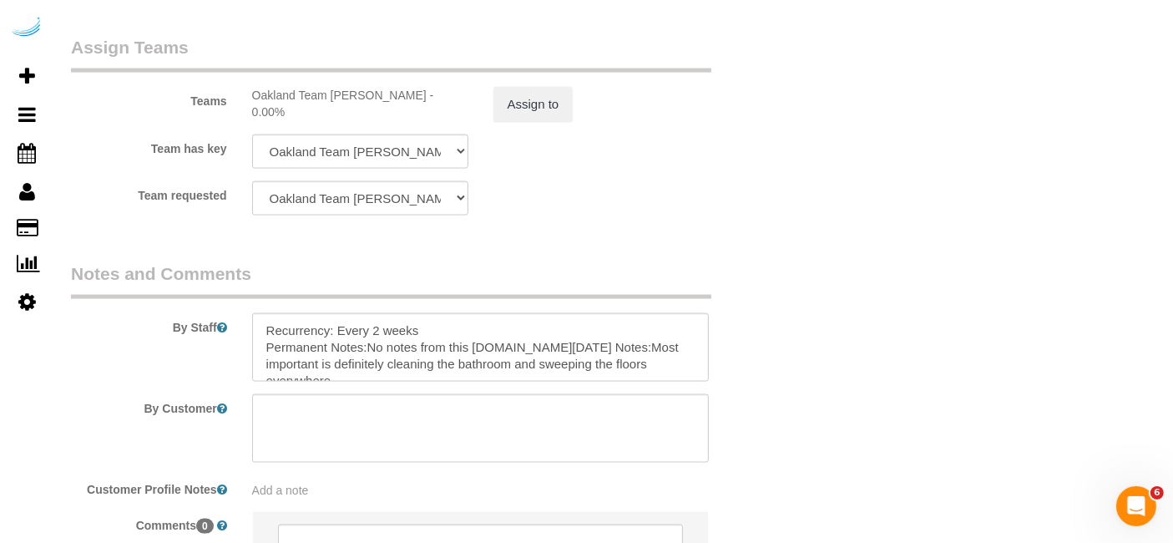
scroll to position [2452, 0]
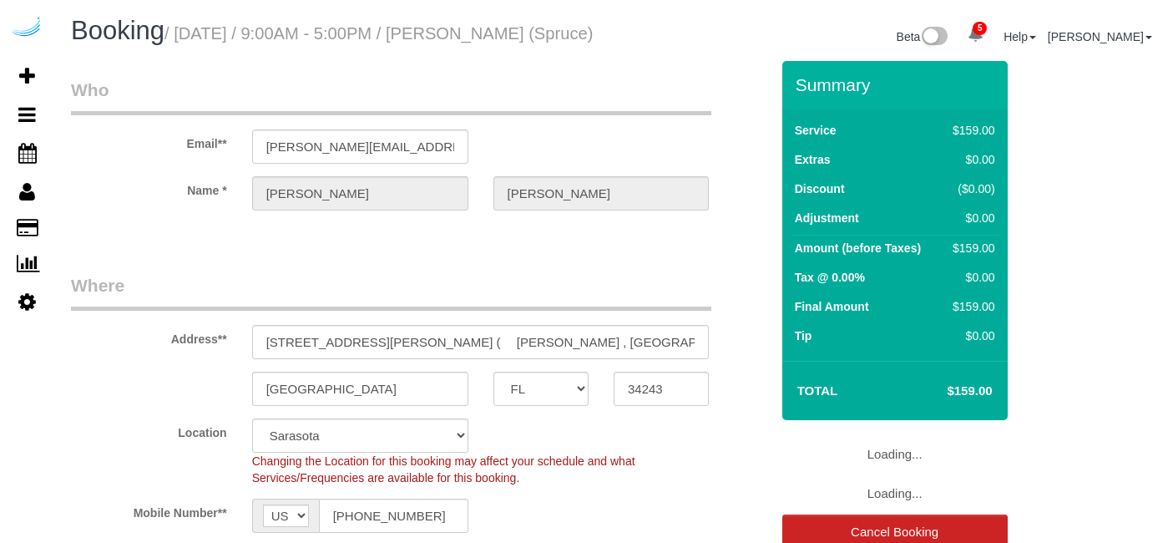
select select "FL"
select select "282"
select select "number:9"
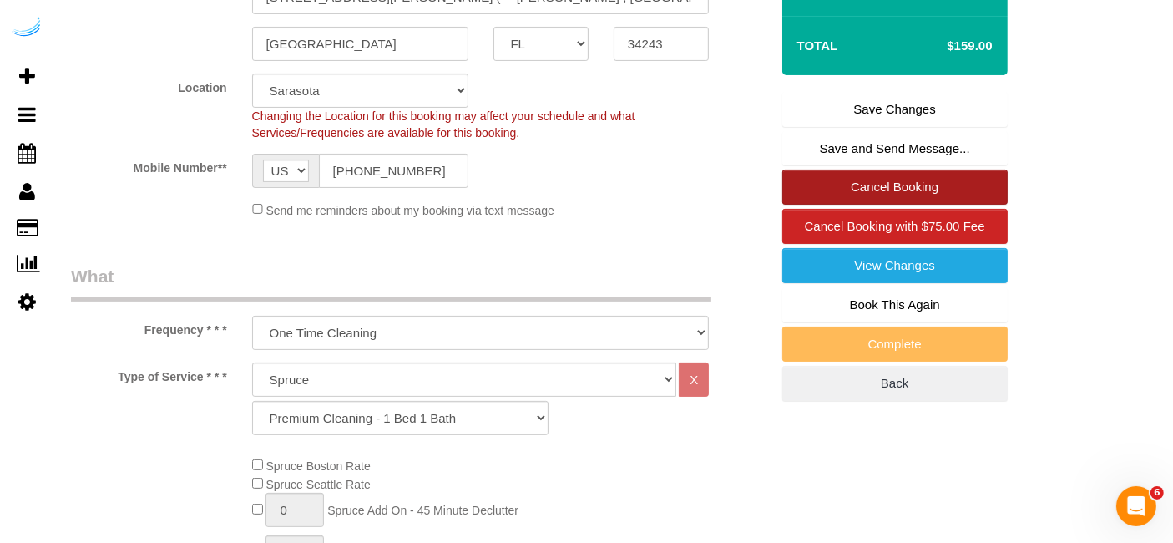
click at [902, 196] on link "Cancel Booking" at bounding box center [894, 186] width 225 height 35
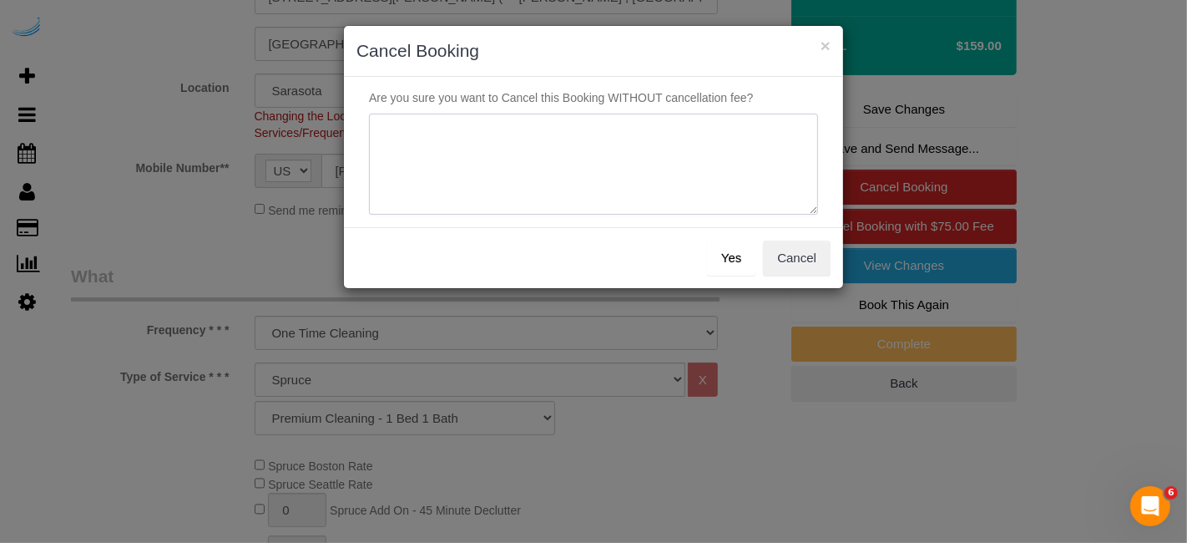
click at [676, 183] on textarea at bounding box center [593, 165] width 449 height 102
type textarea "Not on spruce."
click at [736, 260] on button "Yes" at bounding box center [731, 257] width 48 height 35
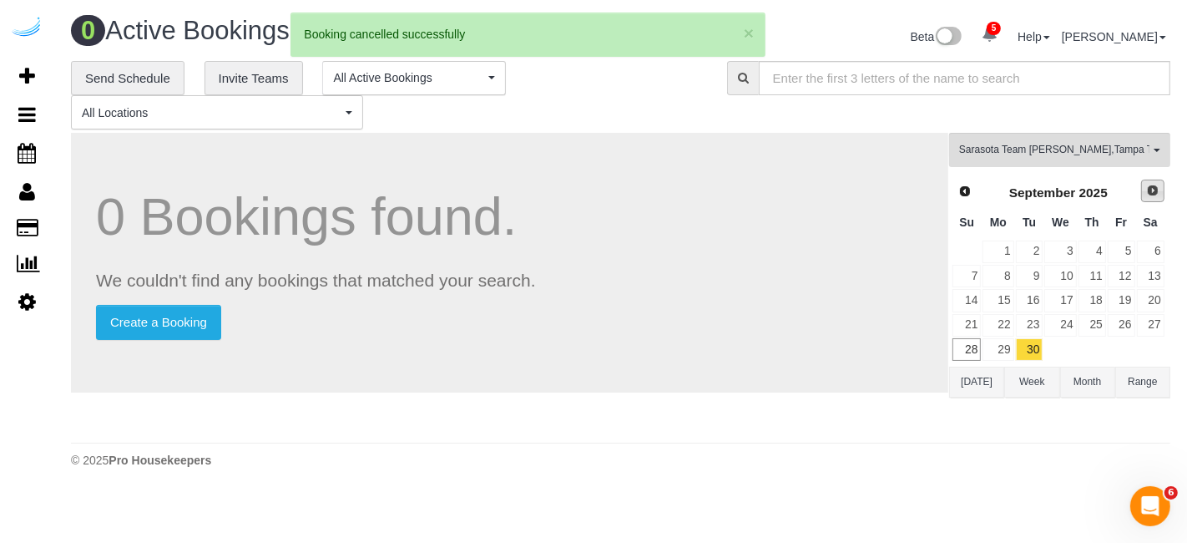
click at [1154, 194] on span "Next" at bounding box center [1152, 190] width 13 height 13
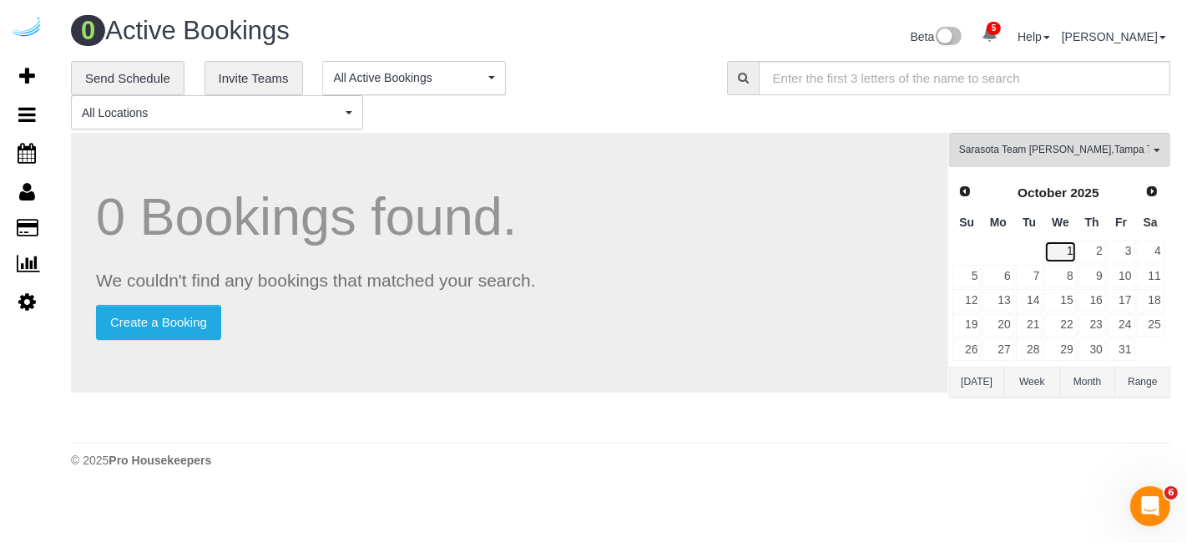
click at [1074, 256] on link "1" at bounding box center [1060, 251] width 32 height 23
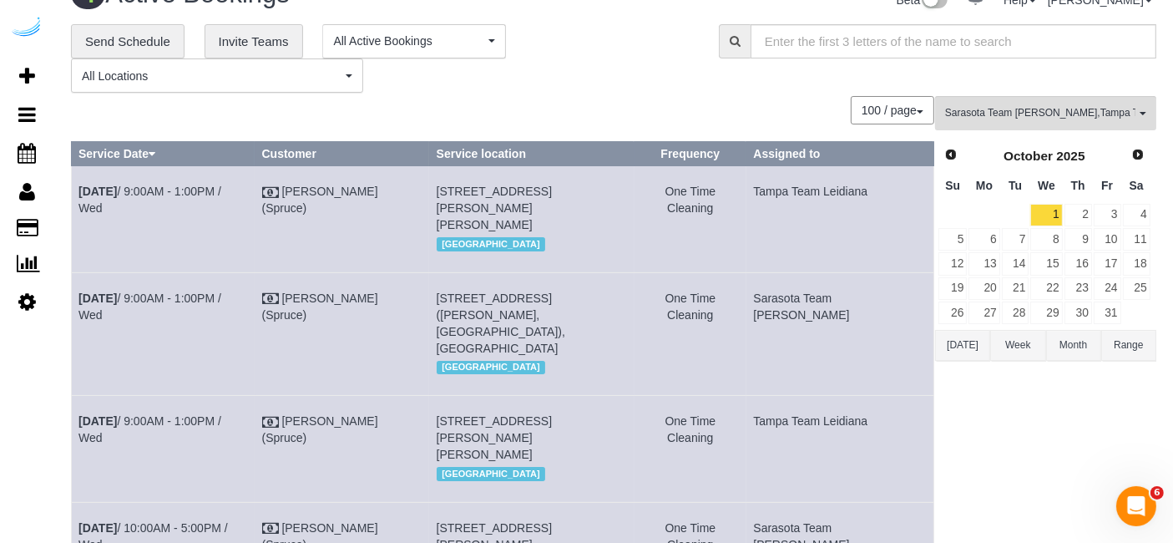
scroll to position [28, 0]
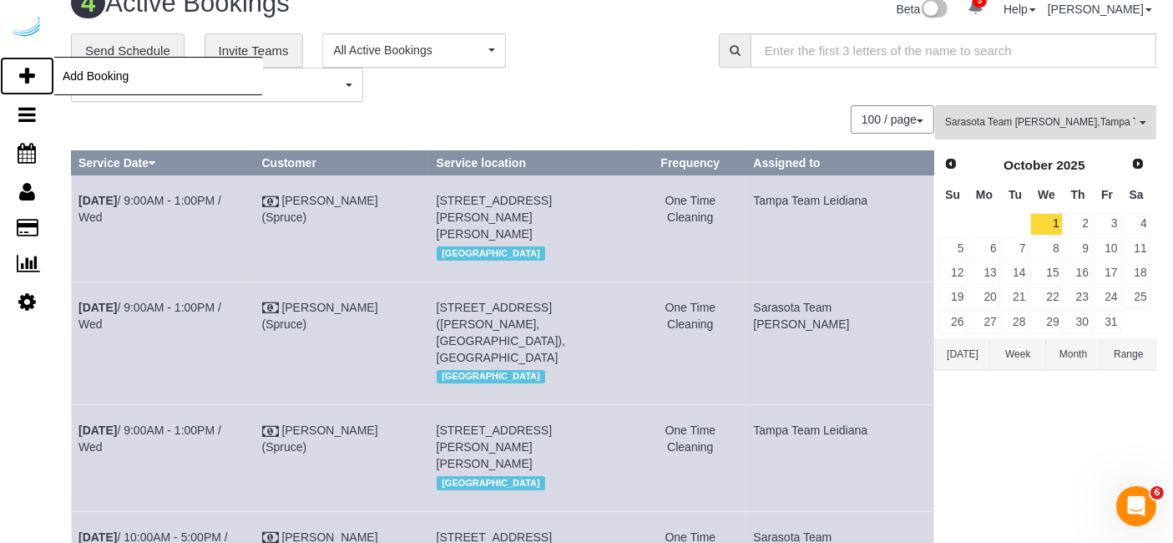
click at [36, 76] on link "Add Booking" at bounding box center [27, 76] width 54 height 38
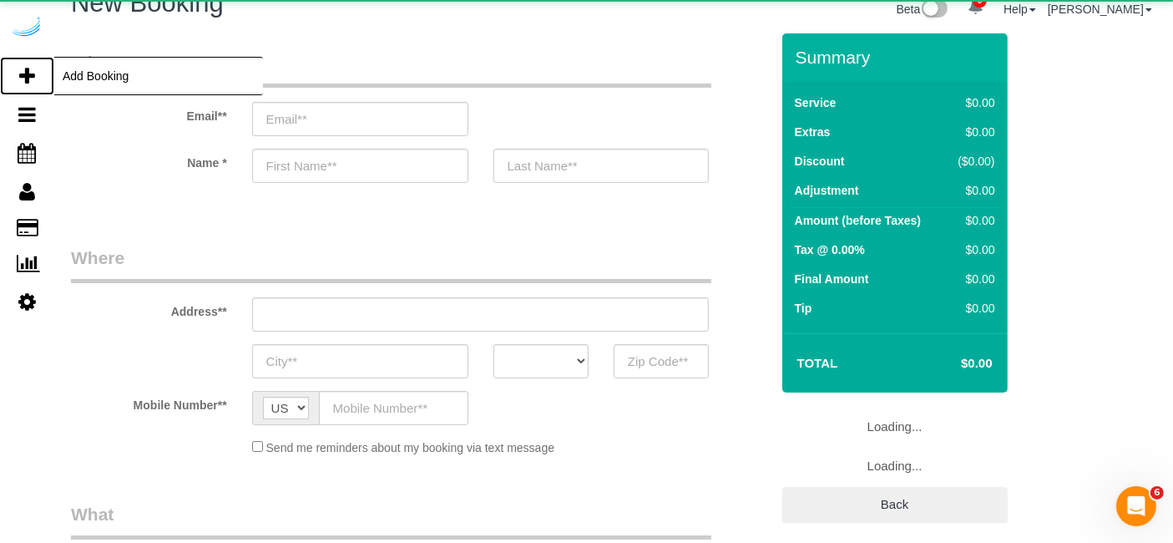
select select "number:9"
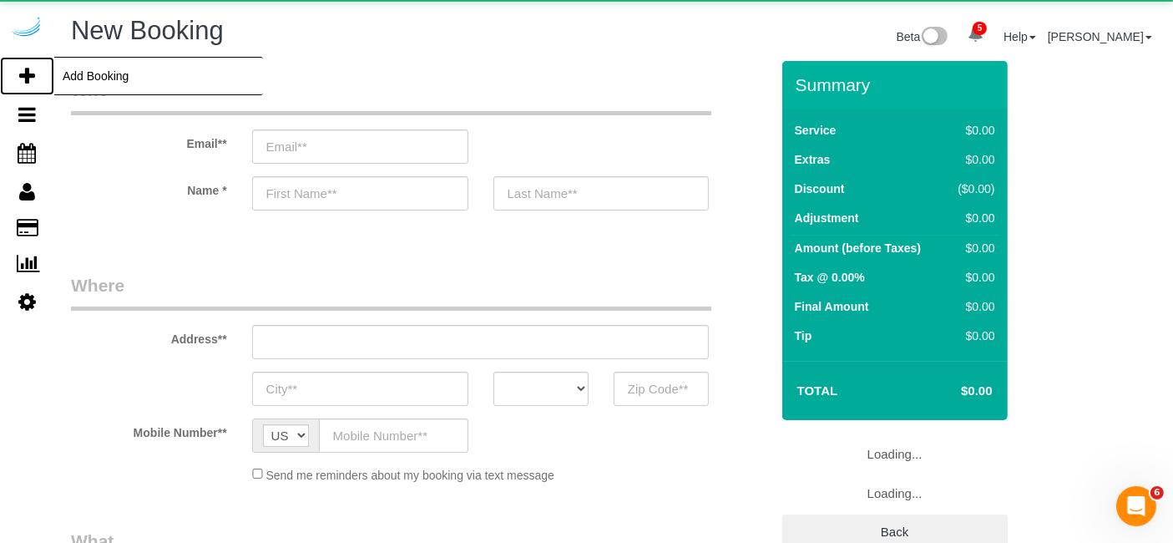
select select "object:1453"
select select "4"
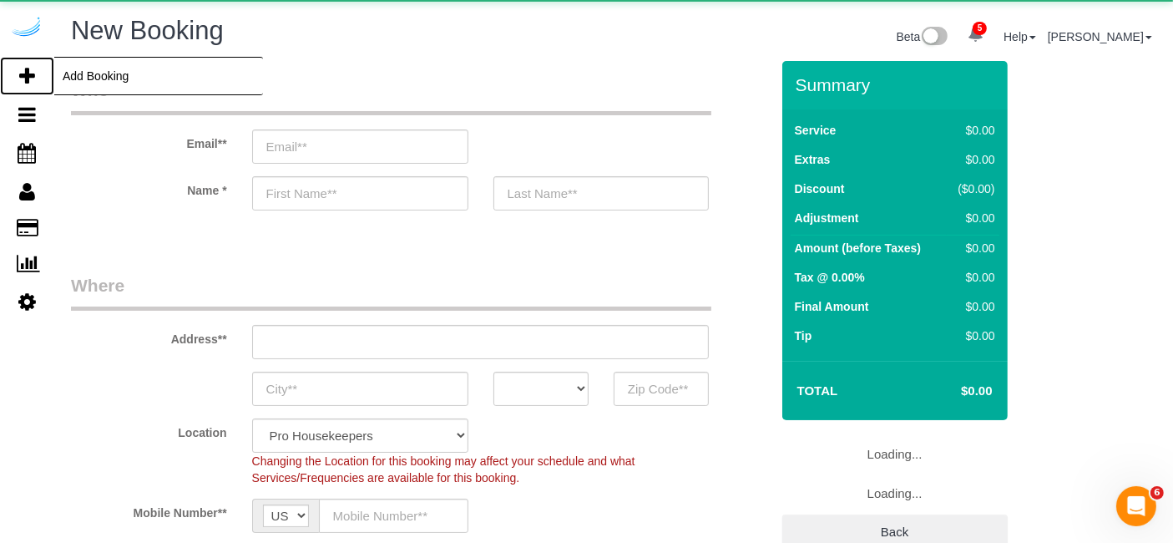
select select "object:2040"
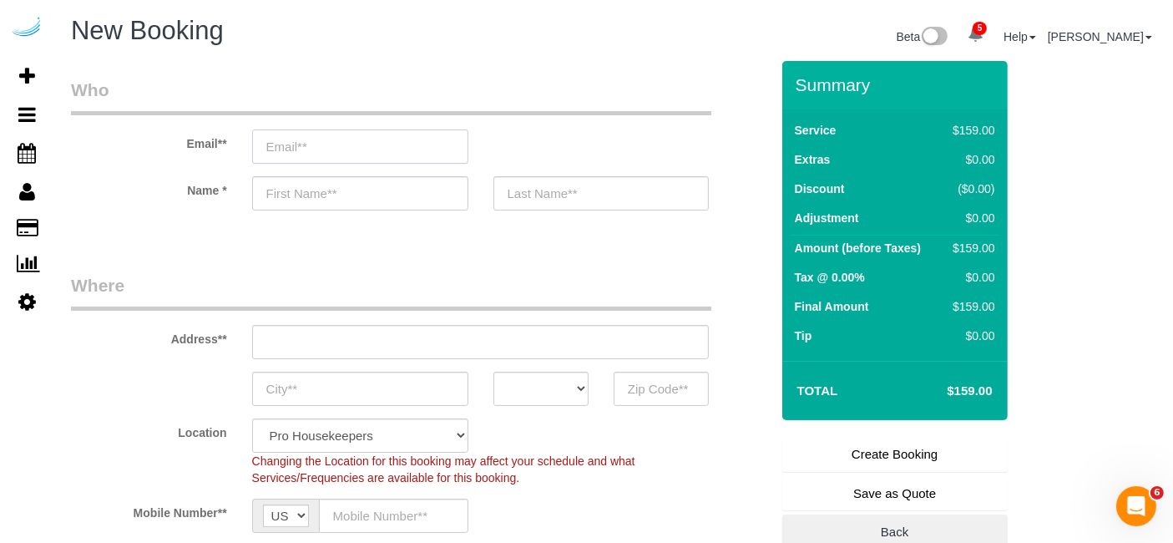
click at [392, 151] on input "email" at bounding box center [360, 146] width 216 height 34
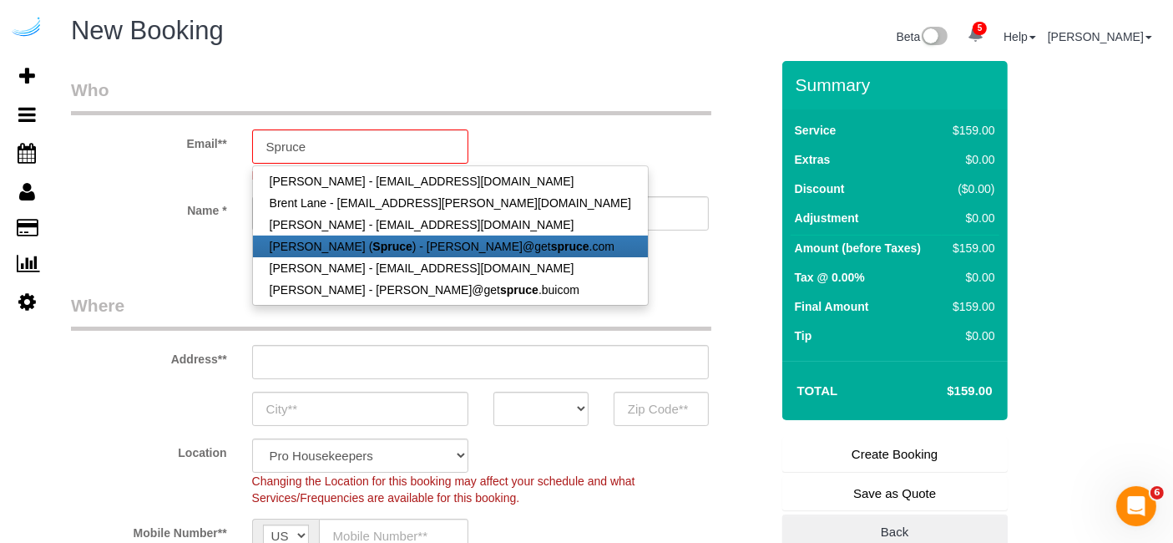
click at [394, 251] on link "[PERSON_NAME] ( Spruce ) - [PERSON_NAME]@get spruce .com" at bounding box center [450, 246] width 395 height 22
type input "[PERSON_NAME][EMAIL_ADDRESS][DOMAIN_NAME]"
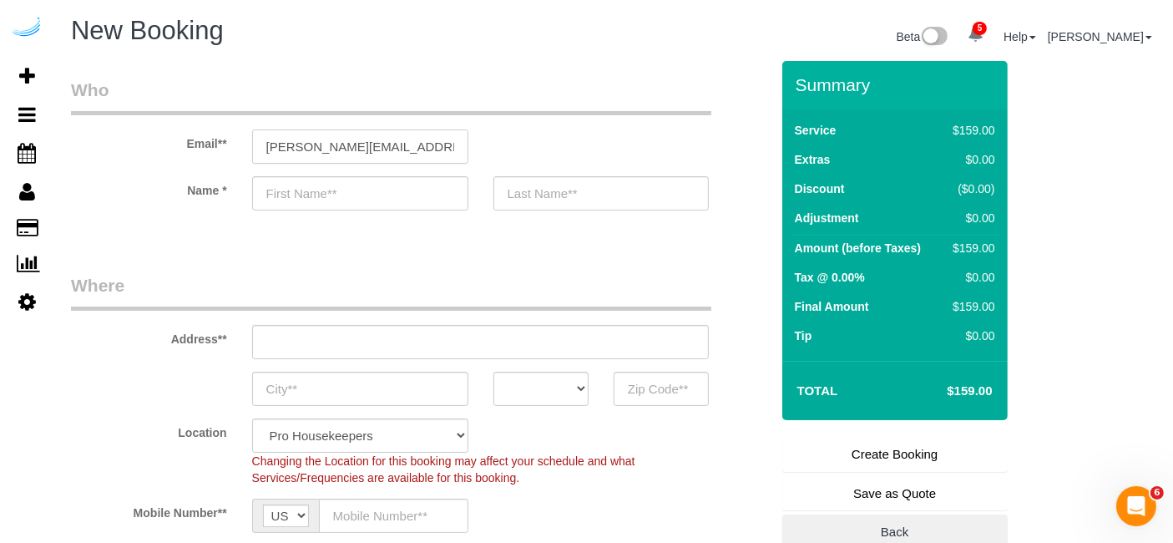
type input "[PERSON_NAME]"
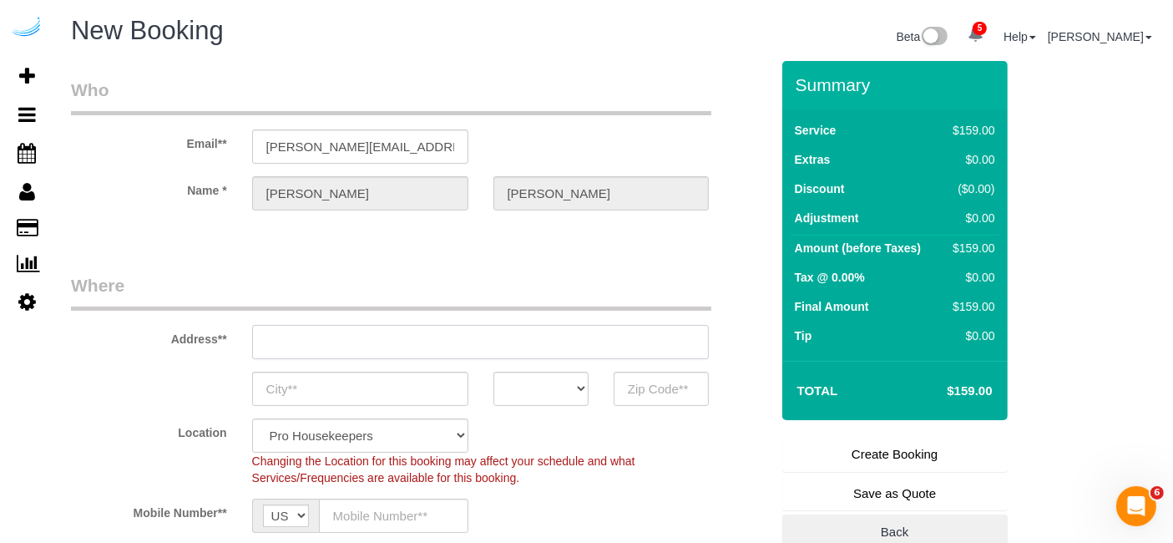
type input "[STREET_ADDRESS][PERSON_NAME]"
type input "Austin"
select select "[GEOGRAPHIC_DATA]"
type input "78704"
click at [477, 351] on input "[STREET_ADDRESS][PERSON_NAME]" at bounding box center [481, 342] width 458 height 34
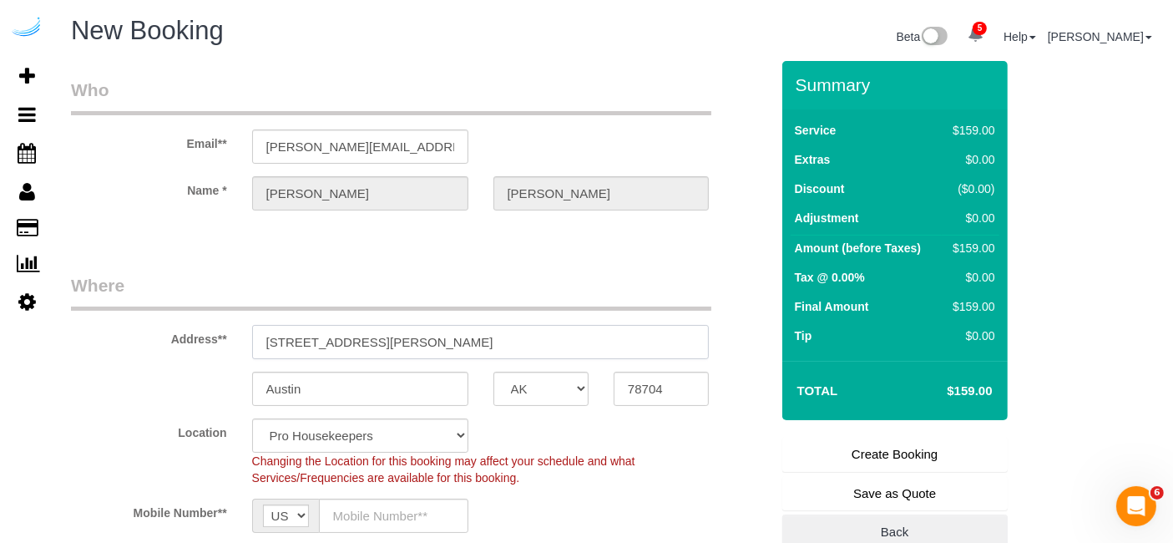
paste input "[STREET_ADDRESS]"
type input "[STREET_ADDRESS]"
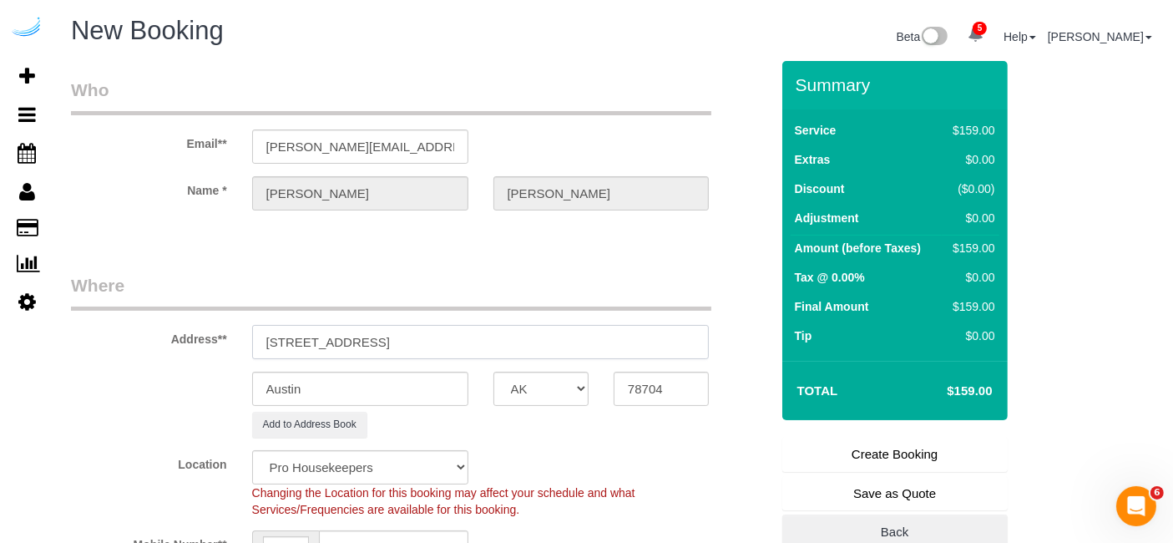
select select "9"
select select "object:2084"
drag, startPoint x: 446, startPoint y: 341, endPoint x: 616, endPoint y: 344, distance: 170.4
click at [616, 344] on input "[STREET_ADDRESS]" at bounding box center [481, 342] width 458 height 34
type input "[STREET_ADDRESS]"
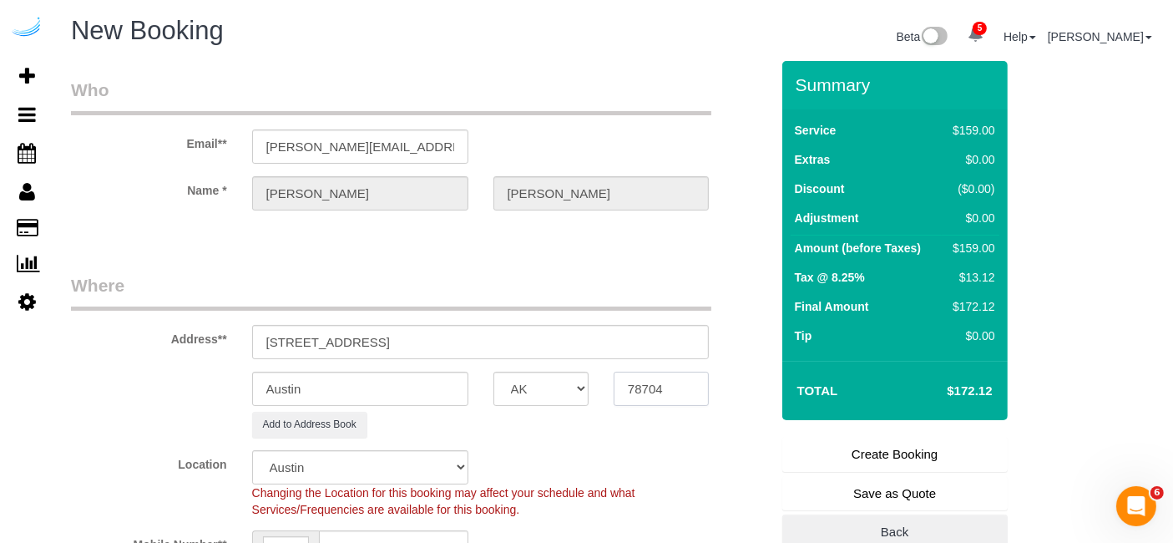
paste input "34240"
click at [661, 389] on input "7870434240" at bounding box center [661, 389] width 95 height 34
click at [624, 384] on input "7870434240" at bounding box center [661, 389] width 95 height 34
paste input "text"
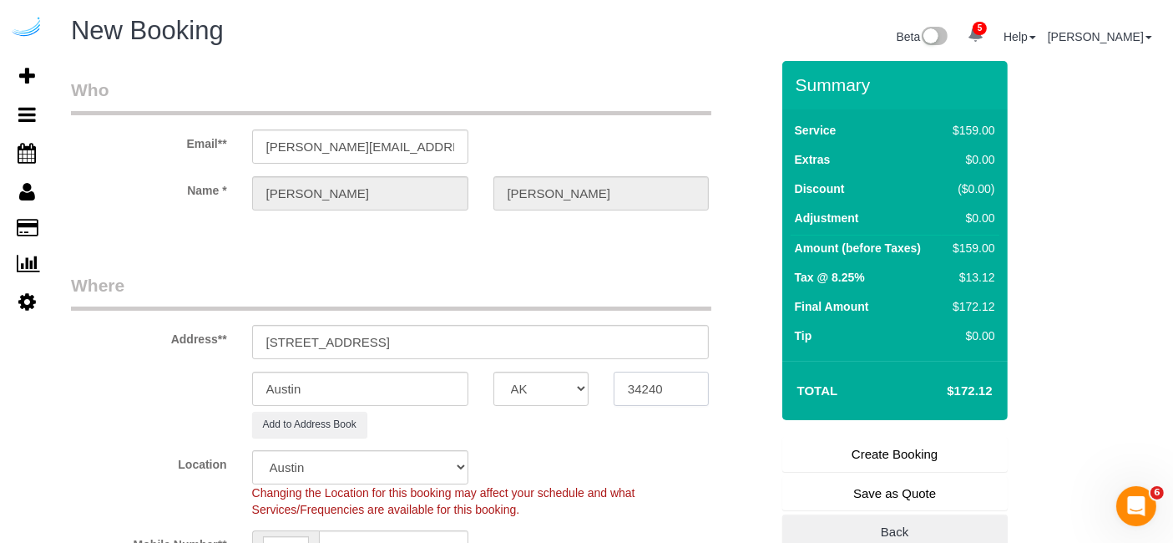
scroll to position [0, 0]
type input "34240"
click at [557, 385] on select "AK AL AR AZ CA CO CT DC DE [GEOGRAPHIC_DATA] [GEOGRAPHIC_DATA] HI IA ID IL IN K…" at bounding box center [540, 389] width 95 height 34
select select "FL"
click at [493, 372] on select "AK AL AR AZ CA CO CT DC DE [GEOGRAPHIC_DATA] [GEOGRAPHIC_DATA] HI IA ID IL IN K…" at bounding box center [540, 389] width 95 height 34
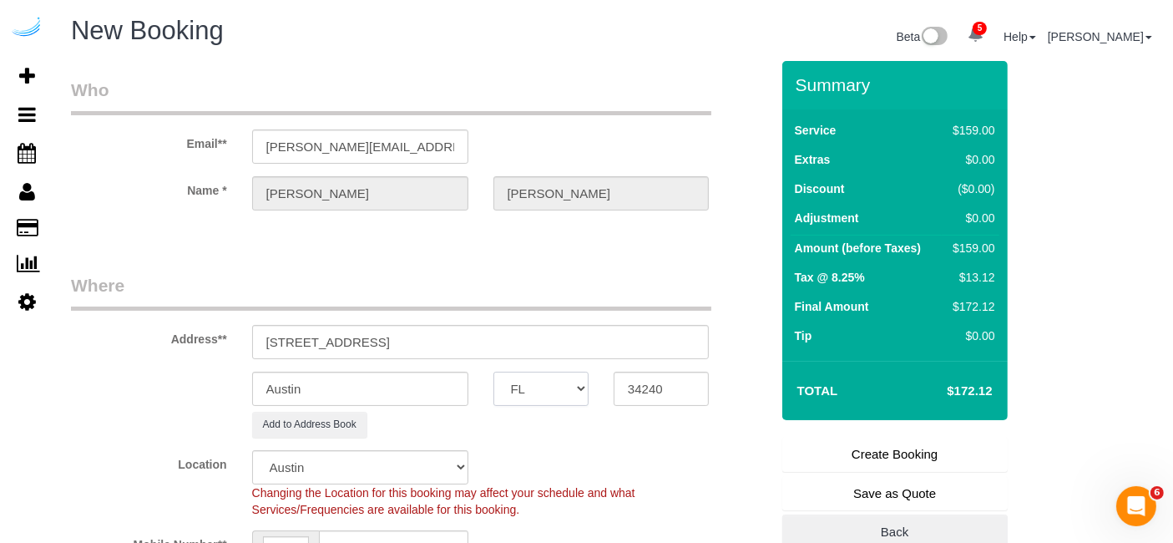
select select "22"
select select "object:2126"
click at [446, 390] on input "Austin" at bounding box center [360, 389] width 216 height 34
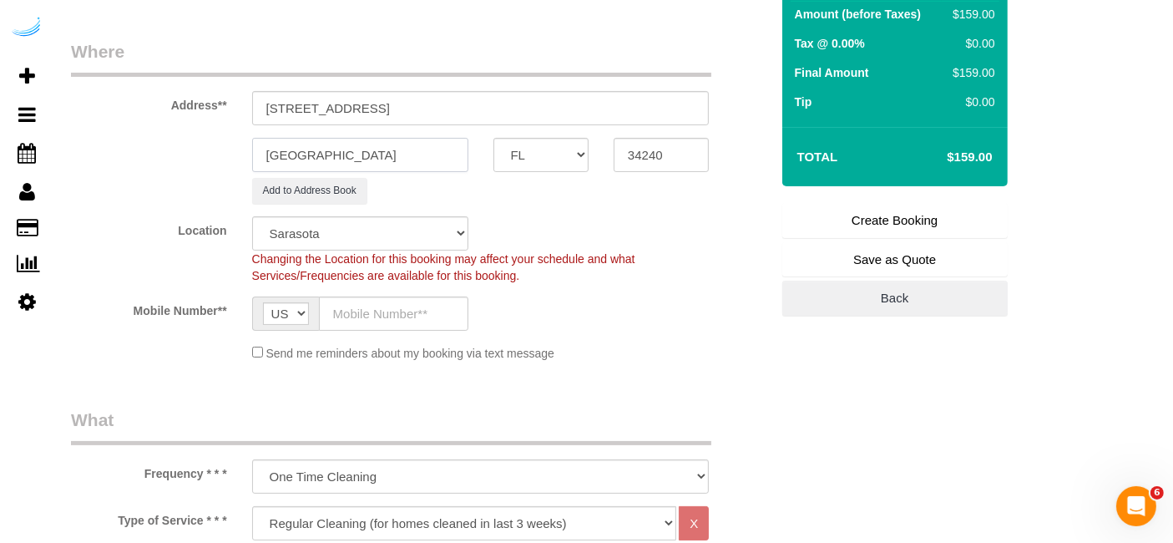
scroll to position [235, 0]
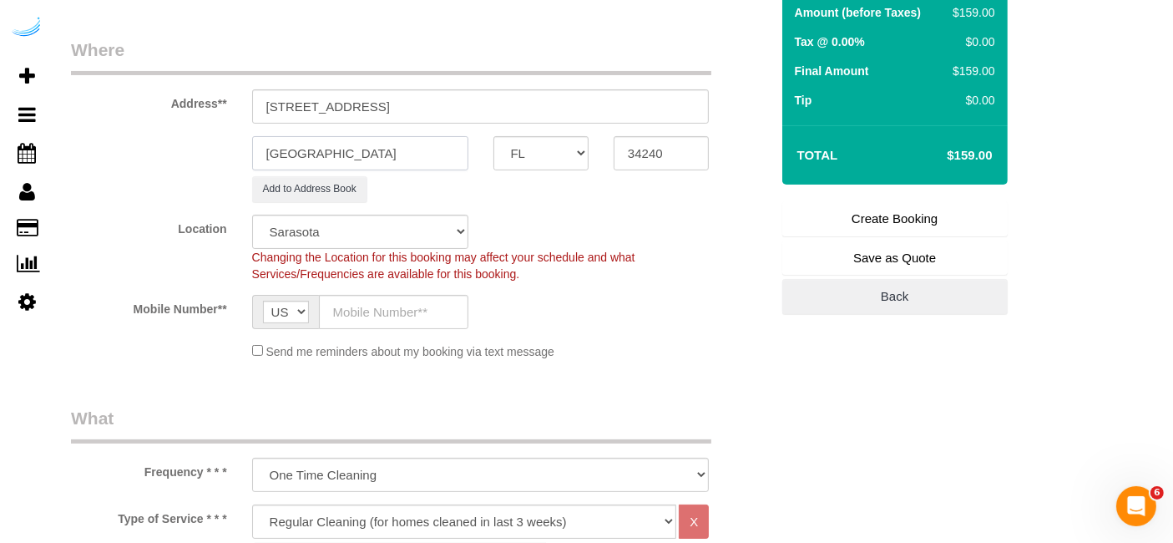
type input "[GEOGRAPHIC_DATA]"
drag, startPoint x: 375, startPoint y: 104, endPoint x: 894, endPoint y: 154, distance: 521.6
paste input "[PERSON_NAME]"
paste input "The Row Waterside"
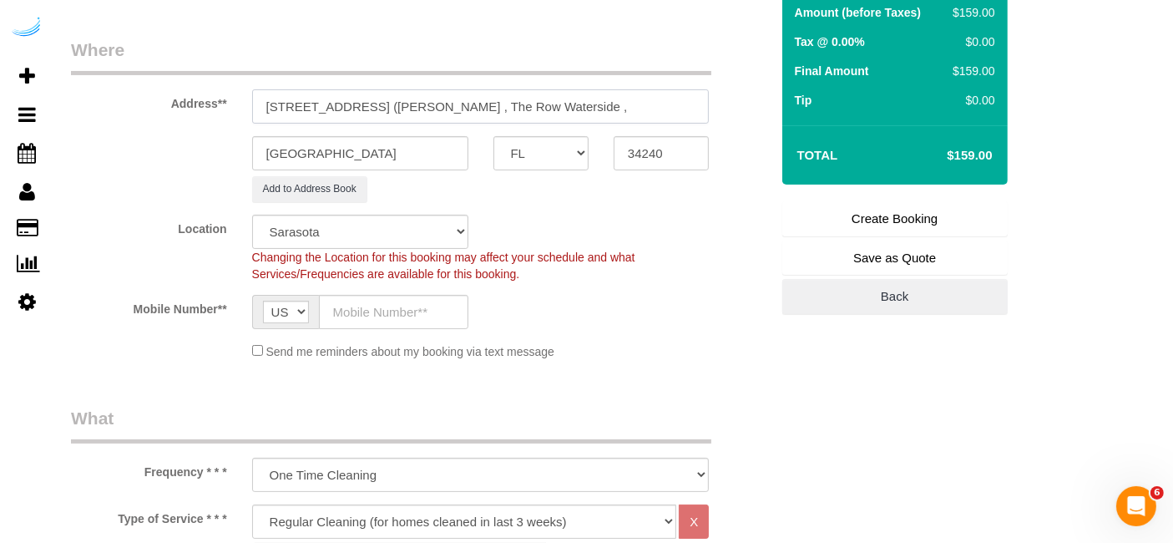
paste input "1490513"
type input "[STREET_ADDRESS][PERSON_NAME])"
click at [419, 311] on input "text" at bounding box center [393, 312] width 149 height 34
type input "[PHONE_NUMBER]"
type input "[PERSON_NAME]"
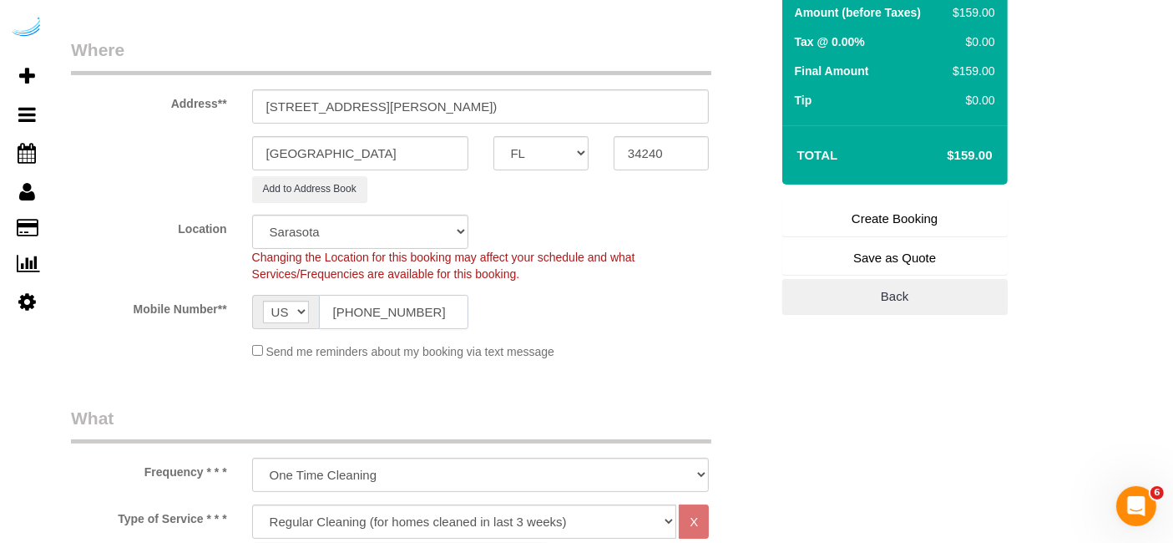
type input "[PHONE_NUMBER]"
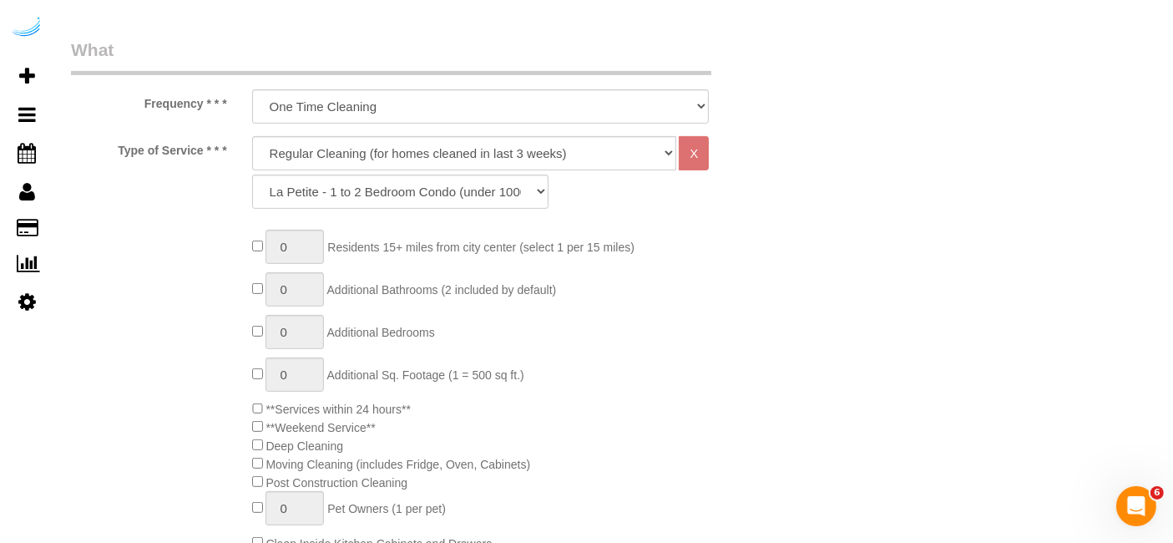
scroll to position [604, 0]
click at [522, 142] on select "Deep Cleaning (for homes that have not been cleaned in 3+ weeks) Spruce Regular…" at bounding box center [464, 152] width 425 height 34
select select "282"
click at [252, 135] on select "Deep Cleaning (for homes that have not been cleaned in 3+ weeks) Spruce Regular…" at bounding box center [464, 152] width 425 height 34
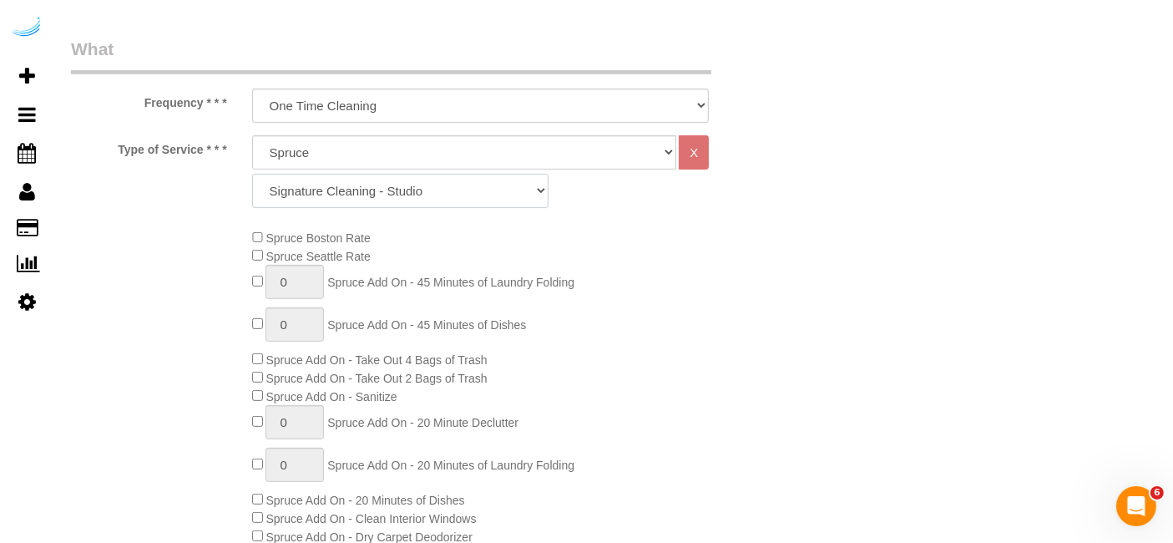
click at [391, 187] on select "Signature Cleaning - Studio Signature Cleaning - 1 Bed 1 Bath Signature Cleanin…" at bounding box center [400, 191] width 296 height 34
select select "329"
click at [252, 174] on select "Signature Cleaning - Studio Signature Cleaning - 1 Bed 1 Bath Signature Cleanin…" at bounding box center [400, 191] width 296 height 34
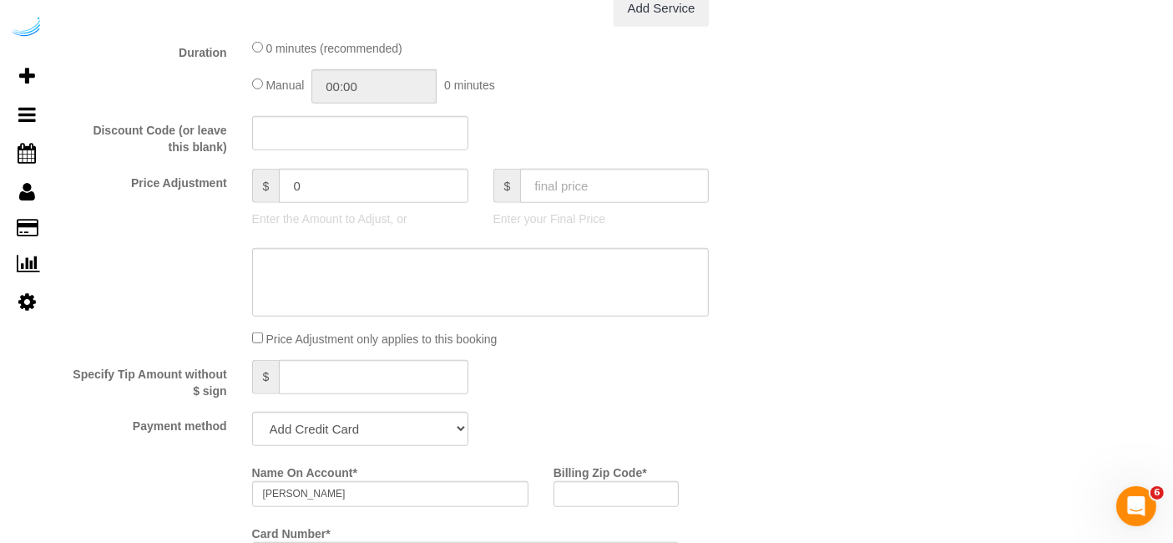
scroll to position [1291, 0]
click at [339, 443] on select "Add Credit Card Cash Check Paypal" at bounding box center [360, 427] width 216 height 34
select select "string:check"
click at [252, 410] on select "Add Credit Card Cash Check Paypal" at bounding box center [360, 427] width 216 height 34
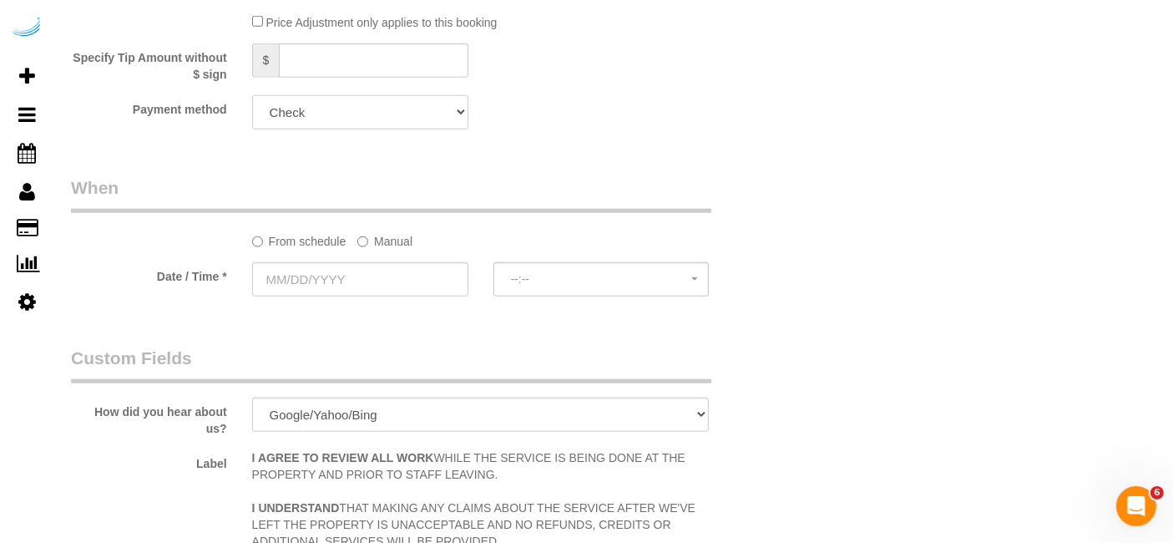
scroll to position [1610, 0]
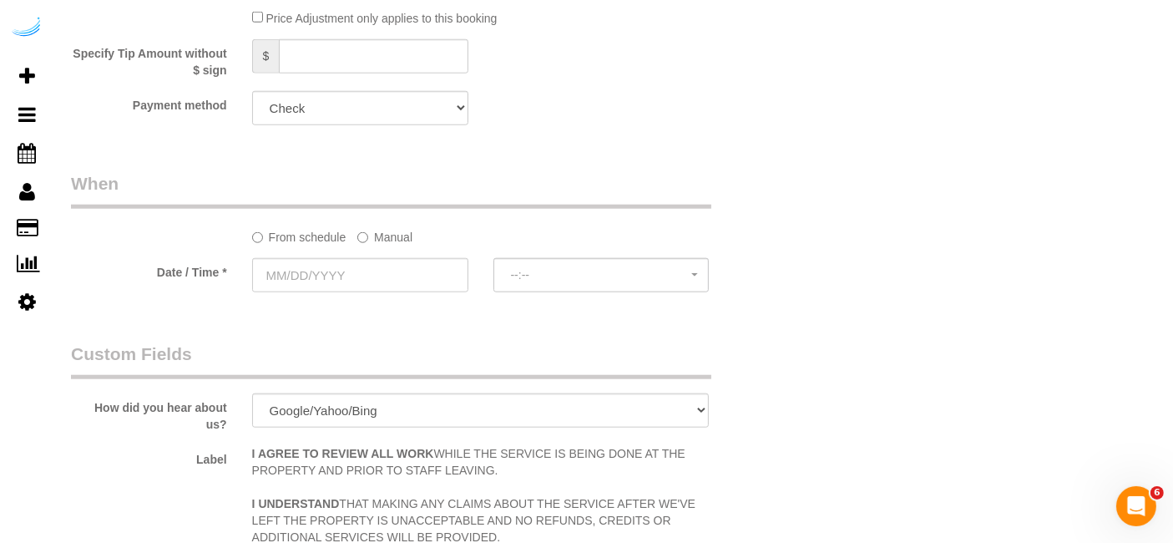
drag, startPoint x: 392, startPoint y: 232, endPoint x: 372, endPoint y: 278, distance: 50.1
click at [372, 278] on sui-booking-spot "From schedule Manual Date / Time * --:-- --:--" at bounding box center [420, 233] width 699 height 124
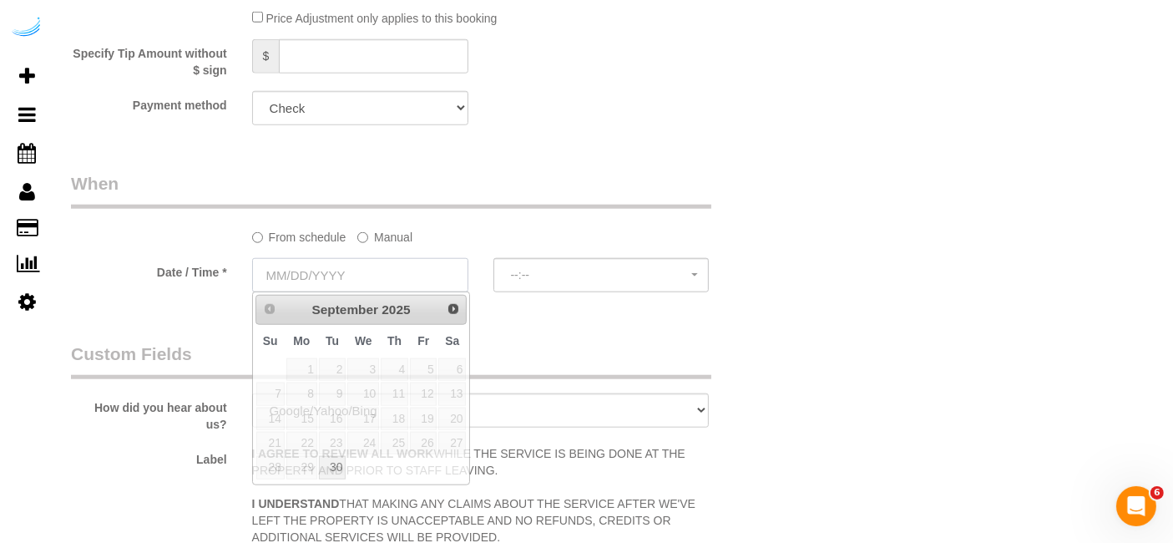
click at [372, 278] on input "text" at bounding box center [360, 275] width 216 height 34
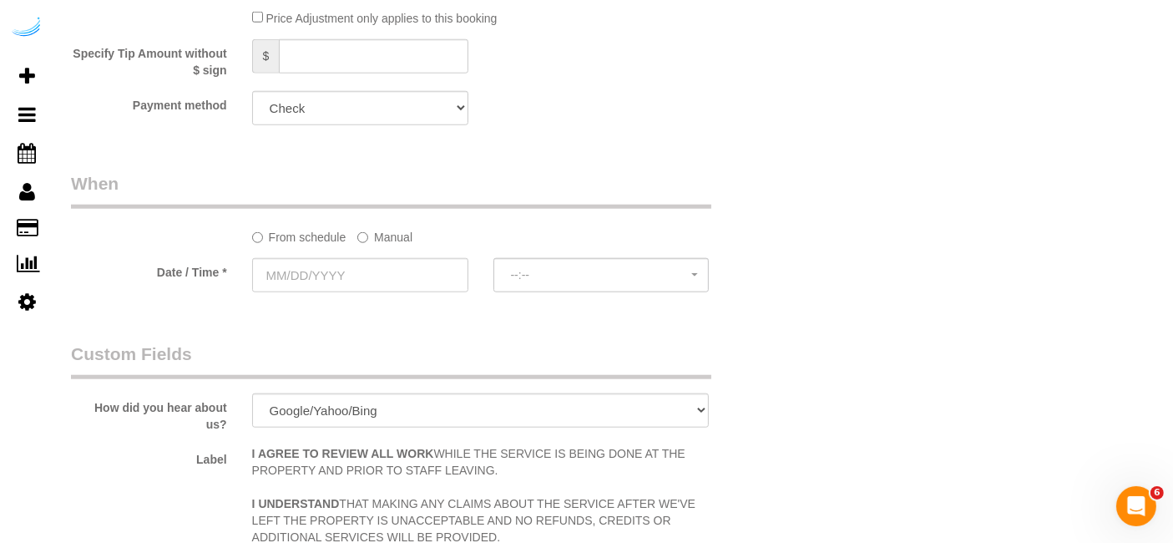
click at [372, 237] on label "Manual" at bounding box center [384, 234] width 55 height 23
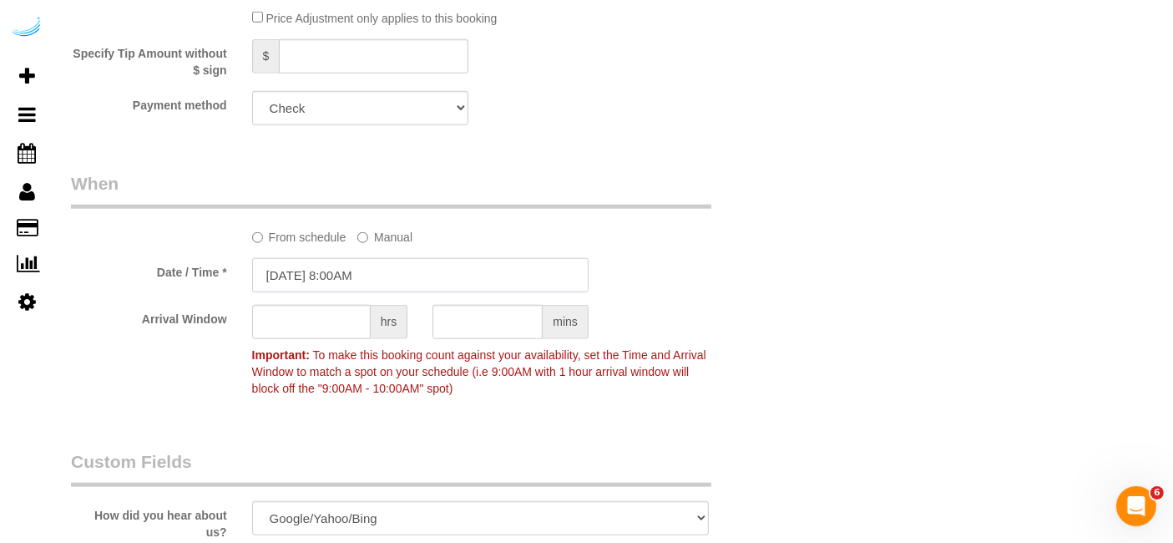
click at [355, 259] on input "[DATE] 8:00AM" at bounding box center [420, 275] width 336 height 34
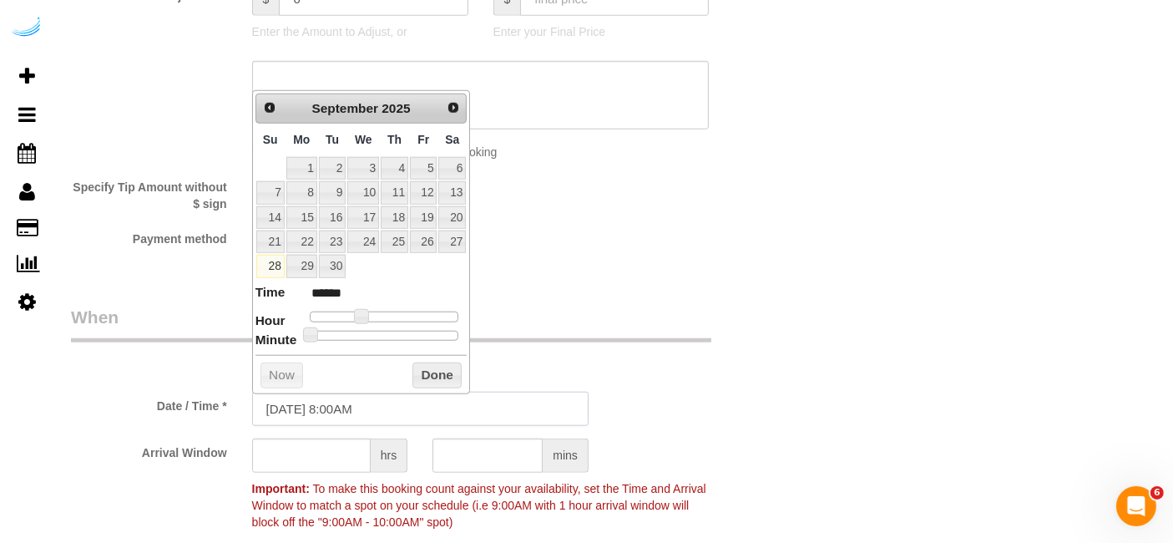
scroll to position [1474, 0]
click at [448, 109] on span "Next" at bounding box center [454, 108] width 13 height 13
click at [370, 168] on link "1" at bounding box center [363, 170] width 32 height 23
click at [359, 318] on span at bounding box center [361, 318] width 15 height 15
type input "[DATE] 9:00AM"
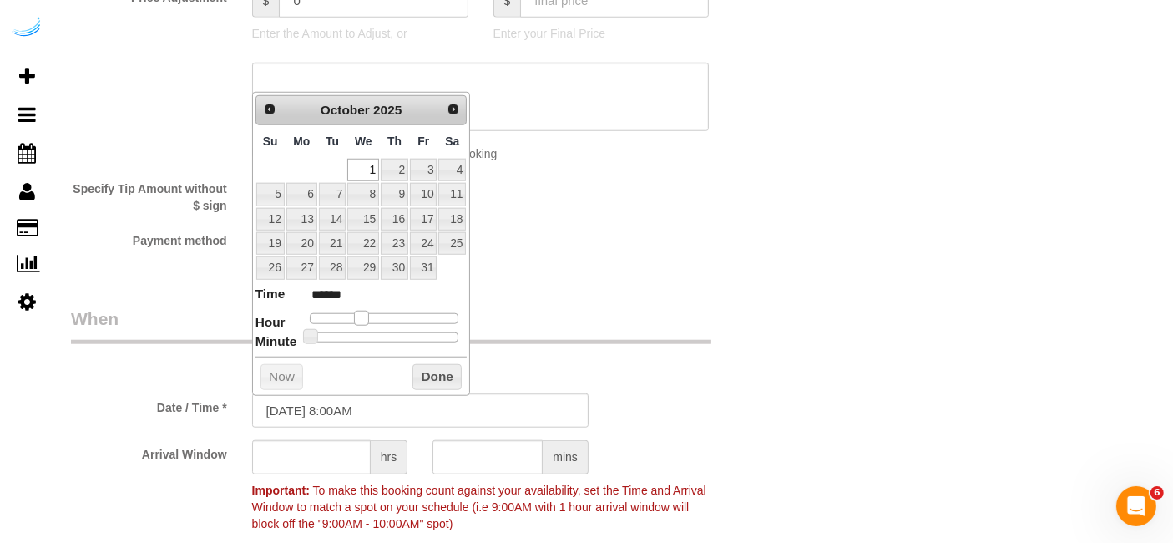
type input "******"
click at [366, 318] on span at bounding box center [368, 318] width 15 height 15
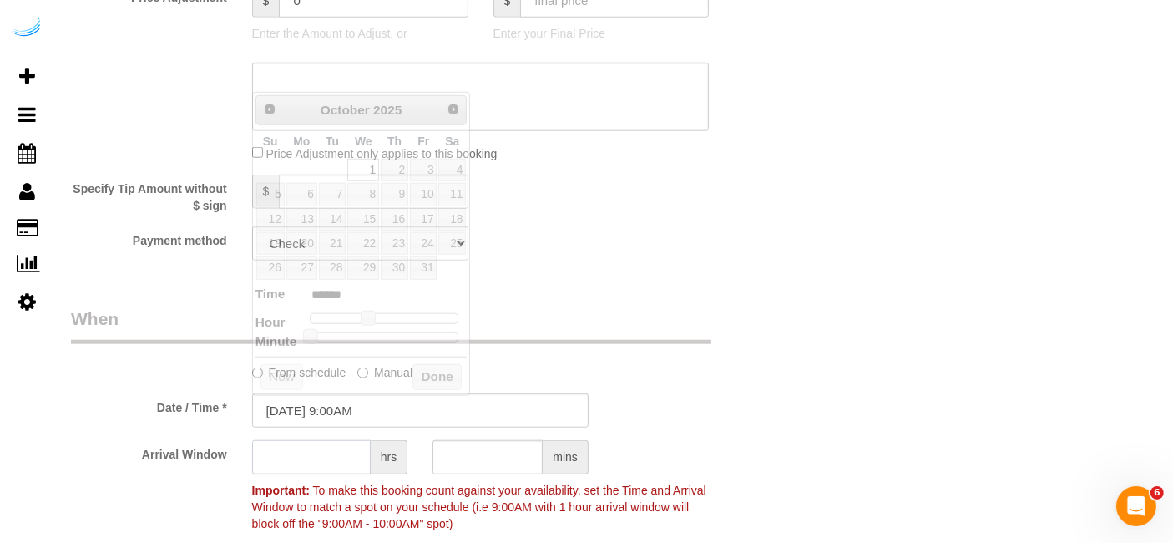
click at [312, 453] on input "text" at bounding box center [311, 457] width 119 height 34
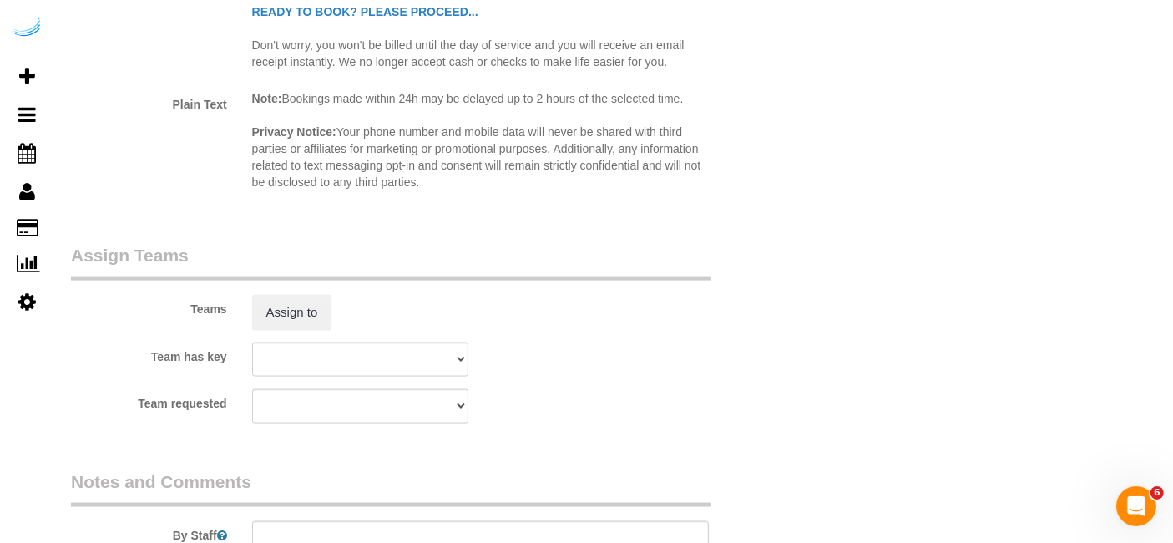
scroll to position [2278, 0]
type input "4"
click at [296, 307] on button "Assign to" at bounding box center [292, 310] width 80 height 35
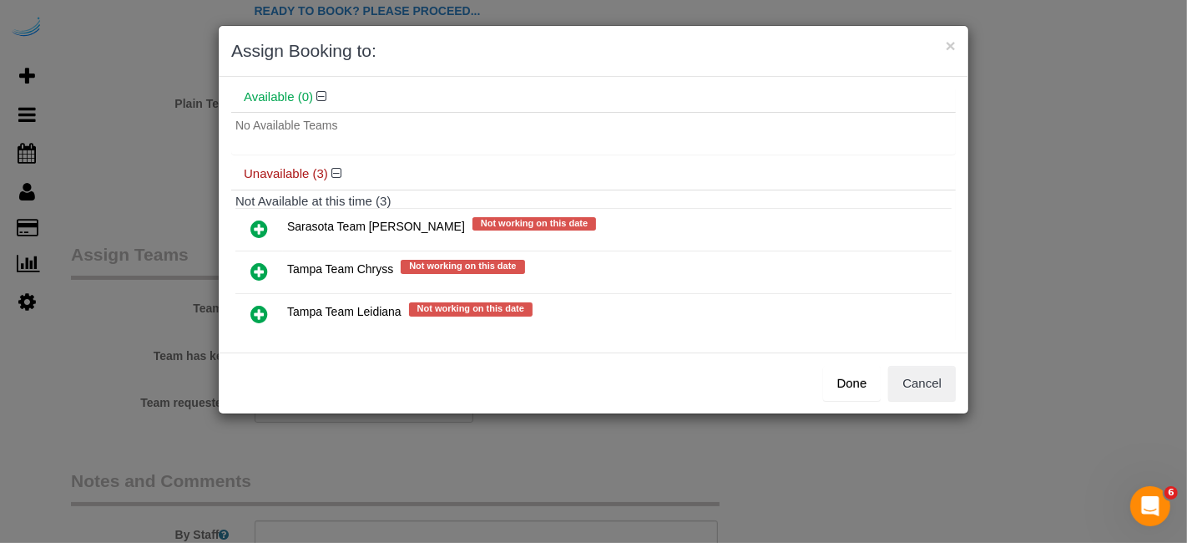
scroll to position [66, 0]
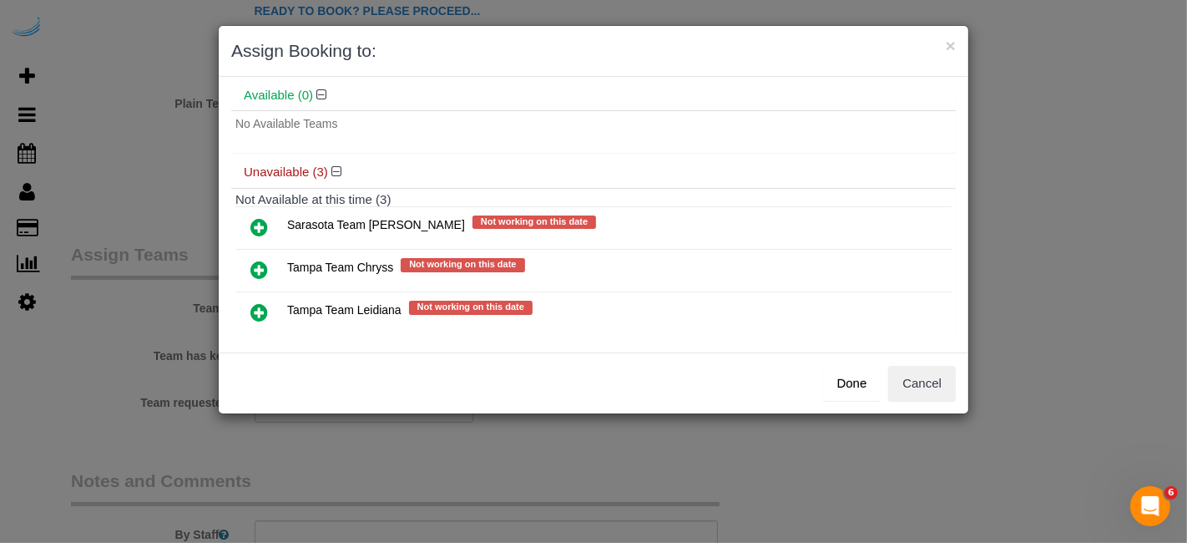
click at [253, 296] on link at bounding box center [259, 312] width 39 height 33
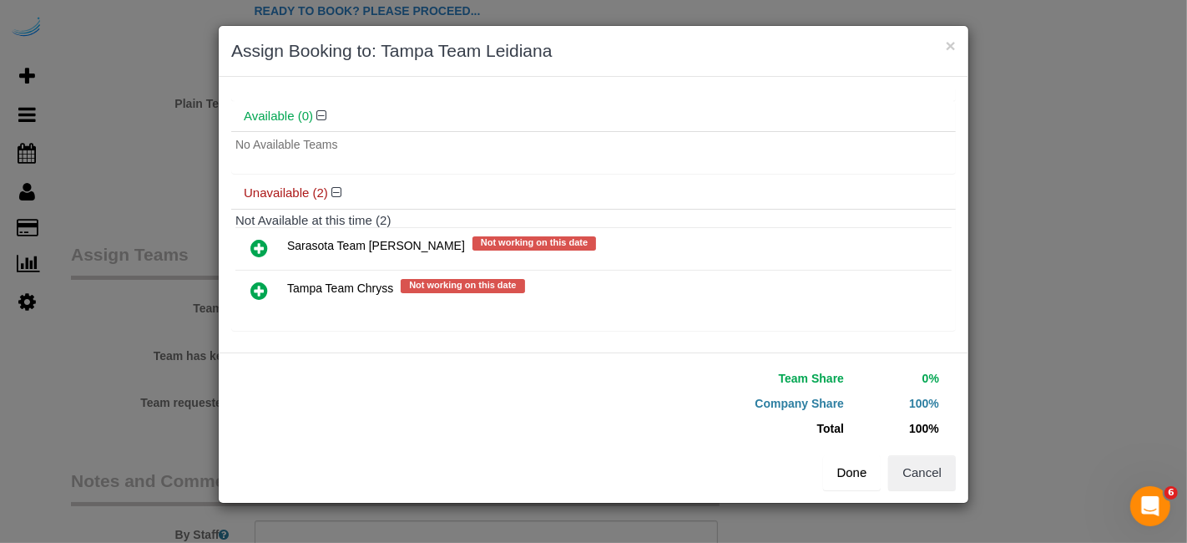
click at [840, 465] on button "Done" at bounding box center [852, 472] width 58 height 35
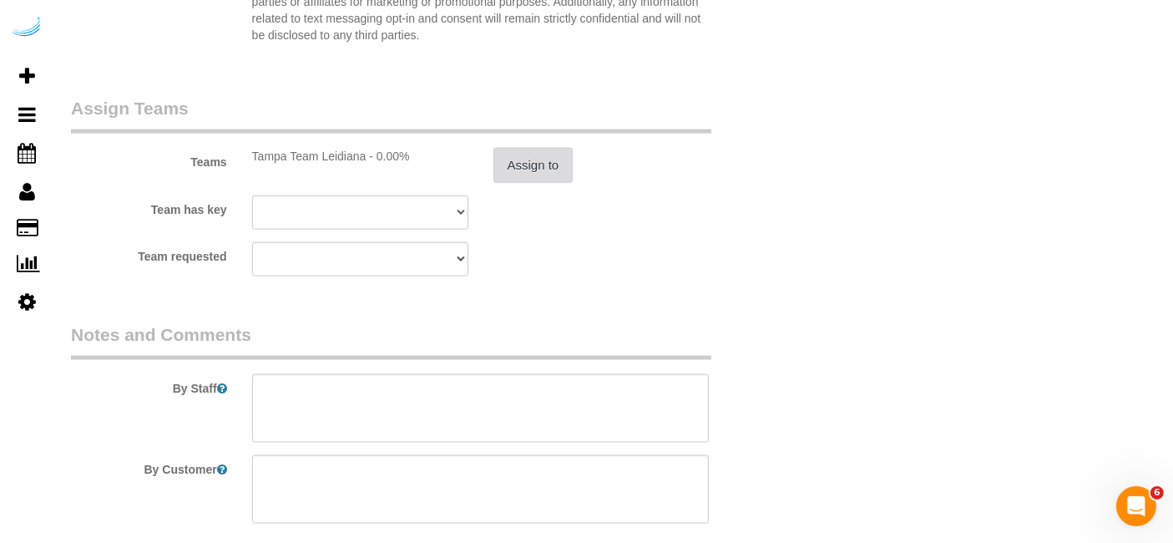
scroll to position [2424, 0]
click at [533, 394] on textarea at bounding box center [481, 407] width 458 height 68
paste textarea "Permanent Notes:No notes from this [DOMAIN_NAME][DATE] Notes:No notes from this…"
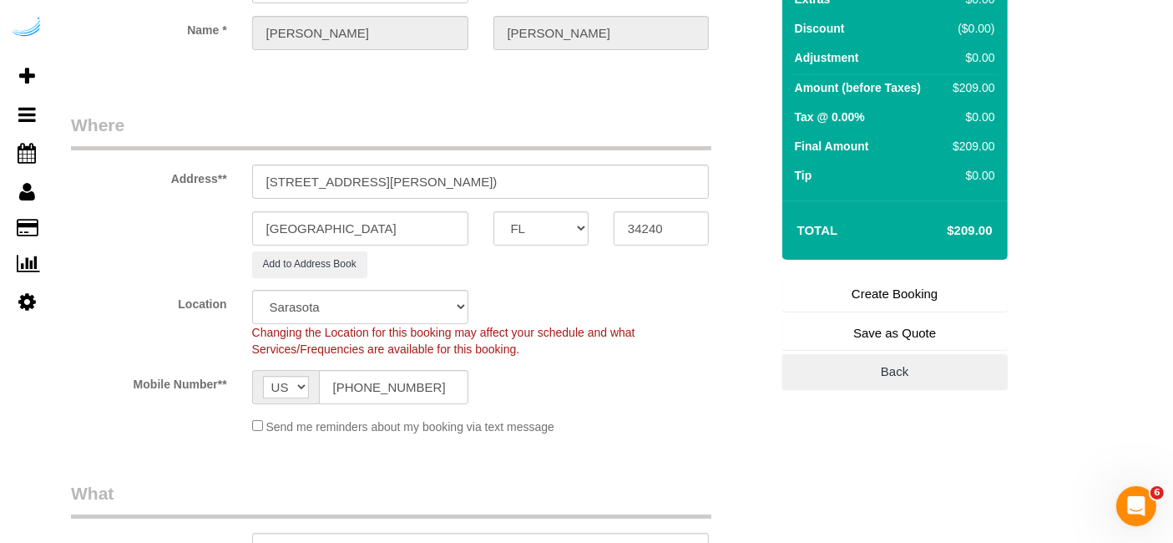
scroll to position [159, 0]
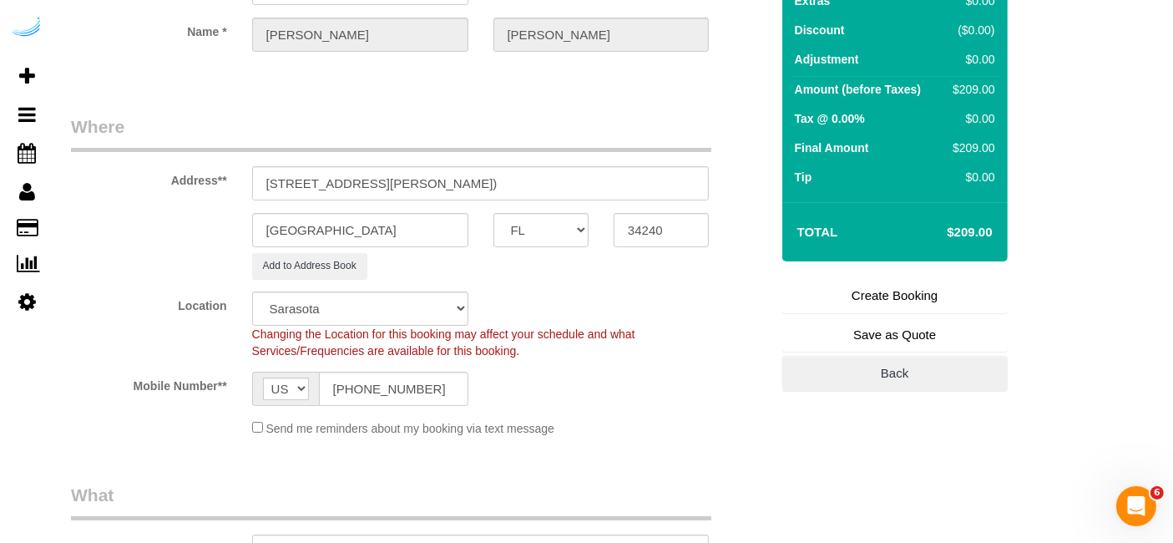
type textarea "Recurrency: Every 2 weeks Permanent Notes:No notes from this [DOMAIN_NAME][DATE…"
click at [861, 296] on link "Create Booking" at bounding box center [894, 295] width 225 height 35
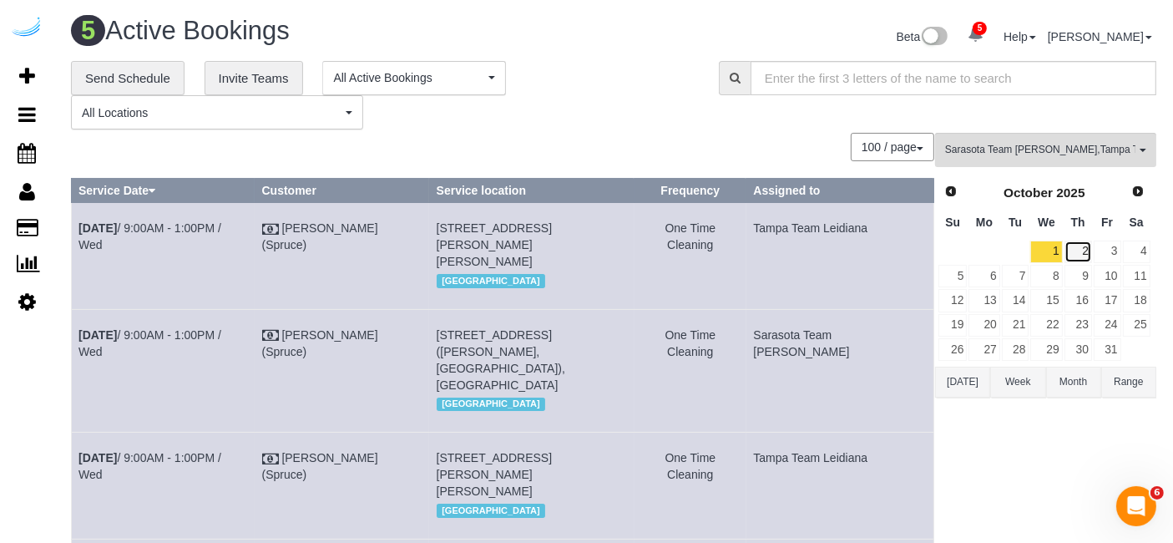
click at [1081, 246] on link "2" at bounding box center [1079, 251] width 28 height 23
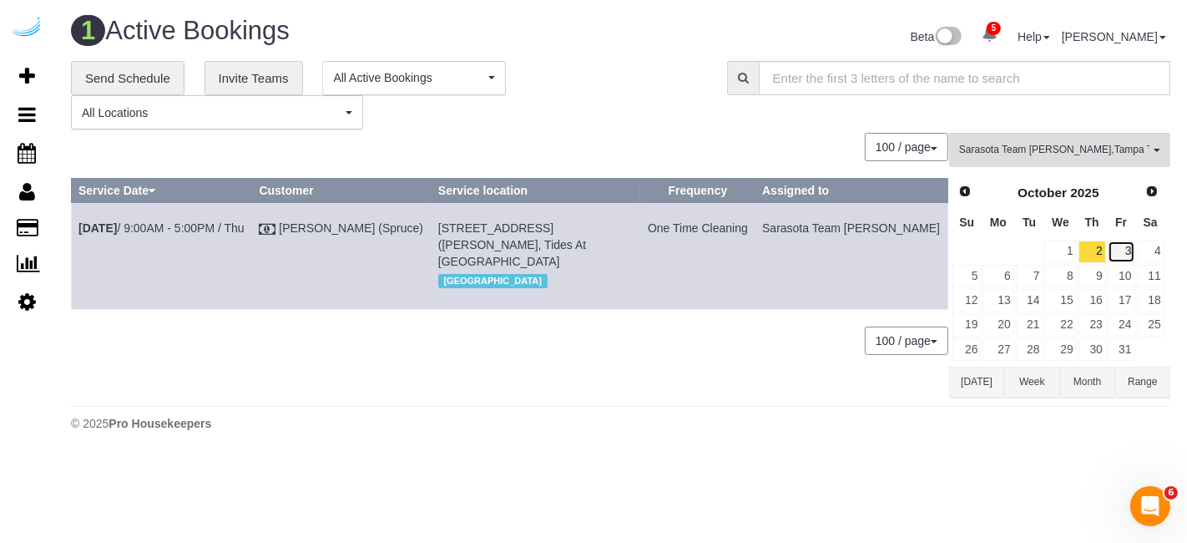
click at [1130, 250] on link "3" at bounding box center [1122, 251] width 28 height 23
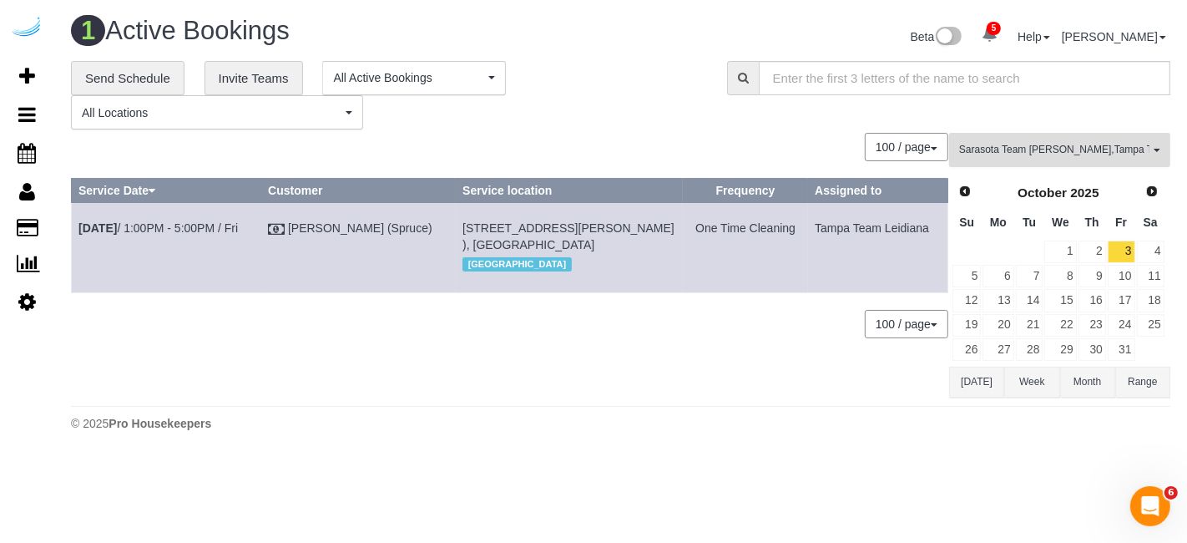
click at [1096, 138] on button "Sarasota Team [PERSON_NAME] , Tampa Team Leidiana All Teams" at bounding box center [1059, 150] width 221 height 34
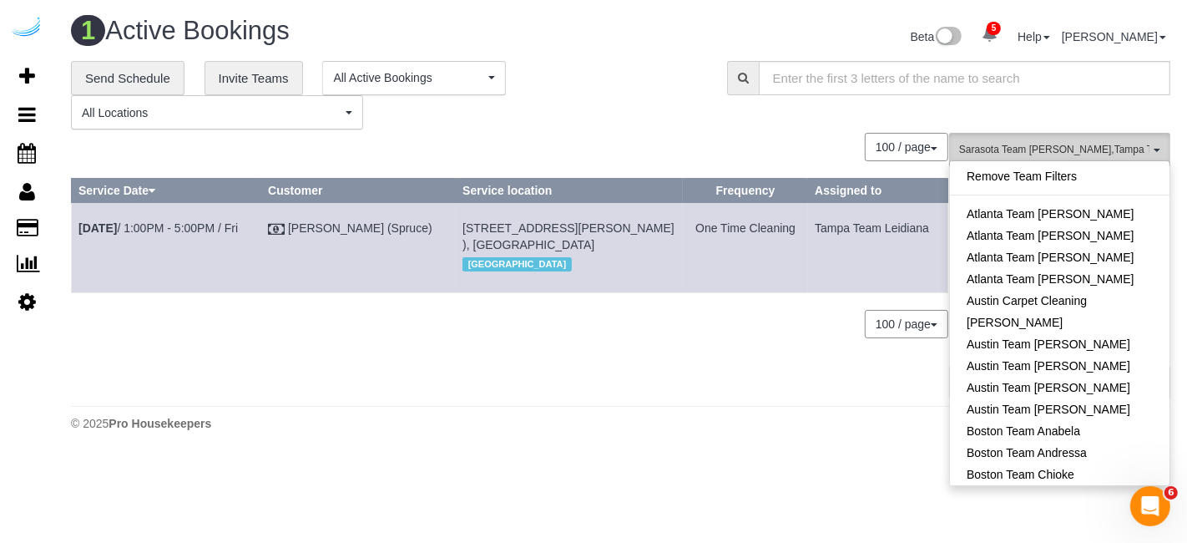
scroll to position [1581, 0]
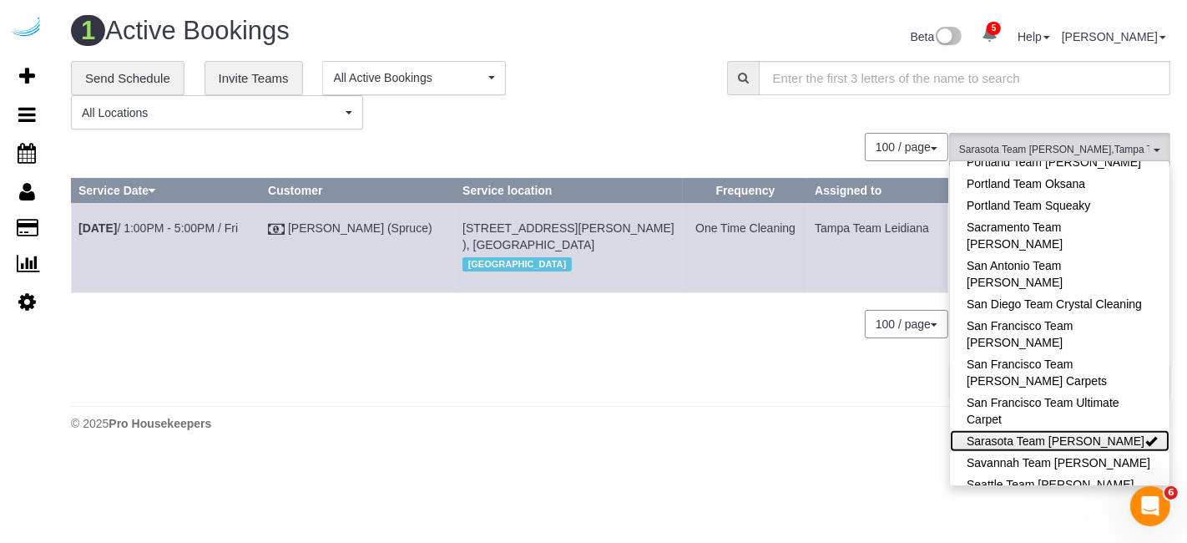
click at [1097, 430] on link "Sarasota Team [PERSON_NAME]" at bounding box center [1060, 441] width 220 height 22
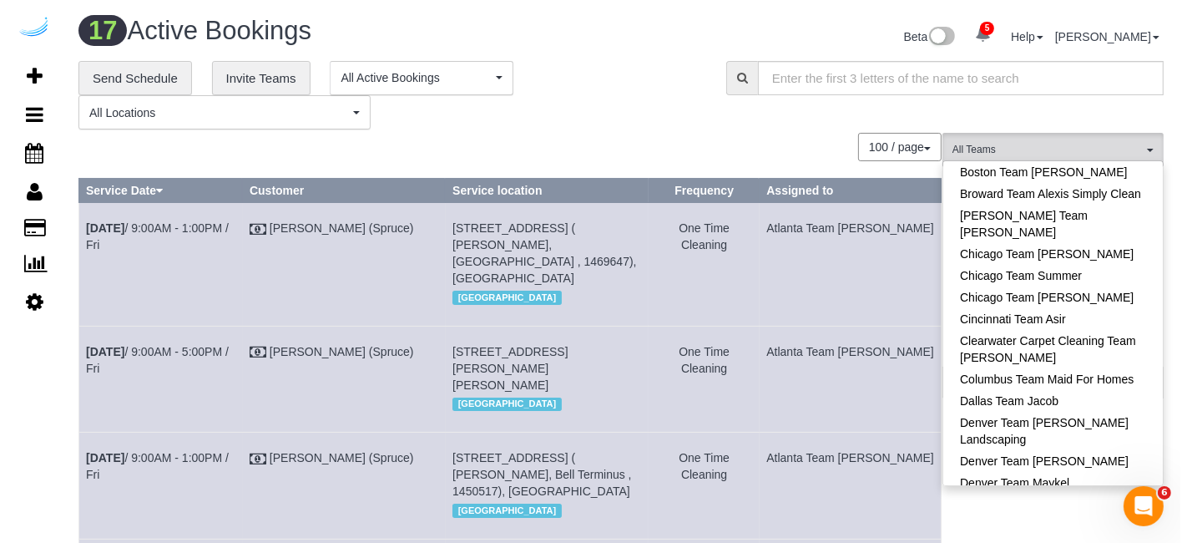
scroll to position [345, 0]
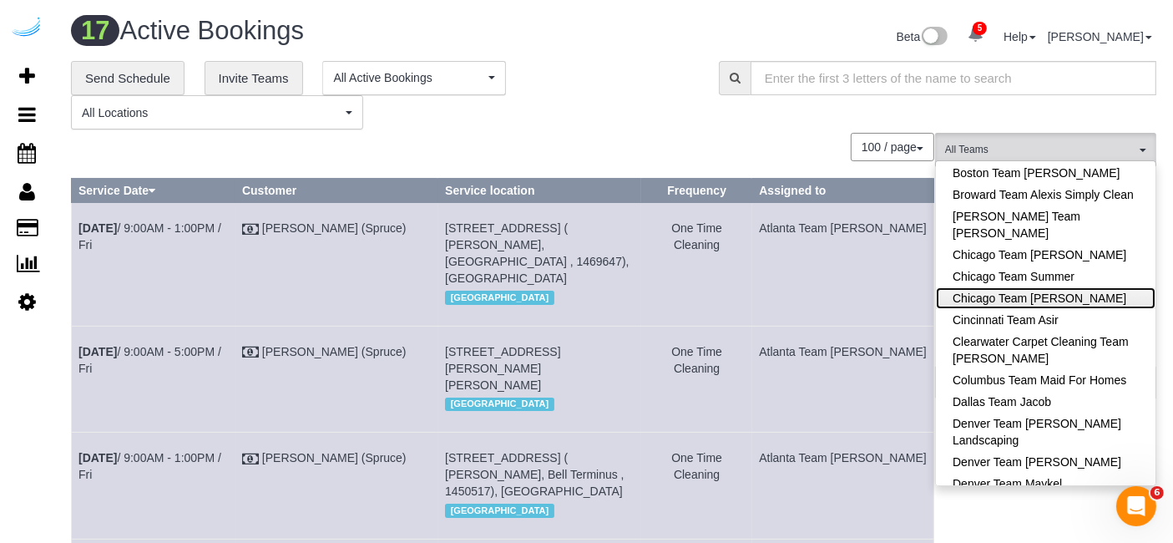
click at [1090, 294] on link "Chicago Team [PERSON_NAME]" at bounding box center [1046, 298] width 220 height 22
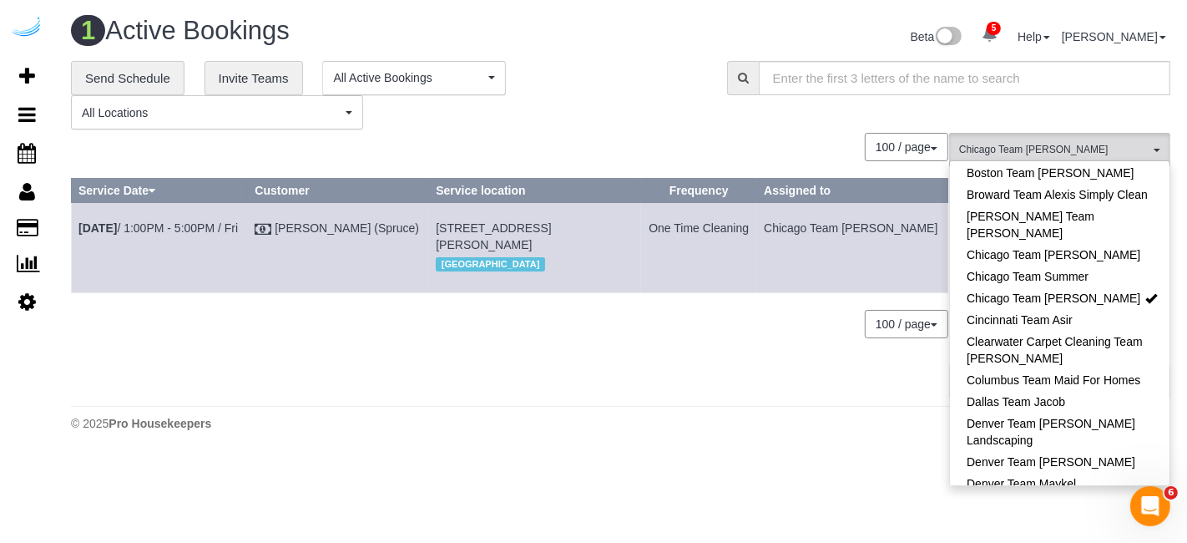
click at [796, 117] on div "**********" at bounding box center [620, 95] width 1125 height 69
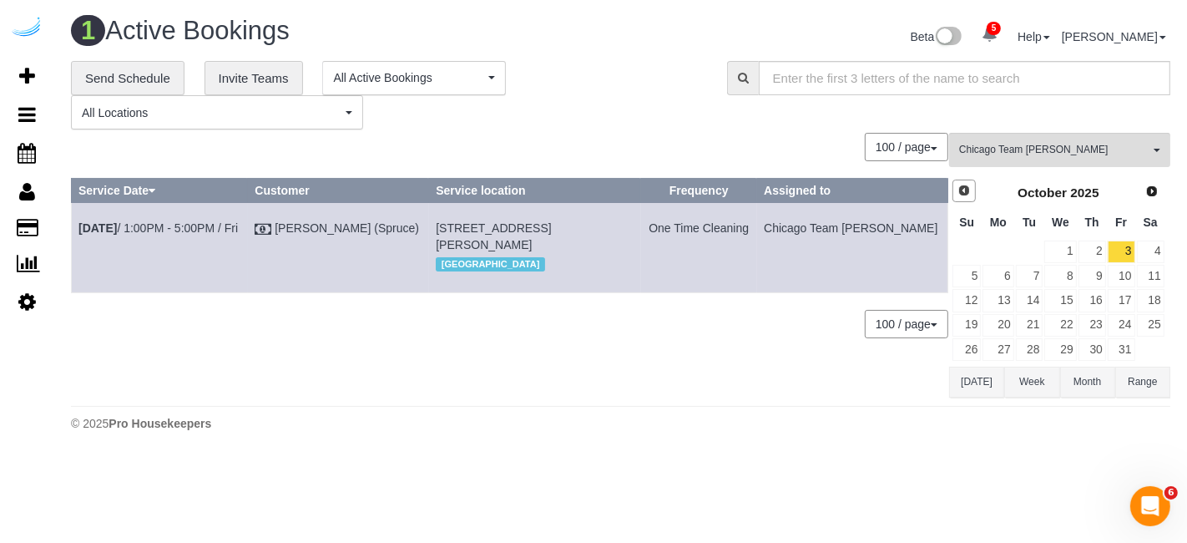
click at [962, 185] on span "Prev" at bounding box center [964, 190] width 13 height 13
click at [1022, 351] on link "30" at bounding box center [1030, 349] width 28 height 23
click at [1155, 194] on span "Next" at bounding box center [1152, 190] width 13 height 13
click at [1071, 245] on link "1" at bounding box center [1060, 251] width 32 height 23
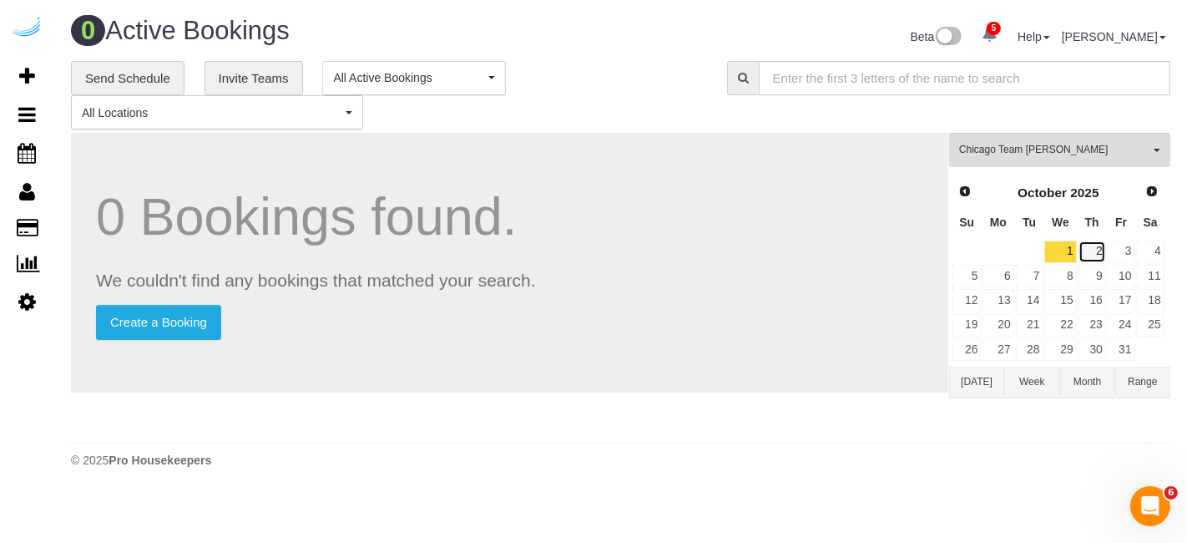
click at [1100, 260] on link "2" at bounding box center [1093, 251] width 28 height 23
drag, startPoint x: 1100, startPoint y: 260, endPoint x: 279, endPoint y: -81, distance: 888.9
click at [279, 0] on html "5 Beta Your Notifications You have 0 alerts × You have 14 to charge for [DATE] …" at bounding box center [593, 271] width 1187 height 543
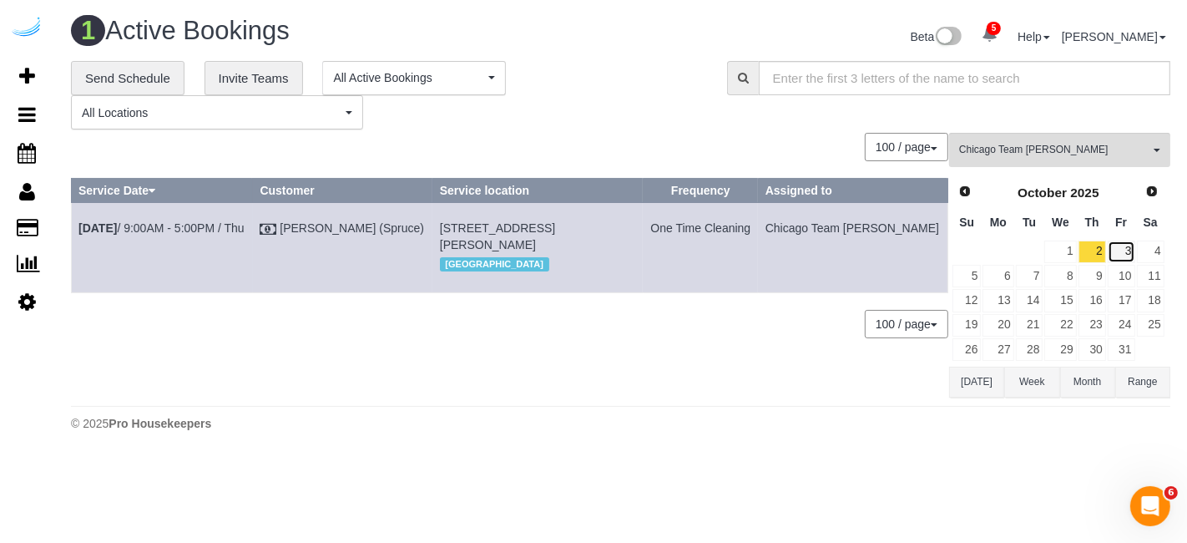
click at [1121, 249] on link "3" at bounding box center [1122, 251] width 28 height 23
